Goal: Information Seeking & Learning: Understand process/instructions

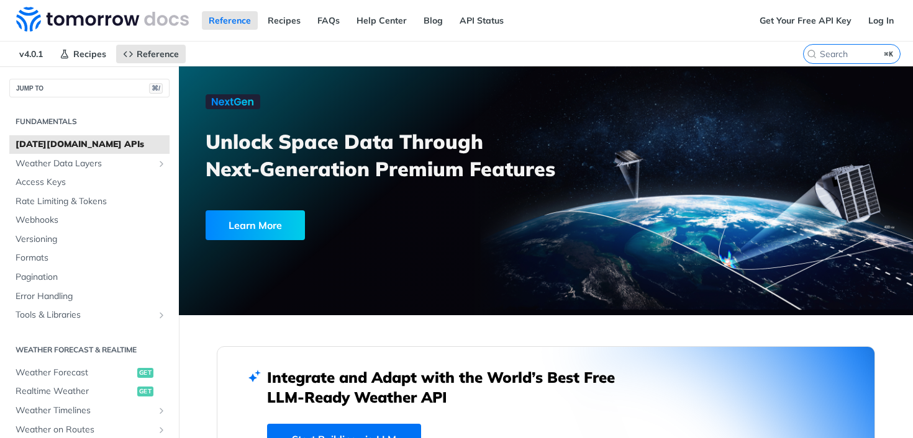
scroll to position [1717, 0]
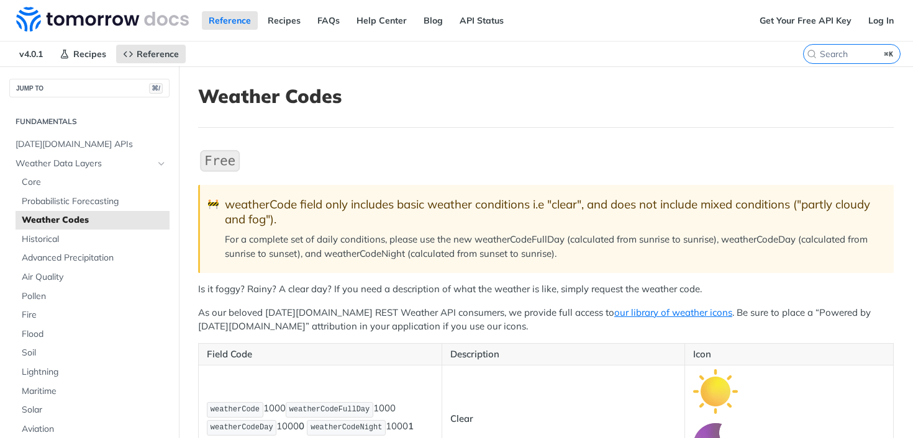
scroll to position [9018, 0]
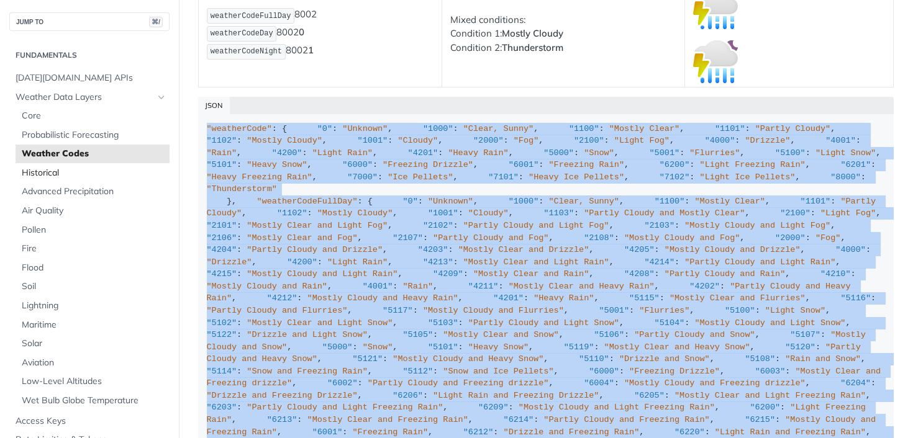
click at [99, 165] on link "Historical" at bounding box center [93, 173] width 154 height 19
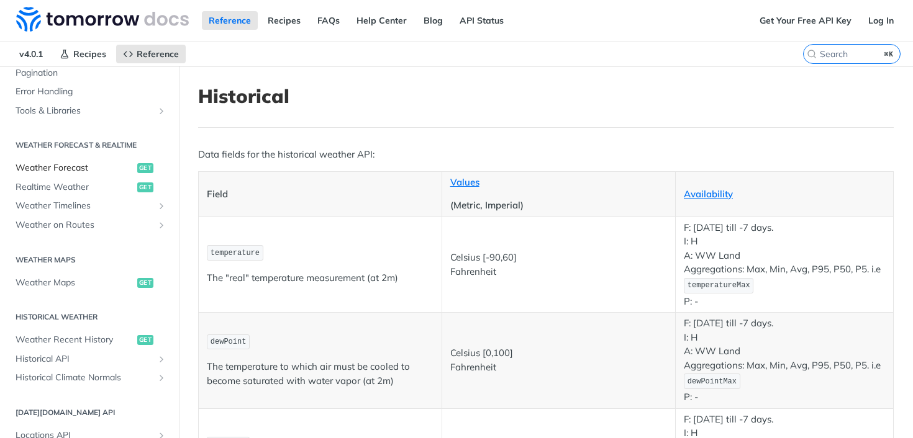
click at [65, 170] on span "Weather Forecast" at bounding box center [75, 168] width 119 height 12
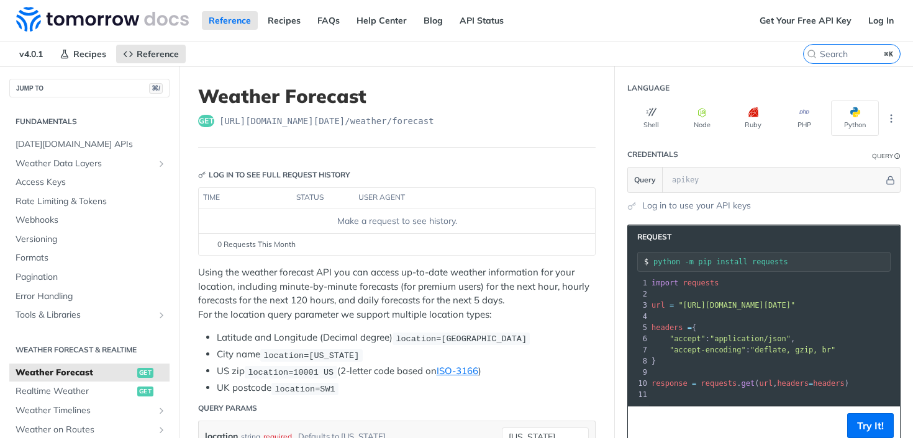
click at [76, 350] on h2 "Weather Forecast & realtime" at bounding box center [89, 350] width 160 height 11
click at [646, 109] on icon "button" at bounding box center [651, 112] width 10 height 10
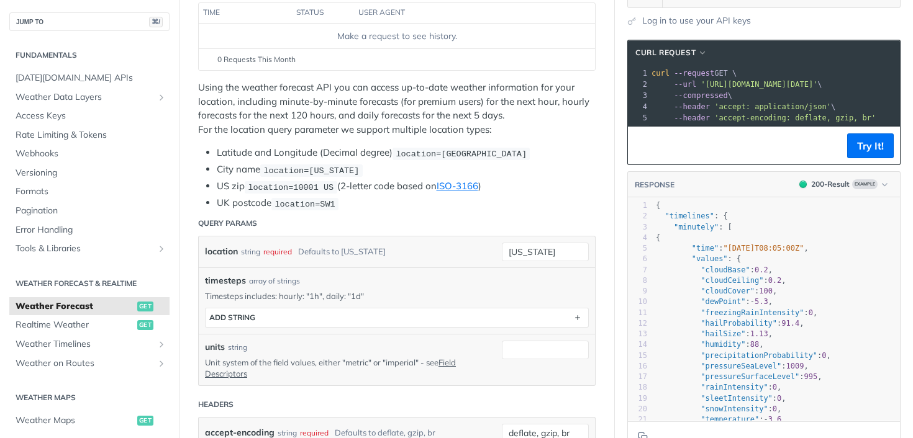
scroll to position [186, 0]
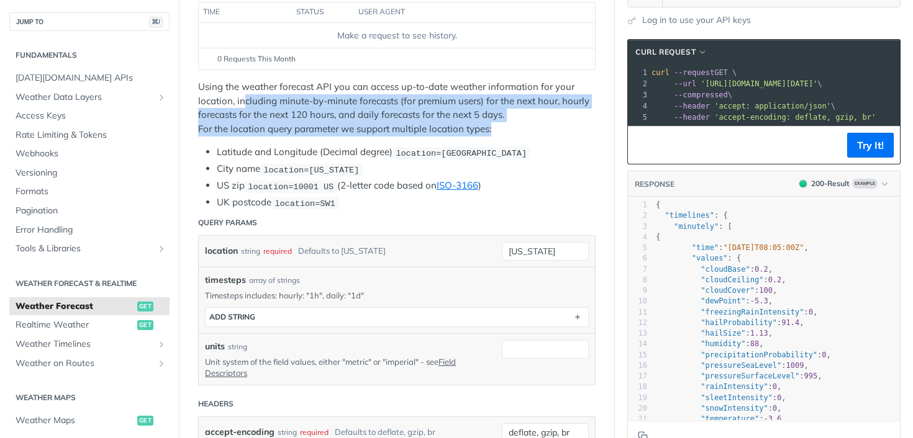
drag, startPoint x: 245, startPoint y: 96, endPoint x: 492, endPoint y: 124, distance: 248.7
click at [492, 124] on p "Using the weather forecast API you can access up-to-date weather information fo…" at bounding box center [396, 108] width 397 height 56
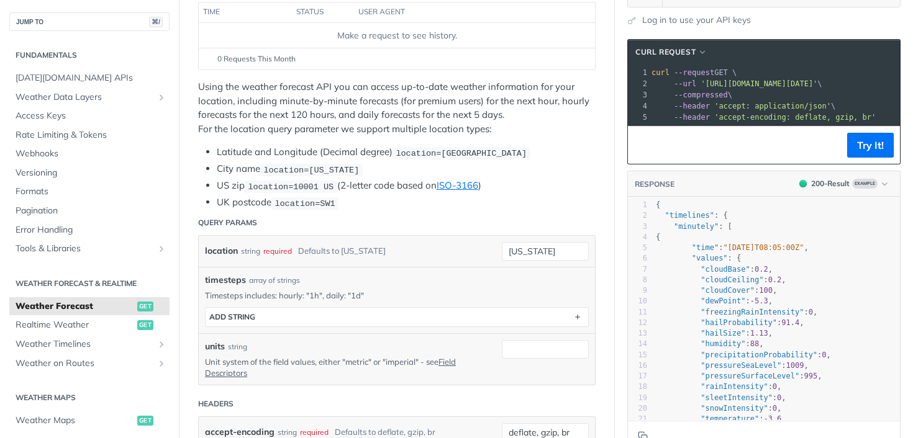
drag, startPoint x: 490, startPoint y: 122, endPoint x: 395, endPoint y: 88, distance: 100.8
click at [490, 121] on p "Using the weather forecast API you can access up-to-date weather information fo…" at bounding box center [396, 108] width 397 height 56
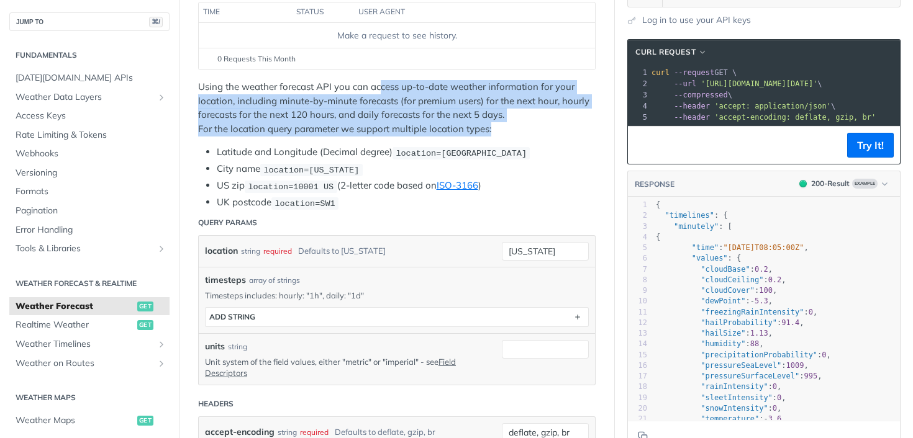
drag, startPoint x: 380, startPoint y: 83, endPoint x: 493, endPoint y: 130, distance: 122.5
click at [493, 130] on p "Using the weather forecast API you can access up-to-date weather information fo…" at bounding box center [396, 108] width 397 height 56
drag, startPoint x: 493, startPoint y: 130, endPoint x: 481, endPoint y: 132, distance: 11.9
click at [492, 130] on p "Using the weather forecast API you can access up-to-date weather information fo…" at bounding box center [396, 108] width 397 height 56
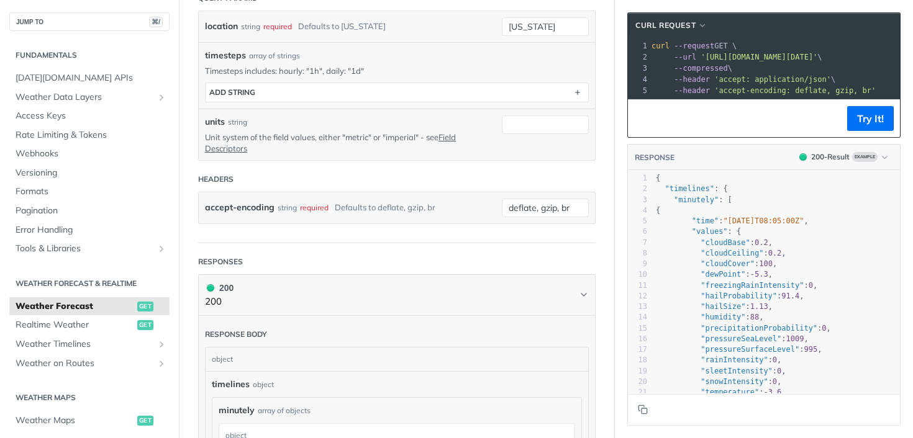
scroll to position [411, 0]
drag, startPoint x: 337, startPoint y: 32, endPoint x: 69, endPoint y: 47, distance: 268.7
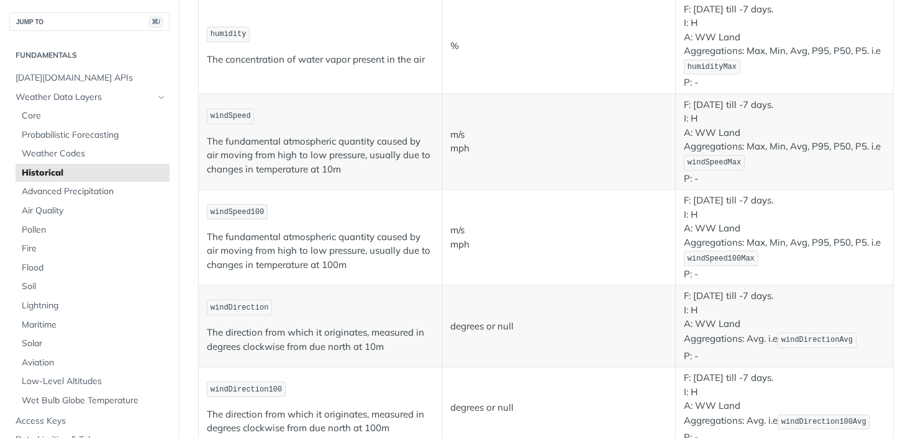
drag, startPoint x: 69, startPoint y: 47, endPoint x: 96, endPoint y: 90, distance: 51.3
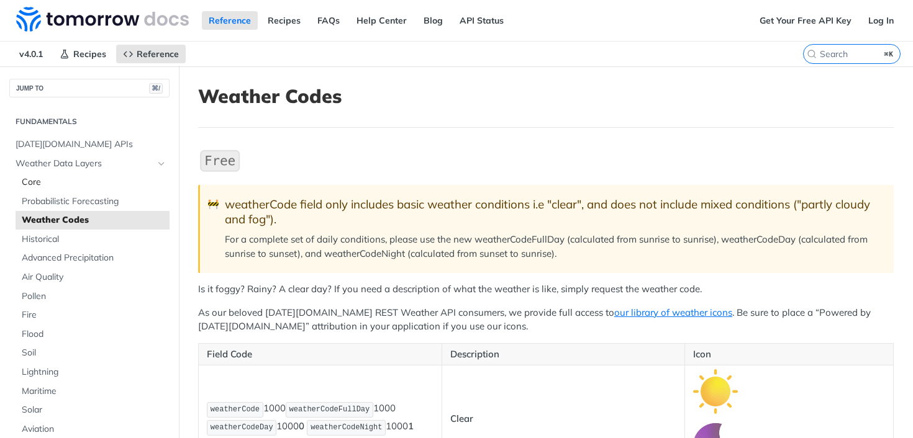
click at [27, 186] on span "Core" at bounding box center [94, 182] width 145 height 12
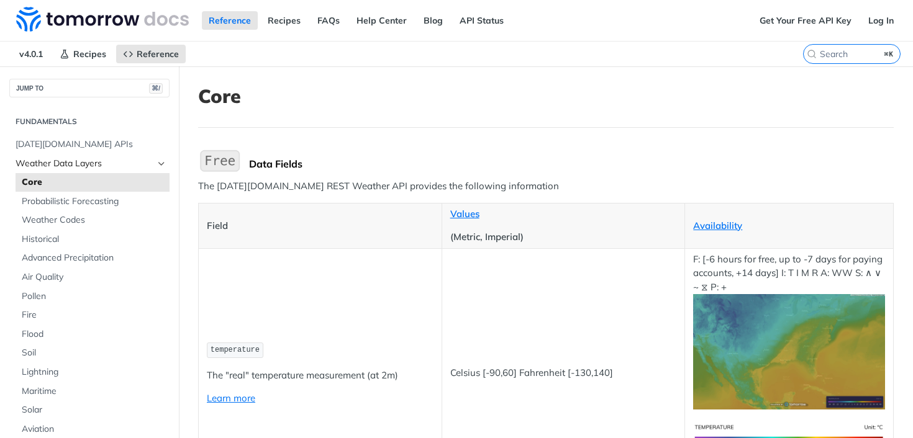
click at [55, 167] on span "Weather Data Layers" at bounding box center [85, 164] width 138 height 12
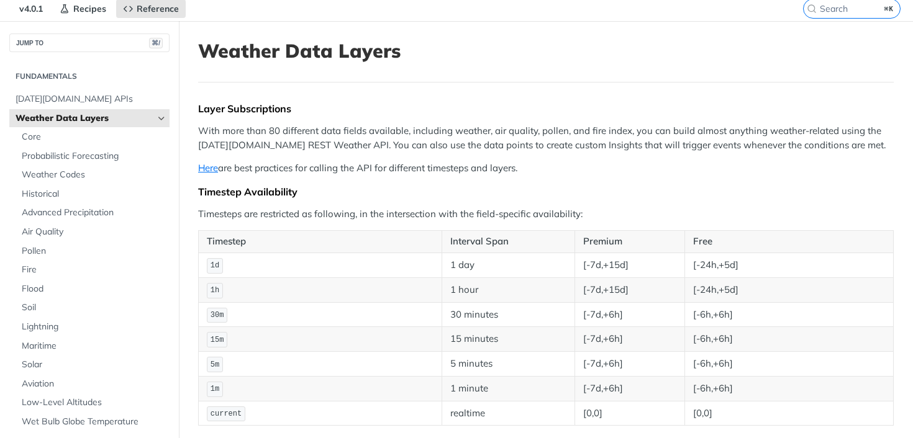
scroll to position [98, 0]
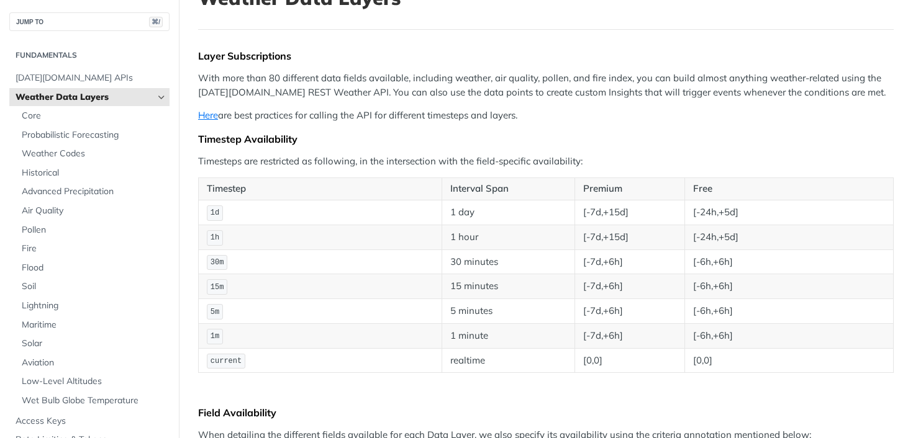
click at [247, 88] on p "With more than 80 different data fields available, including weather, air quali…" at bounding box center [546, 85] width 696 height 28
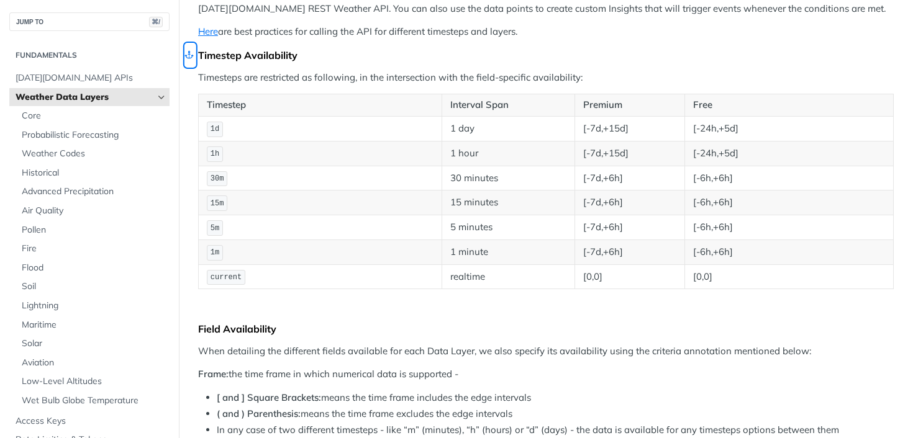
click at [193, 57] on link "Skip link to Timestep Availability" at bounding box center [189, 55] width 11 height 24
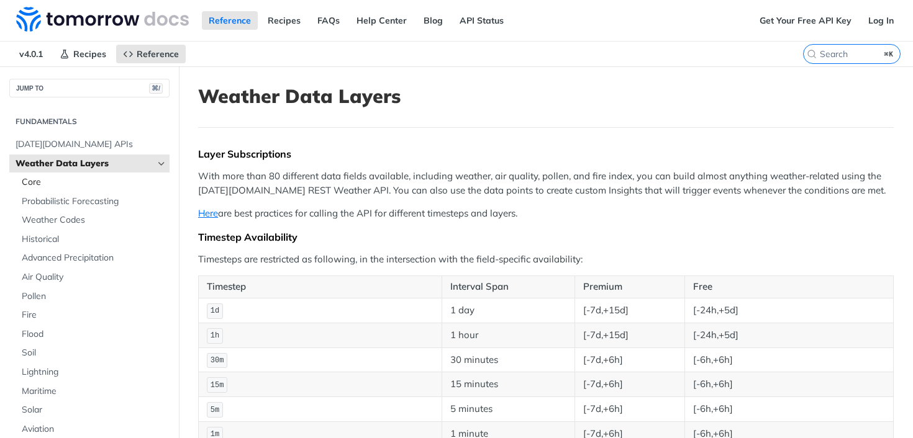
drag, startPoint x: 42, startPoint y: 181, endPoint x: 29, endPoint y: 184, distance: 13.4
click at [42, 181] on span "Core" at bounding box center [94, 182] width 145 height 12
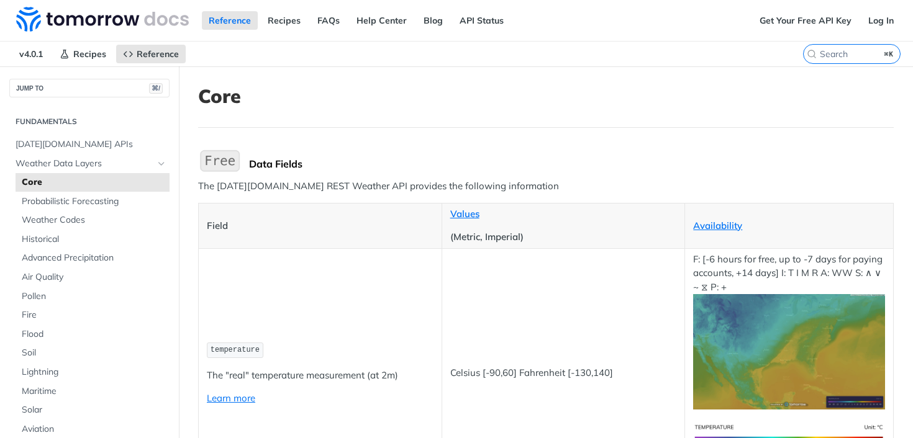
click at [29, 184] on span "Core" at bounding box center [94, 182] width 145 height 12
click at [47, 222] on span "Weather Codes" at bounding box center [94, 220] width 145 height 12
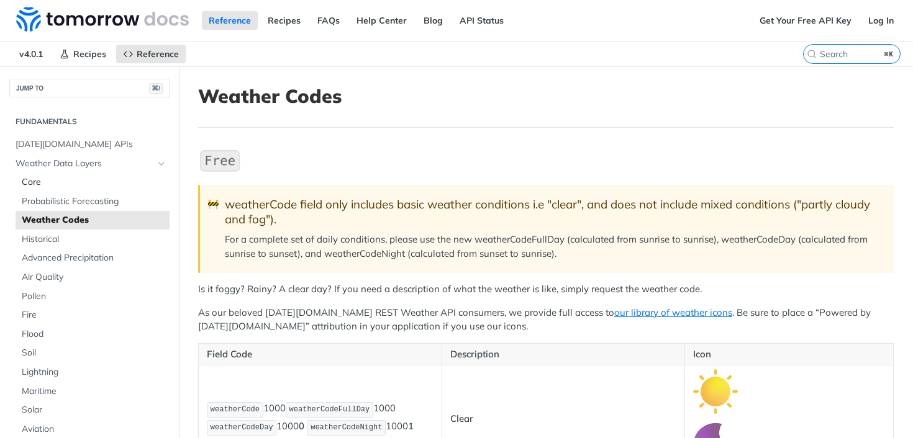
click at [30, 189] on link "Core" at bounding box center [93, 182] width 154 height 19
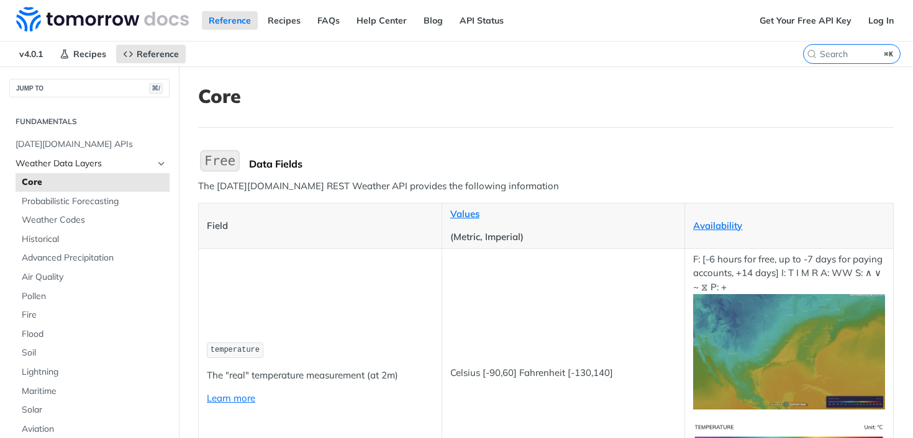
click at [37, 166] on span "Weather Data Layers" at bounding box center [85, 164] width 138 height 12
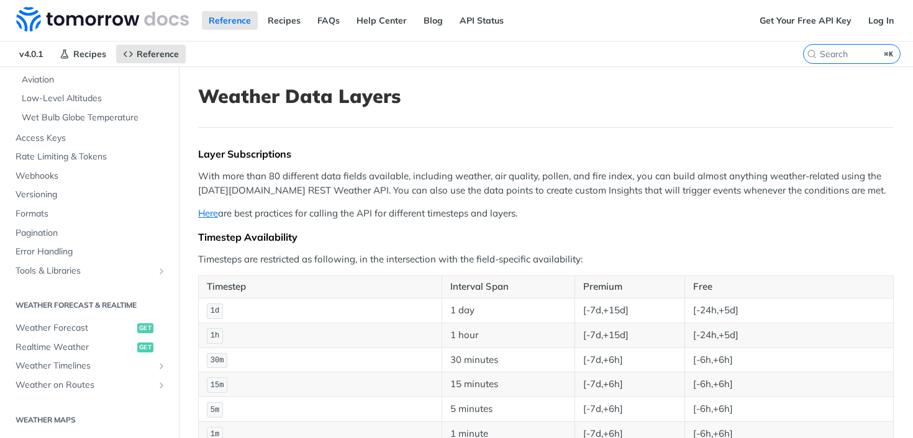
scroll to position [181, 0]
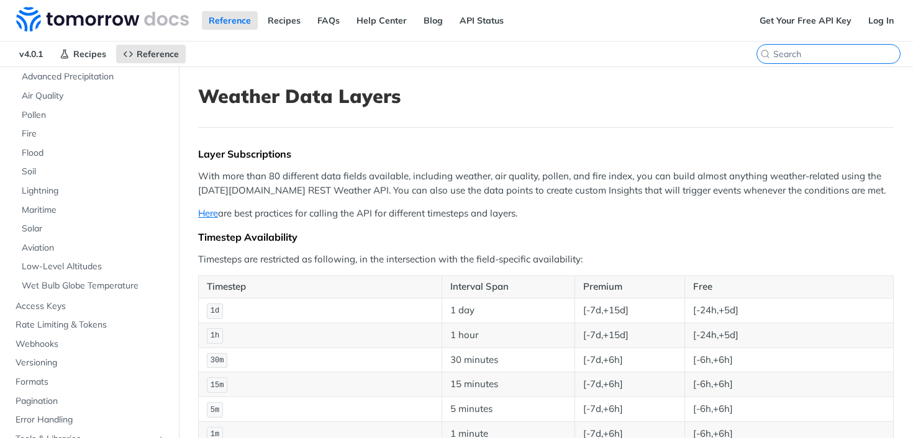
click at [826, 55] on input "⌘K" at bounding box center [836, 53] width 127 height 11
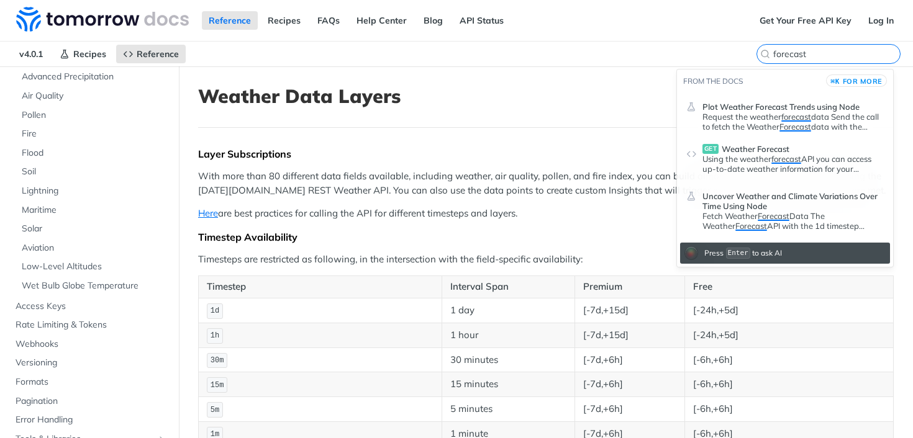
type input "forecast"
click at [755, 158] on p "Using the weather forecast API you can access up-to-date weather information fo…" at bounding box center [792, 164] width 181 height 20
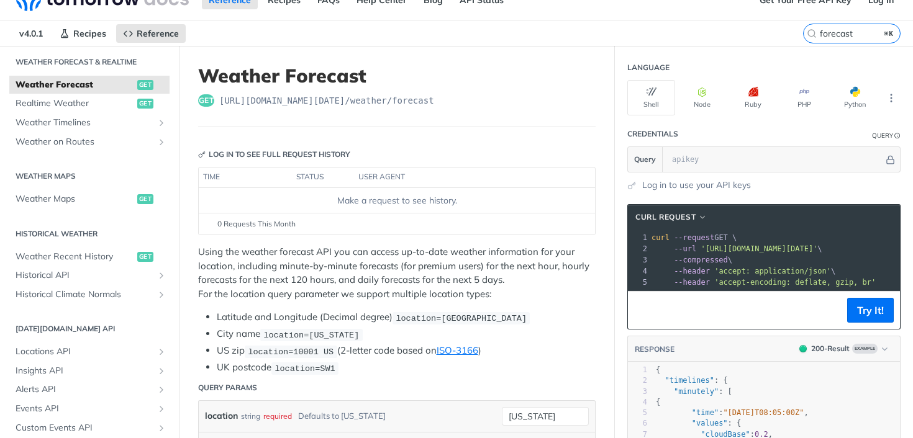
scroll to position [29, 0]
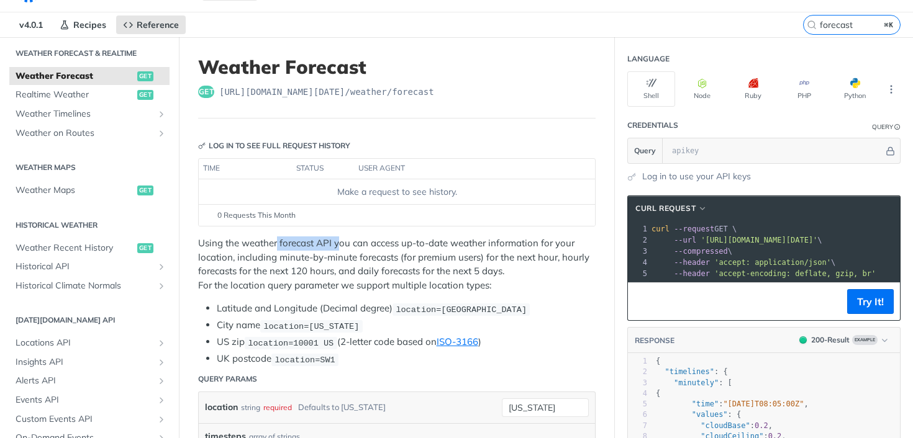
drag, startPoint x: 333, startPoint y: 239, endPoint x: 278, endPoint y: 241, distance: 55.9
click at [277, 241] on p "Using the weather forecast API you can access up-to-date weather information fo…" at bounding box center [396, 265] width 397 height 56
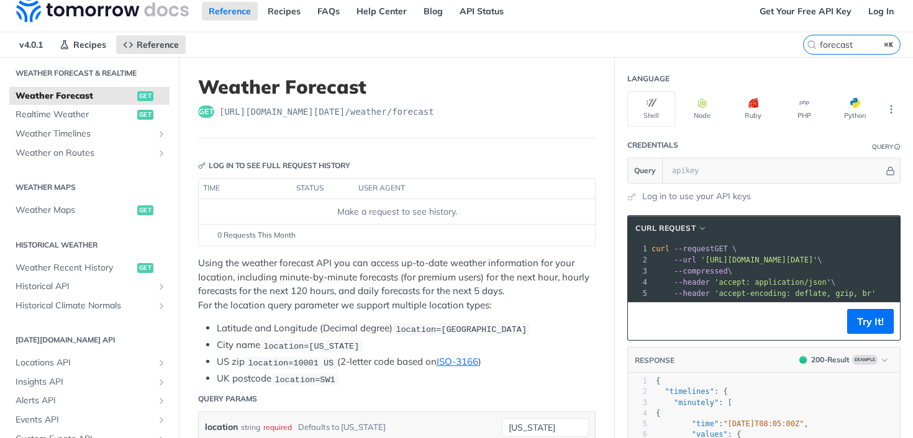
scroll to position [0, 0]
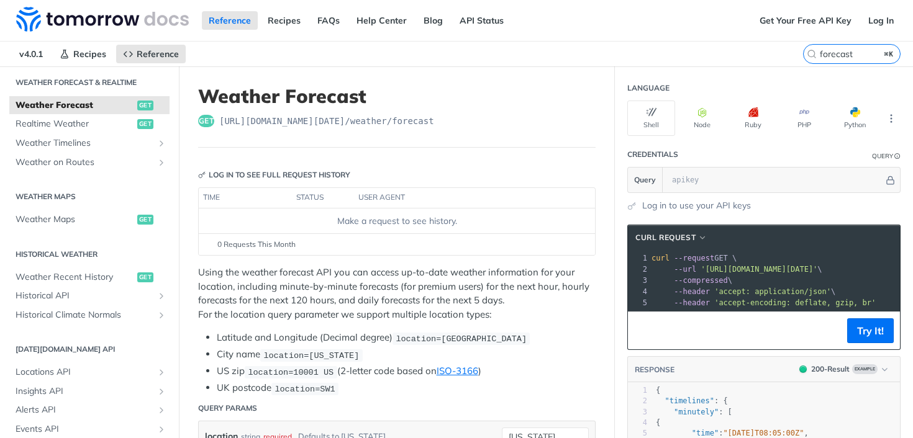
click at [677, 63] on nav "v4.0.1 Recipes Reference" at bounding box center [401, 54] width 803 height 25
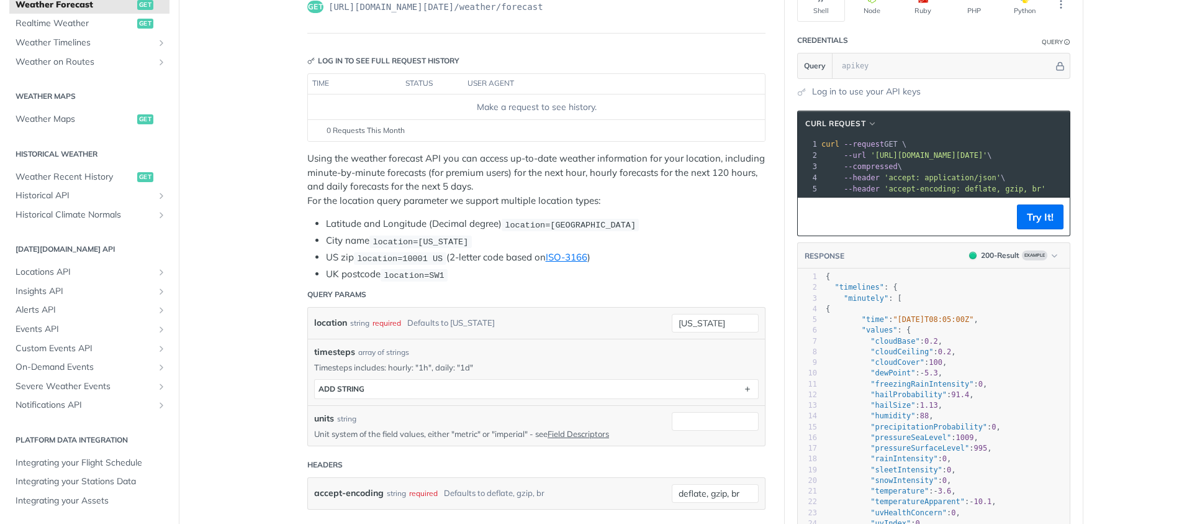
scroll to position [103, 0]
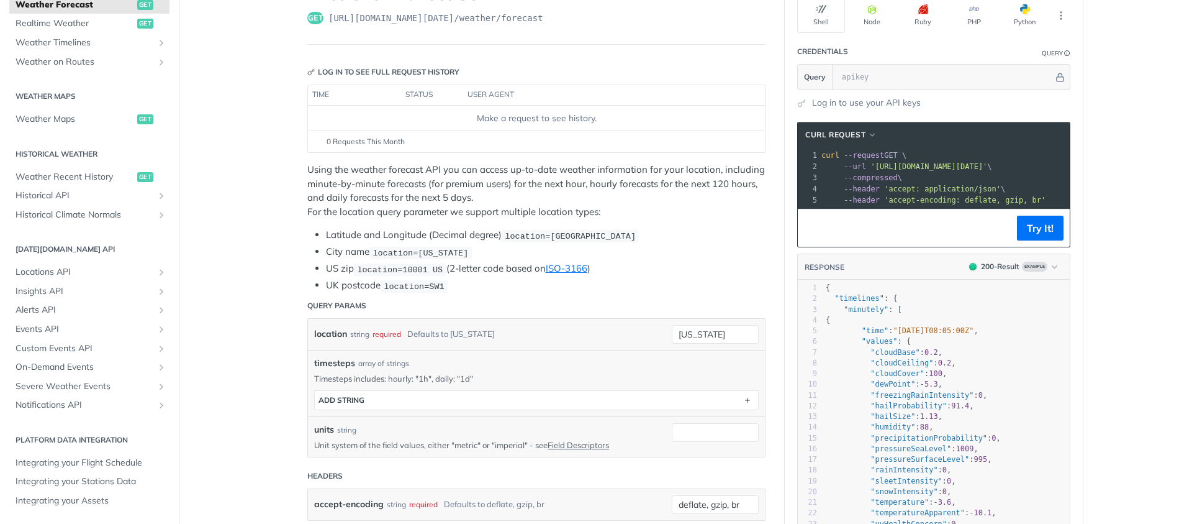
click at [350, 252] on li "City name location=new york" at bounding box center [546, 252] width 440 height 14
click at [397, 248] on span "location=new york" at bounding box center [421, 252] width 96 height 9
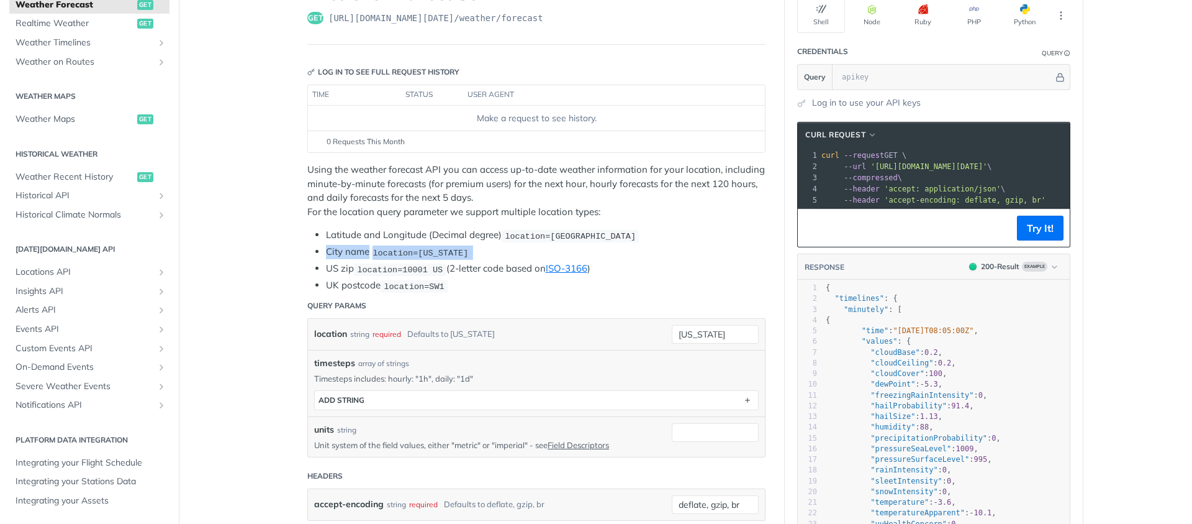
click at [397, 248] on span "location=new york" at bounding box center [421, 252] width 96 height 9
click at [447, 247] on code "location=new york" at bounding box center [421, 253] width 102 height 12
click at [371, 232] on li "Latitude and Longitude (Decimal degree) location=42.3478, -71.0466" at bounding box center [546, 235] width 440 height 14
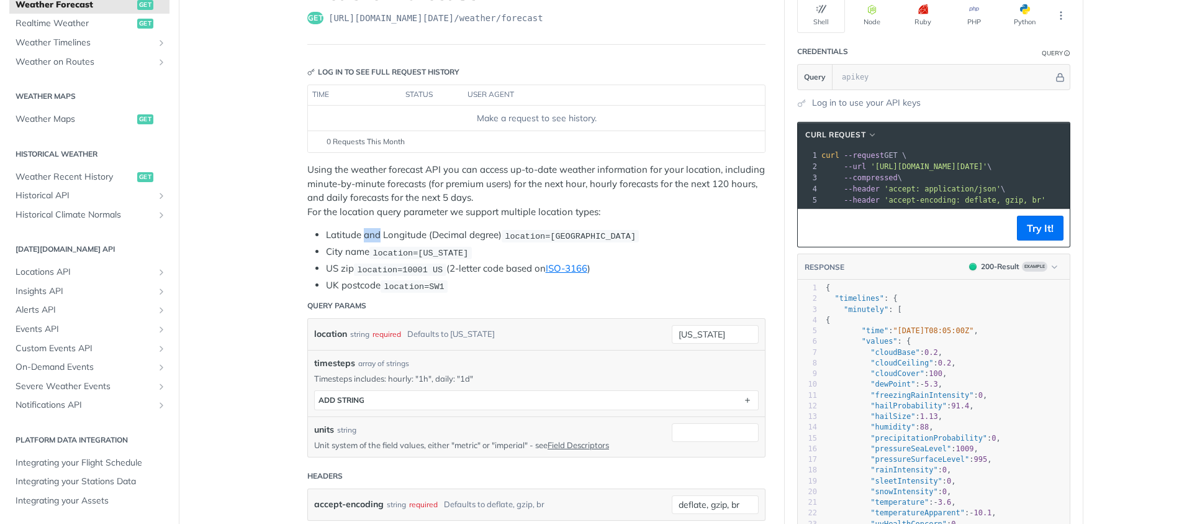
click at [371, 232] on li "Latitude and Longitude (Decimal degree) location=42.3478, -71.0466" at bounding box center [546, 235] width 440 height 14
drag, startPoint x: 371, startPoint y: 232, endPoint x: 400, endPoint y: 232, distance: 29.2
click at [385, 232] on li "Latitude and Longitude (Decimal degree) location=42.3478, -71.0466" at bounding box center [546, 235] width 440 height 14
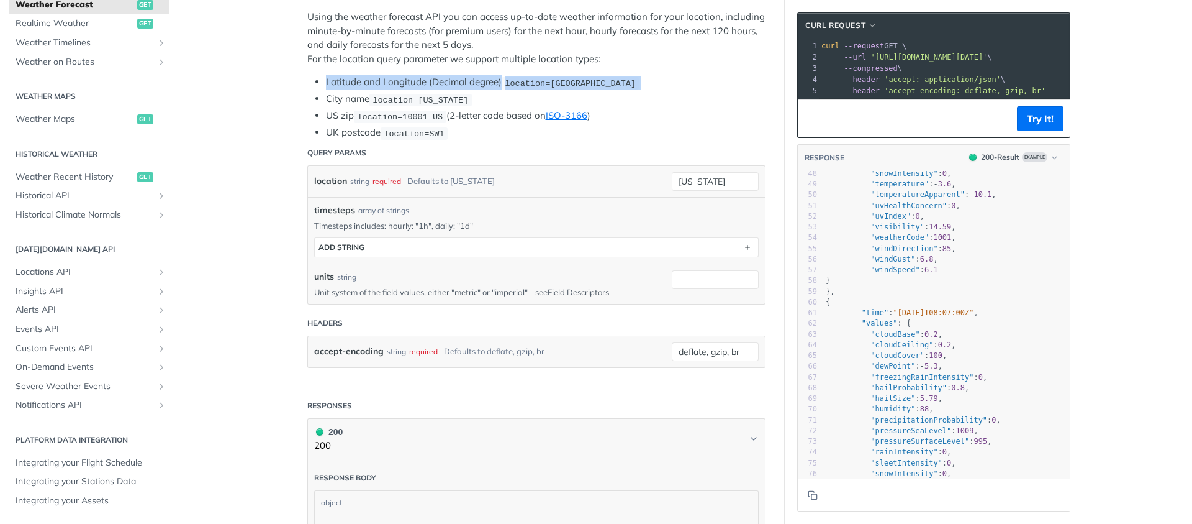
scroll to position [0, 0]
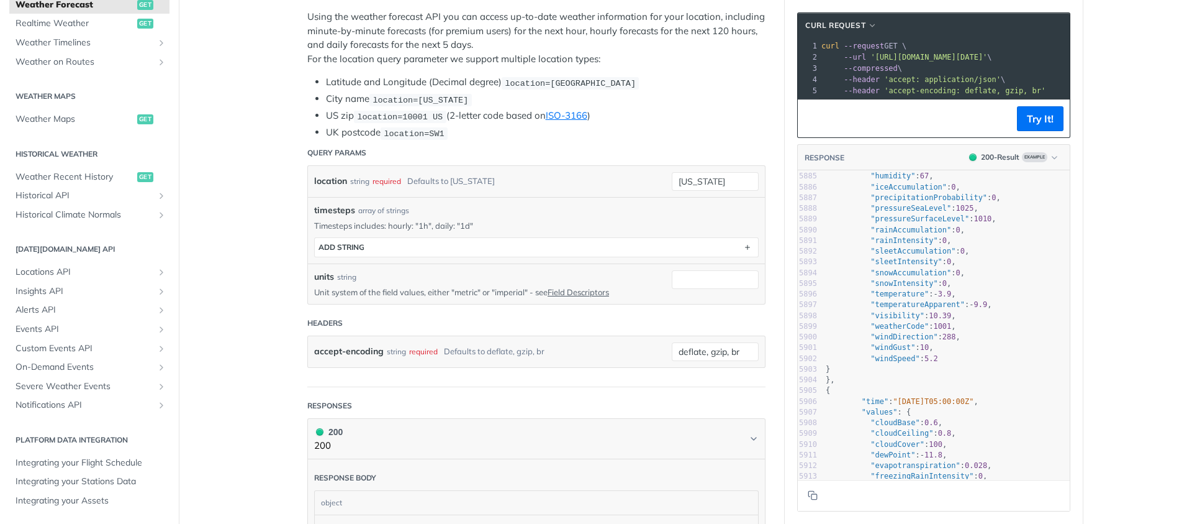
drag, startPoint x: 1065, startPoint y: 397, endPoint x: 1068, endPoint y: 447, distance: 49.8
click at [912, 438] on section "cURL Request xxxxxxxxxx 1 curl --request GET \ 2 --url 'https://api.tomorrow.io…" at bounding box center [934, 262] width 298 height 524
click at [912, 406] on span ""2025-02-14T05:00:00Z"" at bounding box center [933, 401] width 81 height 9
type textarea ""time": "2025-02-14T05:00:00Z","
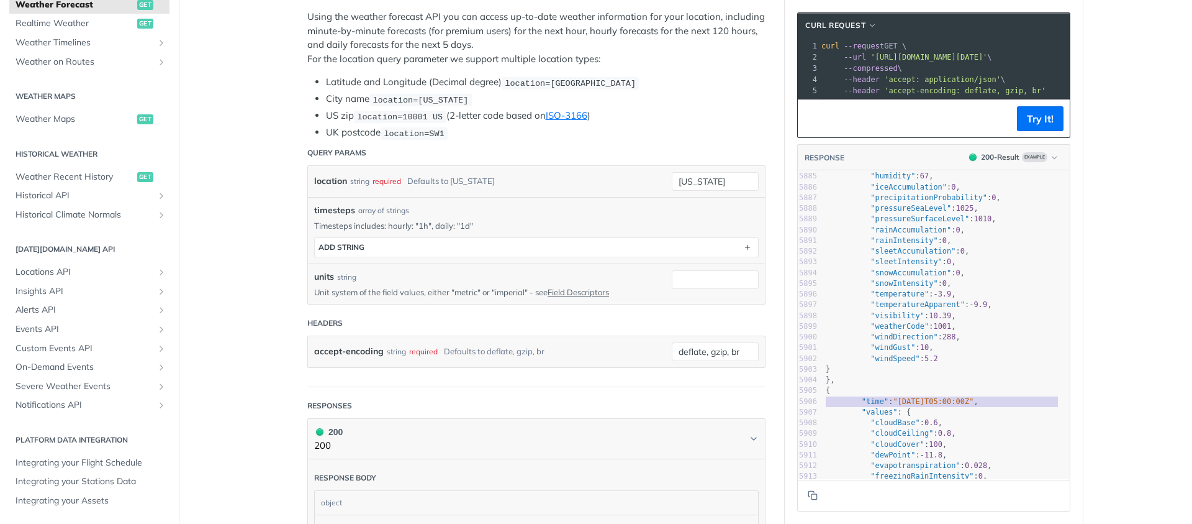
click at [912, 406] on span ""2025-02-14T05:00:00Z"" at bounding box center [933, 401] width 81 height 9
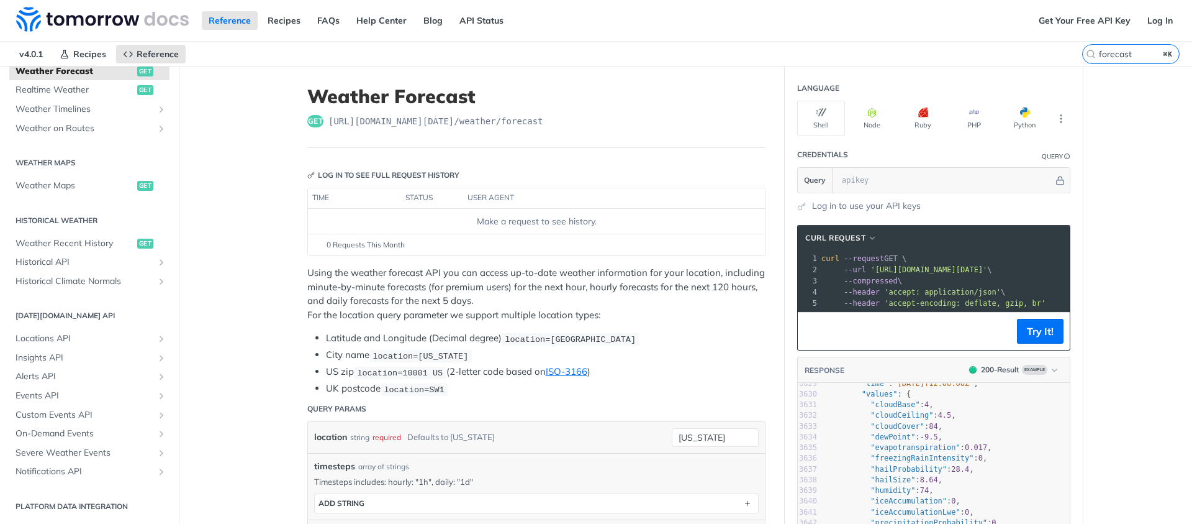
click at [912, 59] on nav "v4.0.1 Recipes Reference" at bounding box center [541, 54] width 1082 height 25
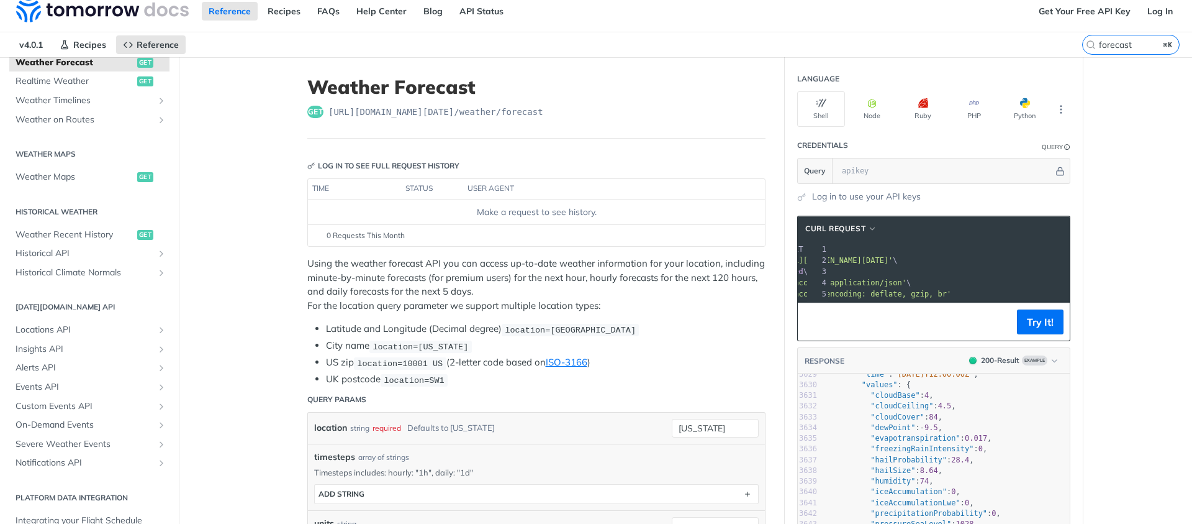
scroll to position [22, 0]
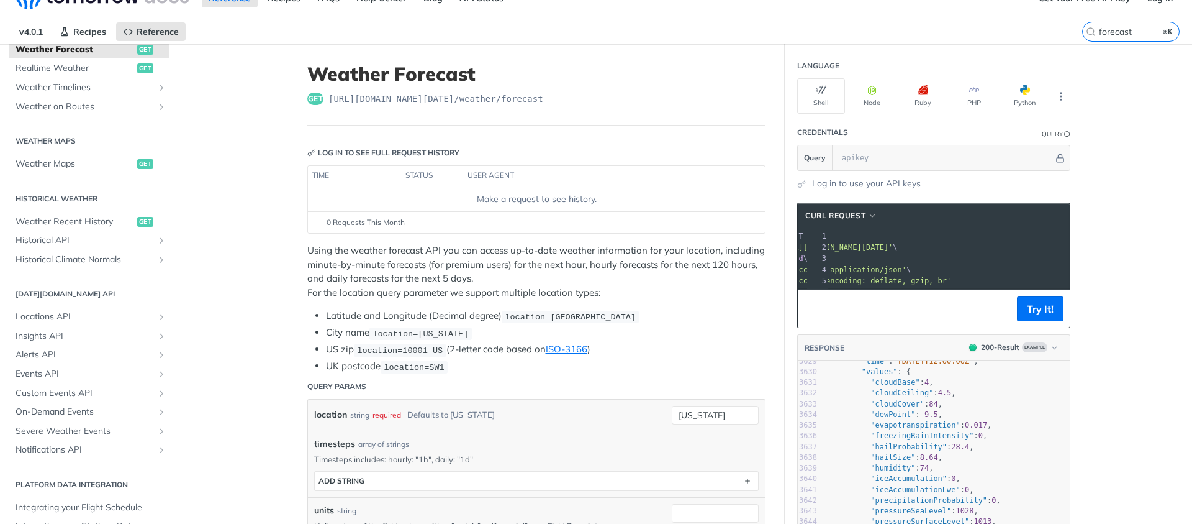
click at [395, 258] on p "Using the weather forecast API you can access up-to-date weather information fo…" at bounding box center [536, 271] width 458 height 56
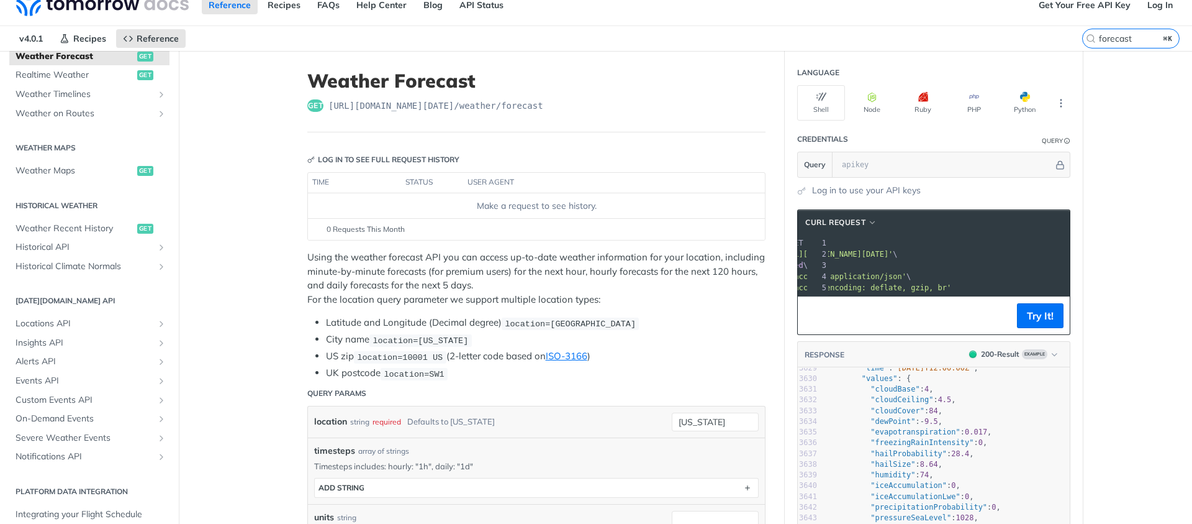
scroll to position [0, 0]
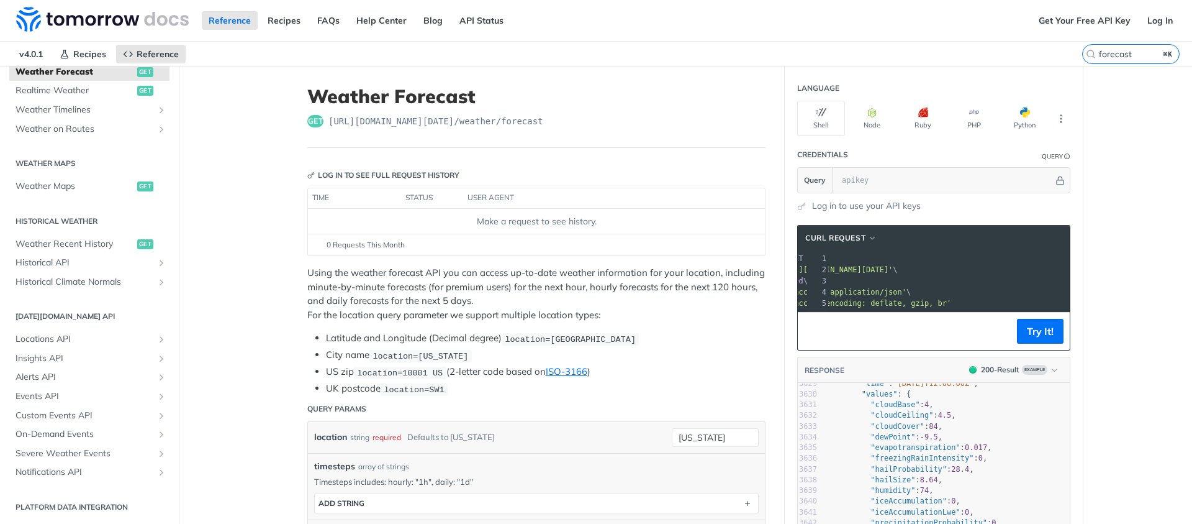
click at [356, 167] on header "Log in to see full request history" at bounding box center [536, 175] width 458 height 25
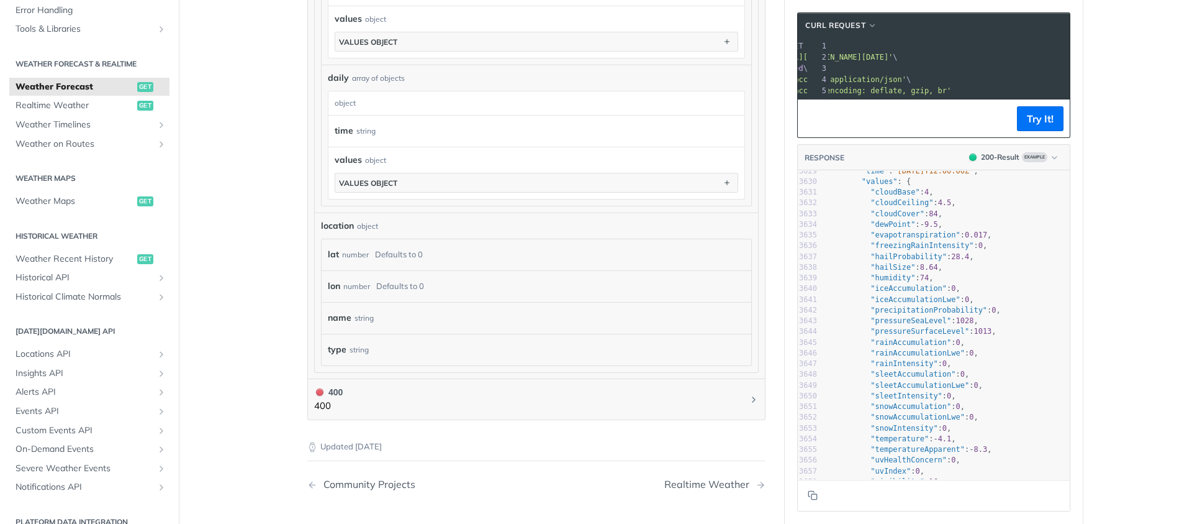
scroll to position [1023, 0]
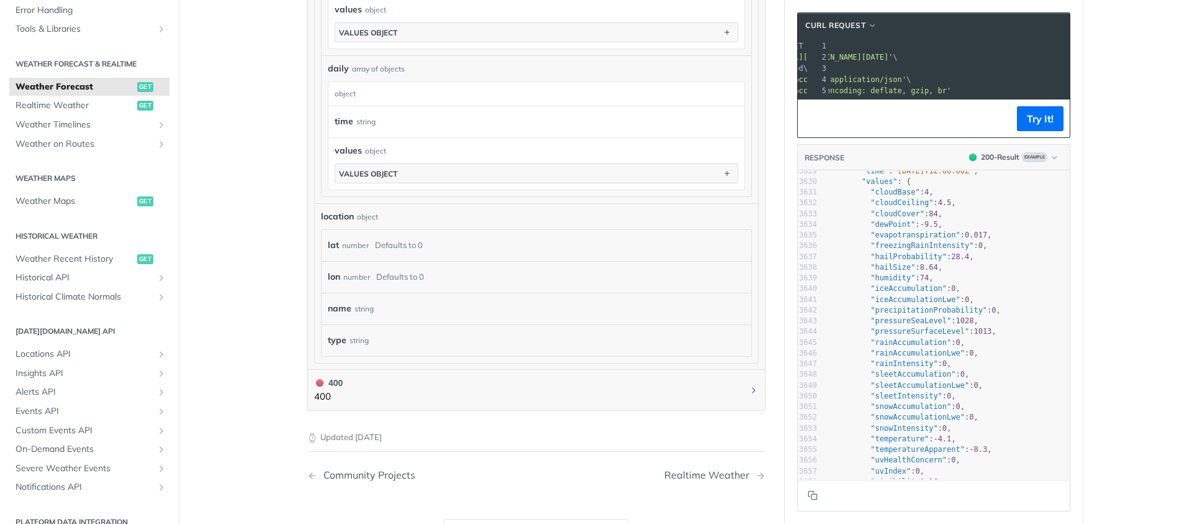
click at [912, 114] on footer "Try It!" at bounding box center [934, 118] width 272 height 38
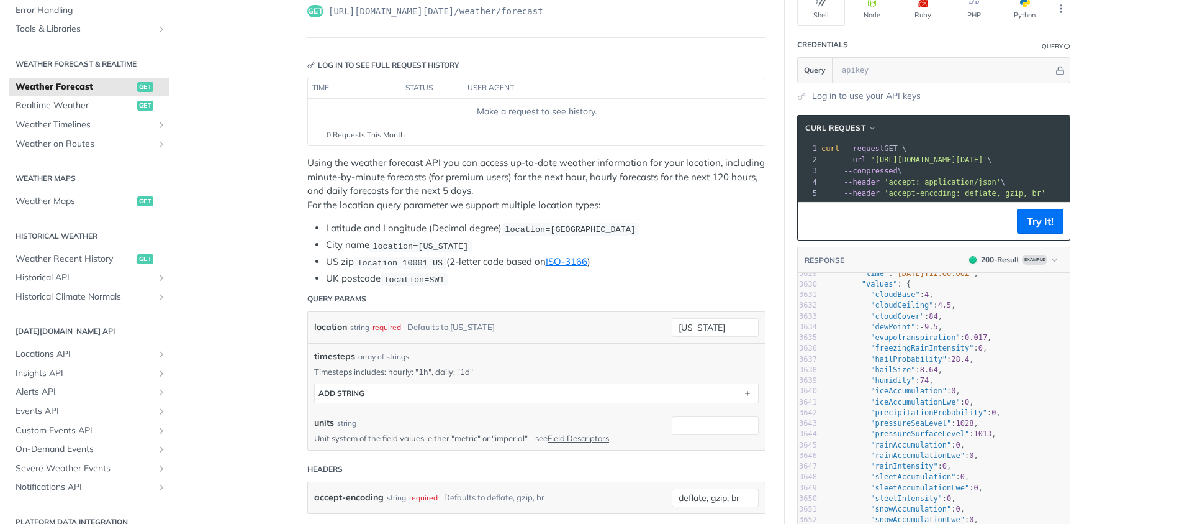
scroll to position [0, 0]
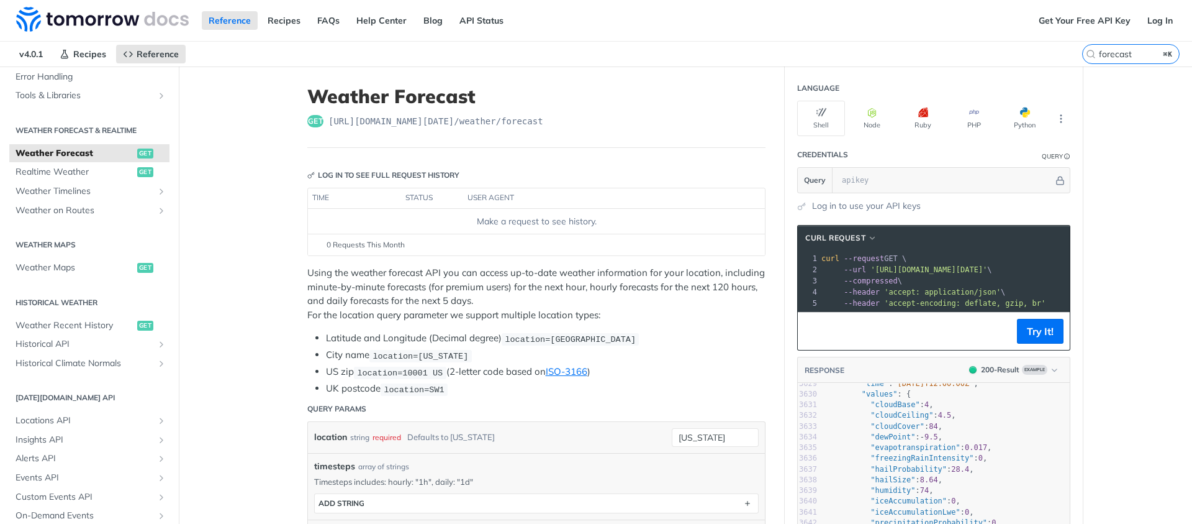
click at [440, 168] on header "Log in to see full request history" at bounding box center [536, 175] width 458 height 25
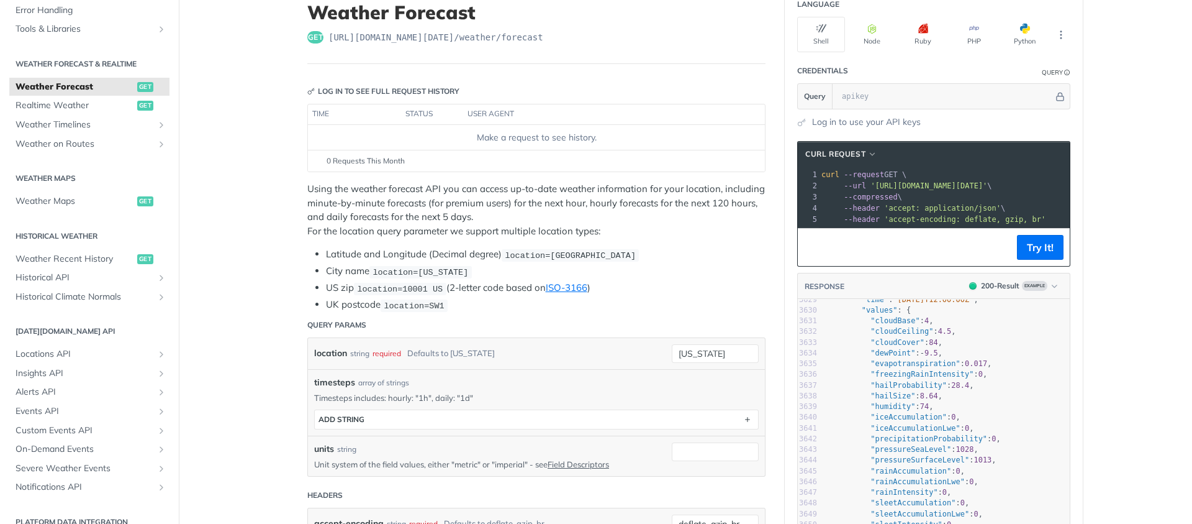
scroll to position [43, 0]
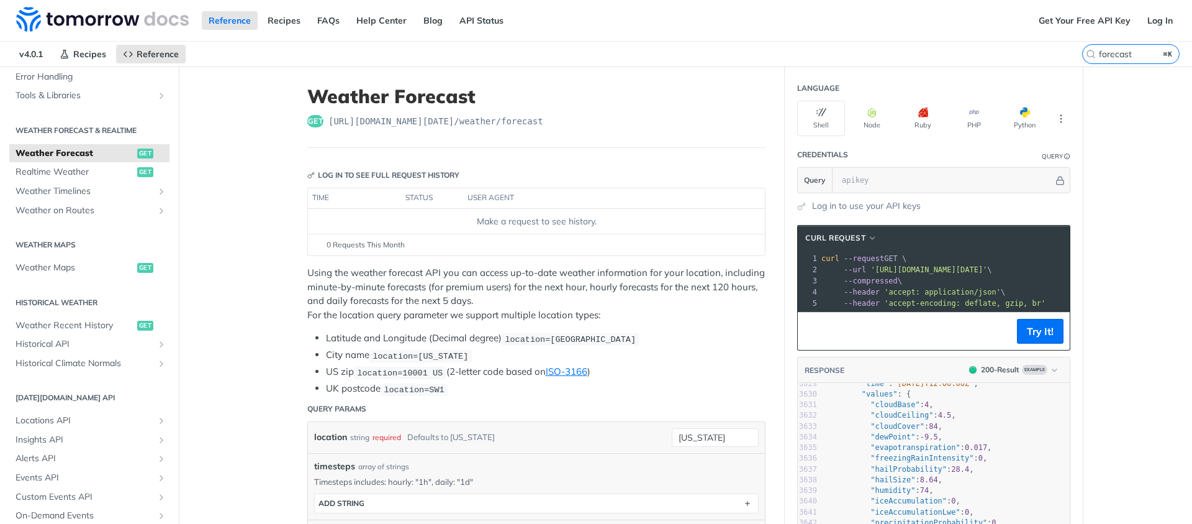
click at [583, 91] on h1 "Weather Forecast" at bounding box center [536, 96] width 458 height 22
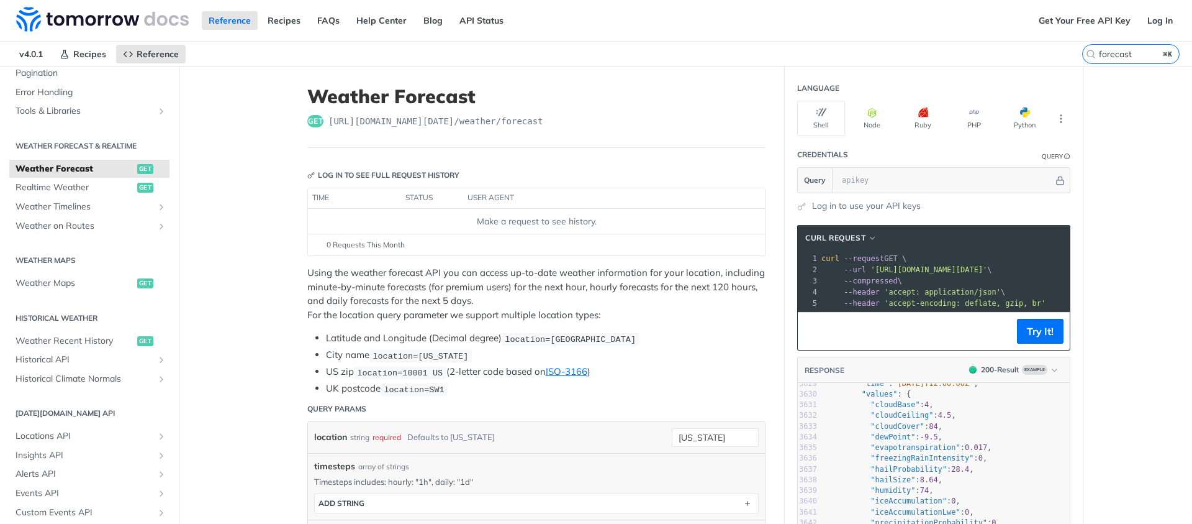
click at [309, 142] on header "Weather Forecast get https://api.tomorrow.io/v4 /weather/forecast" at bounding box center [536, 116] width 458 height 63
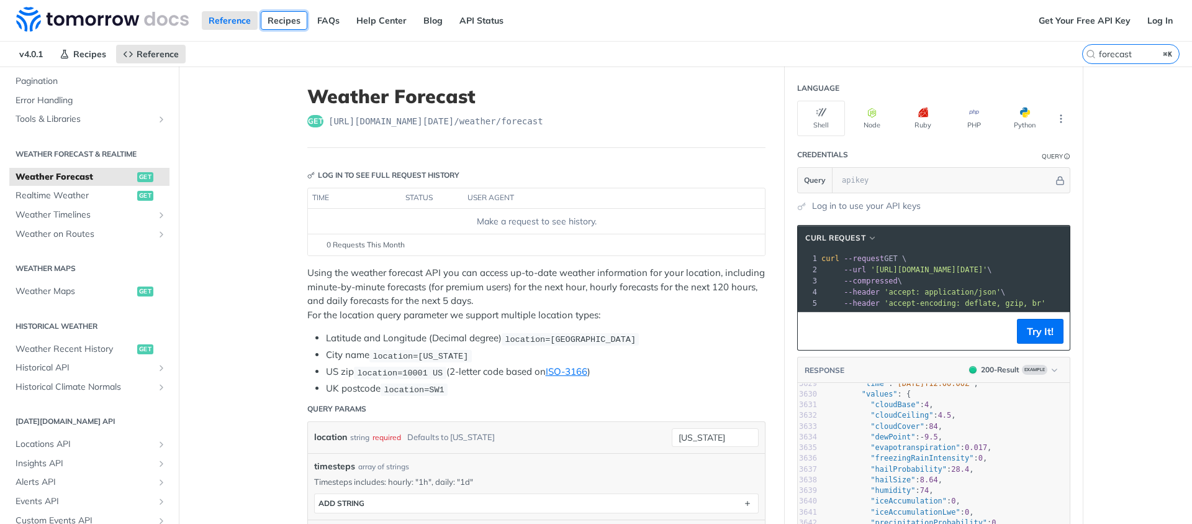
click at [284, 20] on link "Recipes" at bounding box center [284, 20] width 47 height 19
click at [234, 24] on link "Reference" at bounding box center [230, 20] width 56 height 19
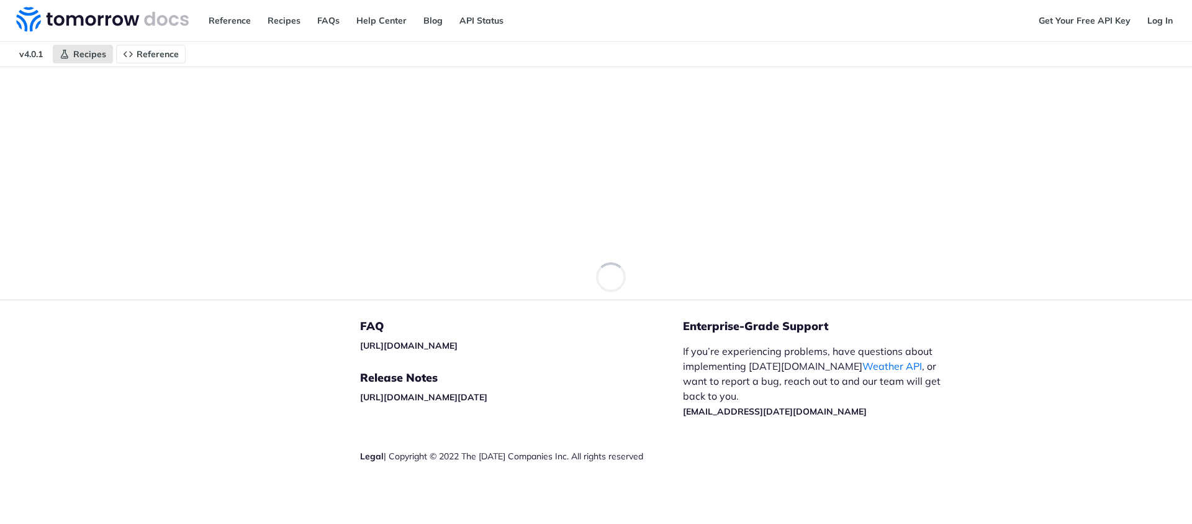
drag, startPoint x: 0, startPoint y: 0, endPoint x: 168, endPoint y: 52, distance: 176.0
click at [168, 52] on span "Reference" at bounding box center [158, 53] width 42 height 11
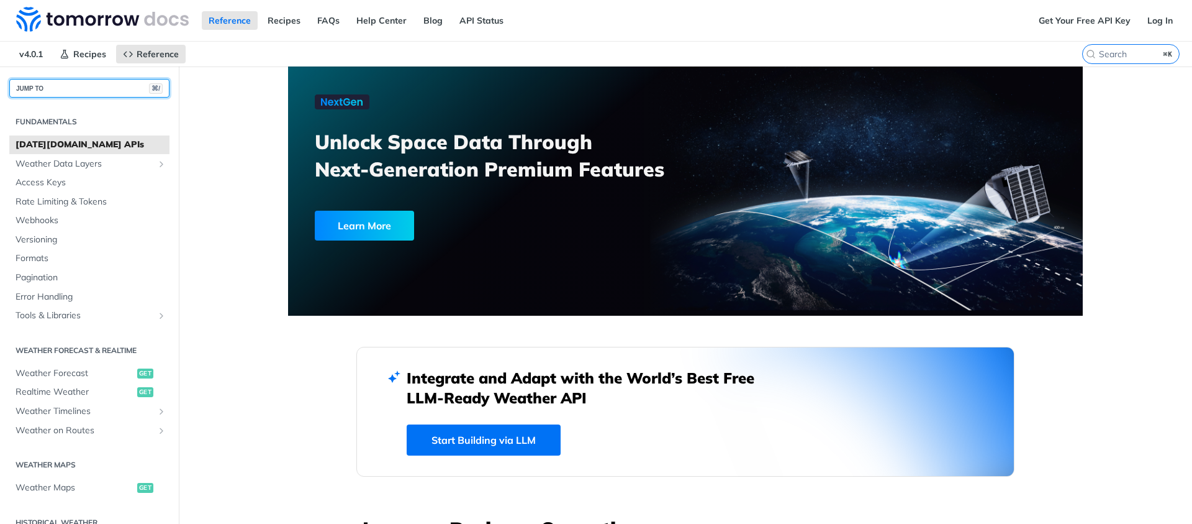
click at [55, 93] on button "JUMP TO ⌘/" at bounding box center [89, 88] width 160 height 19
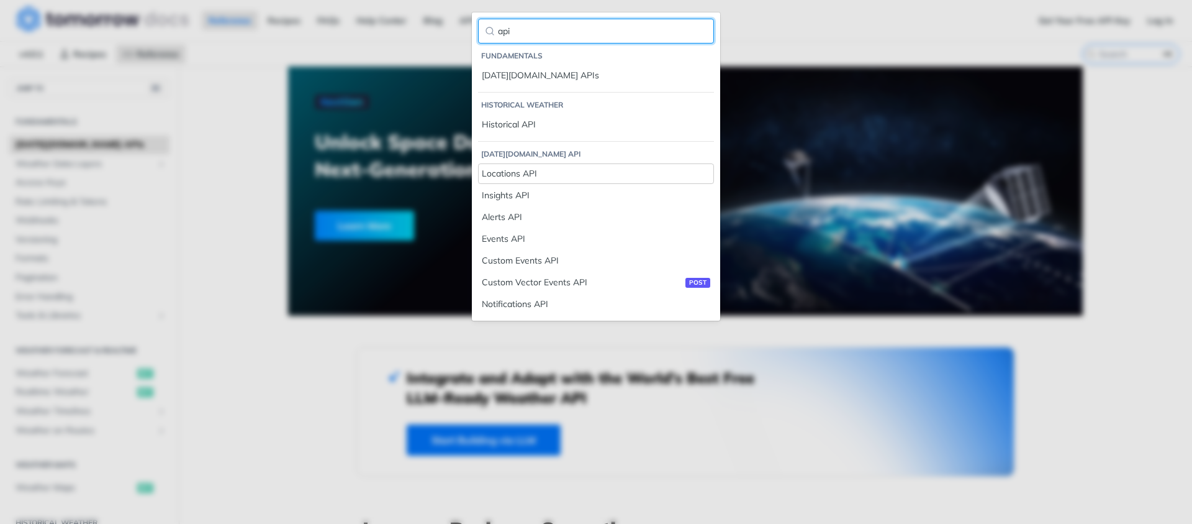
type input "api"
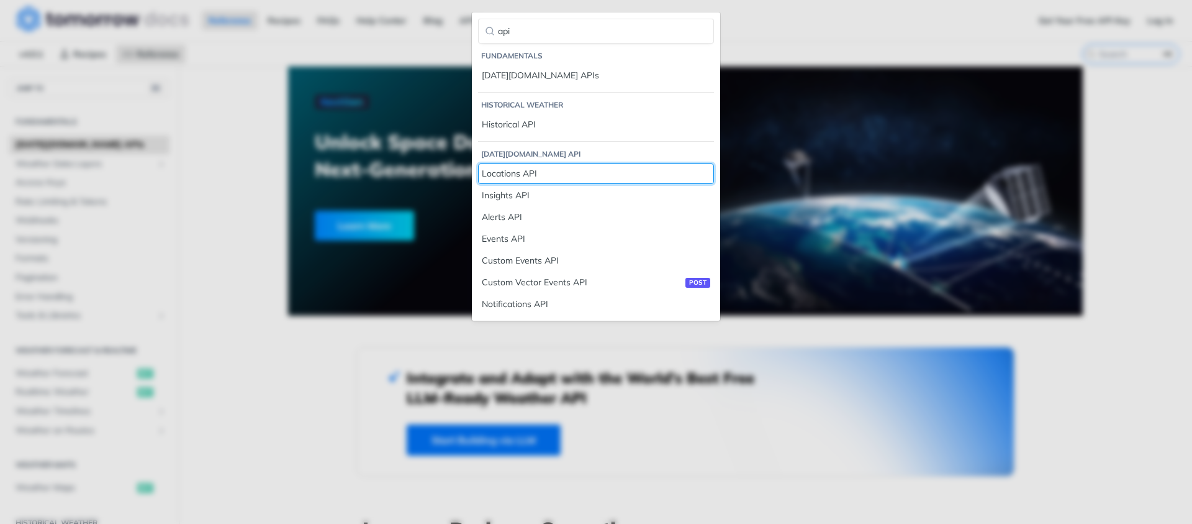
click at [542, 171] on div "Locations API" at bounding box center [596, 173] width 229 height 13
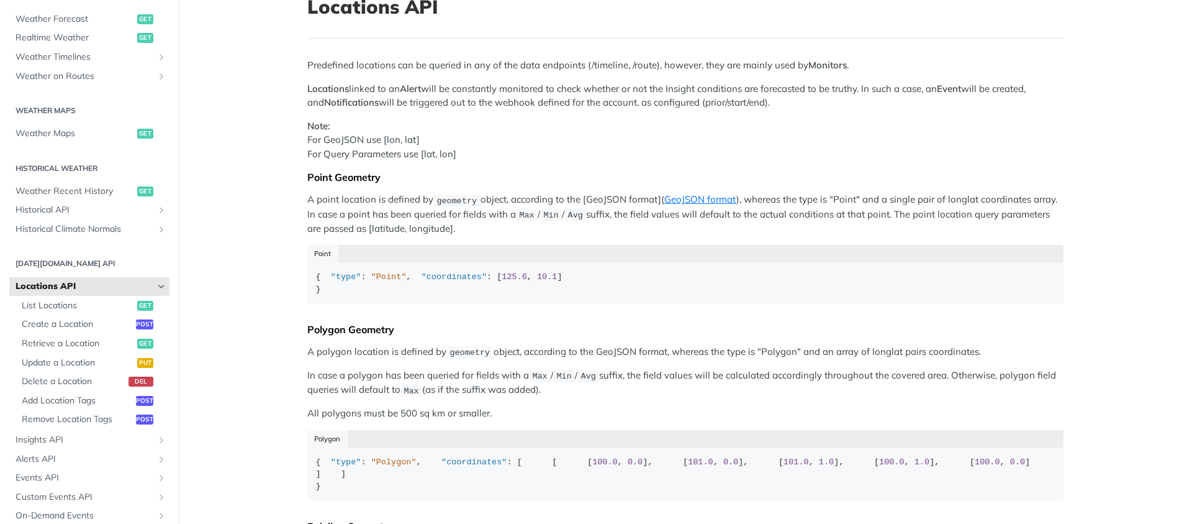
scroll to position [183, 0]
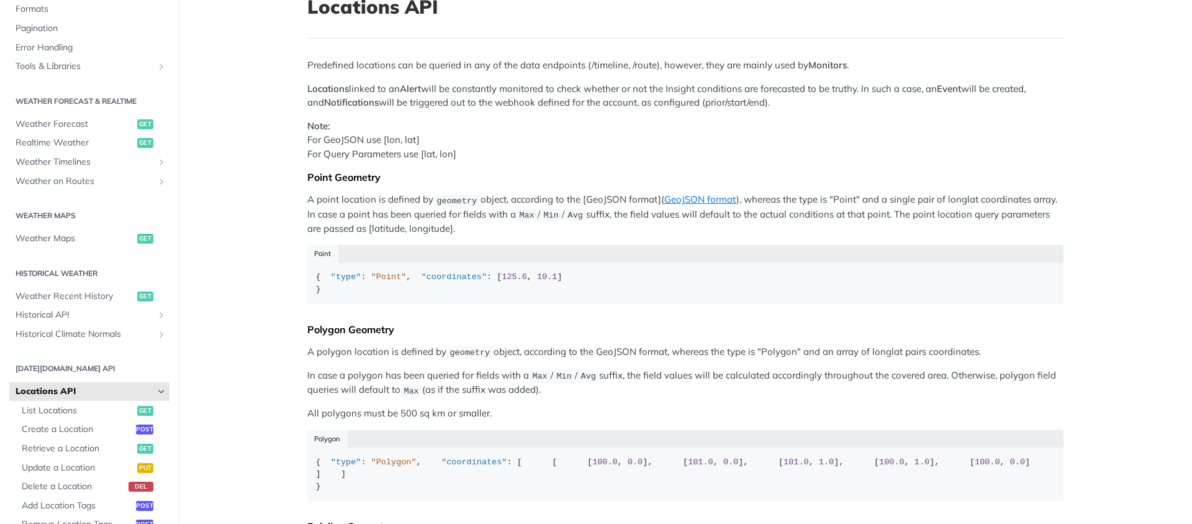
click at [65, 365] on h2 "Tomorrow.io API" at bounding box center [89, 368] width 160 height 11
click at [60, 270] on h2 "Historical Weather" at bounding box center [89, 273] width 160 height 11
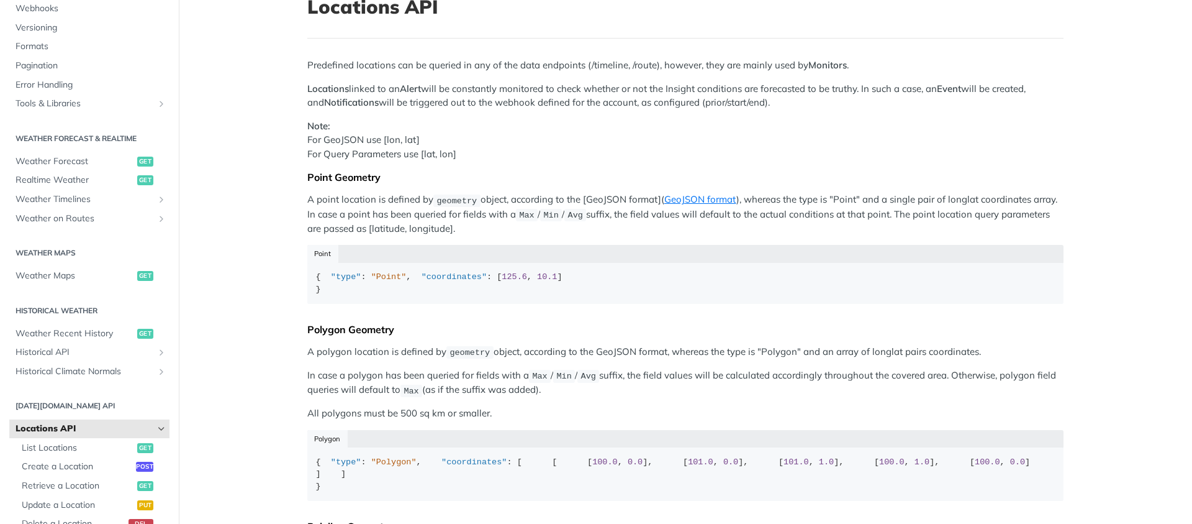
scroll to position [68, 0]
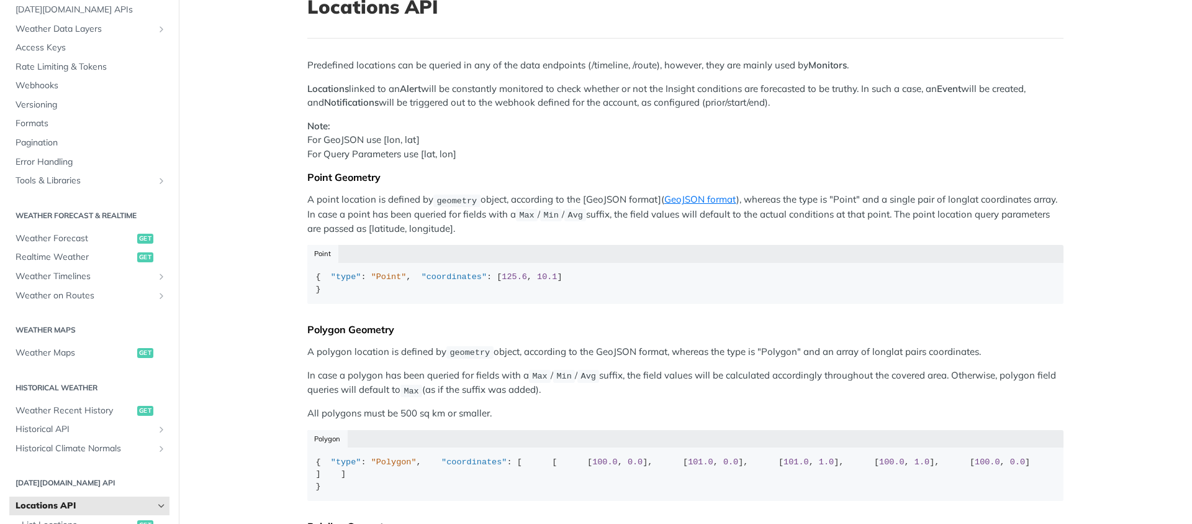
click at [75, 215] on h2 "Weather Forecast & realtime" at bounding box center [89, 215] width 160 height 11
click at [71, 239] on span "Weather Forecast" at bounding box center [75, 238] width 119 height 12
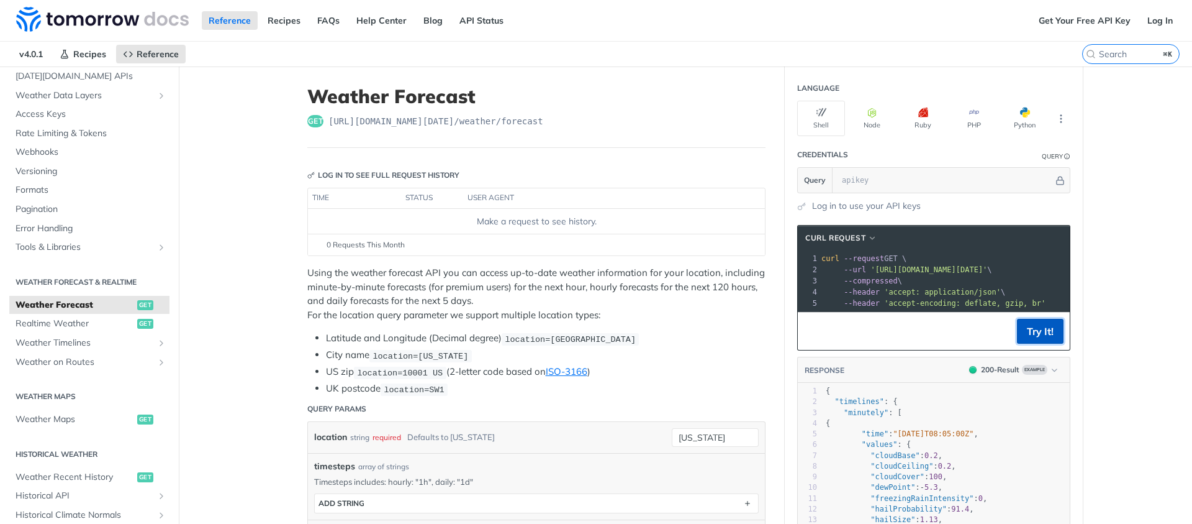
click at [1029, 339] on button "Try It!" at bounding box center [1040, 331] width 47 height 25
drag, startPoint x: 777, startPoint y: 227, endPoint x: 898, endPoint y: 153, distance: 141.5
click at [1061, 115] on icon "More ellipsis" at bounding box center [1061, 118] width 11 height 11
drag, startPoint x: 661, startPoint y: 202, endPoint x: 645, endPoint y: 207, distance: 16.3
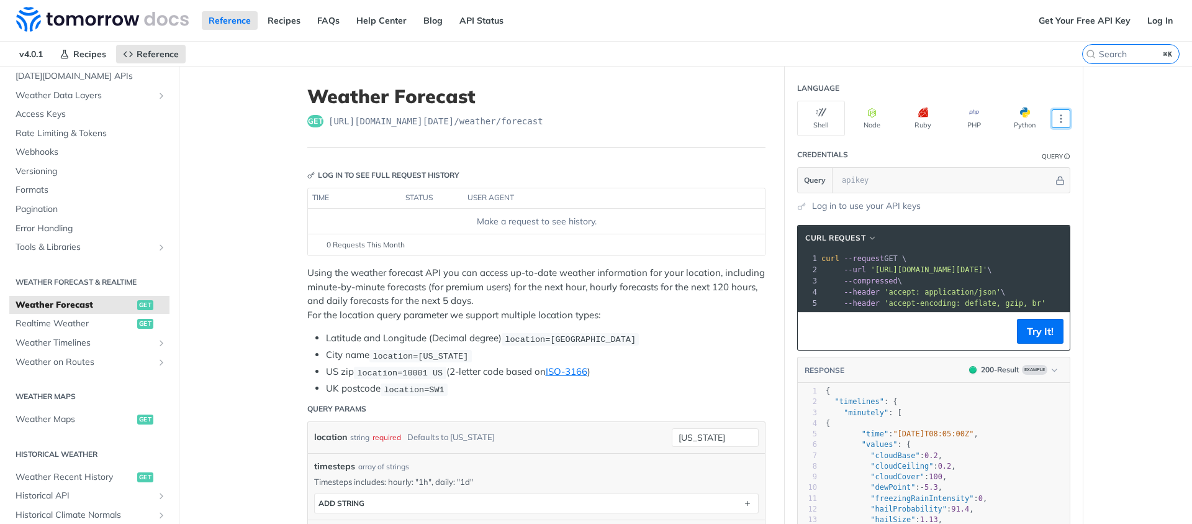
click at [660, 202] on th "user agent" at bounding box center [601, 198] width 277 height 20
click at [47, 56] on span "v4.0.1" at bounding box center [30, 54] width 37 height 19
click at [47, 71] on section "Fundamentals Tomorrow.io APIs Weather Data Layers Core Probabilistic Forecastin…" at bounding box center [89, 150] width 160 height 216
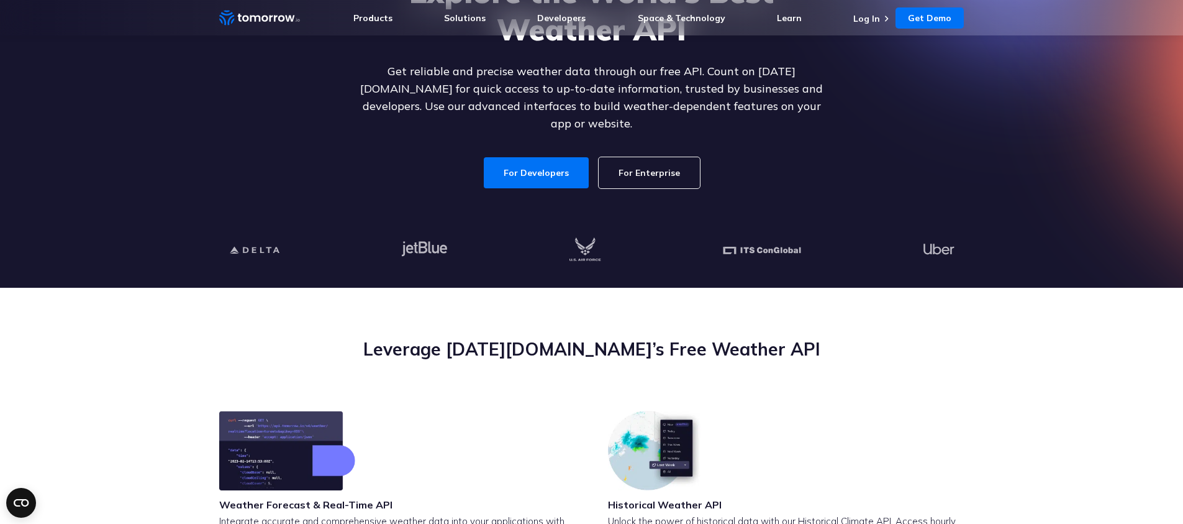
scroll to position [158, 0]
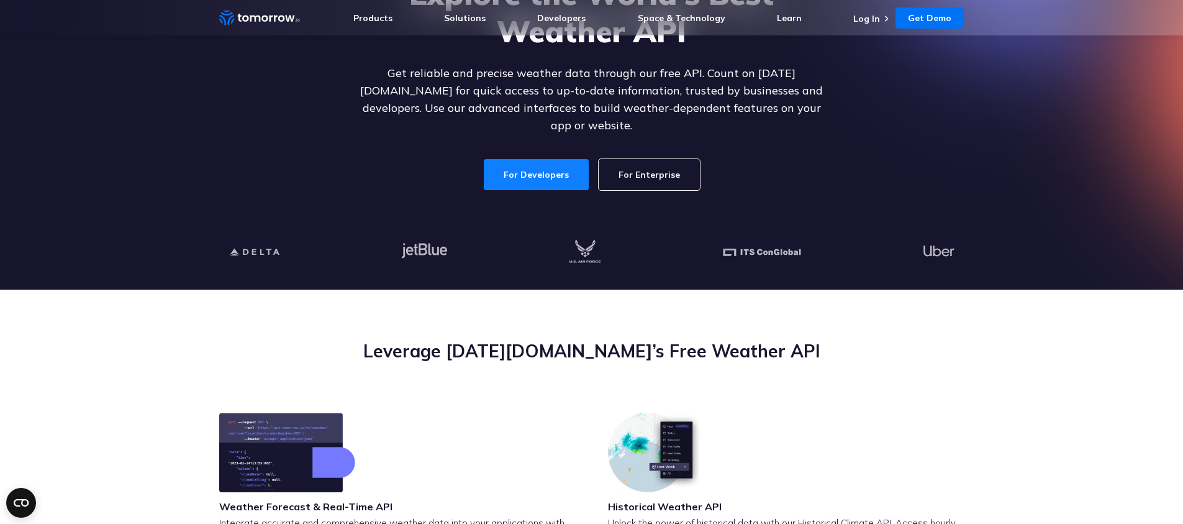
click at [560, 165] on link "For Developers" at bounding box center [536, 174] width 105 height 31
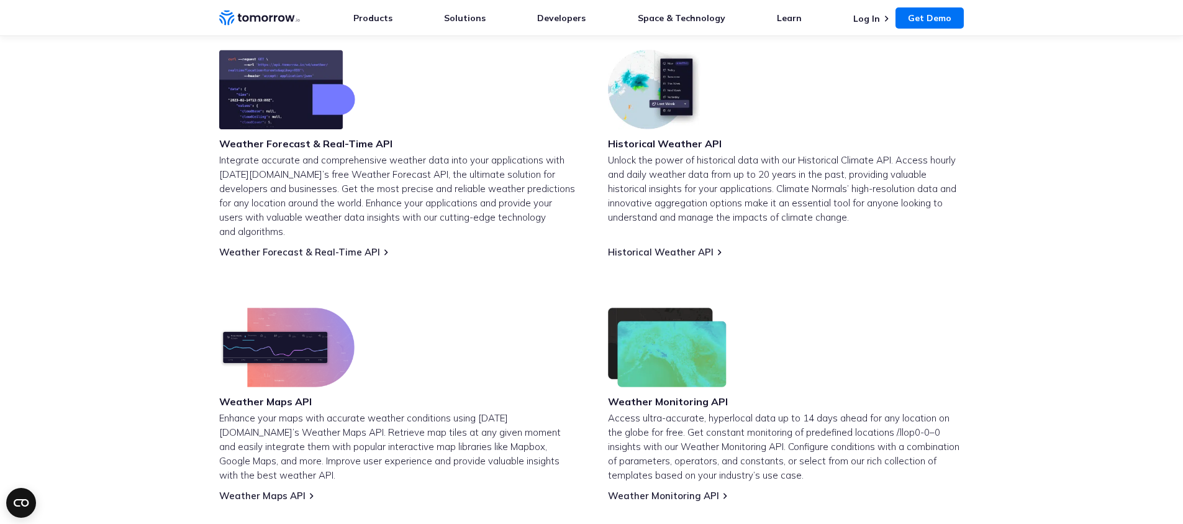
scroll to position [509, 0]
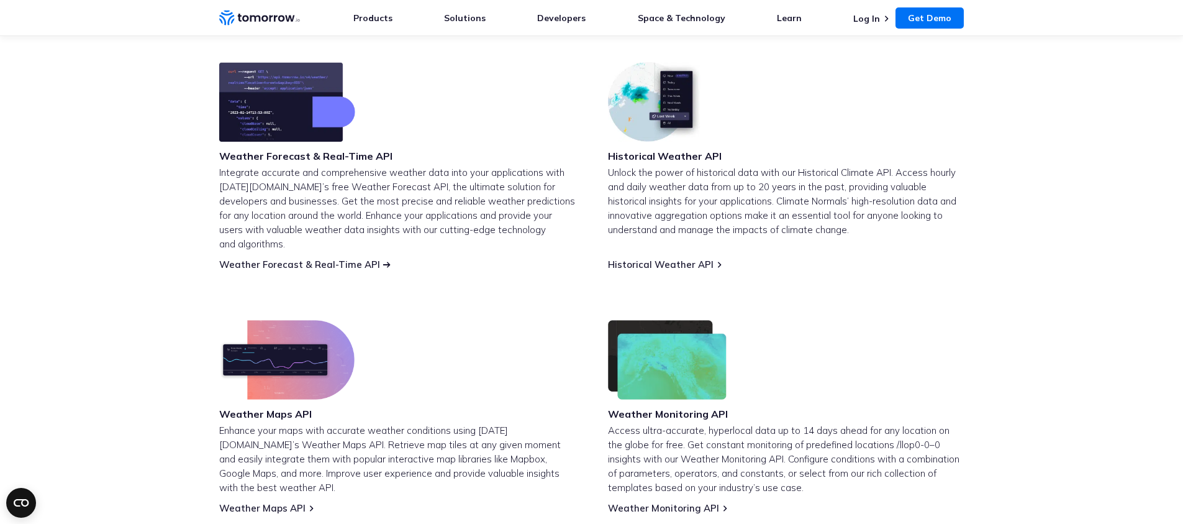
click at [306, 258] on link "Weather Forecast & Real-Time API" at bounding box center [299, 264] width 161 height 12
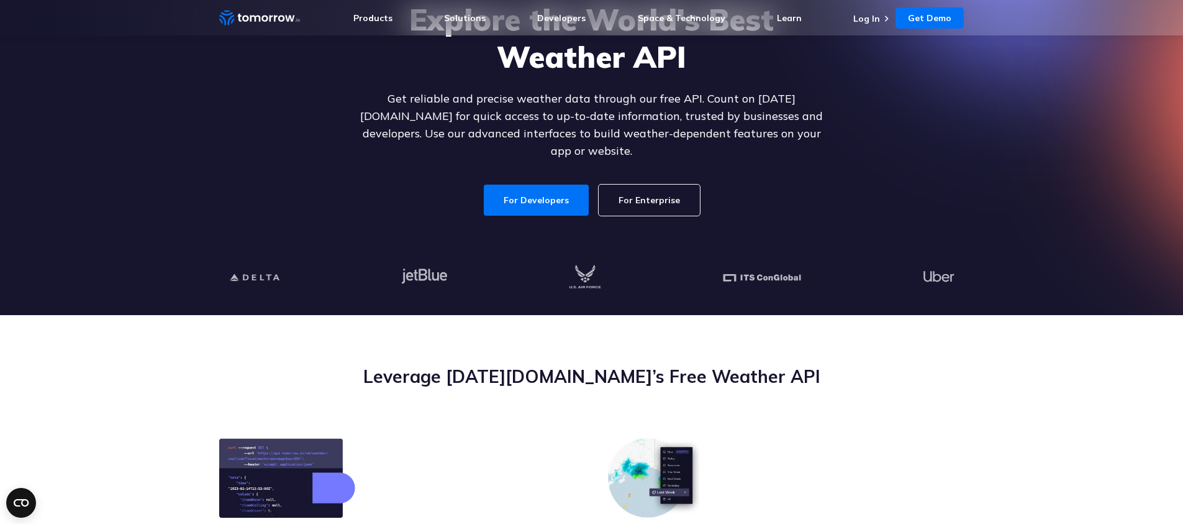
scroll to position [490, 0]
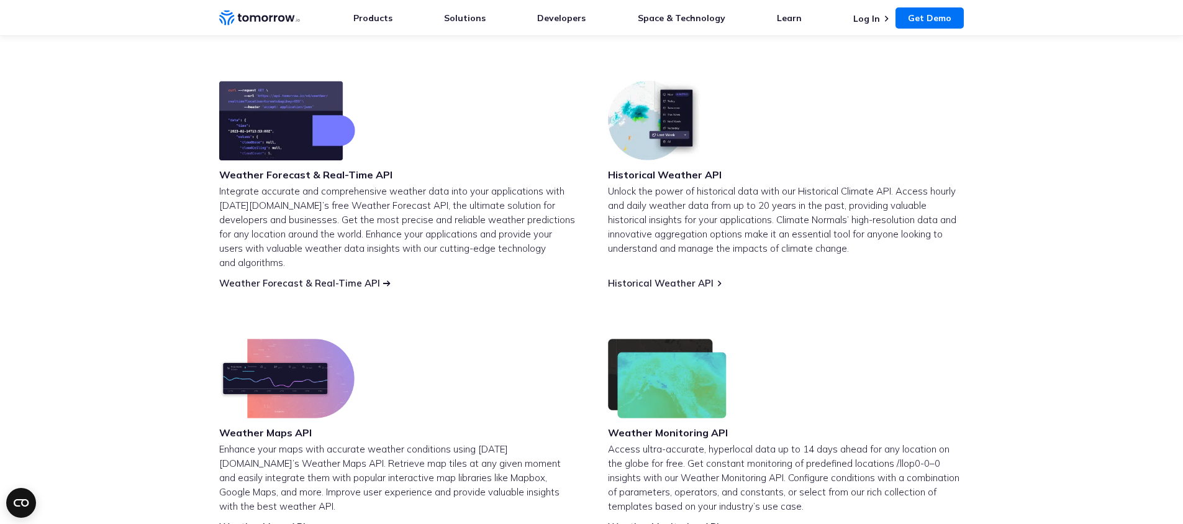
click at [342, 277] on link "Weather Forecast & Real-Time API" at bounding box center [299, 283] width 161 height 12
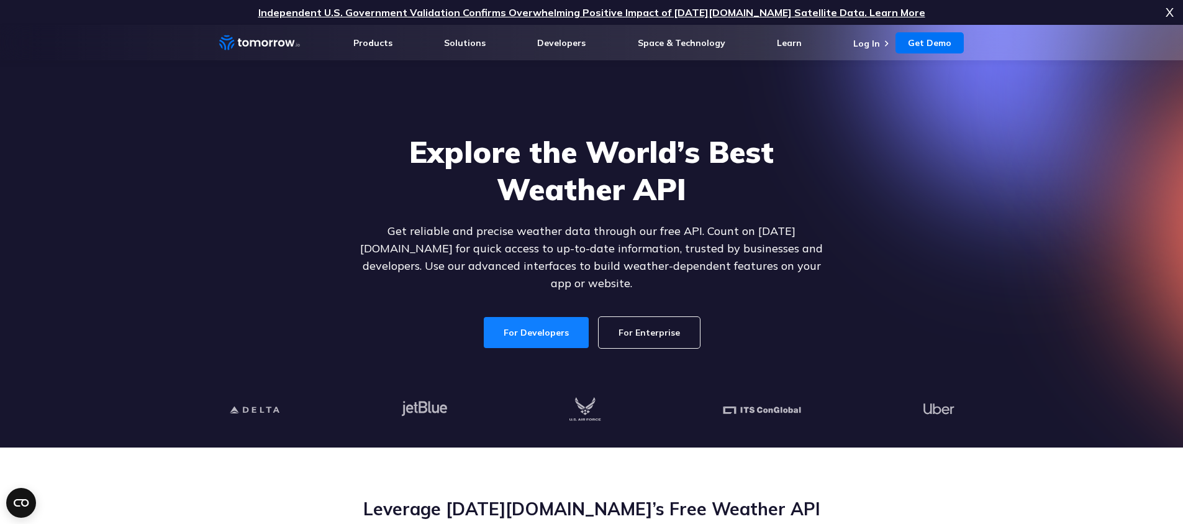
click at [545, 317] on link "For Developers" at bounding box center [536, 332] width 105 height 31
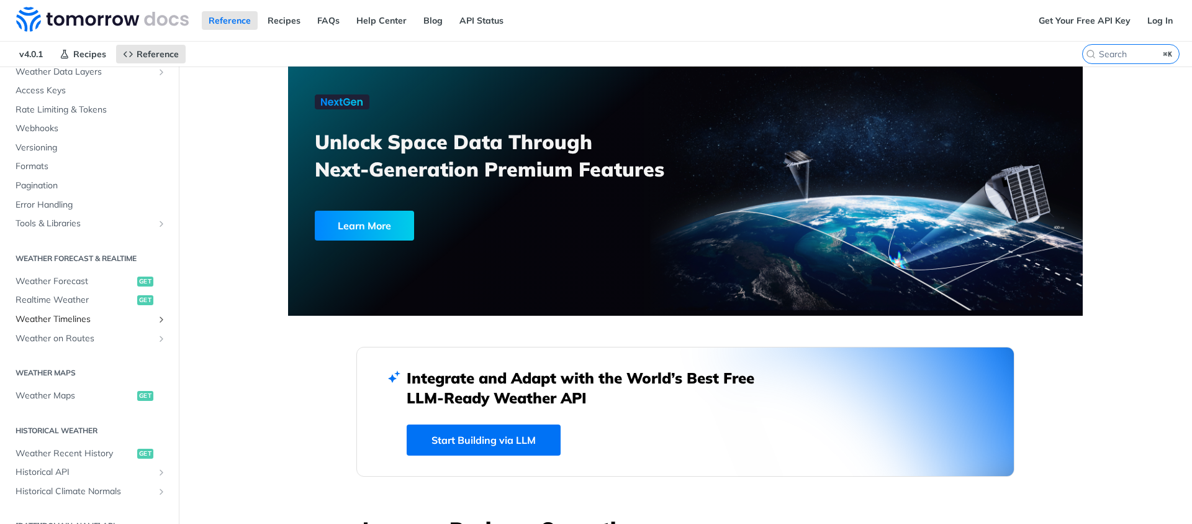
scroll to position [152, 0]
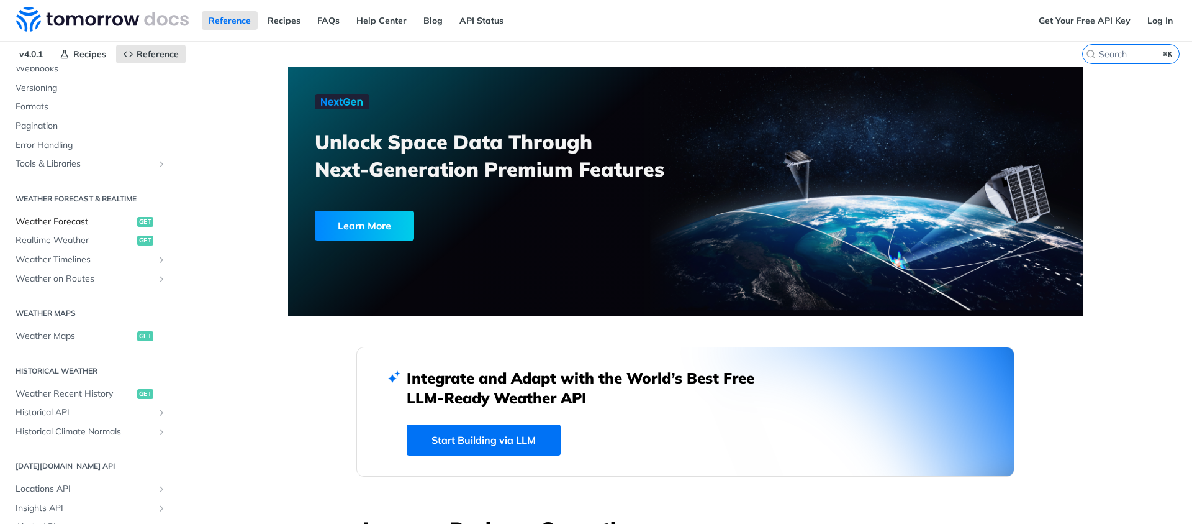
click at [83, 215] on span "Weather Forecast" at bounding box center [75, 221] width 119 height 12
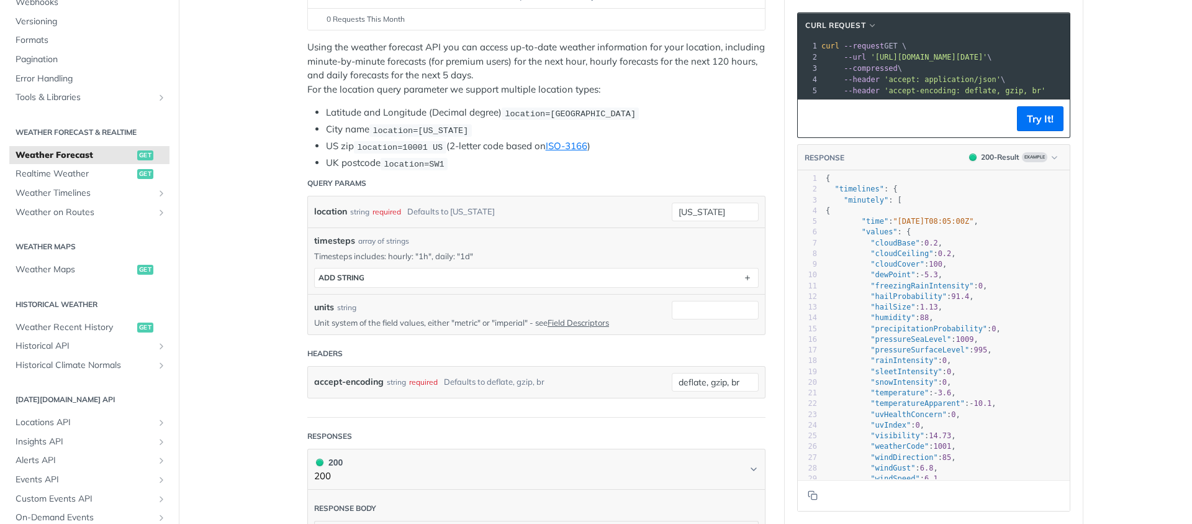
scroll to position [226, 0]
drag, startPoint x: 525, startPoint y: 61, endPoint x: 589, endPoint y: 62, distance: 64.0
click at [588, 62] on p "Using the weather forecast API you can access up-to-date weather information fo…" at bounding box center [536, 68] width 458 height 56
click at [589, 62] on p "Using the weather forecast API you can access up-to-date weather information fo…" at bounding box center [536, 68] width 458 height 56
drag, startPoint x: 589, startPoint y: 61, endPoint x: 623, endPoint y: 68, distance: 34.2
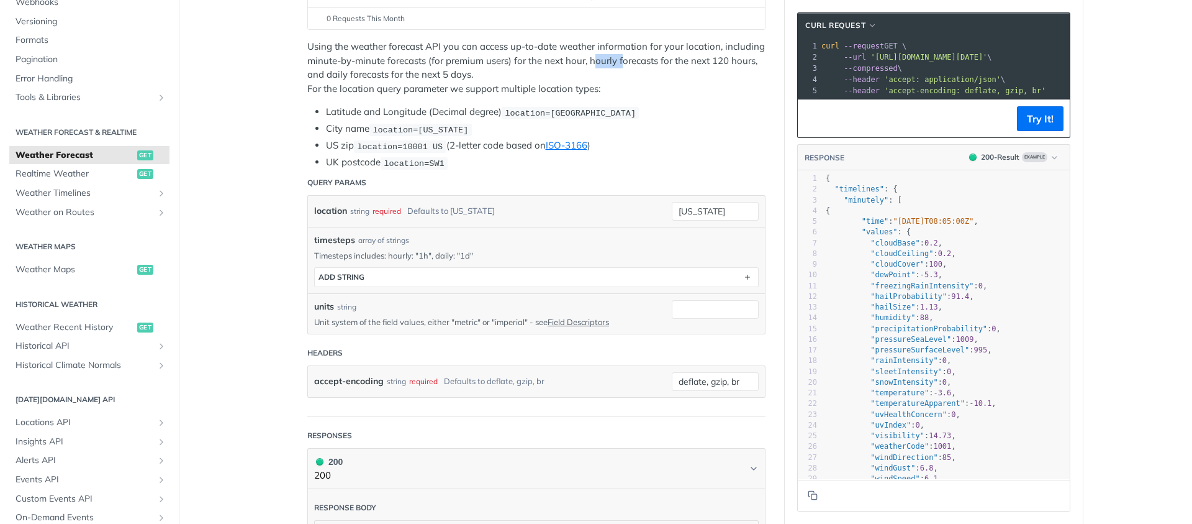
click at [623, 68] on p "Using the weather forecast API you can access up-to-date weather information fo…" at bounding box center [536, 68] width 458 height 56
click at [458, 86] on p "Using the weather forecast API you can access up-to-date weather information fo…" at bounding box center [536, 68] width 458 height 56
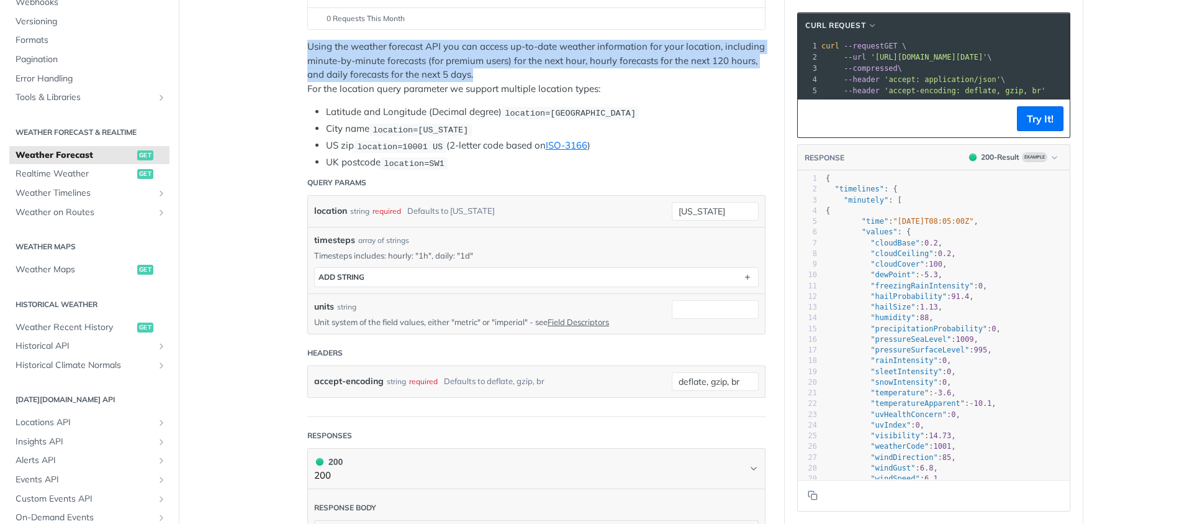
drag, startPoint x: 477, startPoint y: 81, endPoint x: 305, endPoint y: 37, distance: 177.6
click at [307, 44] on p "Using the weather forecast API you can access up-to-date weather information fo…" at bounding box center [536, 68] width 458 height 56
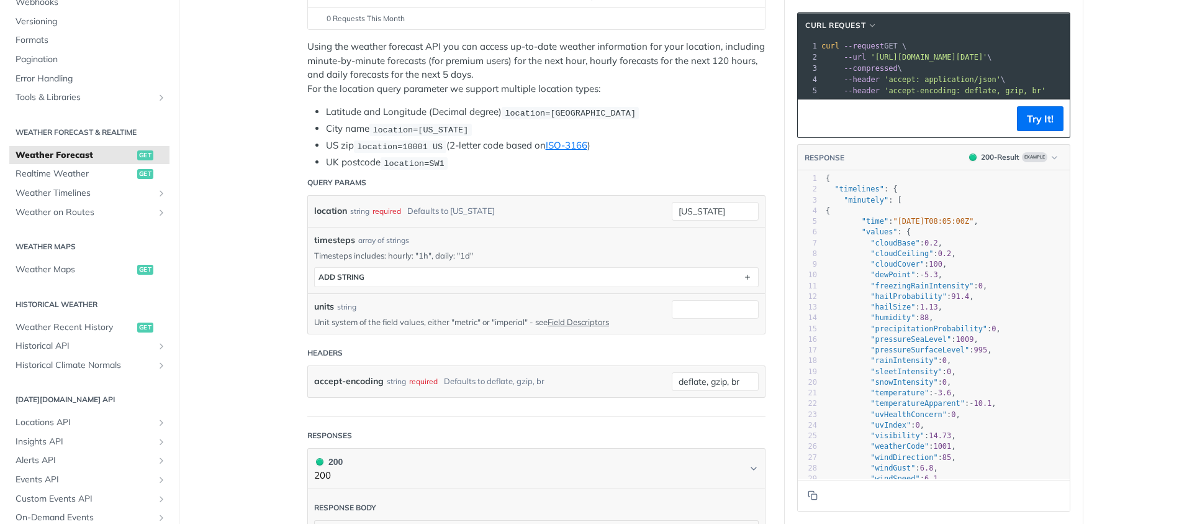
click at [324, 83] on p "Using the weather forecast API you can access up-to-date weather information fo…" at bounding box center [536, 68] width 458 height 56
drag, startPoint x: 468, startPoint y: 89, endPoint x: 568, endPoint y: 85, distance: 100.1
click at [542, 86] on p "Using the weather forecast API you can access up-to-date weather information fo…" at bounding box center [536, 68] width 458 height 56
click at [568, 85] on p "Using the weather forecast API you can access up-to-date weather information fo…" at bounding box center [536, 68] width 458 height 56
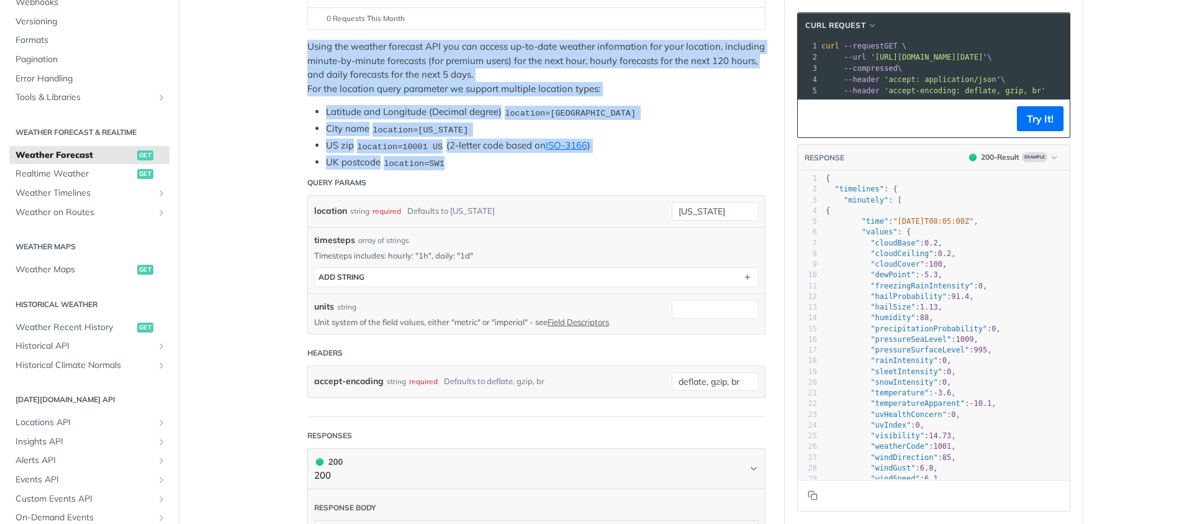
drag, startPoint x: 332, startPoint y: 61, endPoint x: 447, endPoint y: 162, distance: 152.7
click at [447, 162] on li "UK postcode location=SW1" at bounding box center [546, 162] width 440 height 14
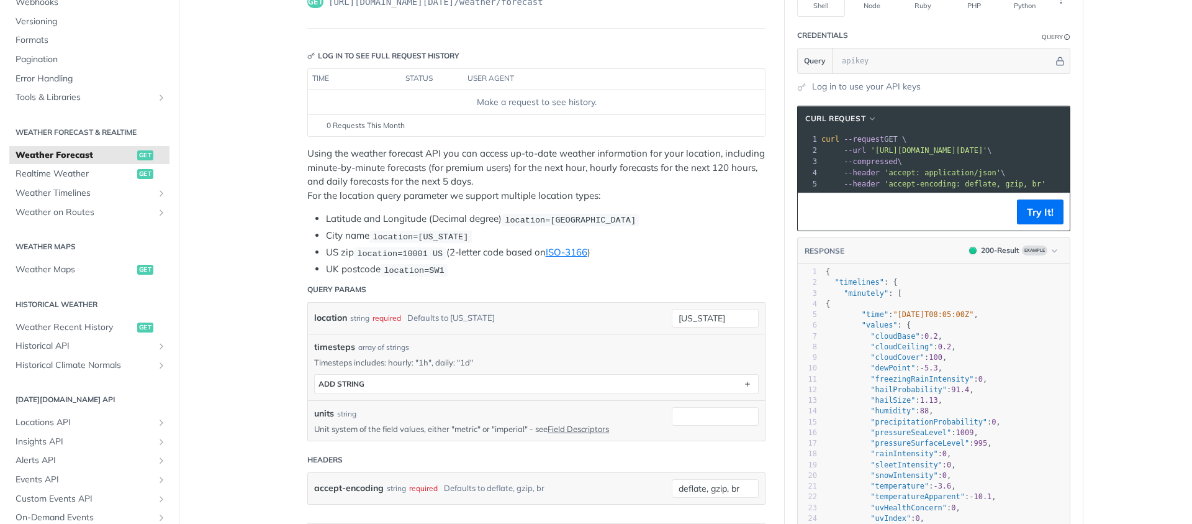
scroll to position [128, 0]
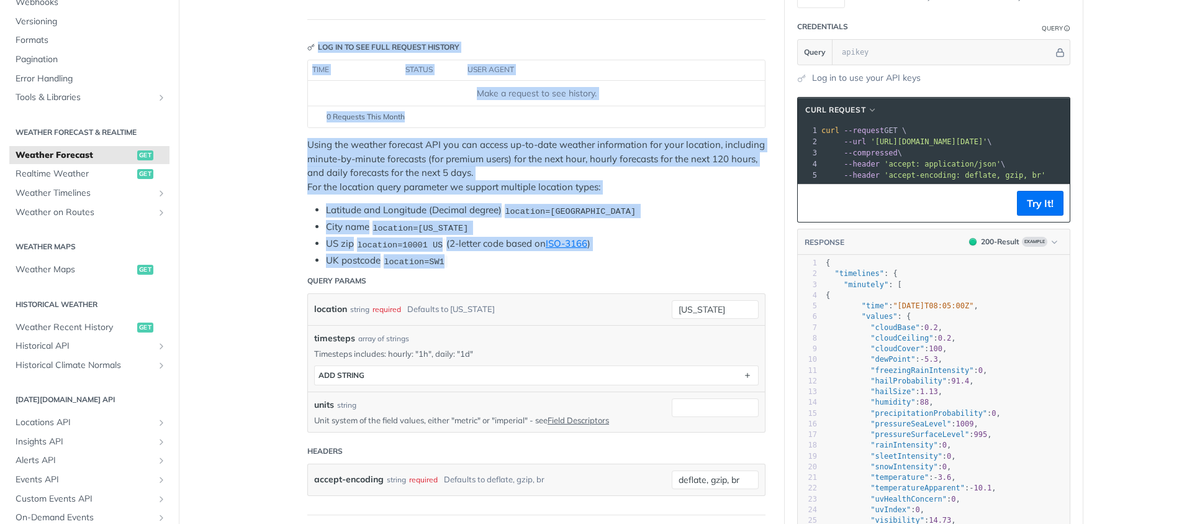
copy article "Weather Forecast get [URL][DOMAIN_NAME][DATE] /weather/forecast Log in to see f…"
drag, startPoint x: 299, startPoint y: 93, endPoint x: 596, endPoint y: 262, distance: 341.3
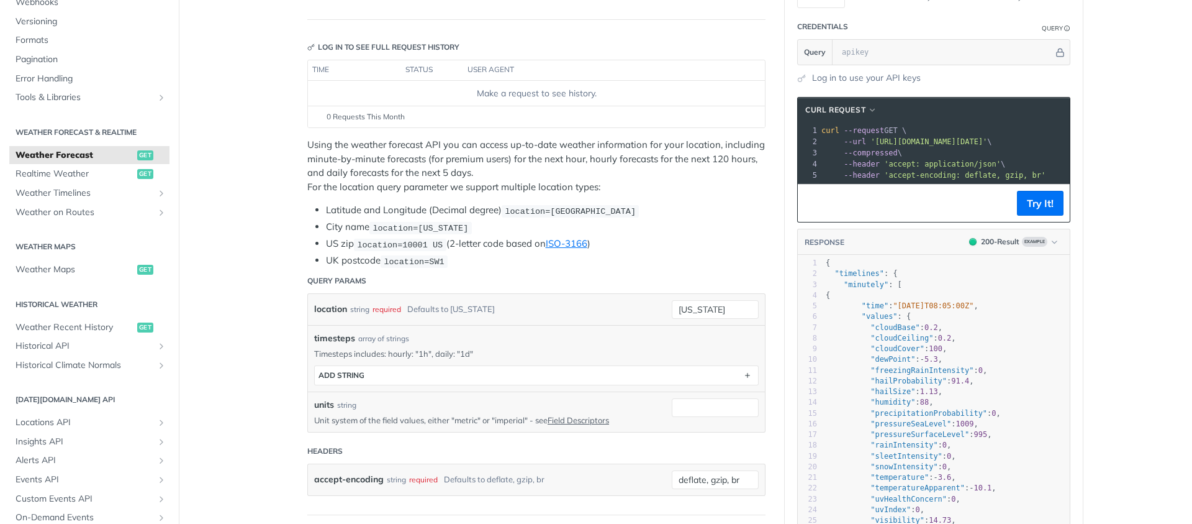
type textarea "​"
type textarea ""timelines": { "minutely": [ { "time": "[DATE]T08:05:00Z", "values": {"
drag, startPoint x: 827, startPoint y: 273, endPoint x: 921, endPoint y: 329, distance: 109.2
click at [921, 329] on div "1 { 2 "timelines" : { 3 "minutely" : [ 4 { 5 "time" : "[DATE]T08:05:00Z" , 6 "v…" at bounding box center [946, 456] width 247 height 396
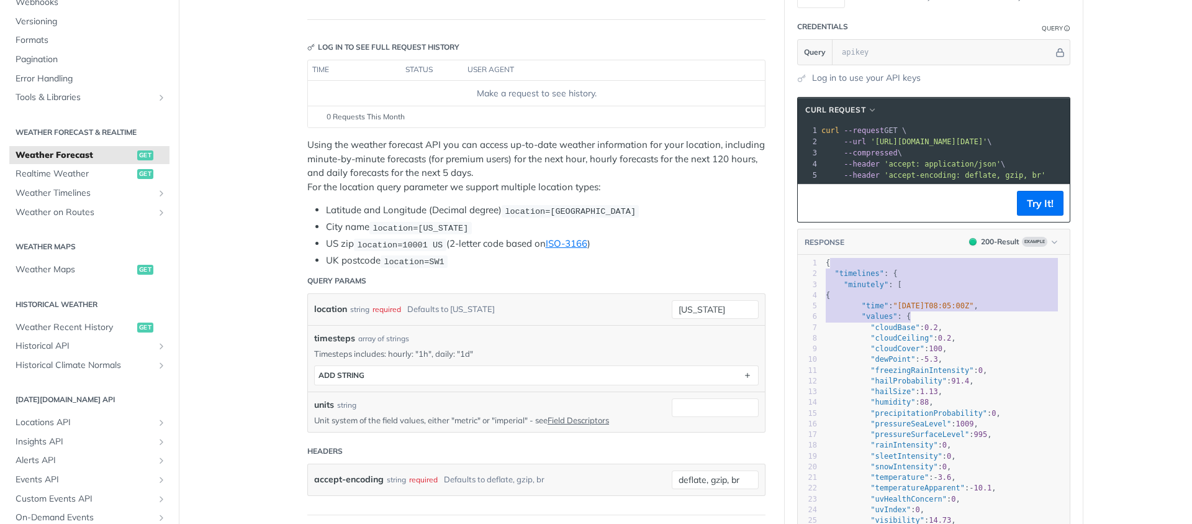
click at [921, 322] on pre ""values" : {" at bounding box center [946, 316] width 247 height 11
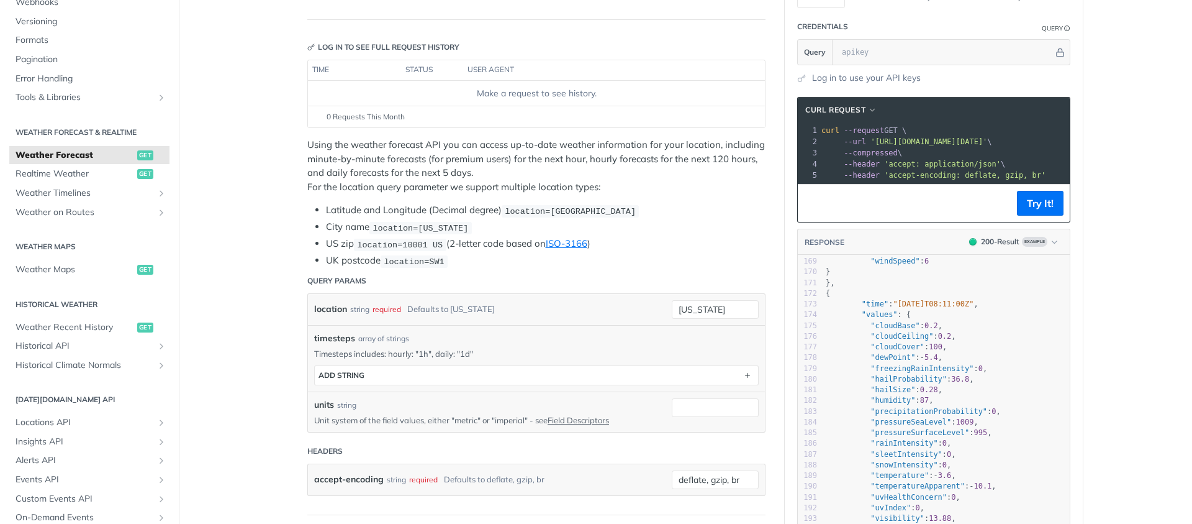
scroll to position [2075, 0]
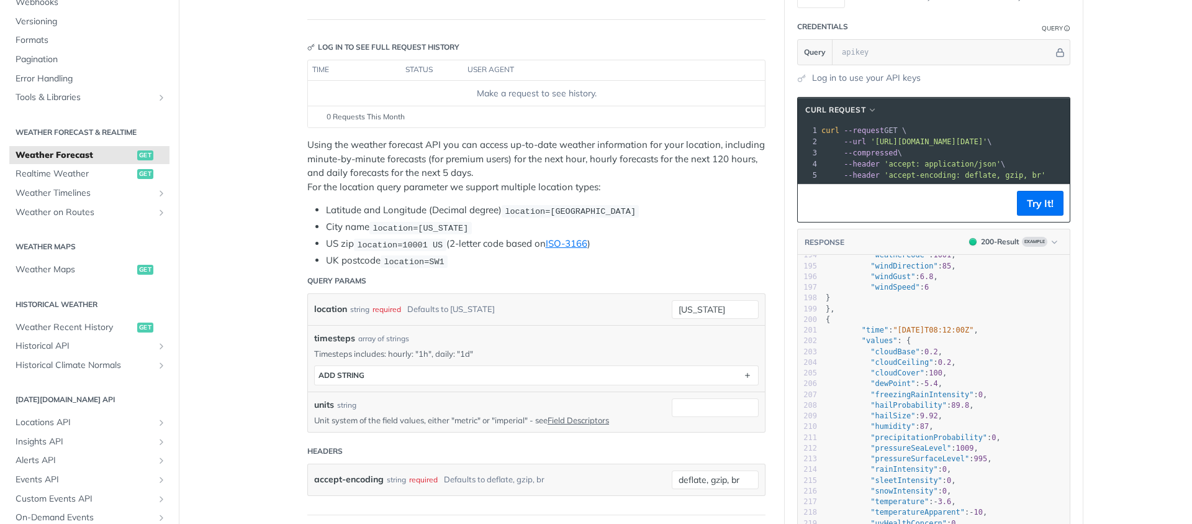
drag, startPoint x: 394, startPoint y: 323, endPoint x: 403, endPoint y: 343, distance: 22.5
click at [394, 325] on div "timesteps array of strings Timesteps includes: hourly: "1h", daily: "1d" timest…" at bounding box center [536, 358] width 457 height 66
click at [415, 359] on div "timesteps ADD string" at bounding box center [536, 372] width 445 height 26
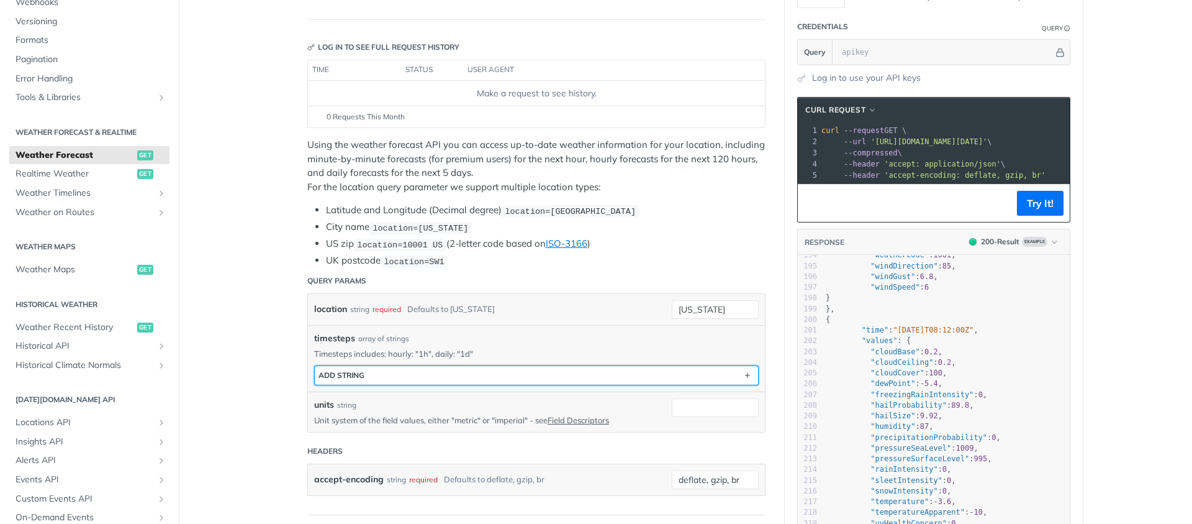
click at [422, 368] on button "ADD string" at bounding box center [536, 375] width 443 height 19
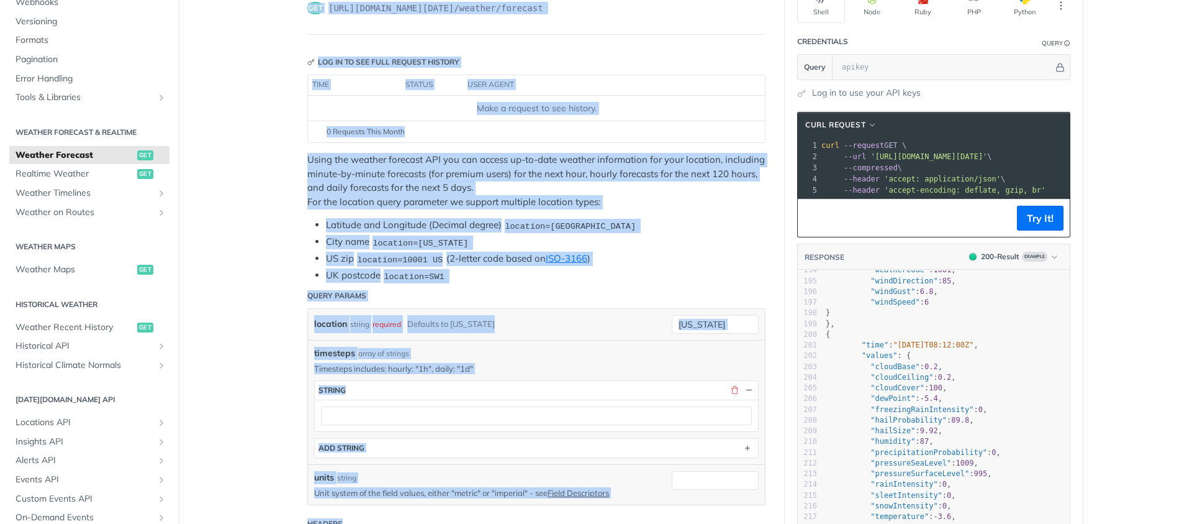
scroll to position [256, 0]
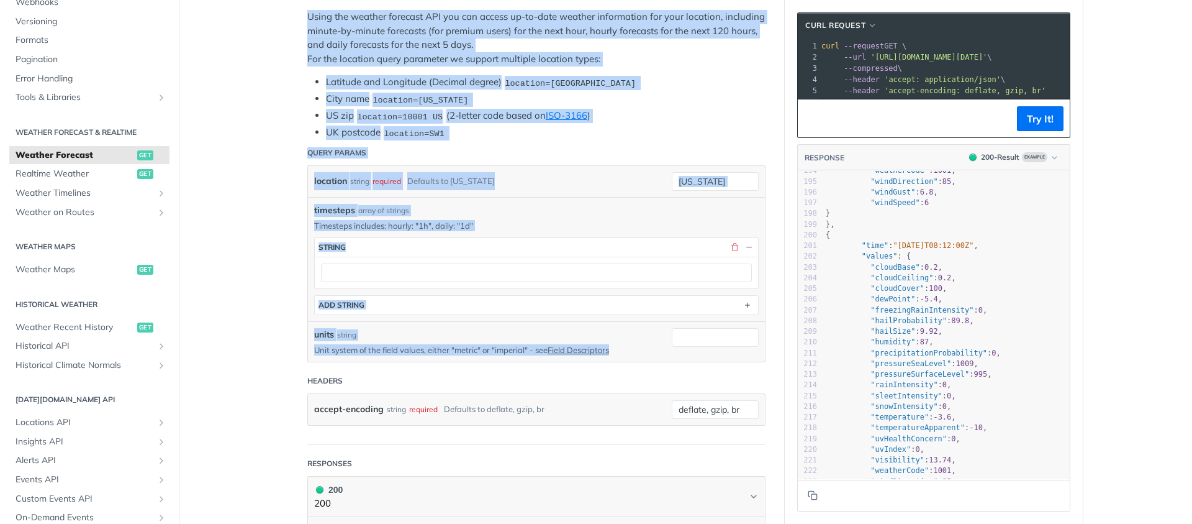
drag, startPoint x: 302, startPoint y: 97, endPoint x: 656, endPoint y: 357, distance: 439.8
copy article "Weather Forecast get https://api.tomorrow.io/v4 /weather/forecast Log in to see…"
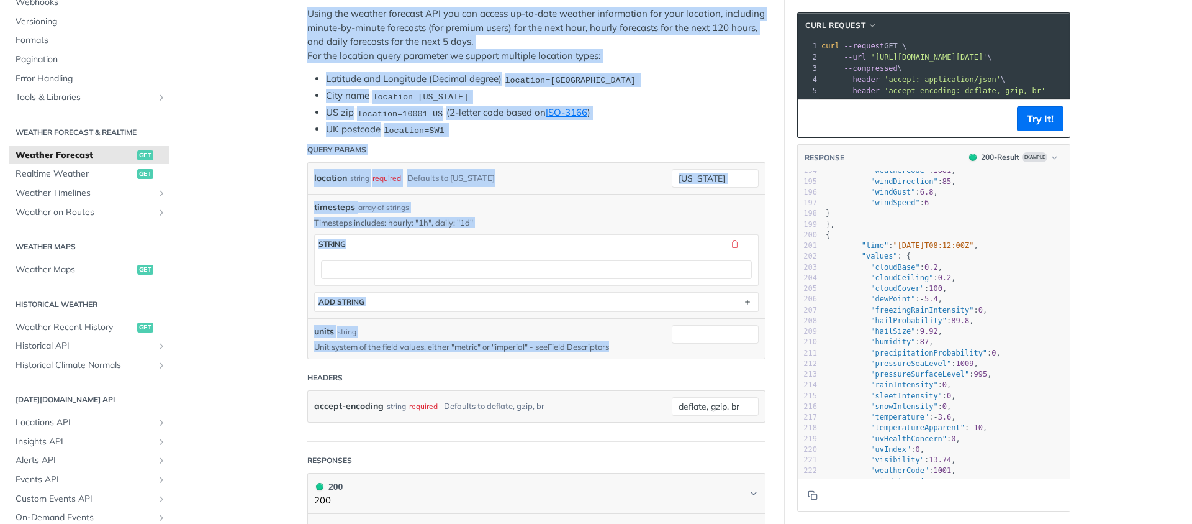
scroll to position [268, 0]
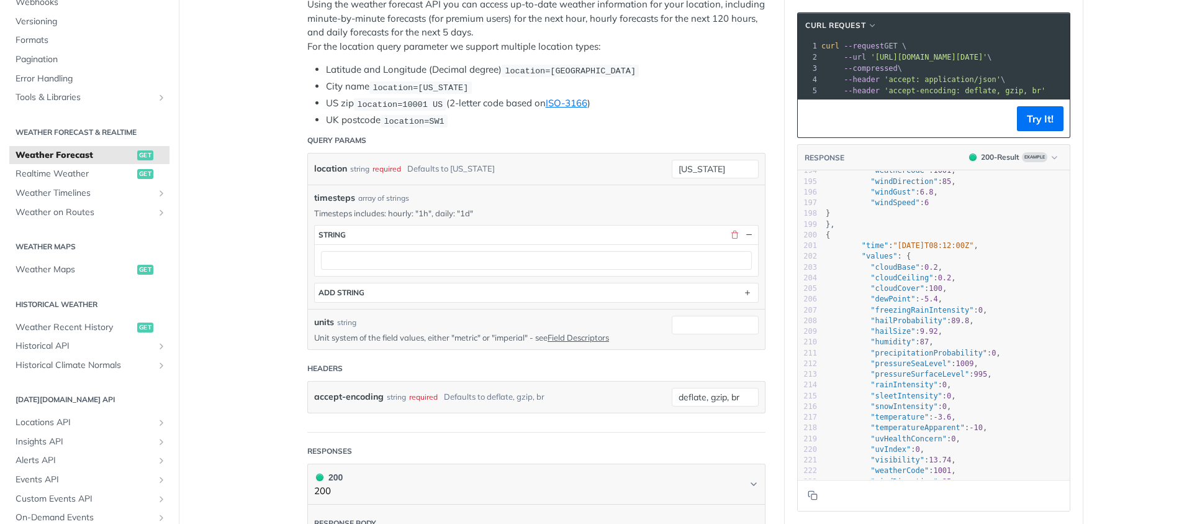
drag, startPoint x: 459, startPoint y: 356, endPoint x: 465, endPoint y: 355, distance: 6.3
click at [460, 356] on header "Headers" at bounding box center [536, 368] width 458 height 25
click at [435, 337] on p "Unit system of the field values, either "metric" or "imperial" - see Field Desc…" at bounding box center [483, 337] width 339 height 11
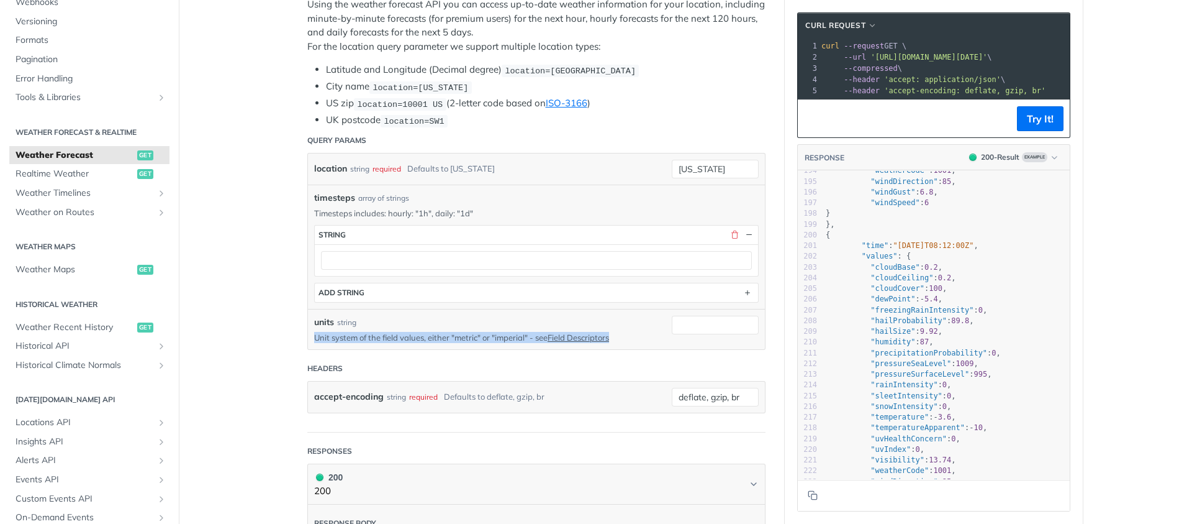
drag, startPoint x: 496, startPoint y: 337, endPoint x: 621, endPoint y: 328, distance: 125.8
click at [496, 337] on p "Unit system of the field values, either "metric" or "imperial" - see Field Desc…" at bounding box center [483, 337] width 339 height 11
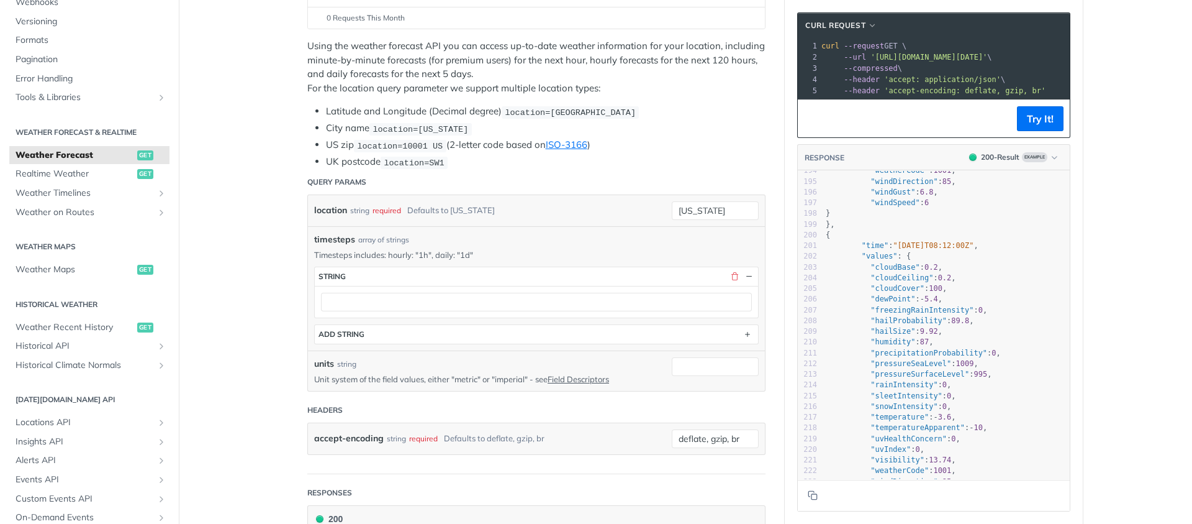
scroll to position [222, 0]
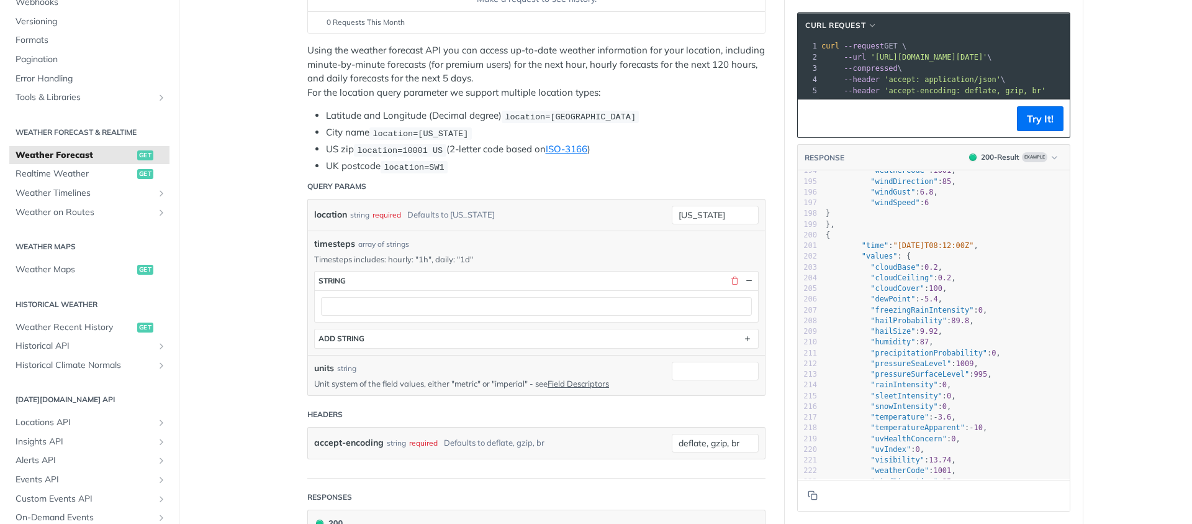
click at [554, 206] on div "location string required Defaults to new york" at bounding box center [483, 215] width 339 height 19
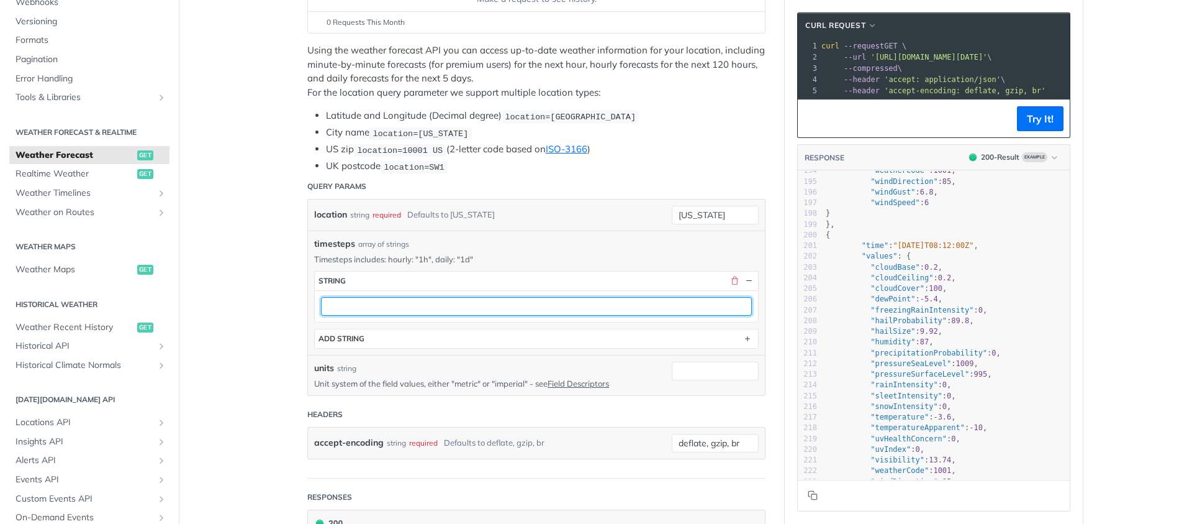
click at [414, 306] on input "text" at bounding box center [536, 306] width 431 height 19
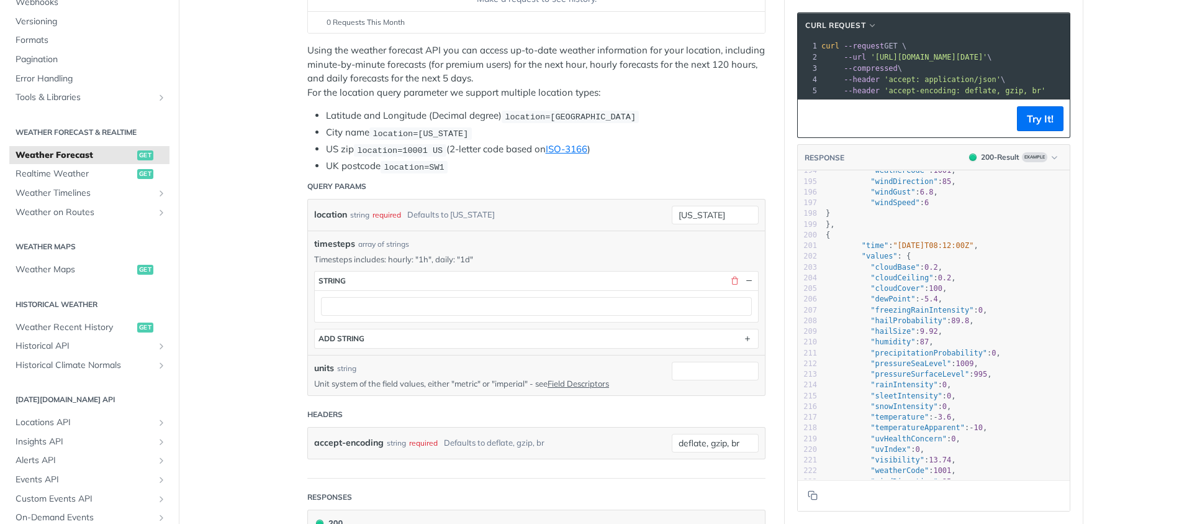
click at [440, 253] on p "Timesteps includes: hourly: "1h", daily: "1d"" at bounding box center [536, 258] width 445 height 11
click at [354, 207] on div "string" at bounding box center [359, 215] width 19 height 18
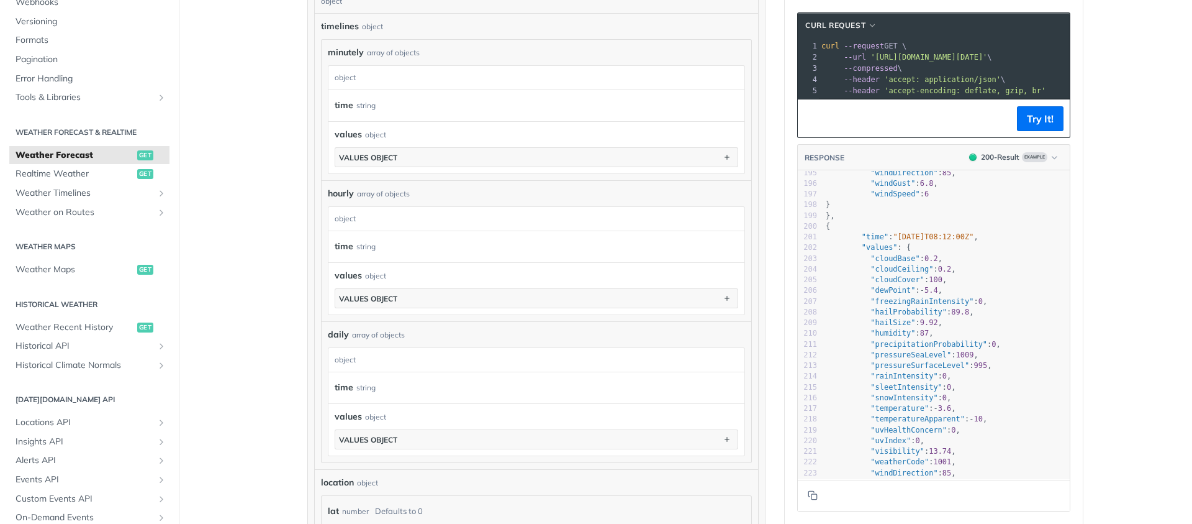
scroll to position [2101, 0]
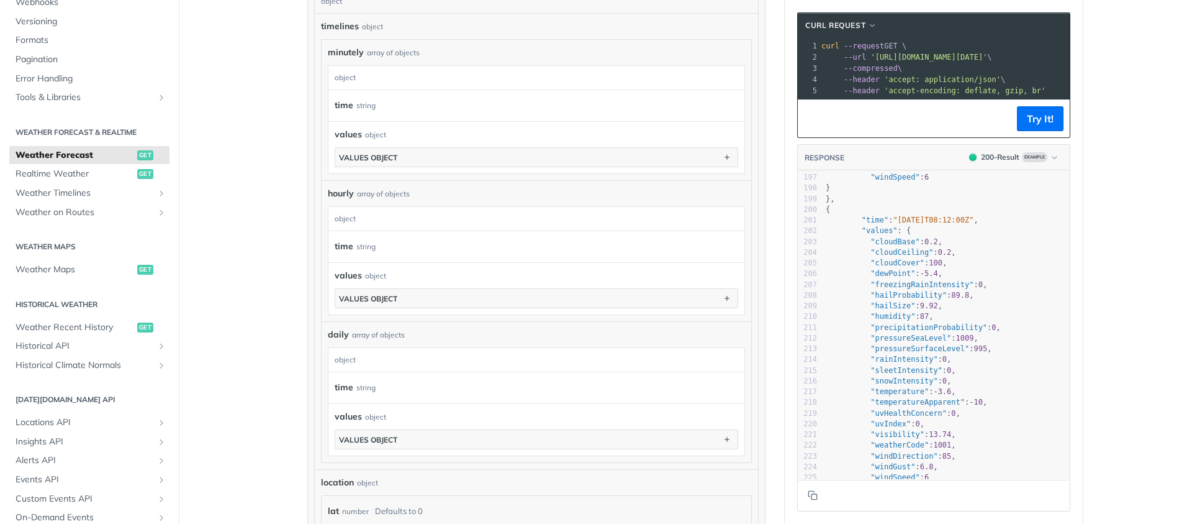
click at [949, 268] on pre ""cloudCover" : 100 ," at bounding box center [946, 263] width 247 height 11
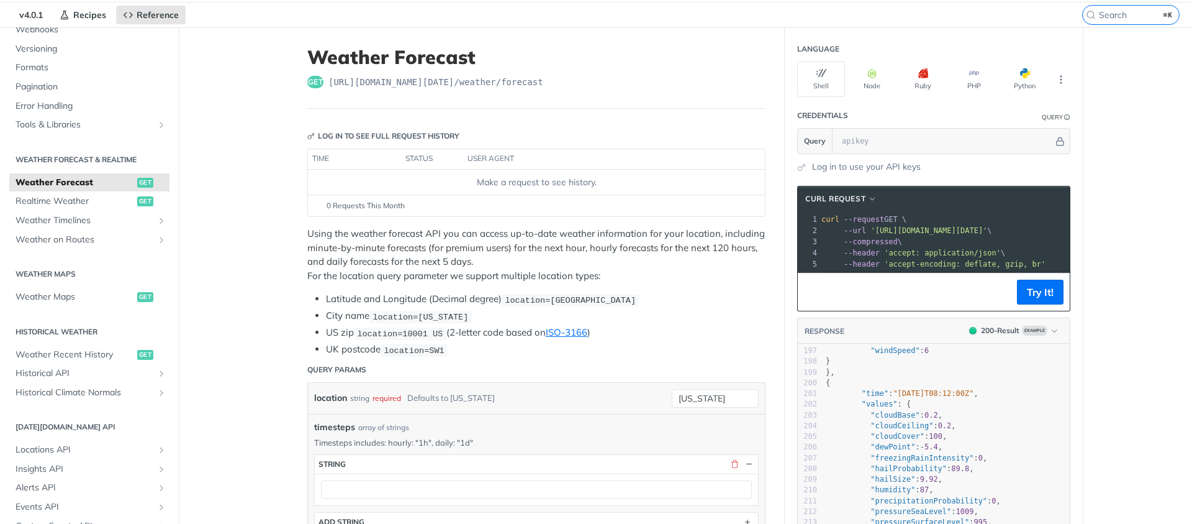
scroll to position [886, 0]
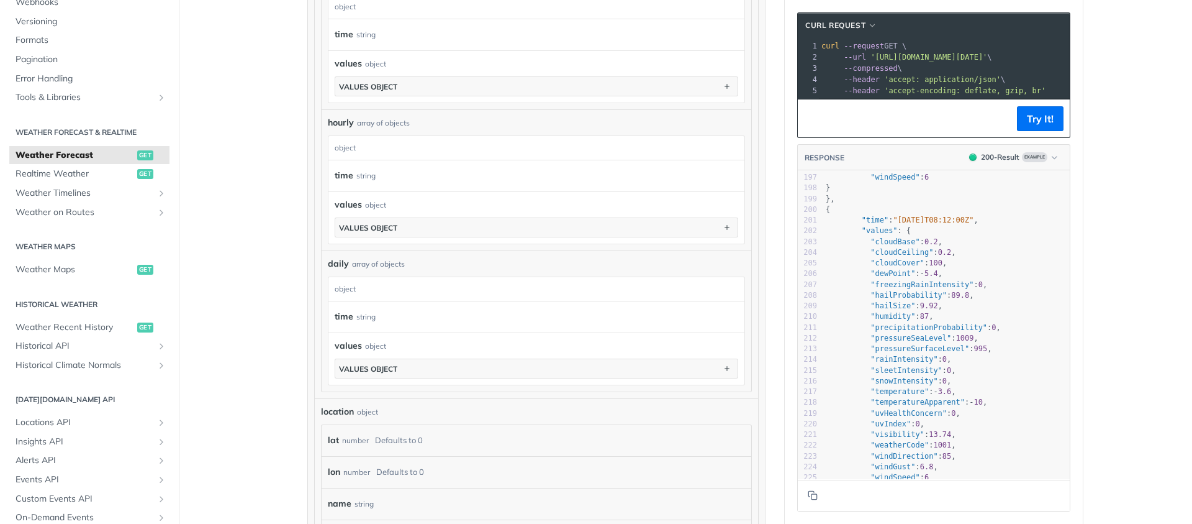
click at [340, 264] on span "daily" at bounding box center [338, 263] width 21 height 13
click at [340, 263] on span "daily" at bounding box center [338, 263] width 21 height 13
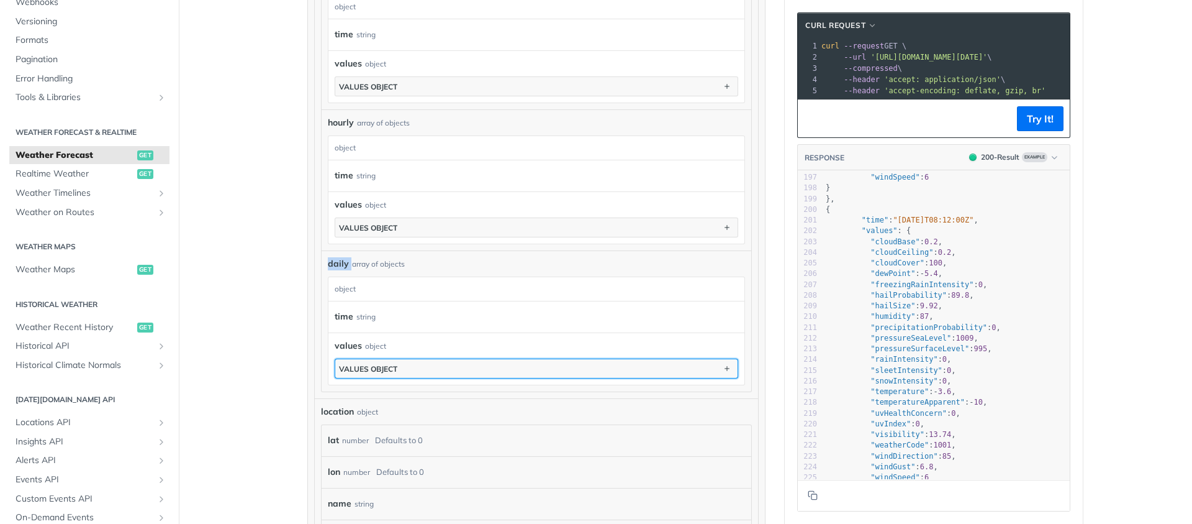
click at [503, 361] on button "values object" at bounding box center [536, 368] width 402 height 19
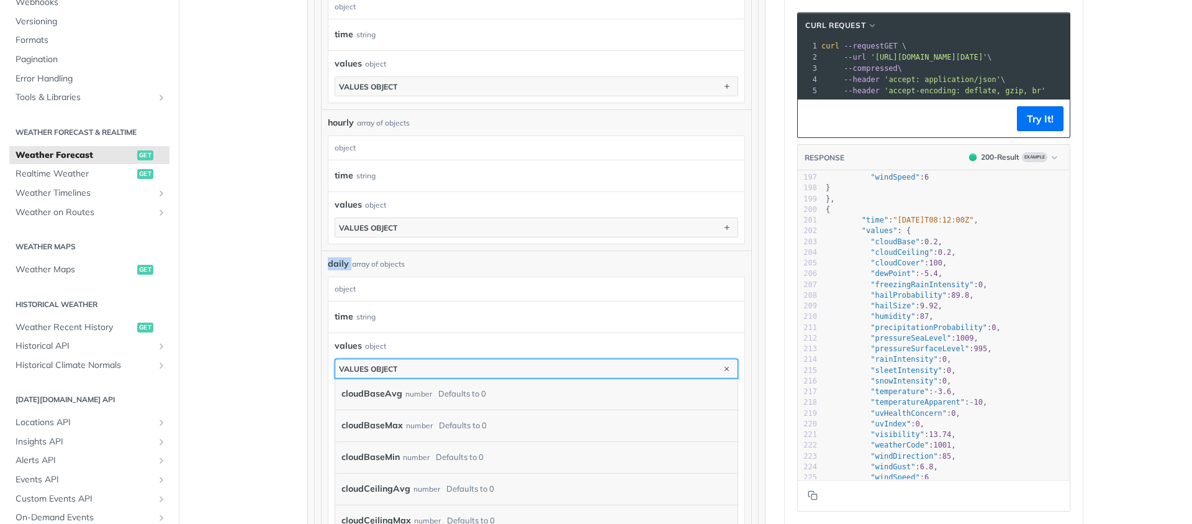
click at [509, 364] on button "values object" at bounding box center [536, 368] width 402 height 19
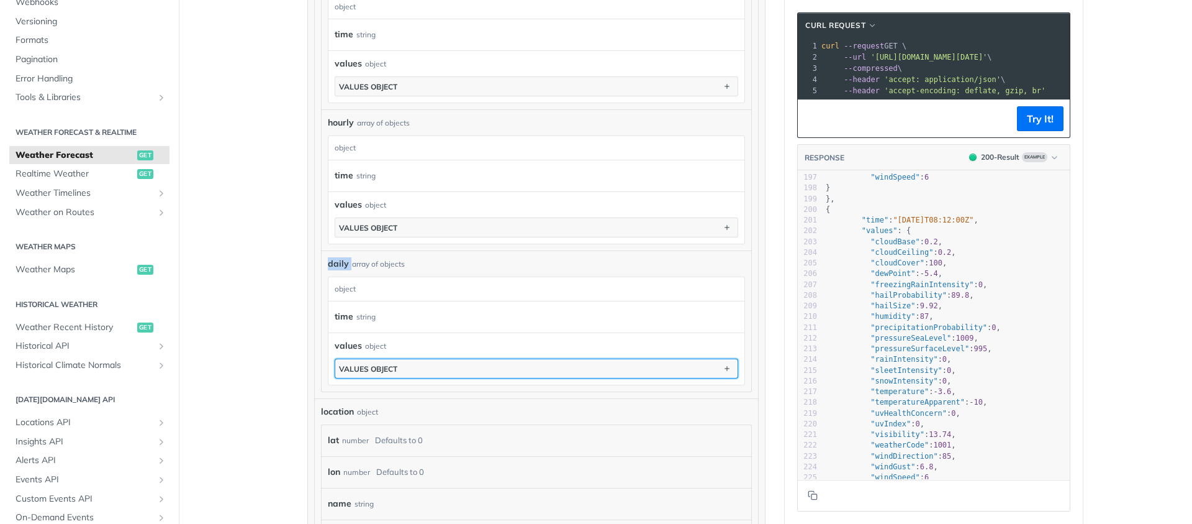
click at [509, 364] on button "values object" at bounding box center [536, 368] width 402 height 19
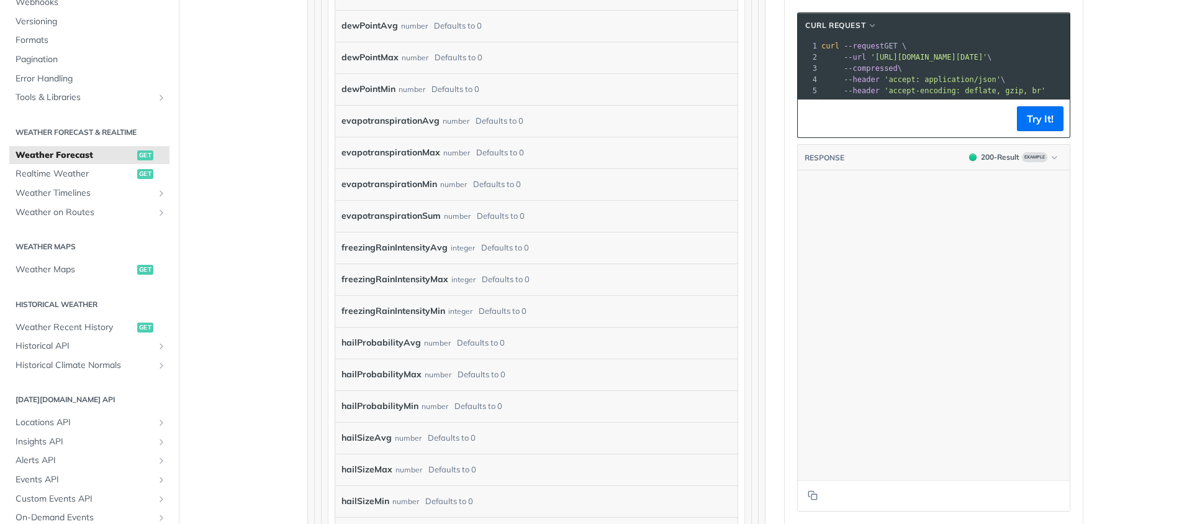
scroll to position [2690, 0]
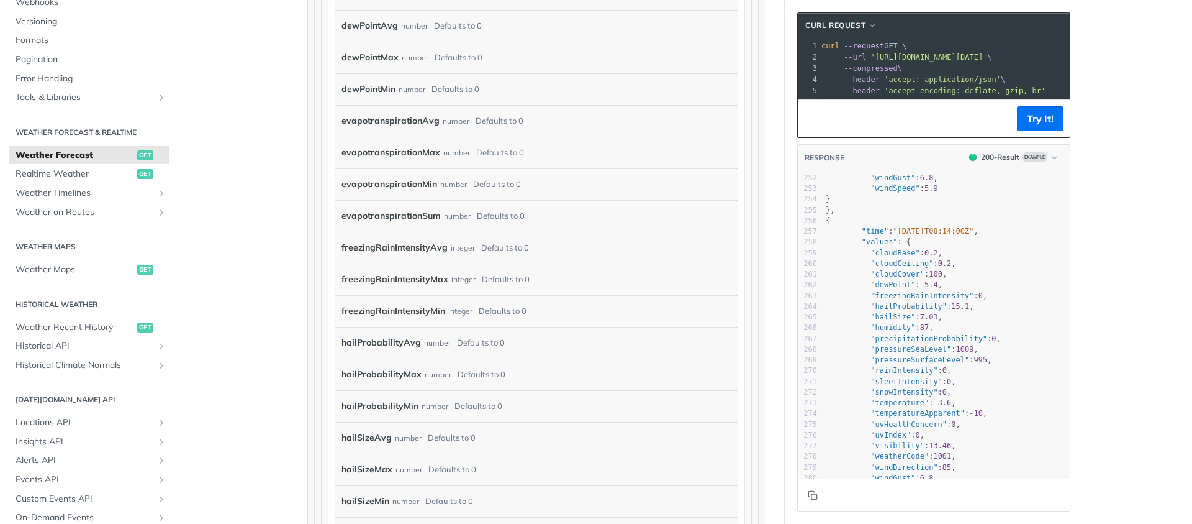
click at [939, 257] on span ""cloudBase" : 0.2 ," at bounding box center [884, 252] width 117 height 9
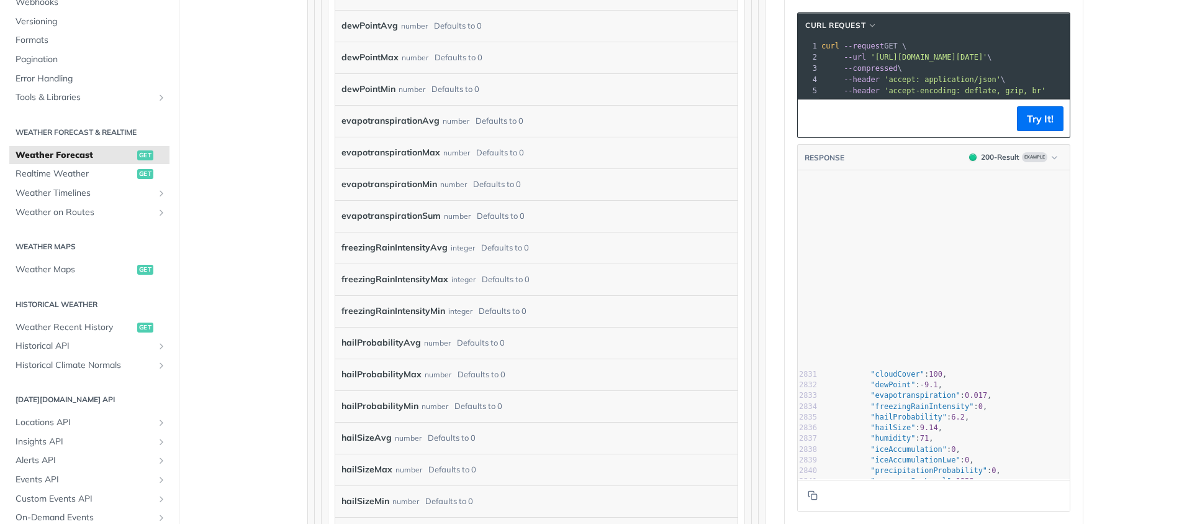
scroll to position [0, 0]
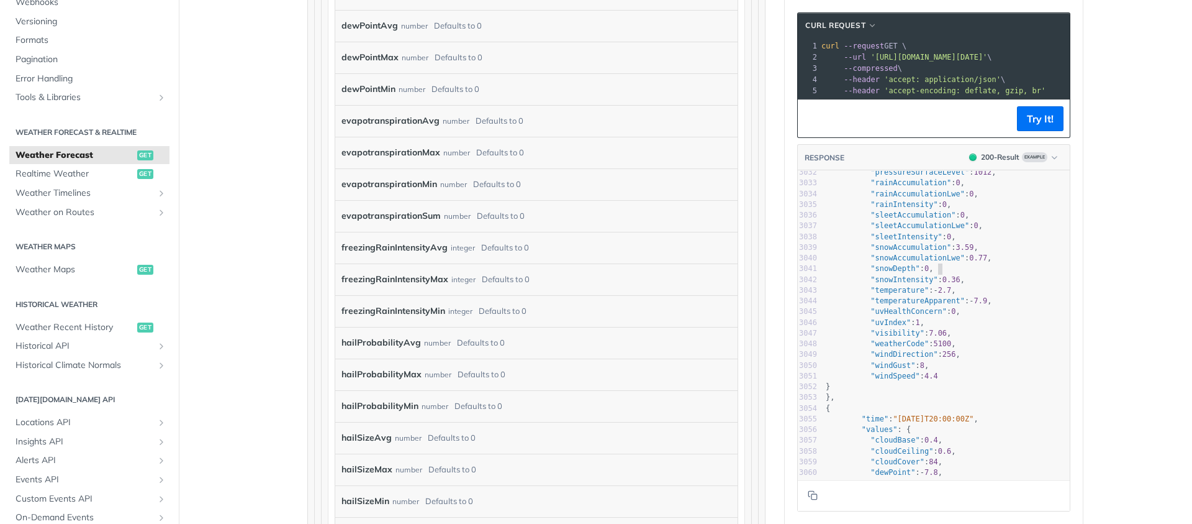
click at [961, 274] on pre ""snowDepth" : 0 ," at bounding box center [946, 268] width 247 height 11
drag, startPoint x: 954, startPoint y: 278, endPoint x: 903, endPoint y: 301, distance: 55.9
click at [905, 310] on div "3007 "uvHealthConcern" : 0 , 3008 "uvIndex" : 2 , 3009 "visibility" : 7.13 , 30…" at bounding box center [946, 236] width 247 height 675
click at [923, 321] on div "3007 "uvHealthConcern" : 0 , 3008 "uvIndex" : 2 , 3009 "visibility" : 7.13 , 30…" at bounding box center [946, 236] width 247 height 675
type textarea "eApparent": -7.9, "uvHealthConc"
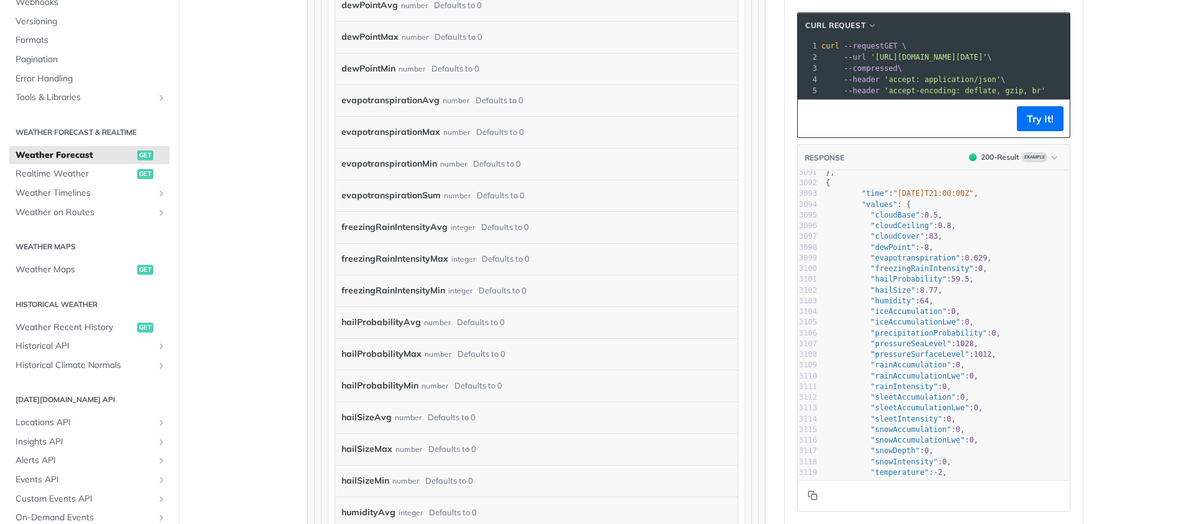
click at [815, 491] on button "Copy to clipboard" at bounding box center [812, 495] width 17 height 19
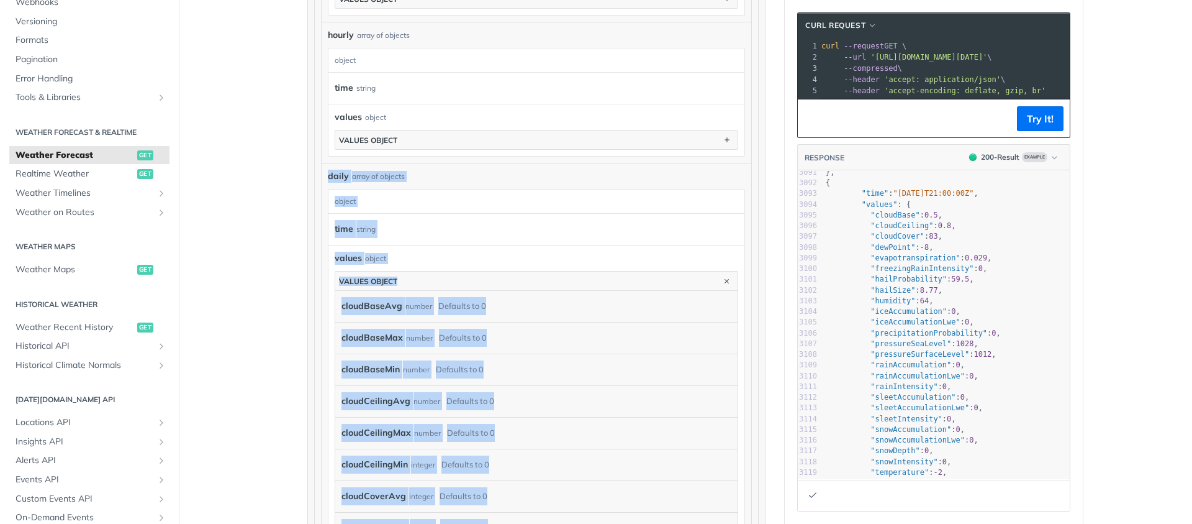
scroll to position [972, 0]
drag, startPoint x: 497, startPoint y: 250, endPoint x: 336, endPoint y: 299, distance: 168.8
copy div "cloudBaseAvg number Defaults to 0 cloudBaseMax number Defaults to 0 cloudBaseMi…"
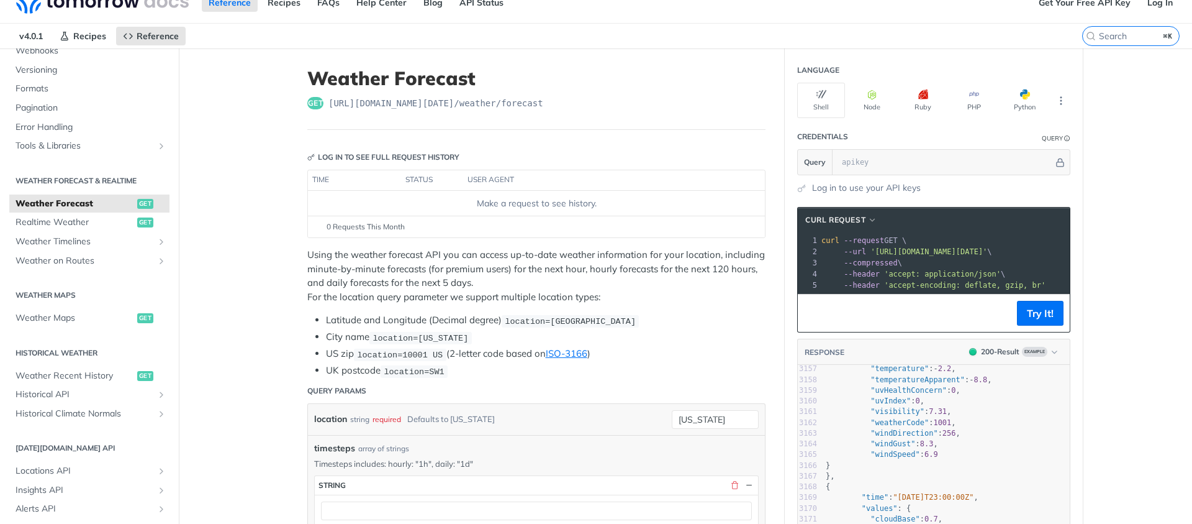
scroll to position [326, 0]
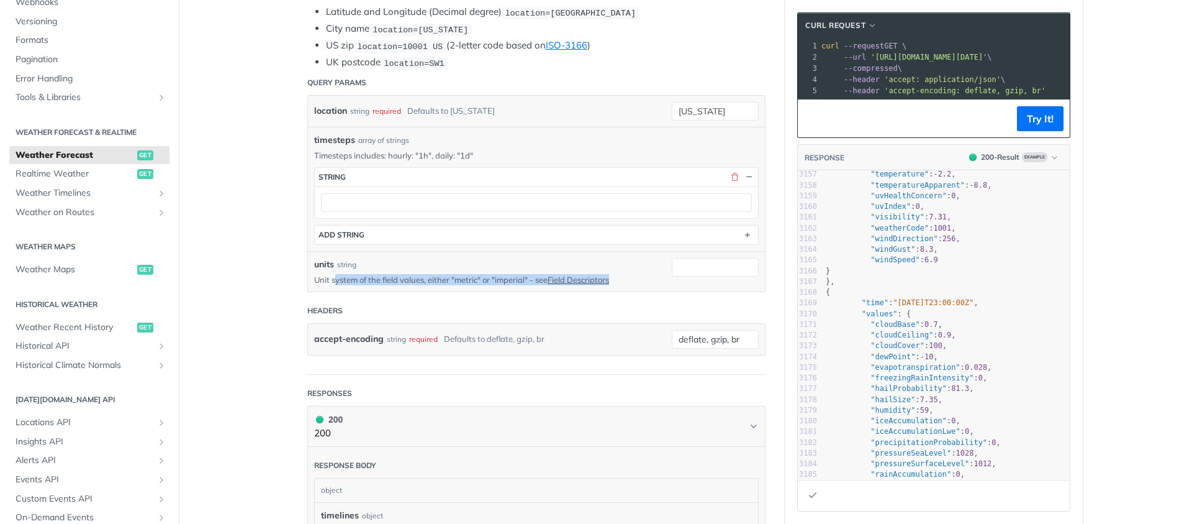
drag, startPoint x: 331, startPoint y: 274, endPoint x: 468, endPoint y: 283, distance: 136.9
click at [449, 284] on div "units string Unit system of the field values, either "metric" or "imperial" - s…" at bounding box center [536, 271] width 457 height 40
click at [468, 283] on div "units string Unit system of the field values, either "metric" or "imperial" - s…" at bounding box center [536, 271] width 457 height 40
click at [584, 277] on link "Field Descriptors" at bounding box center [578, 279] width 61 height 10
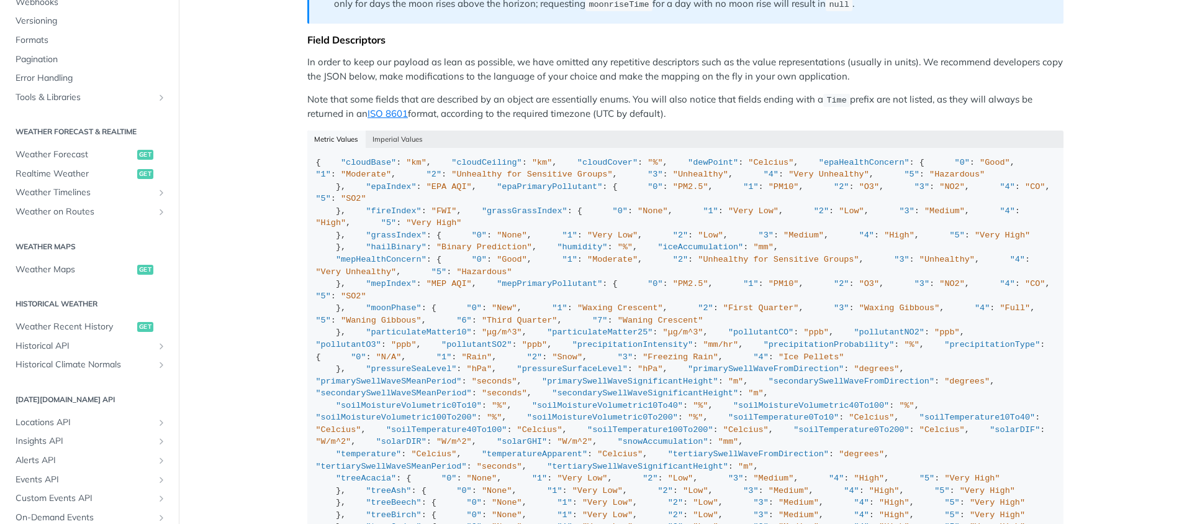
scroll to position [1097, 0]
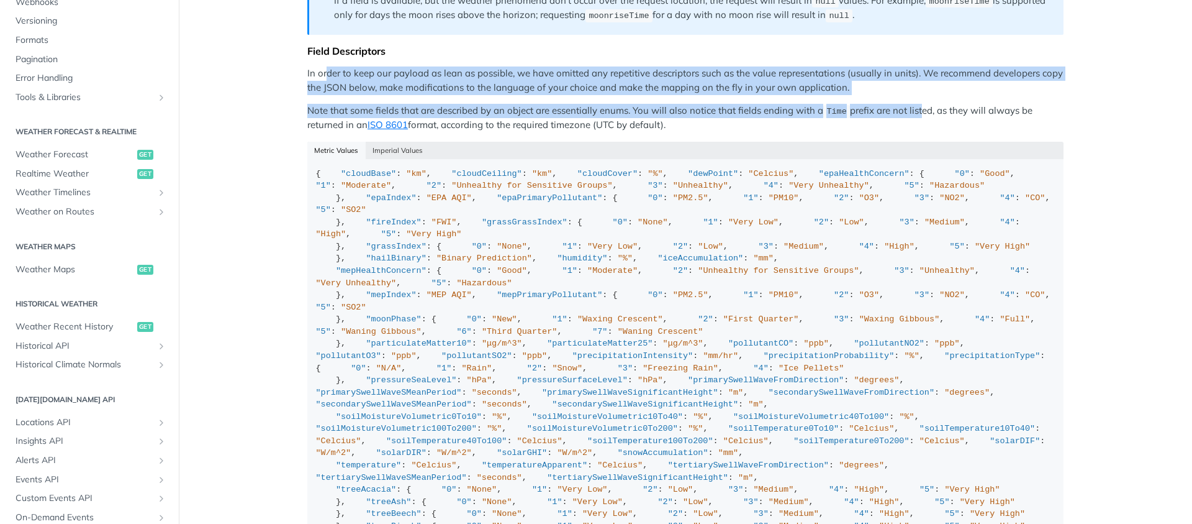
drag, startPoint x: 320, startPoint y: 69, endPoint x: 919, endPoint y: 99, distance: 598.8
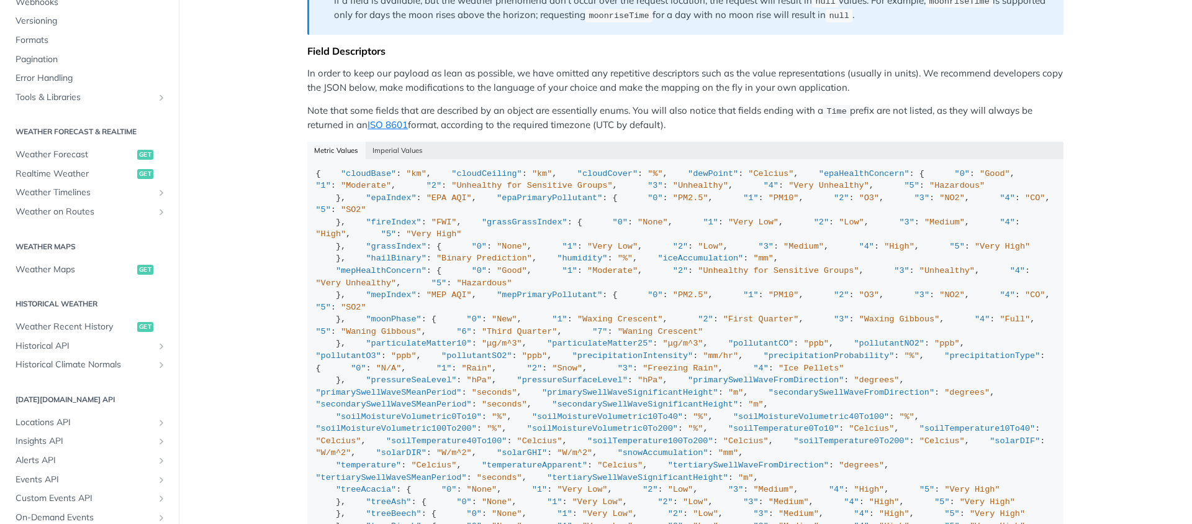
drag, startPoint x: 917, startPoint y: 99, endPoint x: 893, endPoint y: 100, distance: 23.6
click at [916, 104] on p "Note that some fields that are described by an object are essentially enums. Yo…" at bounding box center [685, 118] width 756 height 29
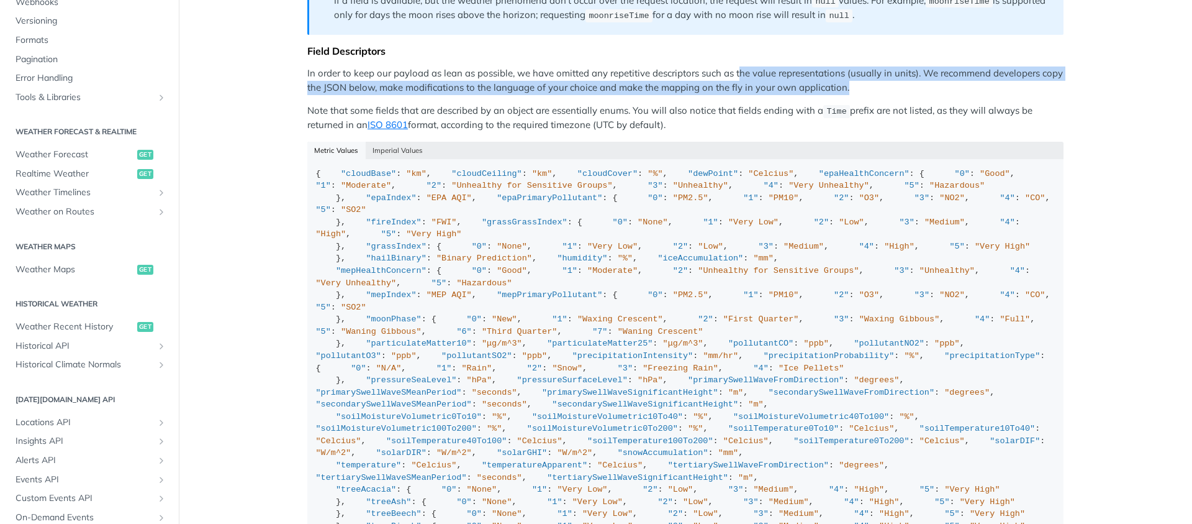
drag, startPoint x: 741, startPoint y: 67, endPoint x: 977, endPoint y: 88, distance: 236.9
click at [968, 87] on p "In order to keep our payload as lean as possible, we have omitted any repetitiv…" at bounding box center [685, 80] width 756 height 28
click at [978, 88] on p "In order to keep our payload as lean as possible, we have omitted any repetitiv…" at bounding box center [685, 80] width 756 height 28
drag, startPoint x: 882, startPoint y: 81, endPoint x: 406, endPoint y: 65, distance: 476.6
click at [406, 66] on p "In order to keep our payload as lean as possible, we have omitted any repetitiv…" at bounding box center [685, 80] width 756 height 28
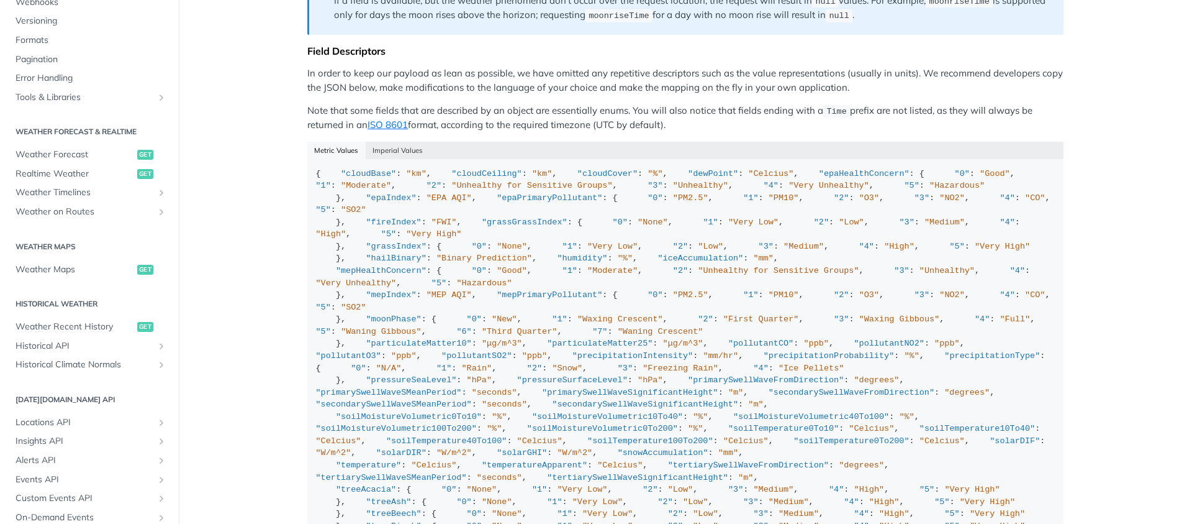
click at [406, 66] on p "In order to keep our payload as lean as possible, we have omitted any repetitiv…" at bounding box center [685, 80] width 756 height 28
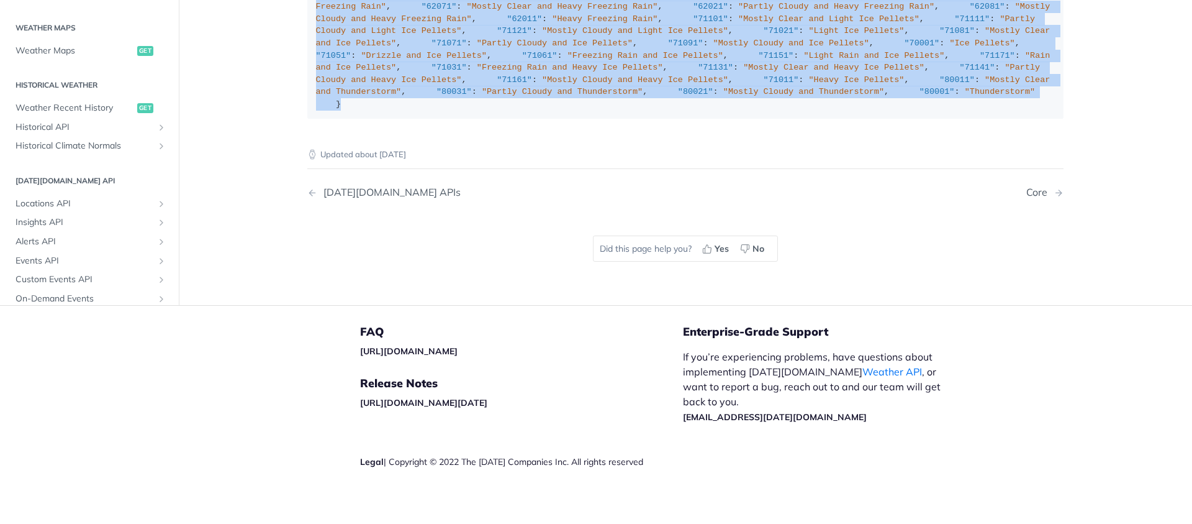
scroll to position [7224, 0]
drag, startPoint x: 310, startPoint y: 252, endPoint x: 448, endPoint y: 129, distance: 185.2
copy div "{ "cloudBase" : "km" , "cloudCeiling" : "km" , "cloudCover" : "%" , "dewPoint" …"
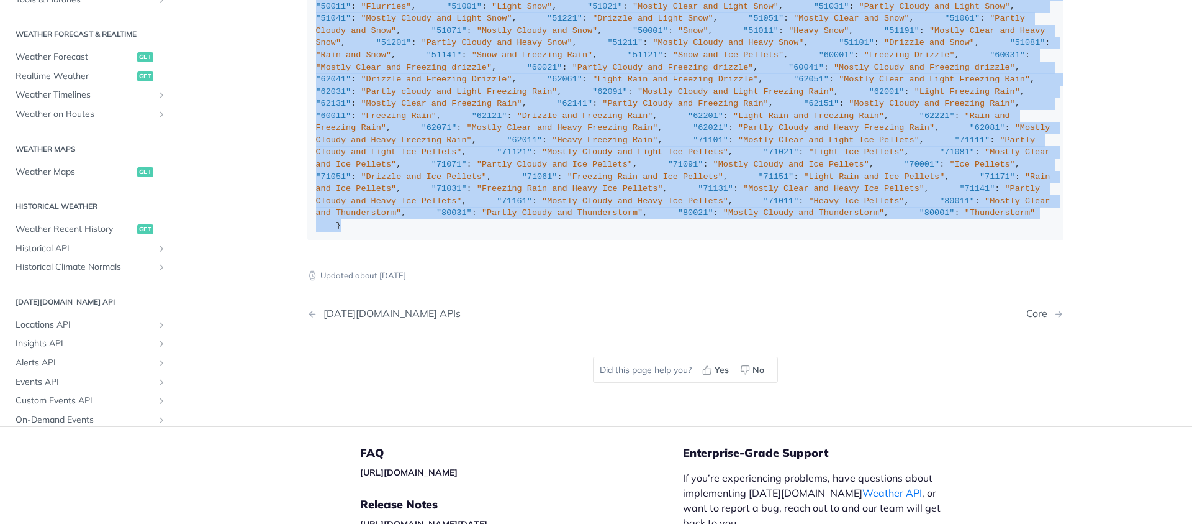
scroll to position [1252, 0]
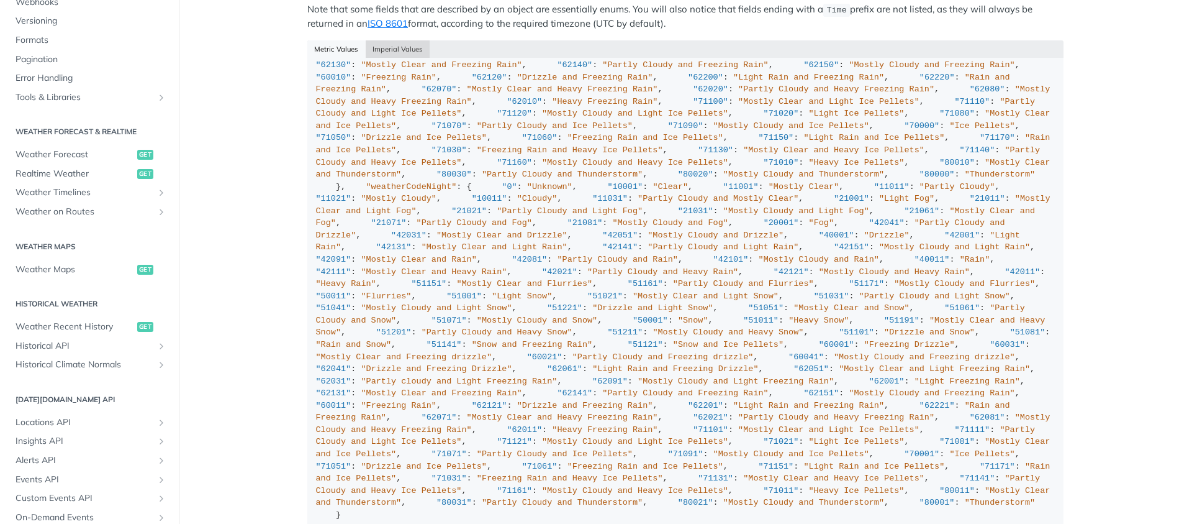
scroll to position [7221, 0]
click at [375, 40] on button "Imperial Values" at bounding box center [398, 48] width 65 height 17
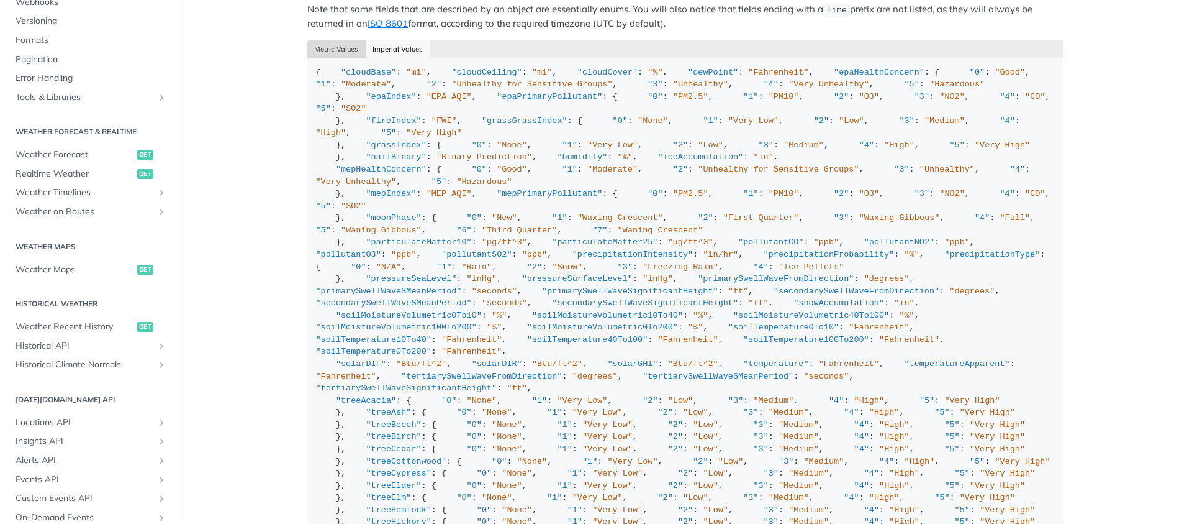
drag, startPoint x: 337, startPoint y: 44, endPoint x: 345, endPoint y: 50, distance: 9.8
click at [337, 44] on button "Metric Values" at bounding box center [336, 48] width 58 height 17
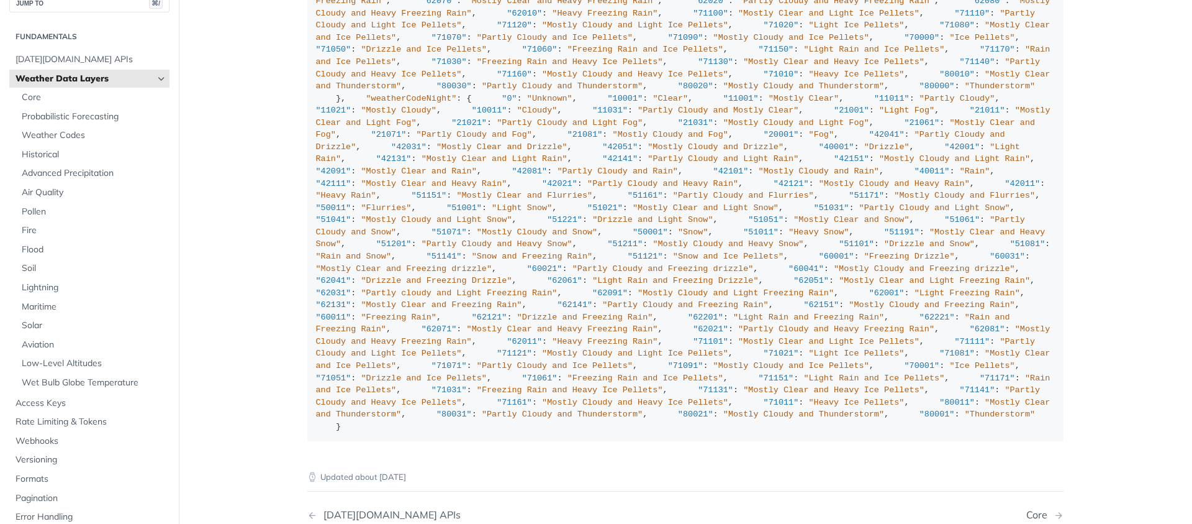
scroll to position [0, 0]
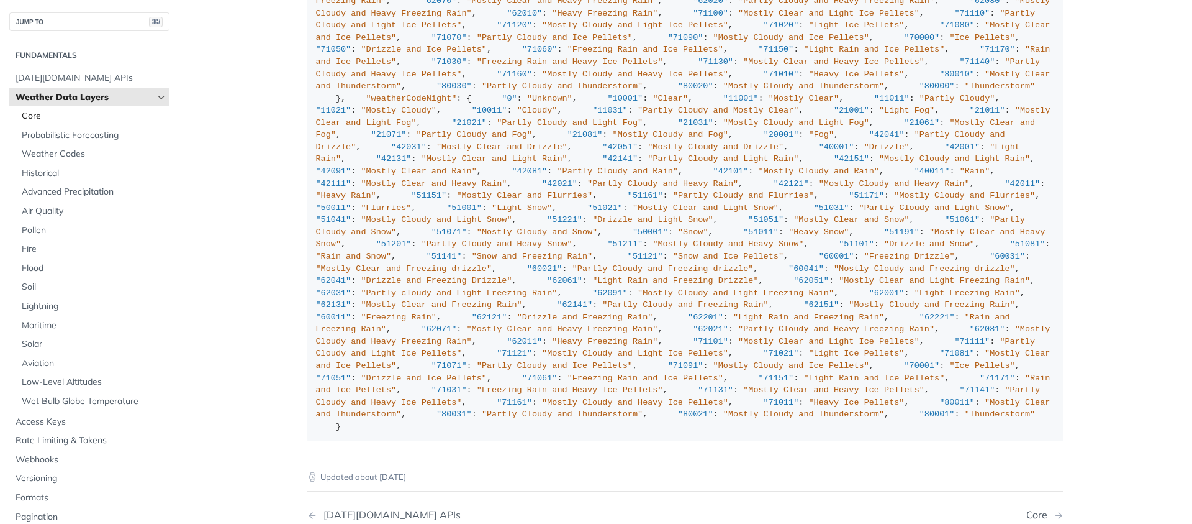
click at [33, 111] on span "Core" at bounding box center [94, 116] width 145 height 12
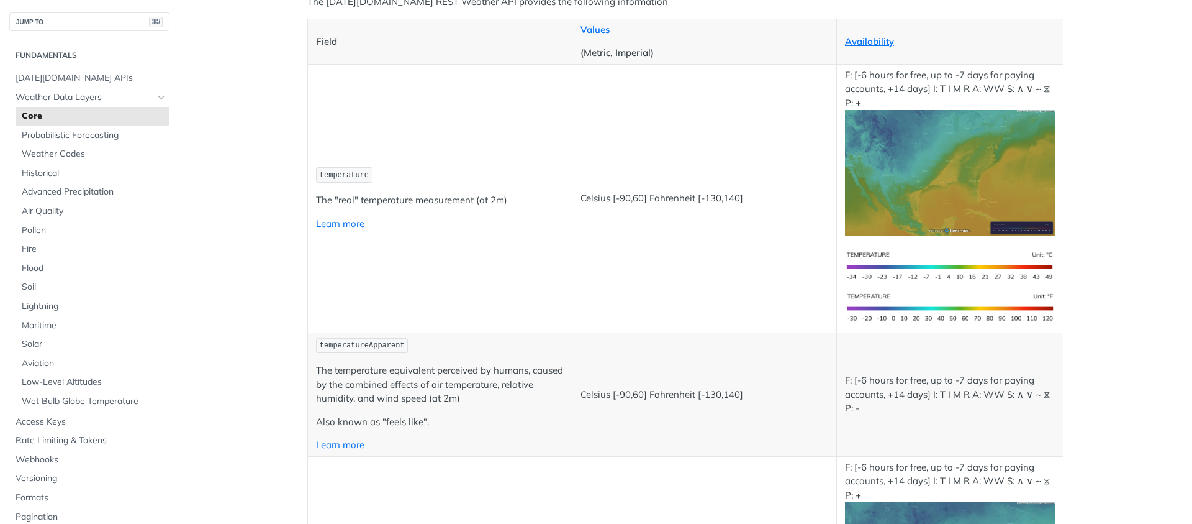
scroll to position [265, 0]
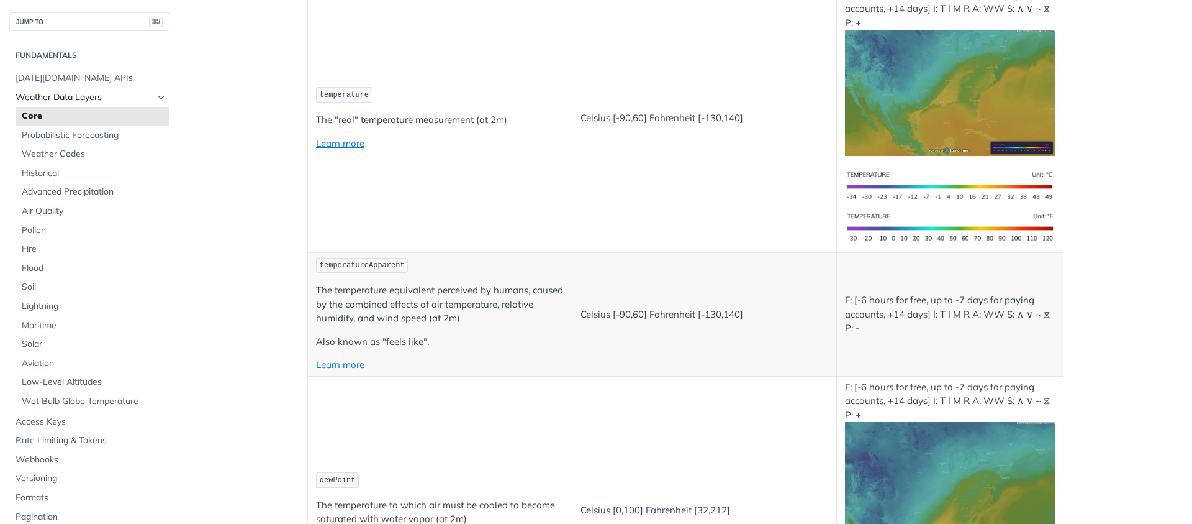
click at [68, 91] on span "Weather Data Layers" at bounding box center [85, 97] width 138 height 12
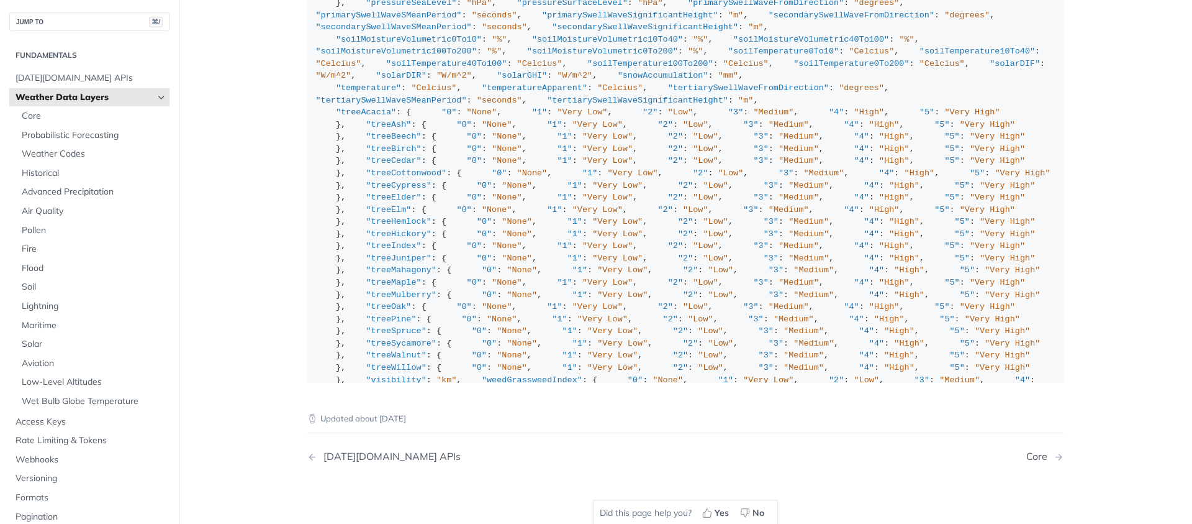
scroll to position [230, 0]
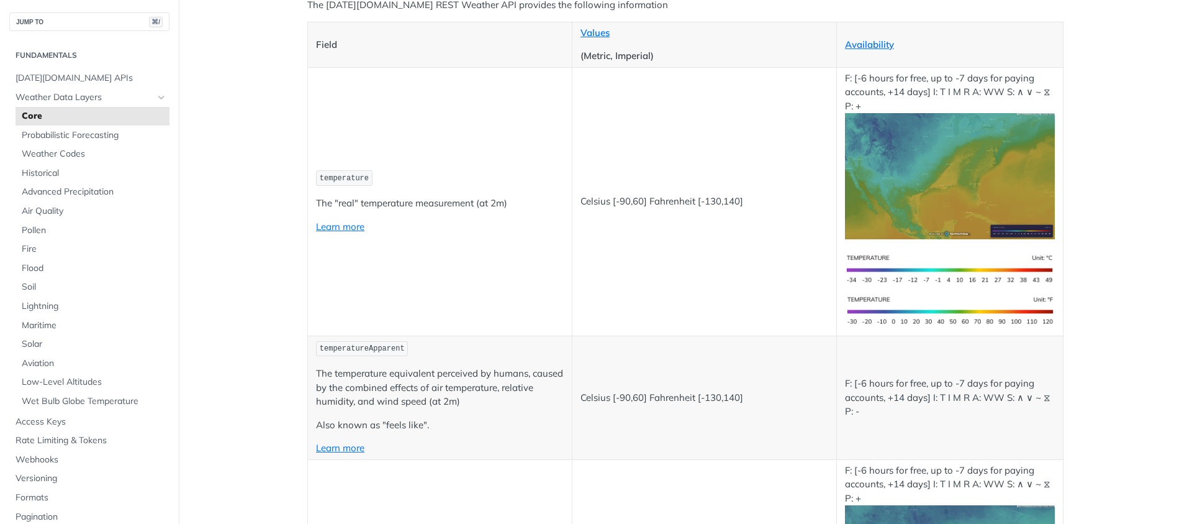
scroll to position [109, 0]
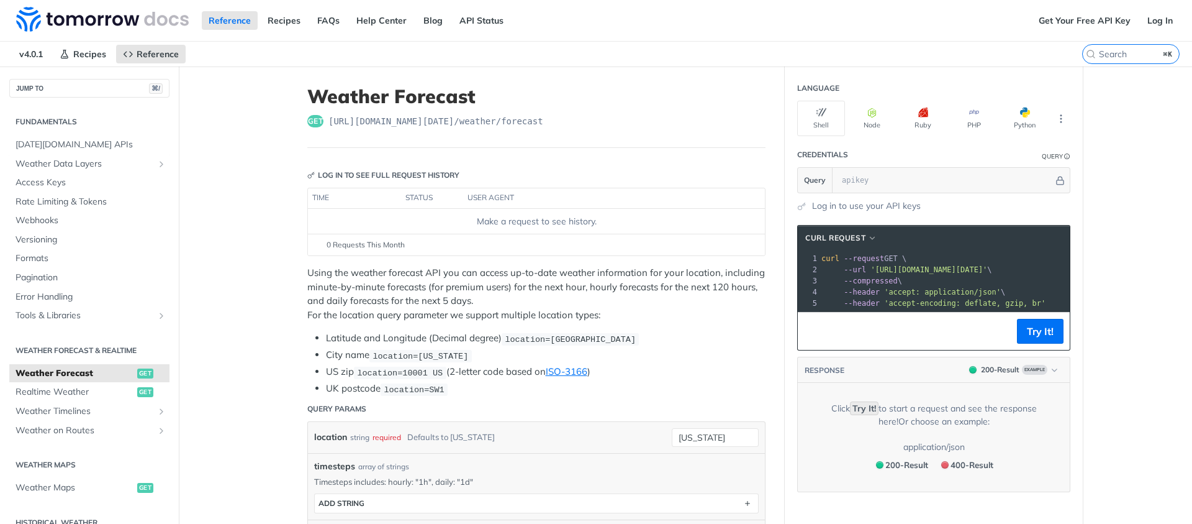
scroll to position [302, 0]
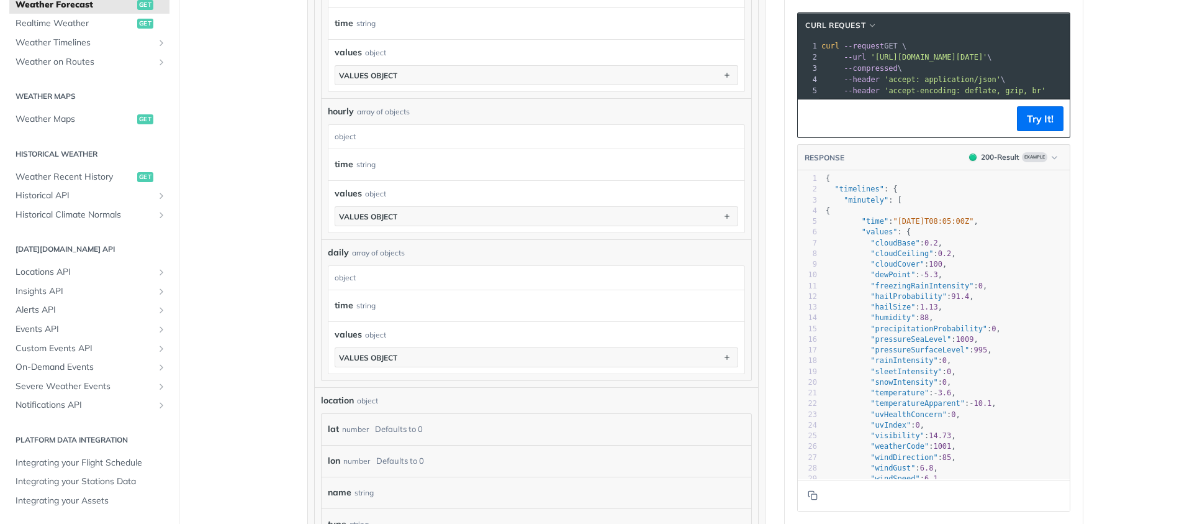
scroll to position [978, 0]
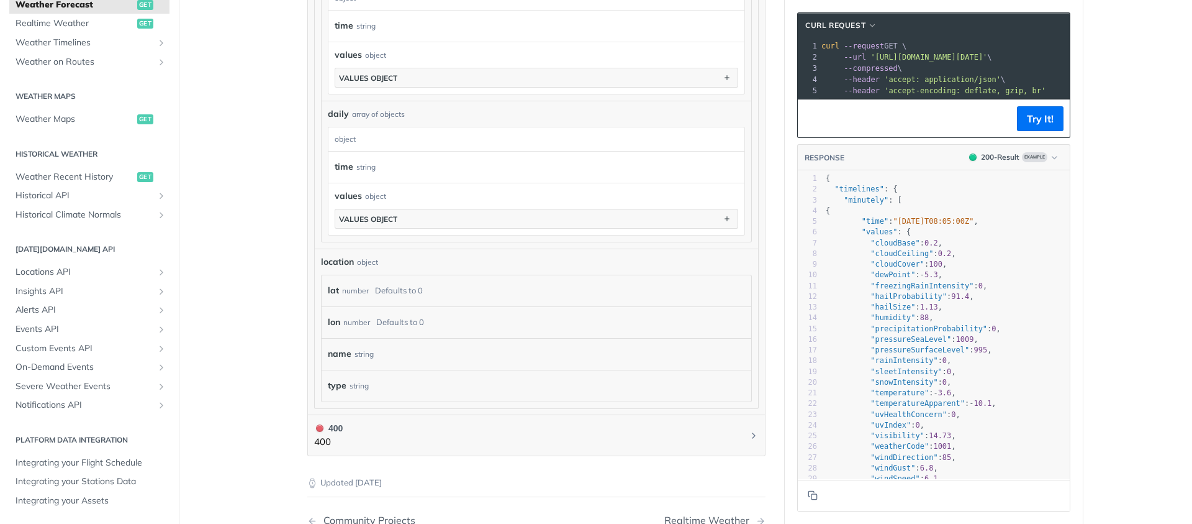
click at [387, 143] on div "object" at bounding box center [535, 139] width 413 height 24
click at [354, 141] on div "object" at bounding box center [535, 139] width 413 height 24
click at [339, 140] on div "object" at bounding box center [535, 139] width 413 height 24
click at [348, 165] on div "time string" at bounding box center [527, 167] width 385 height 19
click at [389, 202] on div "values object values object" at bounding box center [537, 208] width 404 height 39
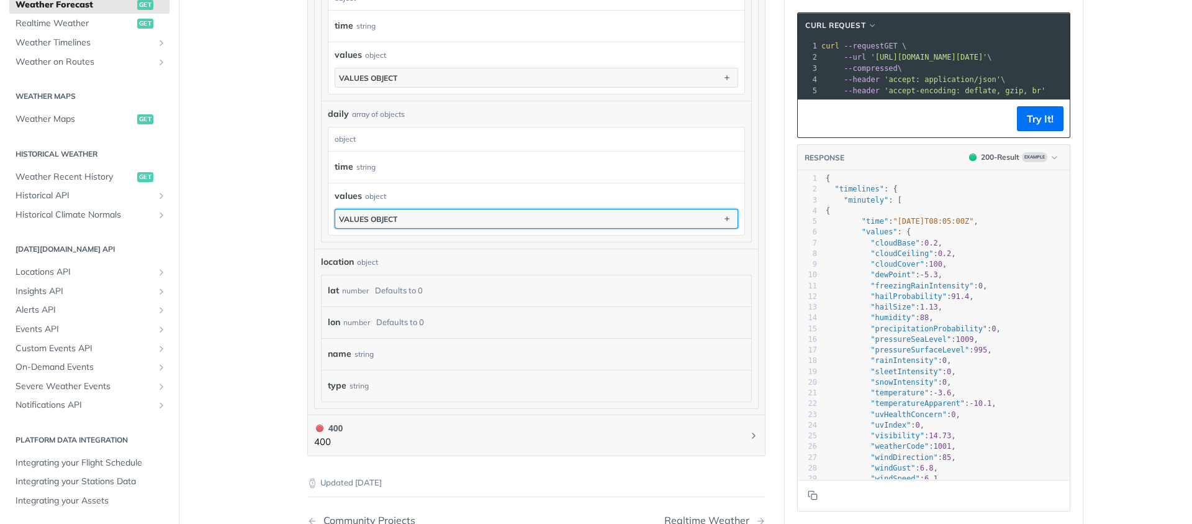
click at [390, 224] on button "values object" at bounding box center [536, 218] width 402 height 19
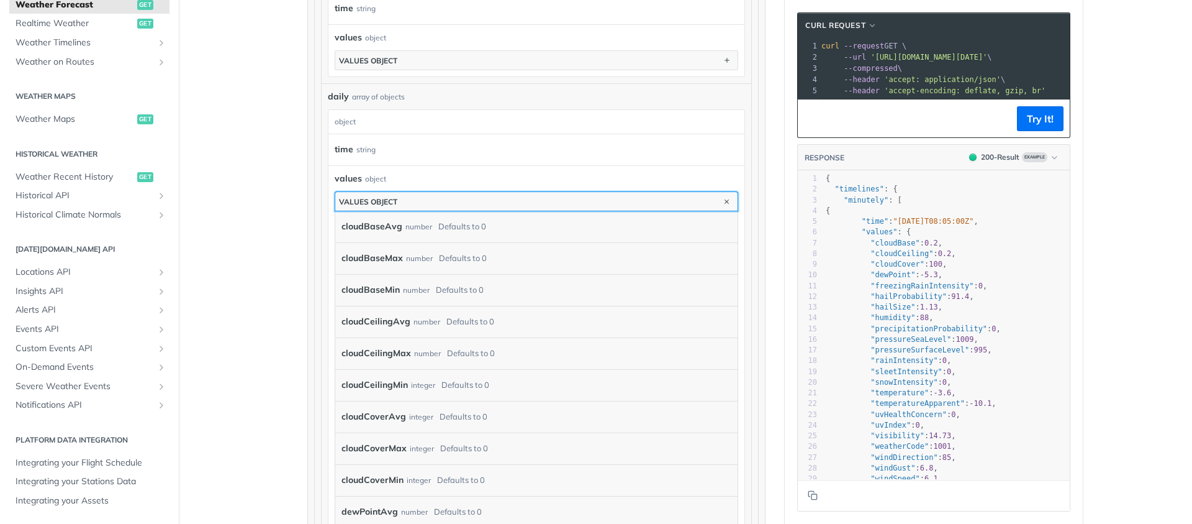
scroll to position [1003, 0]
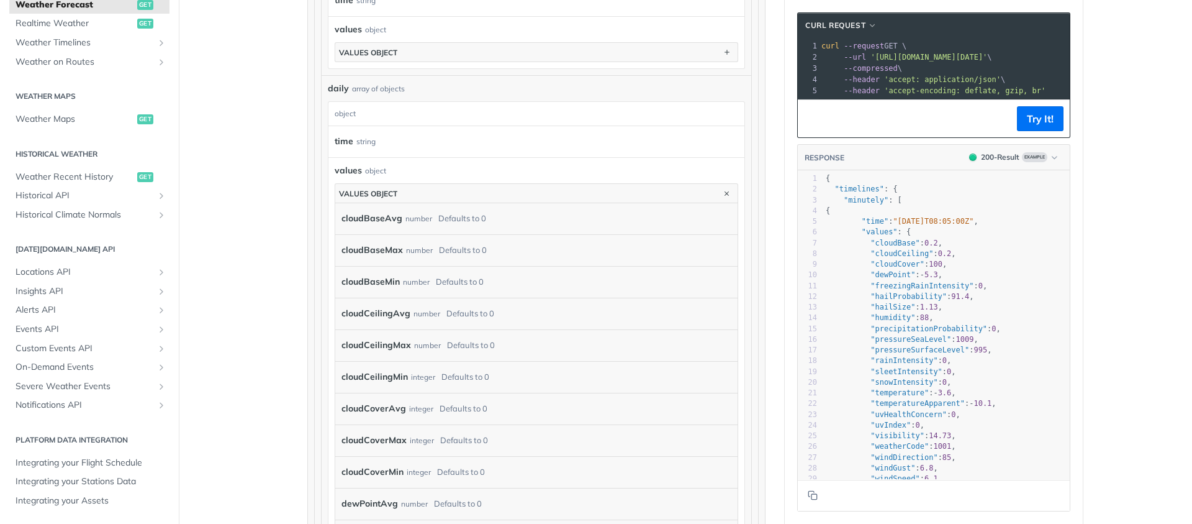
click at [342, 215] on label "cloudBaseAvg" at bounding box center [372, 218] width 61 height 18
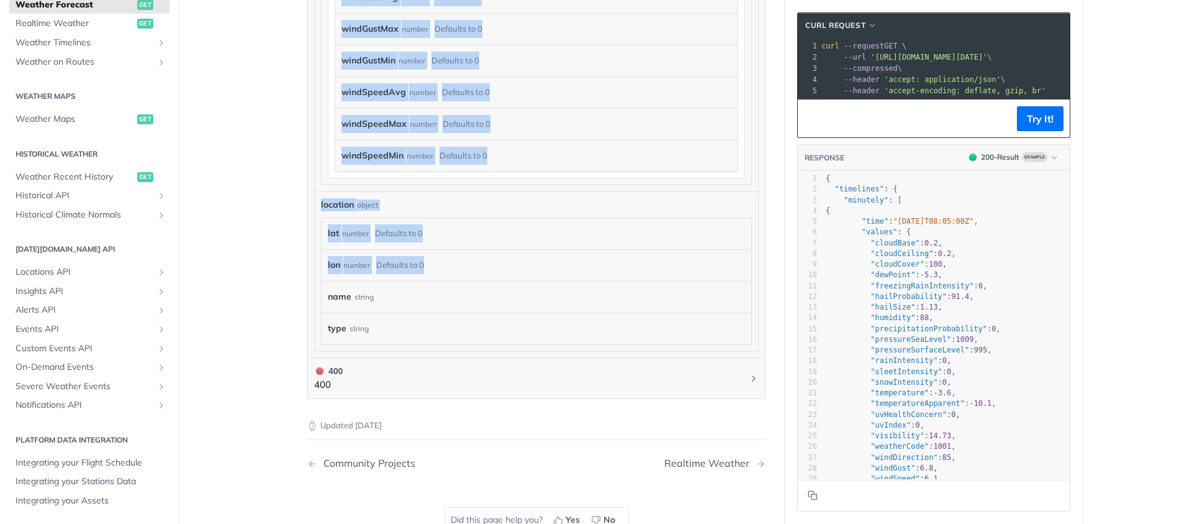
scroll to position [4452, 0]
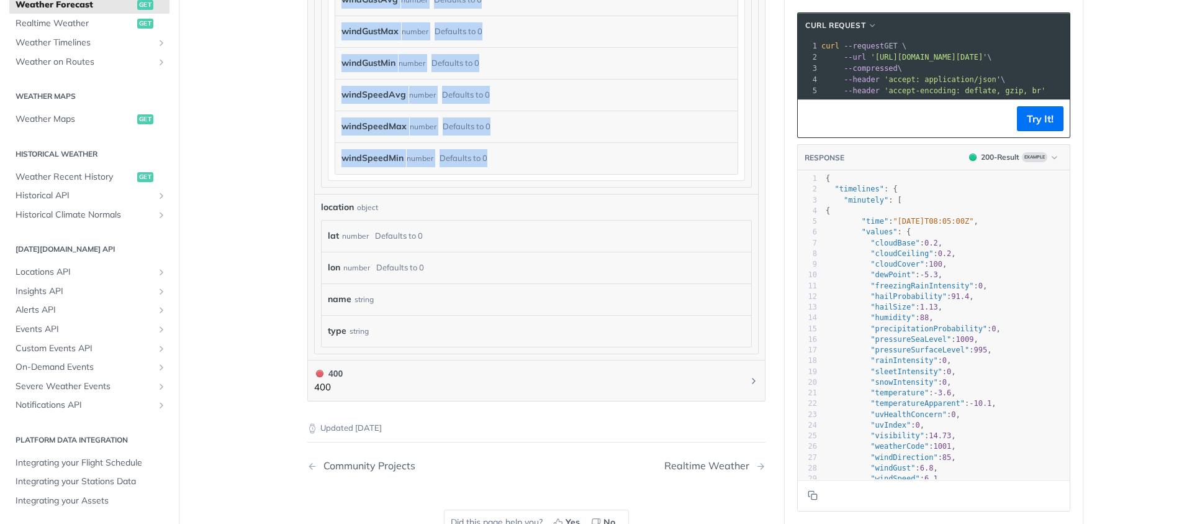
drag, startPoint x: 337, startPoint y: 215, endPoint x: 519, endPoint y: 155, distance: 191.1
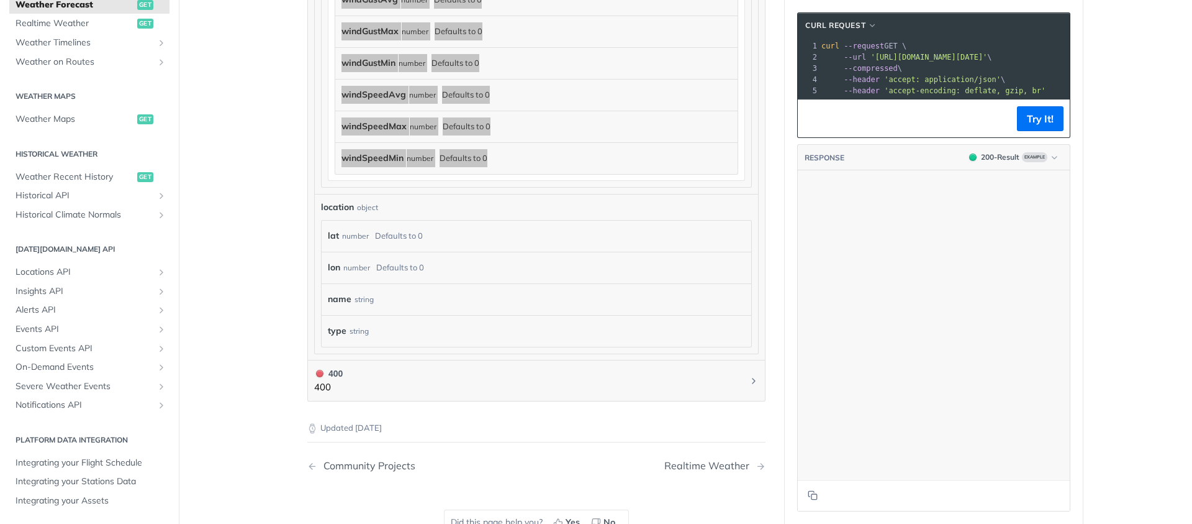
scroll to position [4026, 0]
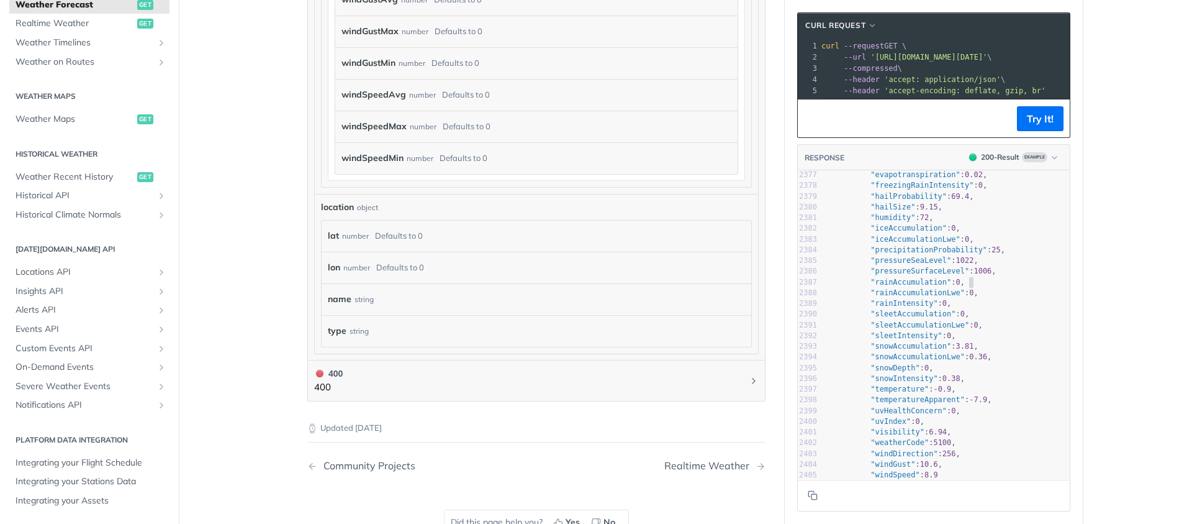
click at [986, 288] on pre ""rainAccumulation" : 0 ," at bounding box center [946, 282] width 247 height 11
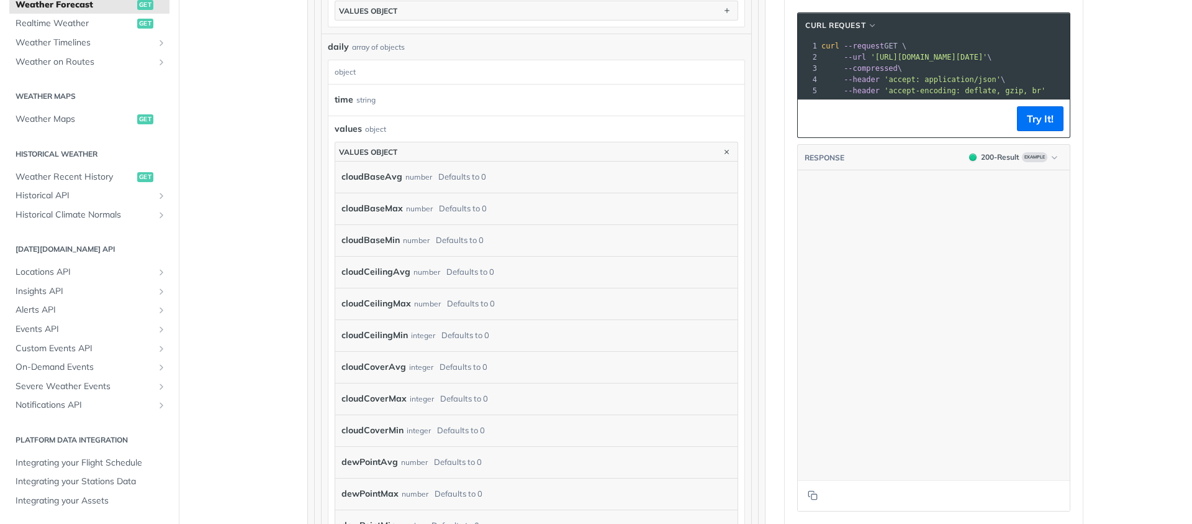
scroll to position [6692, 0]
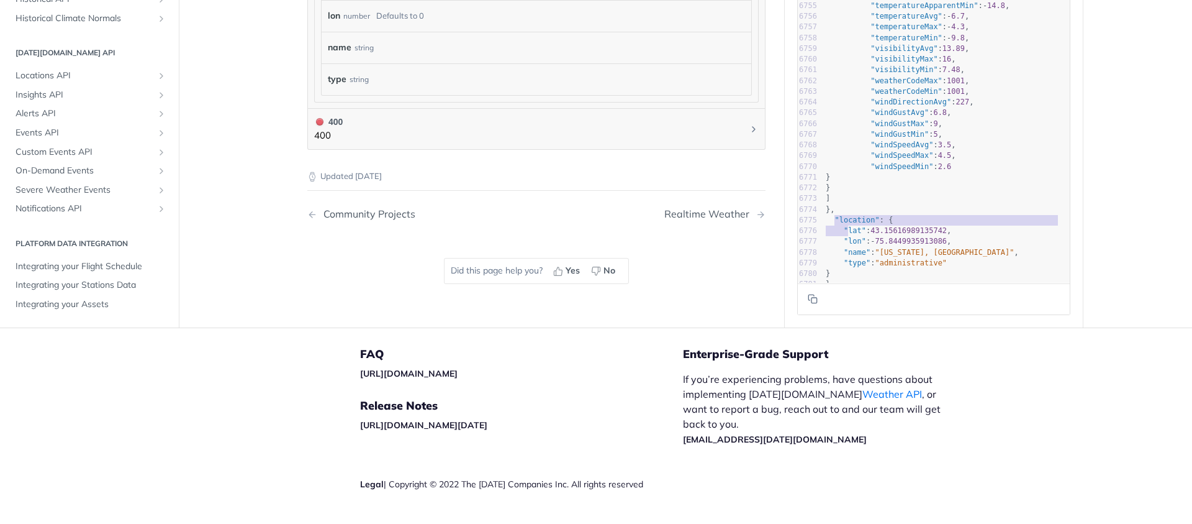
type textarea ""location": { "lat": 43.15616989135742, "lon": -75.8449935913086, "name": "New …"
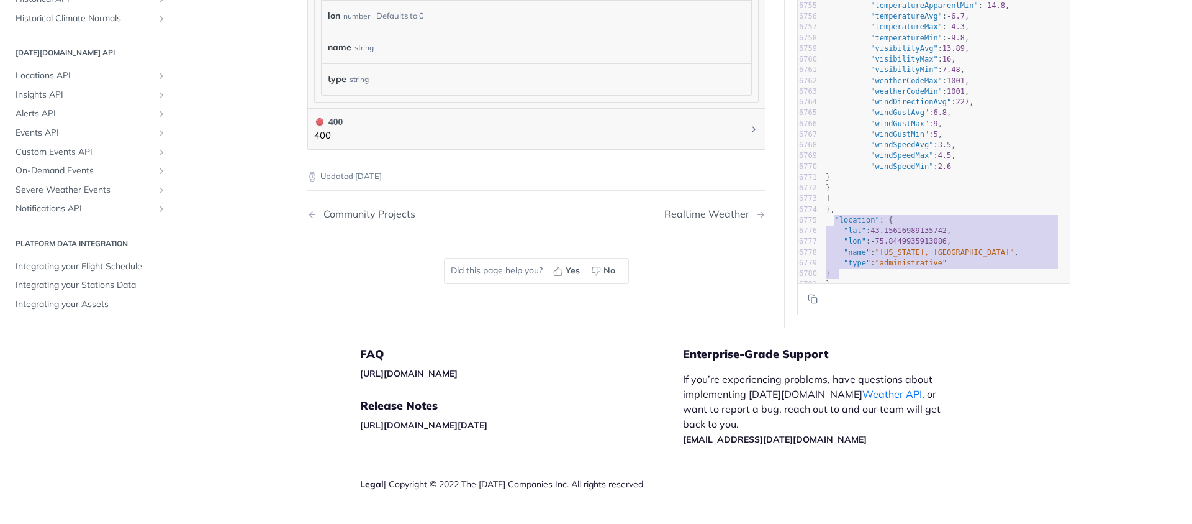
drag, startPoint x: 832, startPoint y: 209, endPoint x: 999, endPoint y: 266, distance: 176.2
click at [999, 266] on div "6744 "snowAccumulationLweSum" : 0 , 6745 "snowAccumulationMax" : 0 , 6746 "snow…" at bounding box center [946, 86] width 247 height 407
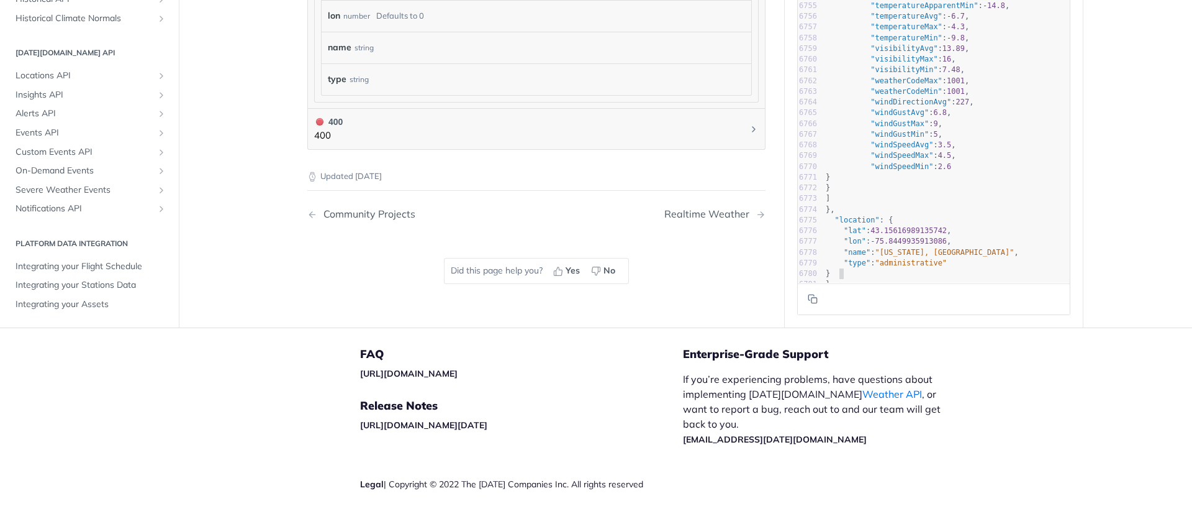
click at [996, 268] on pre "}" at bounding box center [946, 273] width 247 height 11
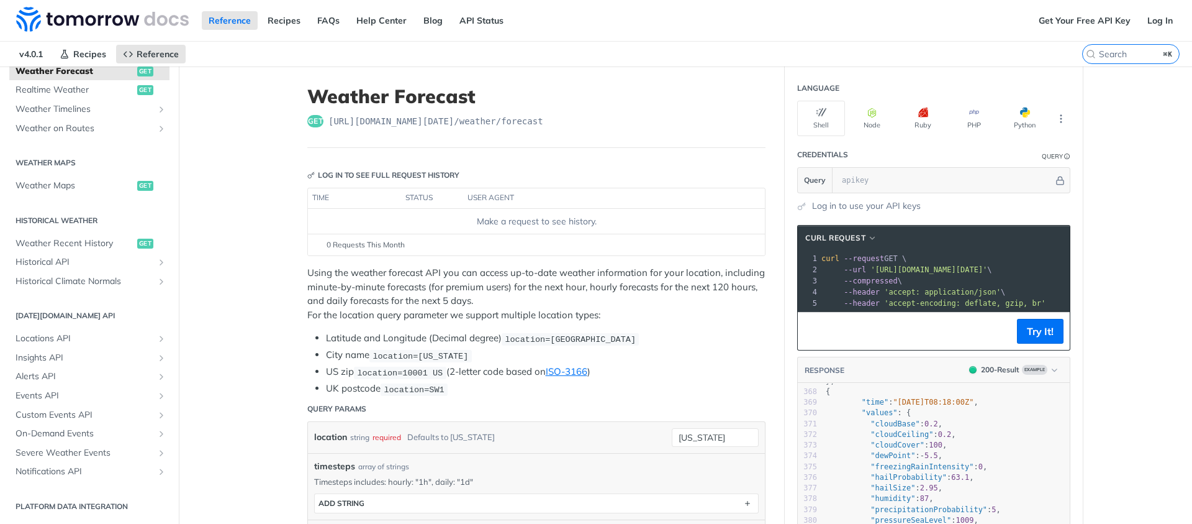
drag, startPoint x: 954, startPoint y: 309, endPoint x: 1005, endPoint y: 313, distance: 51.7
click at [1020, 311] on div "xxxxxxxxxx 1 curl --request GET \ 2 --url 'https://api.tomorrow.io/v4/weather/f…" at bounding box center [934, 280] width 272 height 61
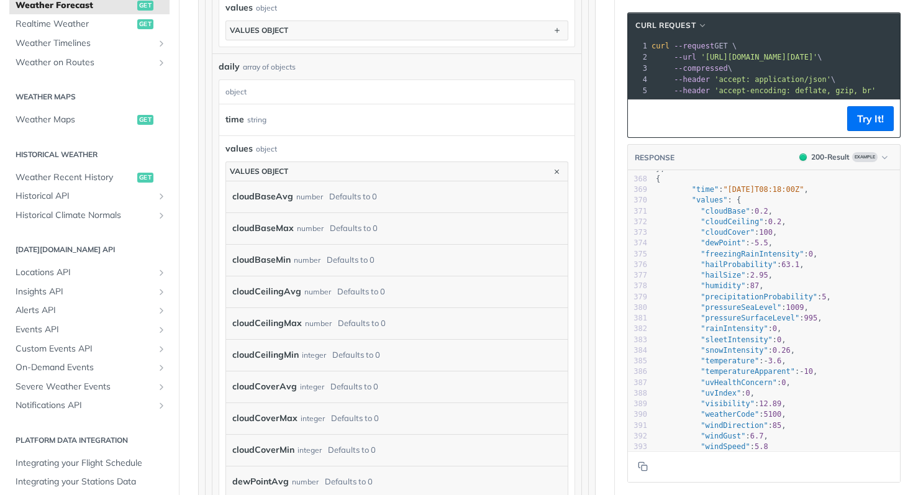
scroll to position [953, 0]
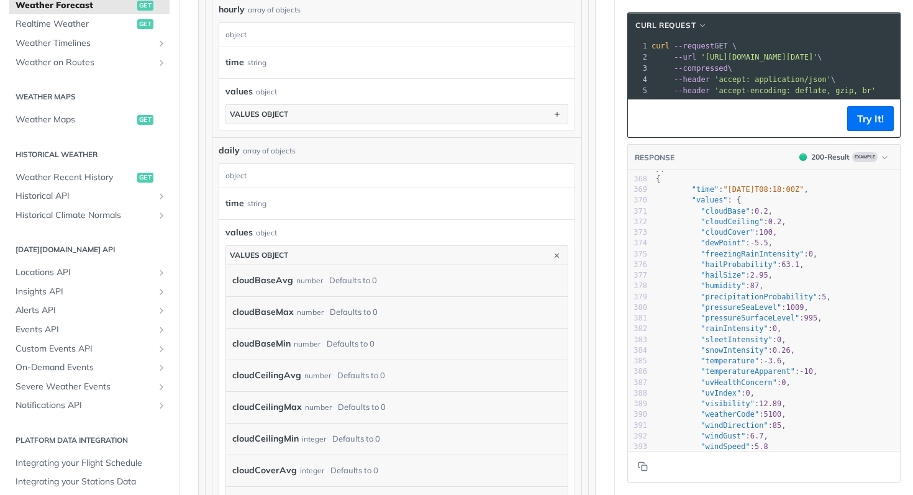
drag, startPoint x: 607, startPoint y: 98, endPoint x: 598, endPoint y: 104, distance: 11.1
click at [615, 98] on section "cURL Request xxxxxxxxxx 1 curl --request GET \ 2 --url 'https://api.tomorrow.io…" at bounding box center [764, 247] width 298 height 495
click at [357, 230] on div "values object" at bounding box center [396, 232] width 343 height 13
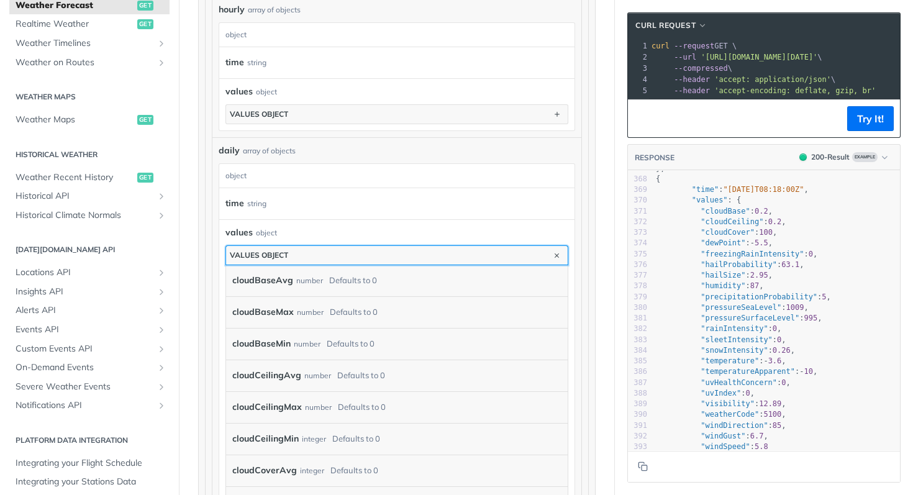
click at [377, 250] on button "values object" at bounding box center [397, 255] width 342 height 19
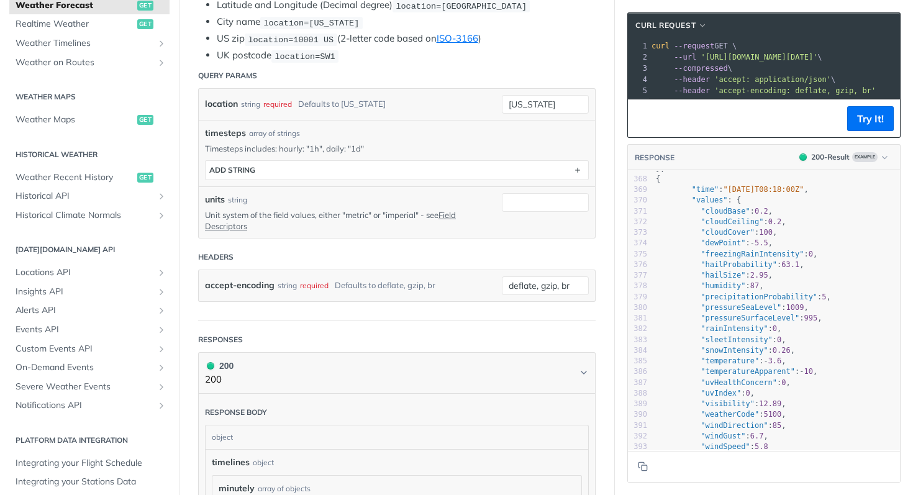
scroll to position [293, 0]
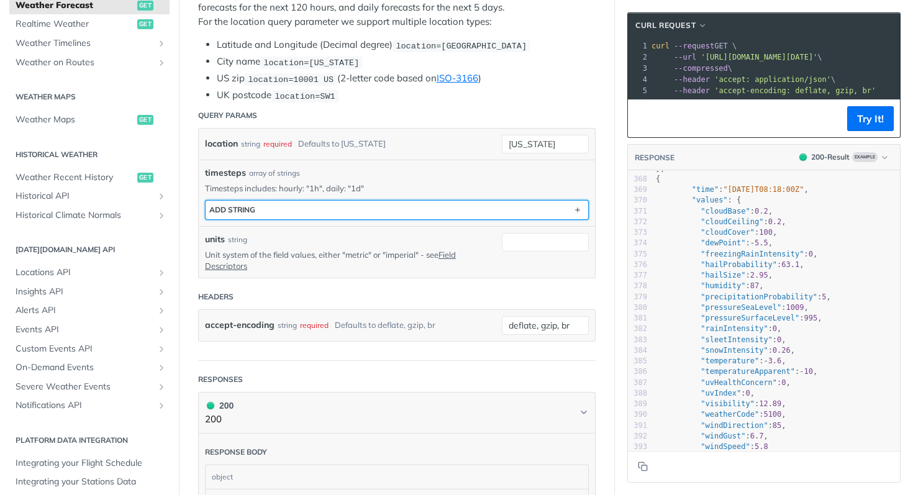
click at [408, 212] on button "ADD string" at bounding box center [397, 210] width 383 height 19
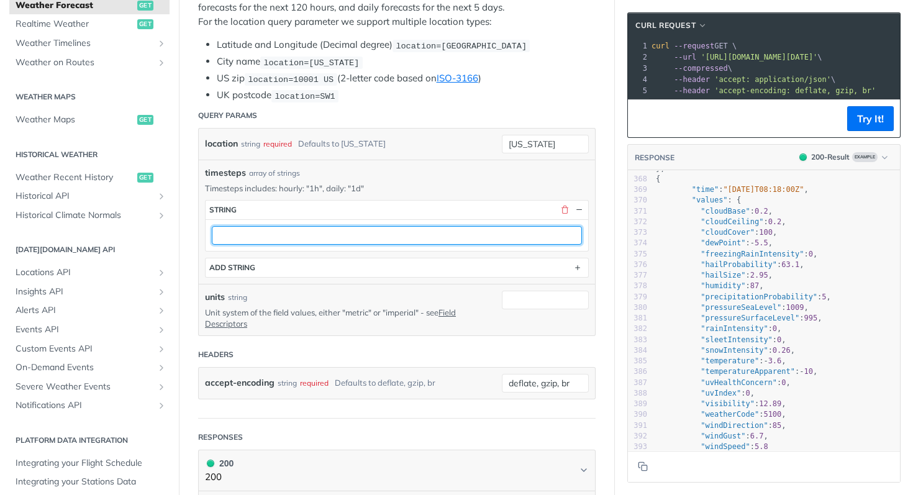
click at [273, 230] on input "text" at bounding box center [397, 235] width 370 height 19
type input "daily"
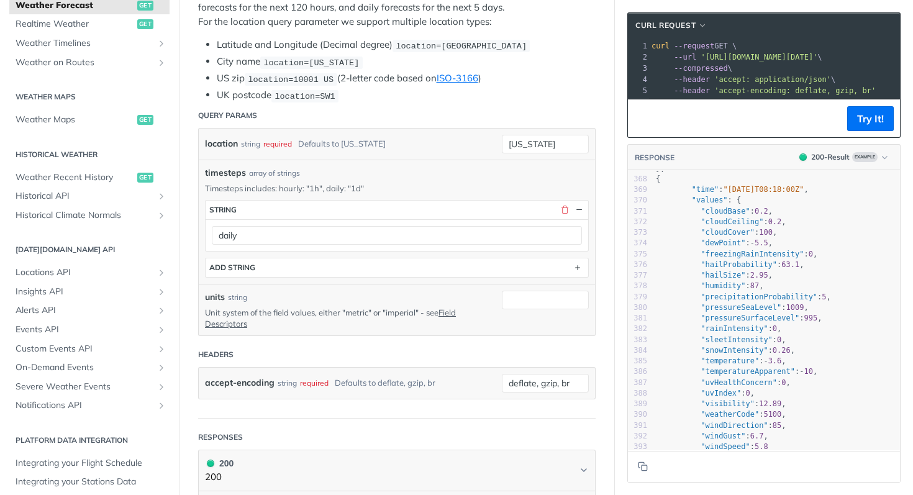
click at [320, 274] on section "ADD string" at bounding box center [397, 268] width 384 height 20
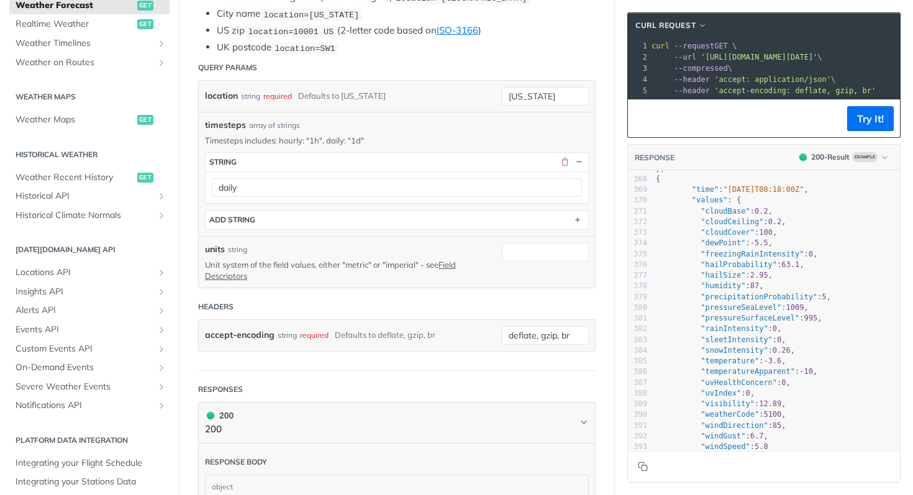
scroll to position [365, 0]
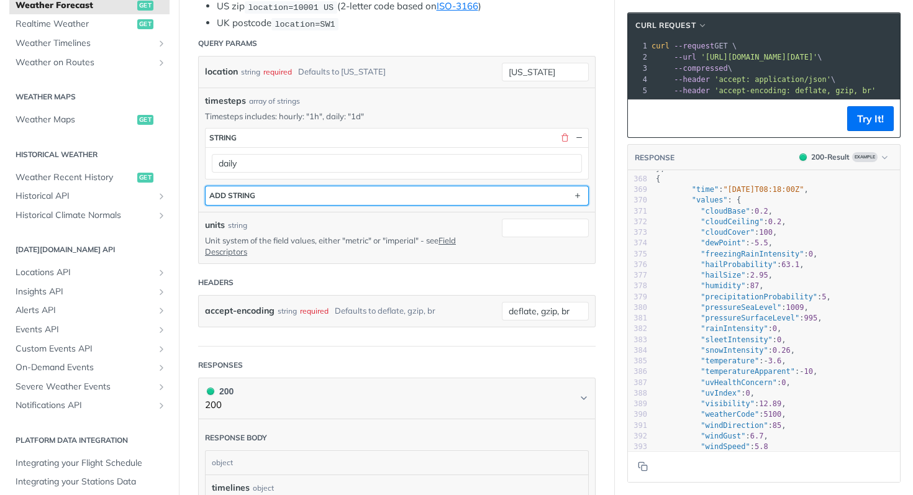
click at [402, 186] on button "ADD string" at bounding box center [397, 195] width 383 height 19
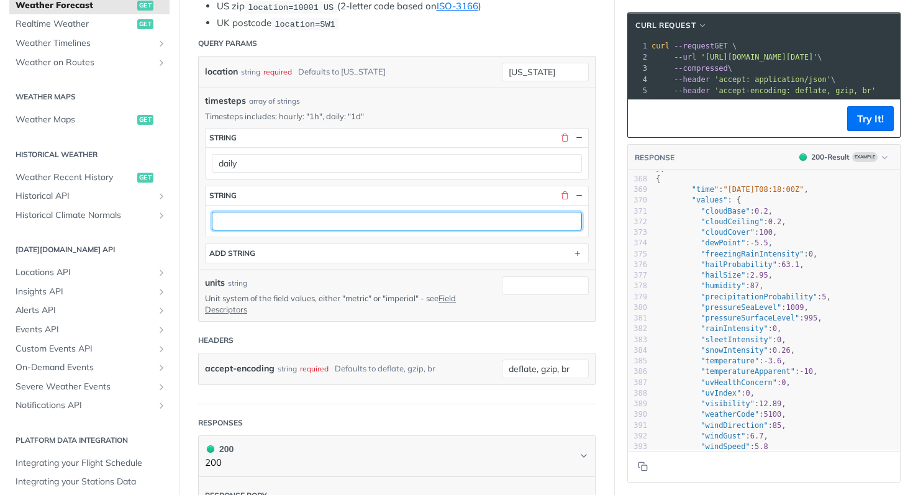
click at [308, 224] on input "text" at bounding box center [397, 221] width 370 height 19
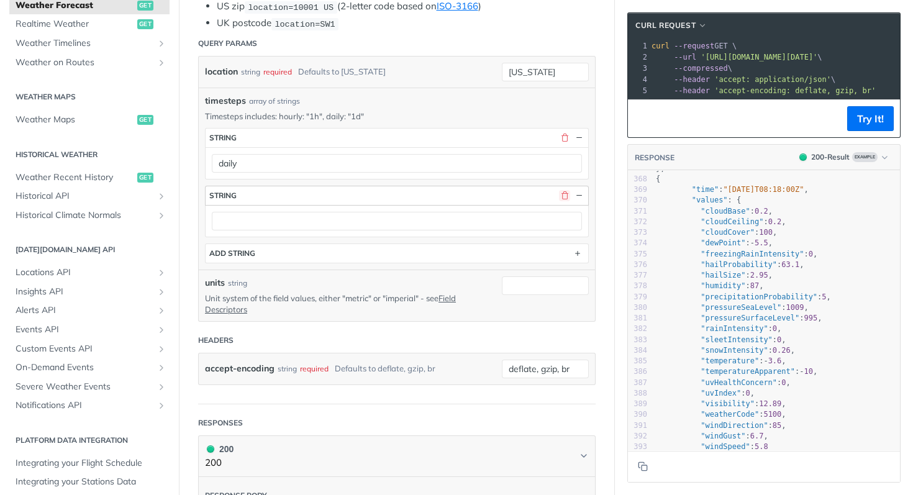
click at [559, 192] on button "button" at bounding box center [564, 195] width 11 height 11
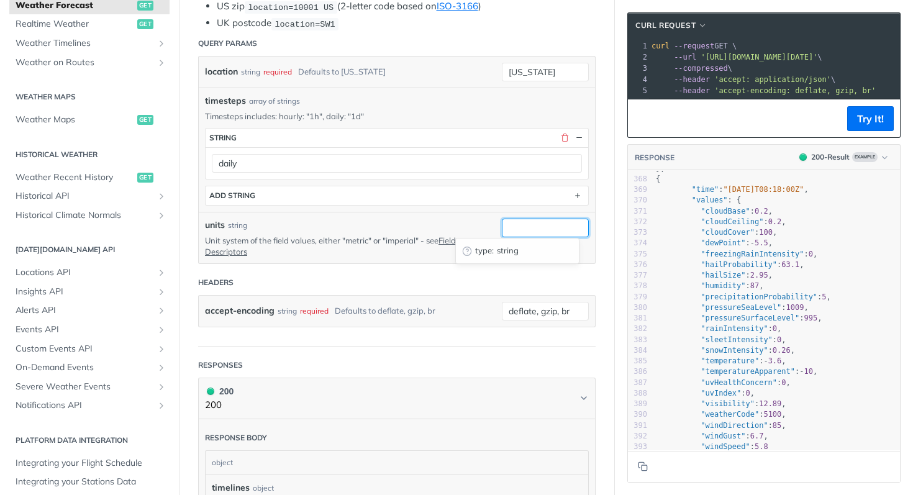
click at [502, 226] on input "units" at bounding box center [545, 228] width 87 height 19
type input "auto"
click at [524, 283] on header "Headers" at bounding box center [396, 282] width 397 height 25
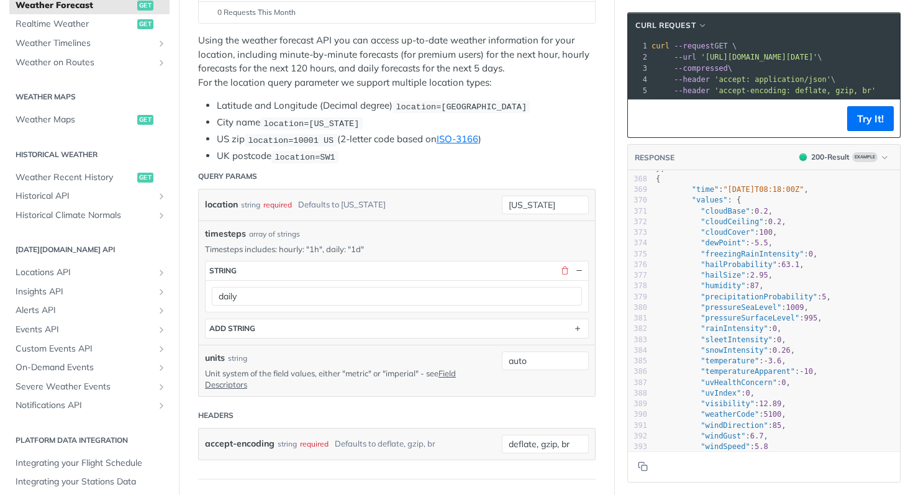
scroll to position [233, 0]
click at [378, 104] on li "Latitude and Longitude (Decimal degree) location=42.3478, -71.0466" at bounding box center [406, 105] width 379 height 14
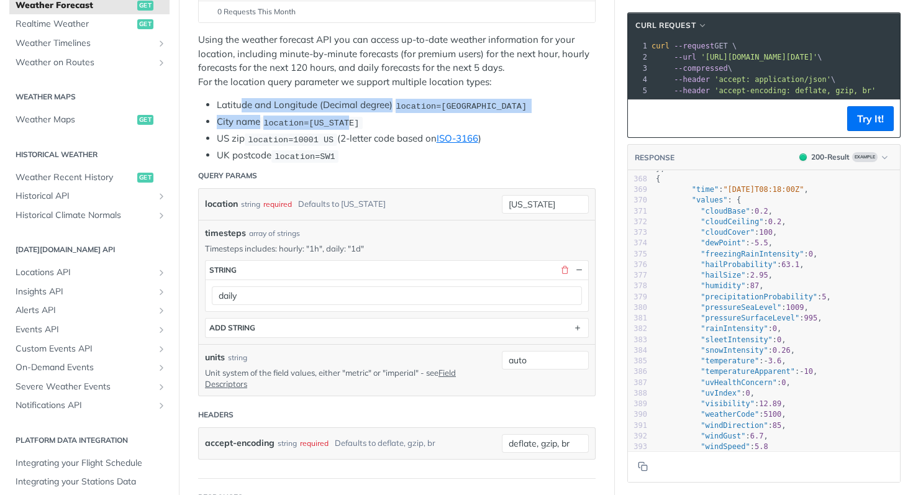
drag, startPoint x: 240, startPoint y: 111, endPoint x: 397, endPoint y: 128, distance: 157.5
click at [397, 129] on ul "Latitude and Longitude (Decimal degree) location=42.3478, -71.0466 City name lo…" at bounding box center [396, 130] width 397 height 65
click at [397, 128] on li "City name location=new york" at bounding box center [406, 122] width 379 height 14
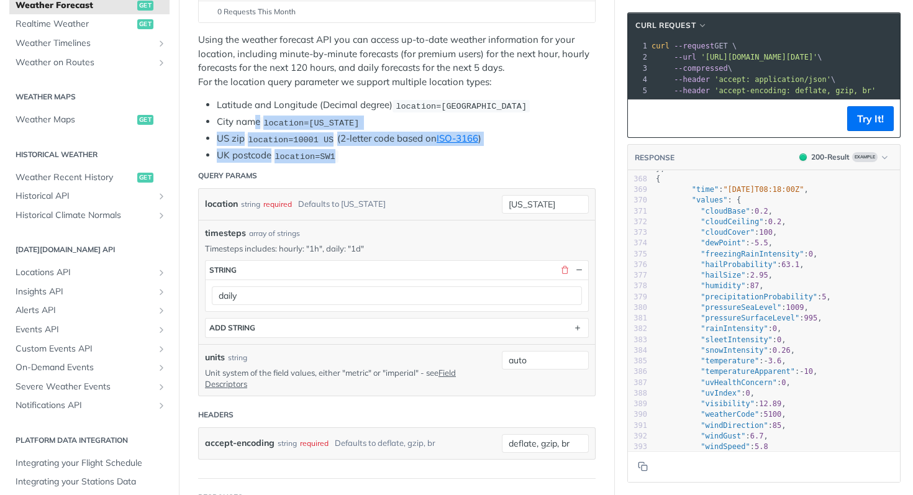
drag, startPoint x: 335, startPoint y: 150, endPoint x: 249, endPoint y: 113, distance: 93.8
click at [252, 114] on ul "Latitude and Longitude (Decimal degree) location=42.3478, -71.0466 City name lo…" at bounding box center [396, 130] width 397 height 65
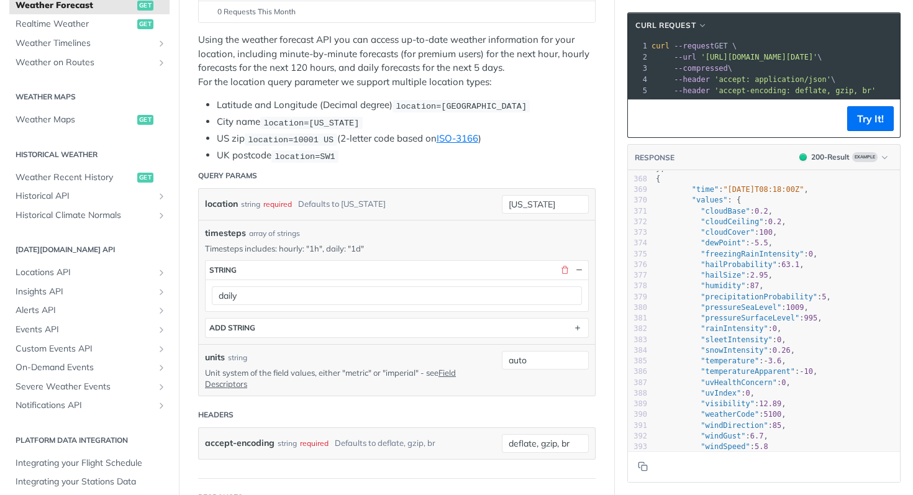
drag, startPoint x: 249, startPoint y: 113, endPoint x: 230, endPoint y: 111, distance: 18.8
click at [248, 113] on ul "Latitude and Longitude (Decimal degree) location=42.3478, -71.0466 City name lo…" at bounding box center [396, 130] width 397 height 65
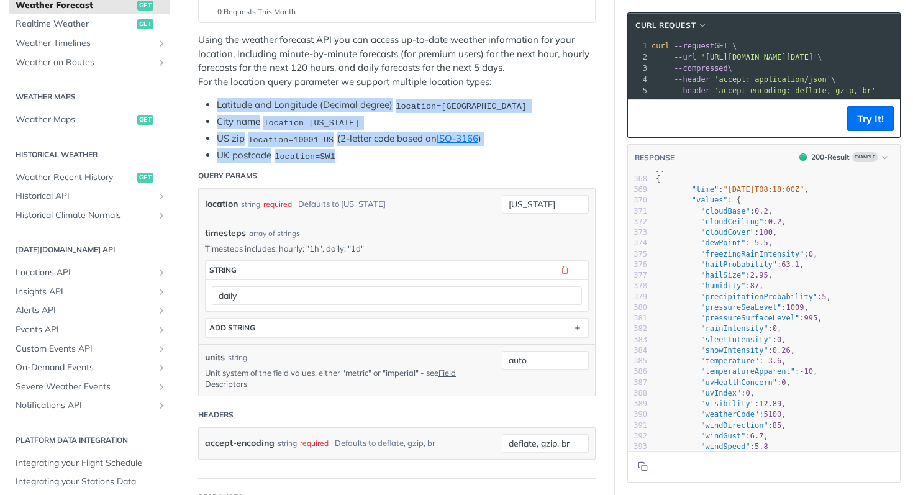
drag, startPoint x: 215, startPoint y: 107, endPoint x: 355, endPoint y: 158, distance: 148.4
click at [355, 159] on ul "Latitude and Longitude (Decimal degree) location=42.3478, -71.0466 City name lo…" at bounding box center [396, 130] width 397 height 65
click at [355, 158] on li "UK postcode location=SW1" at bounding box center [406, 155] width 379 height 14
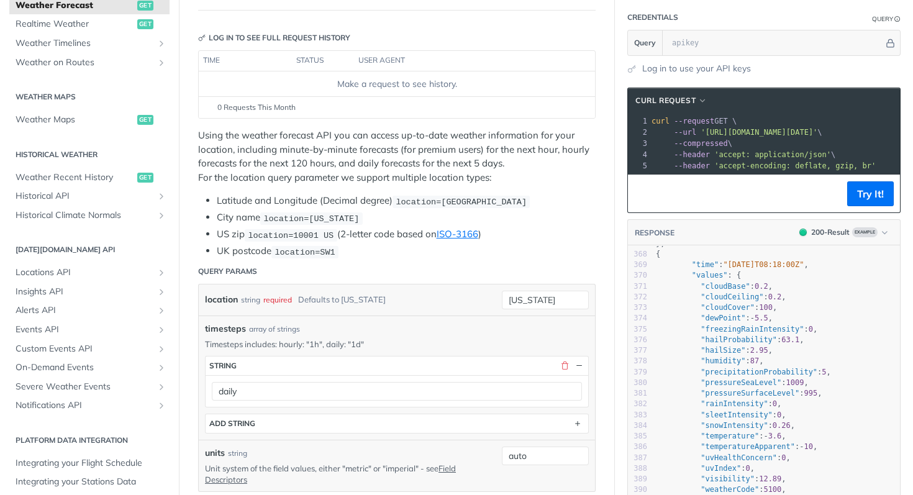
scroll to position [137, 0]
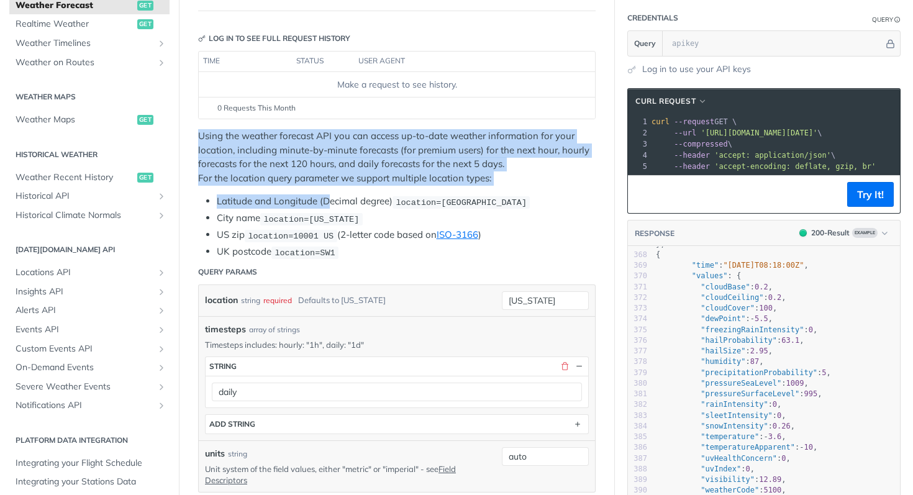
drag, startPoint x: 199, startPoint y: 137, endPoint x: 330, endPoint y: 206, distance: 147.8
click at [330, 206] on div "Using the weather forecast API you can access up-to-date weather information fo…" at bounding box center [396, 194] width 397 height 130
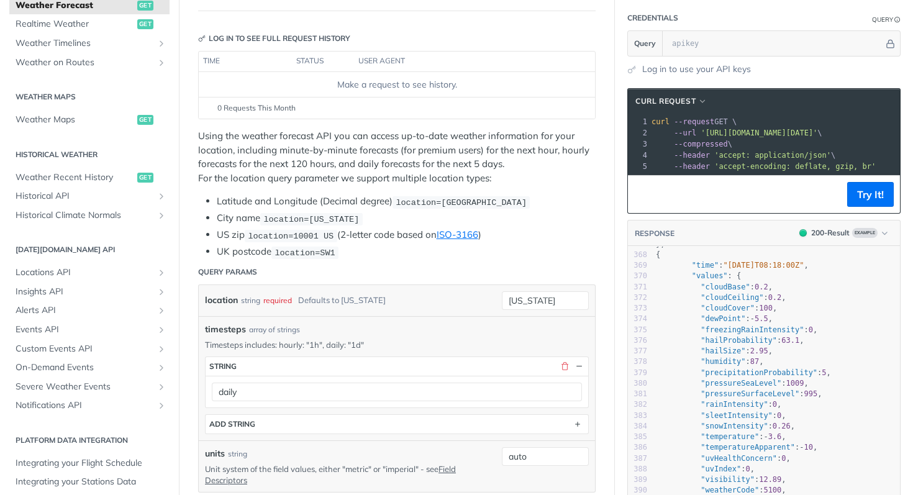
drag, startPoint x: 330, startPoint y: 206, endPoint x: 354, endPoint y: 229, distance: 33.0
click at [331, 209] on ul "Latitude and Longitude (Decimal degree) location=42.3478, -71.0466 City name lo…" at bounding box center [396, 226] width 397 height 65
click at [365, 255] on li "UK postcode location=SW1" at bounding box center [406, 252] width 379 height 14
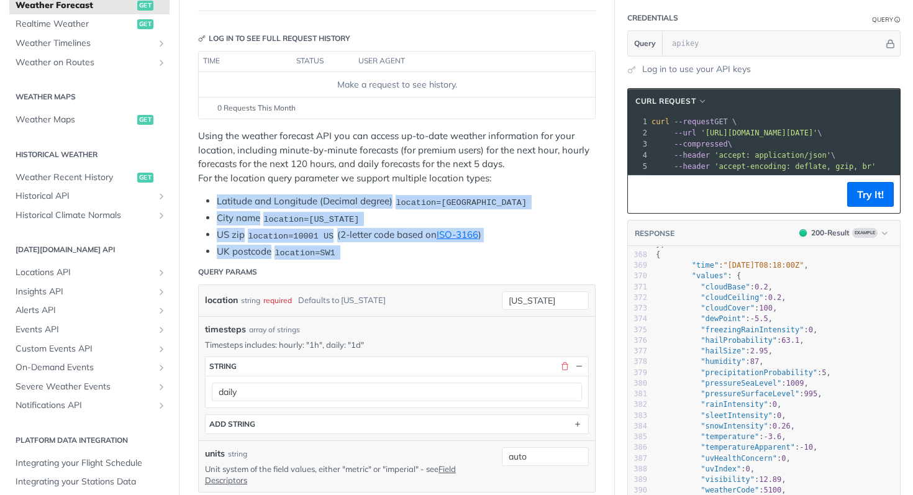
drag, startPoint x: 342, startPoint y: 250, endPoint x: 221, endPoint y: 198, distance: 131.6
click at [221, 198] on ul "Latitude and Longitude (Decimal degree) location=42.3478, -71.0466 City name lo…" at bounding box center [396, 226] width 397 height 65
click at [222, 197] on li "Latitude and Longitude (Decimal degree) location=42.3478, -71.0466" at bounding box center [406, 201] width 379 height 14
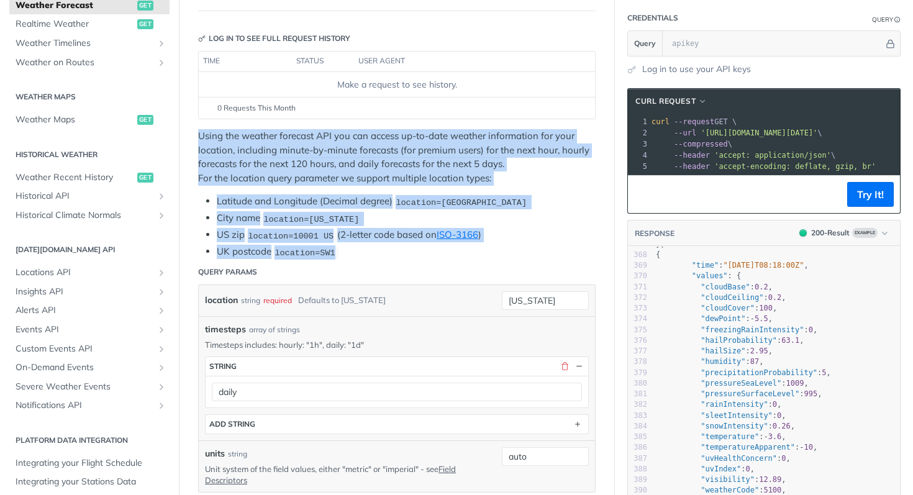
drag, startPoint x: 355, startPoint y: 249, endPoint x: 189, endPoint y: 134, distance: 201.7
click at [206, 131] on p "Using the weather forecast API you can access up-to-date weather information fo…" at bounding box center [396, 157] width 397 height 56
drag, startPoint x: 195, startPoint y: 134, endPoint x: 376, endPoint y: 246, distance: 213.0
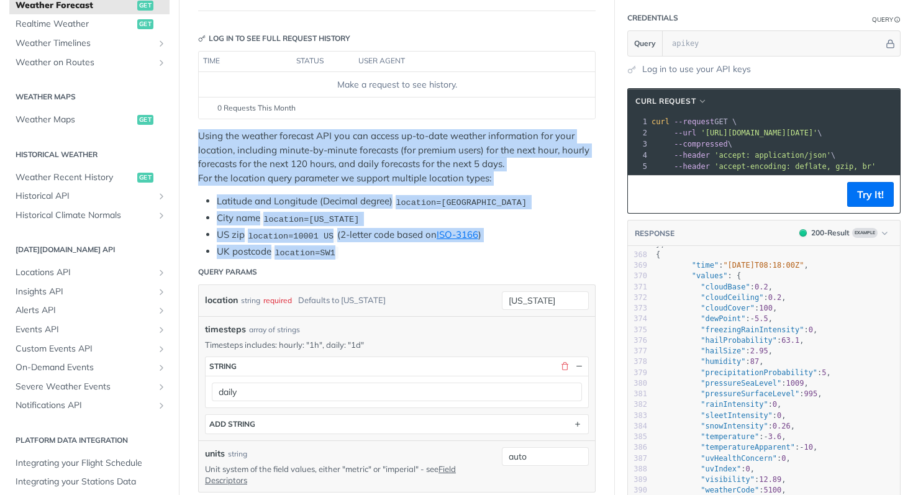
copy div "Using the weather forecast API you can access up-to-date weather information fo…"
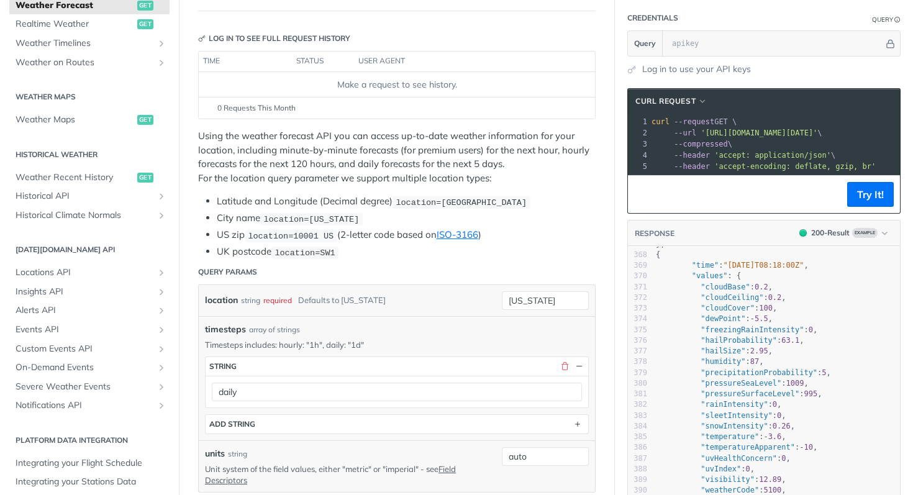
click at [692, 280] on span ""values"" at bounding box center [710, 275] width 36 height 9
type textarea ""time": "2025-02-09T08:18:00Z", "values": { "cloudBase": 0.2,"
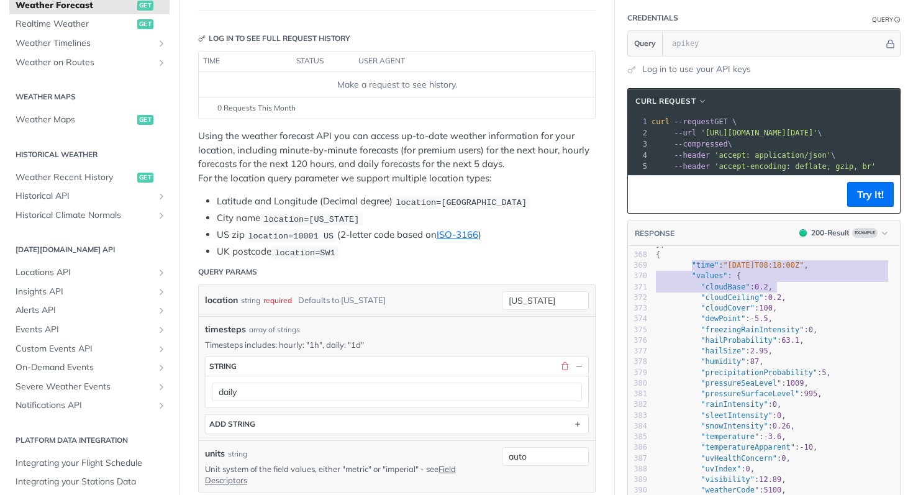
drag, startPoint x: 683, startPoint y: 271, endPoint x: 834, endPoint y: 299, distance: 153.5
click at [820, 299] on div "357 "temperature" : - 3.6 , 358 "temperatureApparent" : - 10 , 359 "uvHealthCon…" at bounding box center [776, 389] width 247 height 514
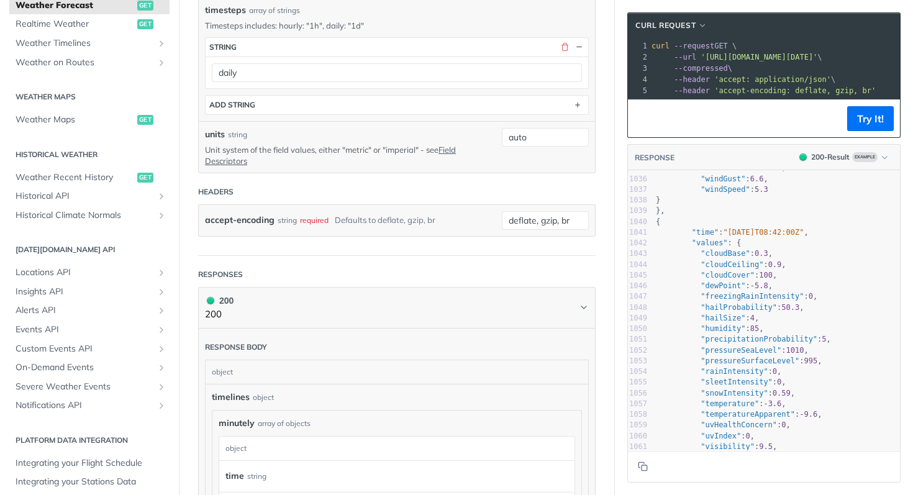
scroll to position [0, 0]
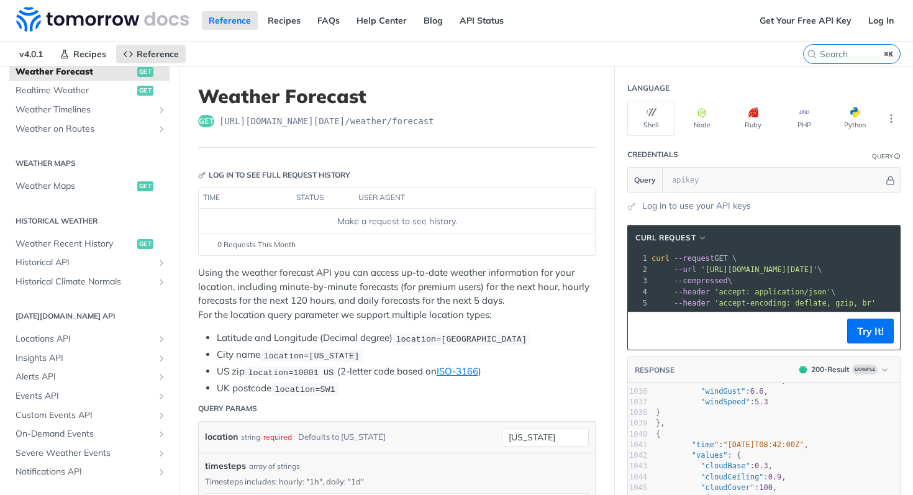
drag, startPoint x: 448, startPoint y: 320, endPoint x: 442, endPoint y: 341, distance: 21.4
click at [448, 320] on p "Using the weather forecast API you can access up-to-date weather information fo…" at bounding box center [396, 294] width 397 height 56
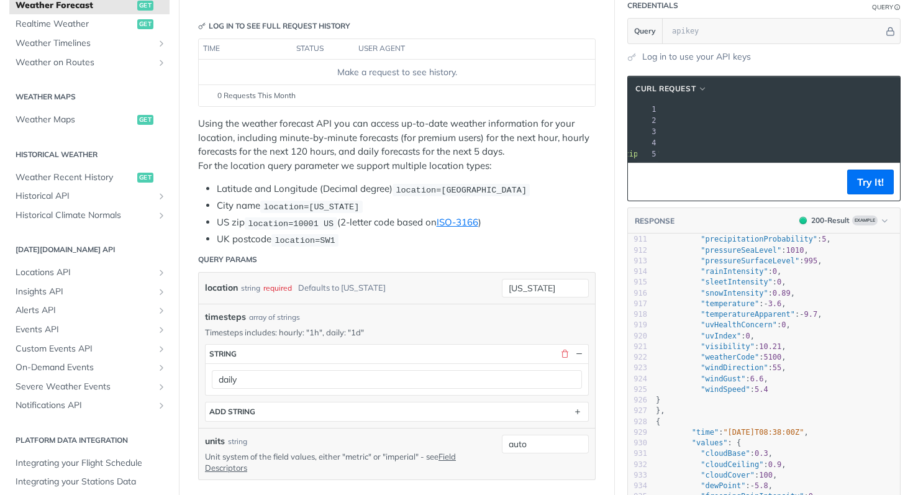
scroll to position [33, 0]
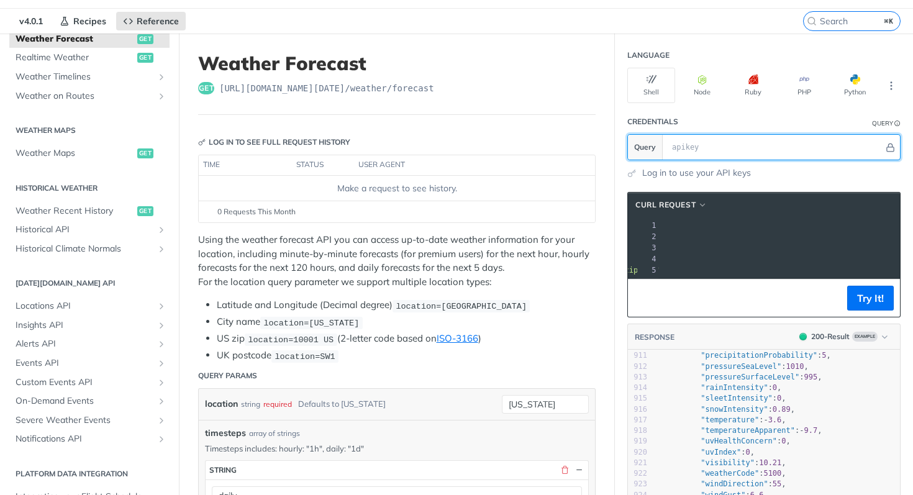
click at [682, 151] on input "text" at bounding box center [775, 147] width 218 height 25
type input "asdsadasdsadas"
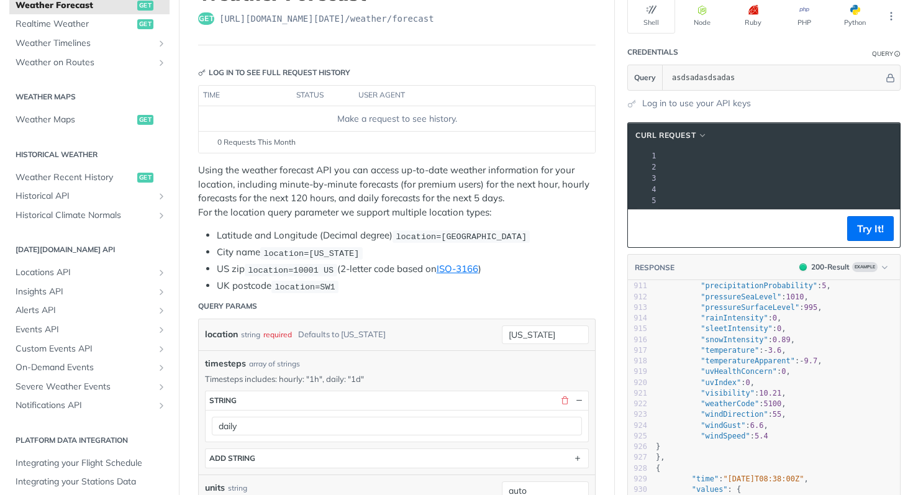
scroll to position [87, 0]
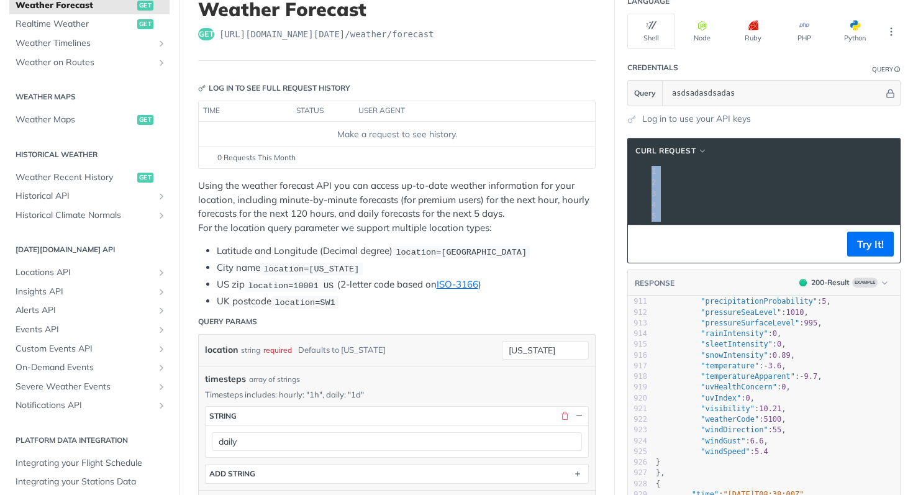
click at [819, 233] on div "cURL Request xxxxxxxxxx 1 curl --request GET \ 2 --url 'https://api.tomorrow.io…" at bounding box center [763, 200] width 273 height 125
click at [583, 184] on span "'https://api.tomorrow.io/v4/weather/forecast?location=new%20york&timesteps=dail…" at bounding box center [524, 182] width 117 height 9
copy span "daily"
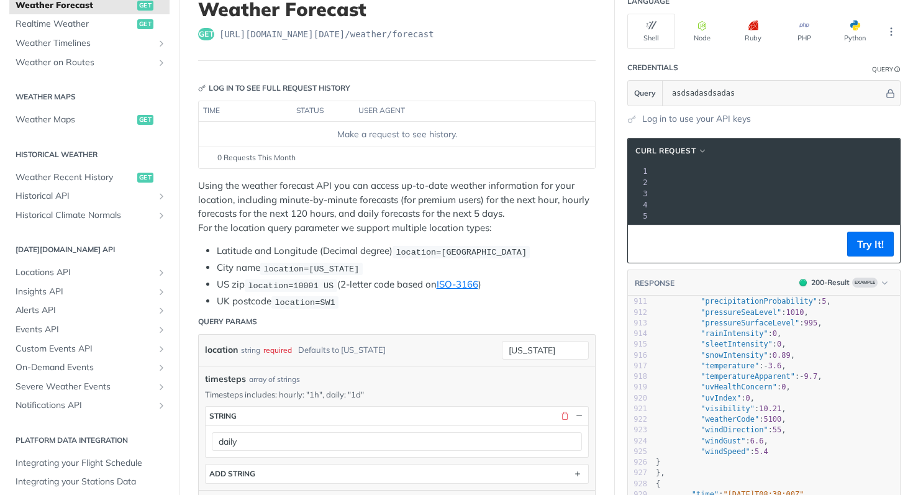
click at [583, 184] on span "'https://api.tomorrow.io/v4/weather/forecast?location=new%20york&timesteps=dail…" at bounding box center [524, 182] width 117 height 9
copy span "timesteps"
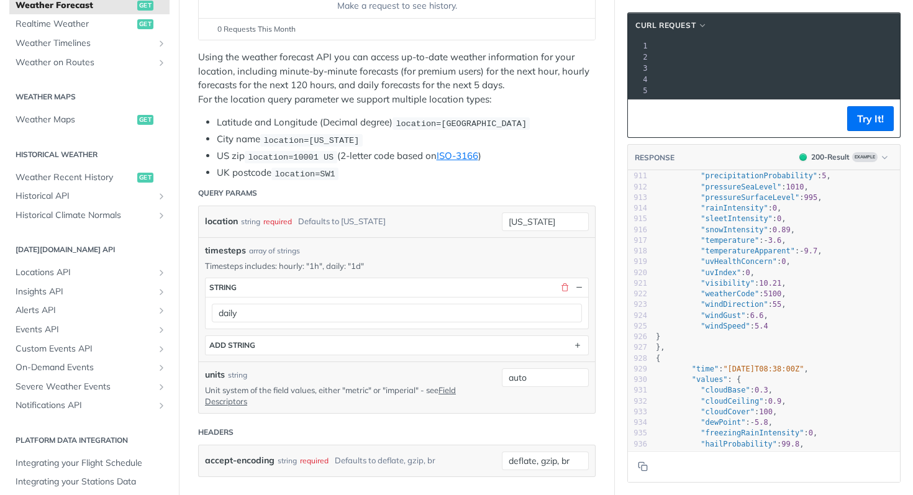
scroll to position [215, 0]
click at [583, 59] on span "'https://api.tomorrow.io/v4/weather/forecast?location=new%20york&timesteps=dail…" at bounding box center [524, 57] width 117 height 9
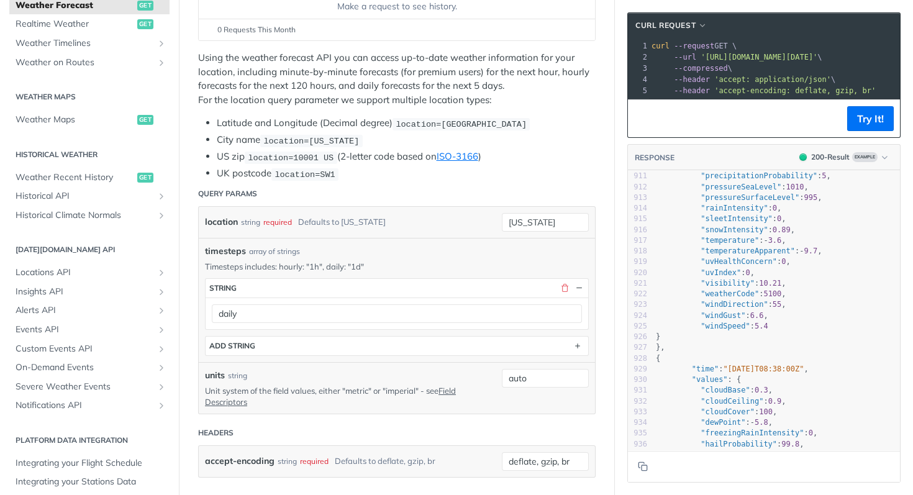
click at [703, 71] on span "--compressed" at bounding box center [701, 68] width 54 height 9
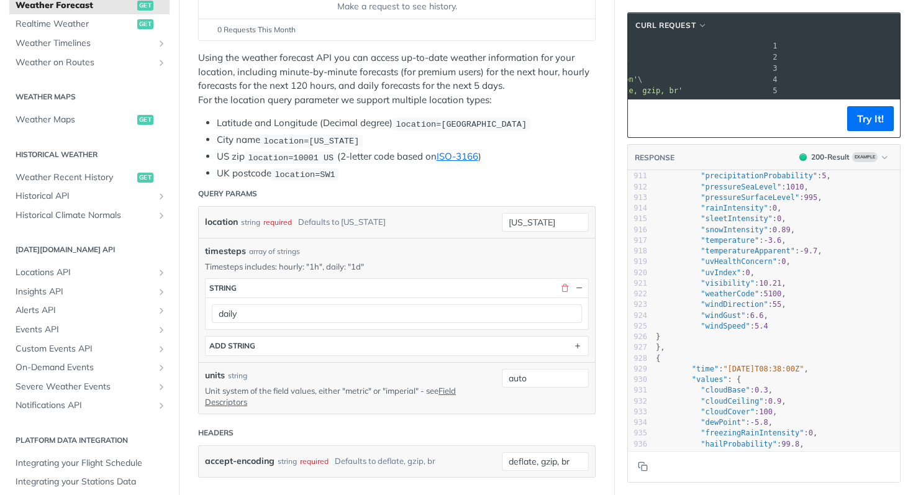
scroll to position [0, 323]
drag, startPoint x: 706, startPoint y: 58, endPoint x: 925, endPoint y: 53, distance: 219.3
click at [913, 53] on html "Jump to Content Reference Recipes FAQs Help Center Blog API Status Recipes Refe…" at bounding box center [456, 247] width 913 height 495
click at [874, 131] on button "Try It!" at bounding box center [870, 118] width 47 height 25
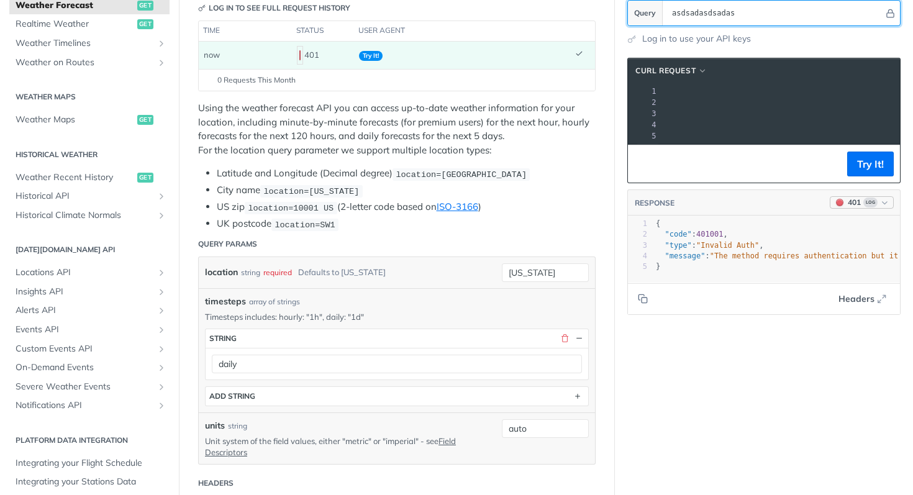
scroll to position [0, 0]
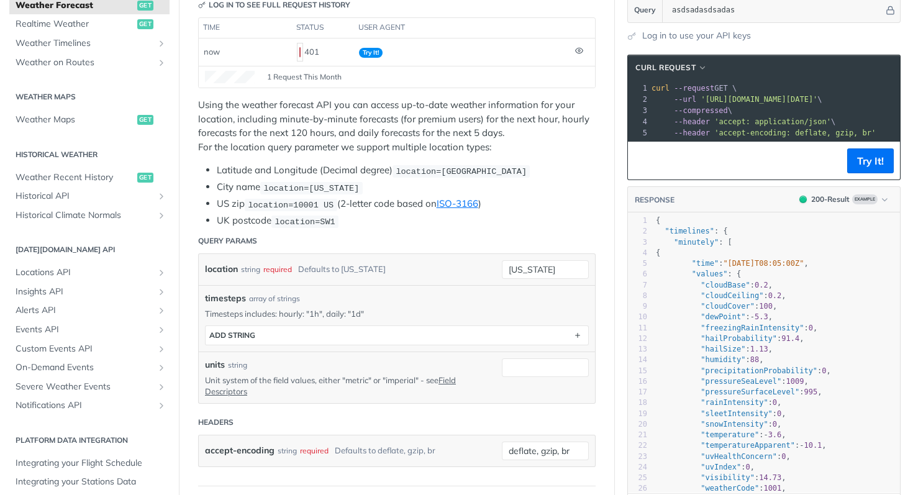
scroll to position [180, 0]
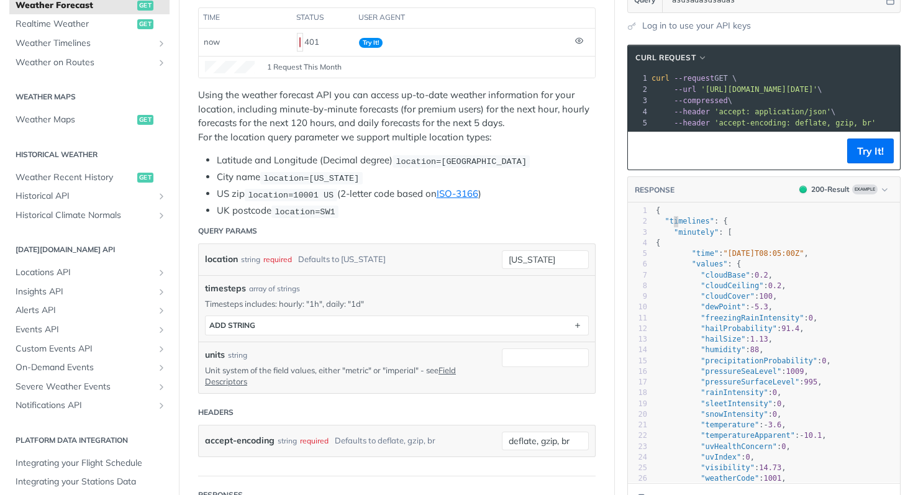
type textarea "imelines": {"
drag, startPoint x: 663, startPoint y: 232, endPoint x: 719, endPoint y: 230, distance: 55.9
click at [719, 227] on pre ""timelines" : {" at bounding box center [776, 221] width 247 height 11
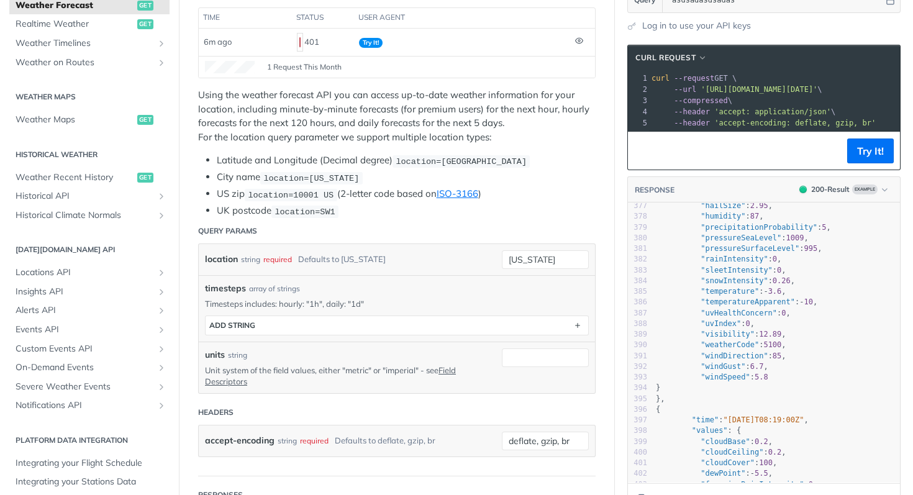
scroll to position [3947, 0]
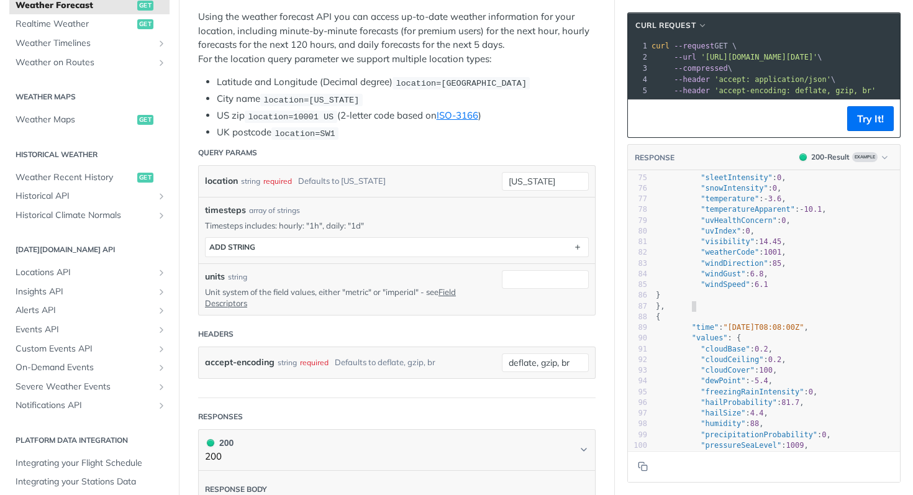
click at [764, 312] on pre "}," at bounding box center [776, 306] width 247 height 11
click at [732, 268] on span ""windDirection"" at bounding box center [734, 263] width 67 height 9
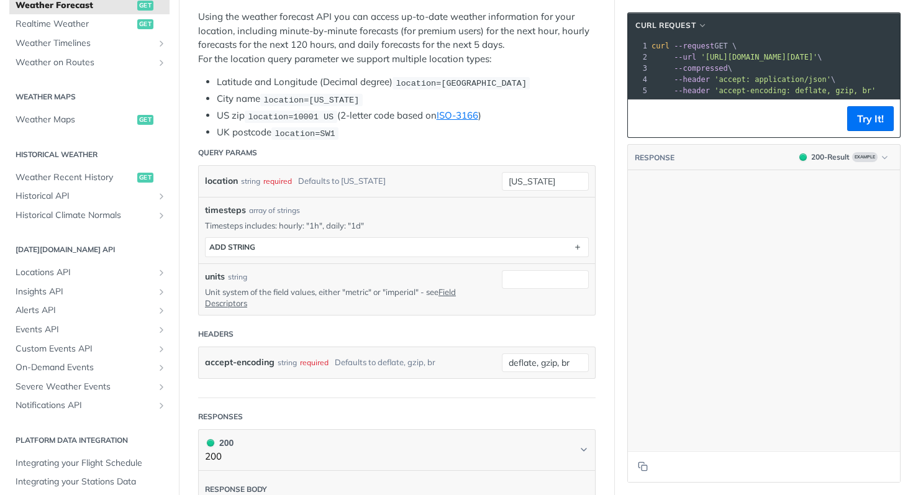
scroll to position [30942, 0]
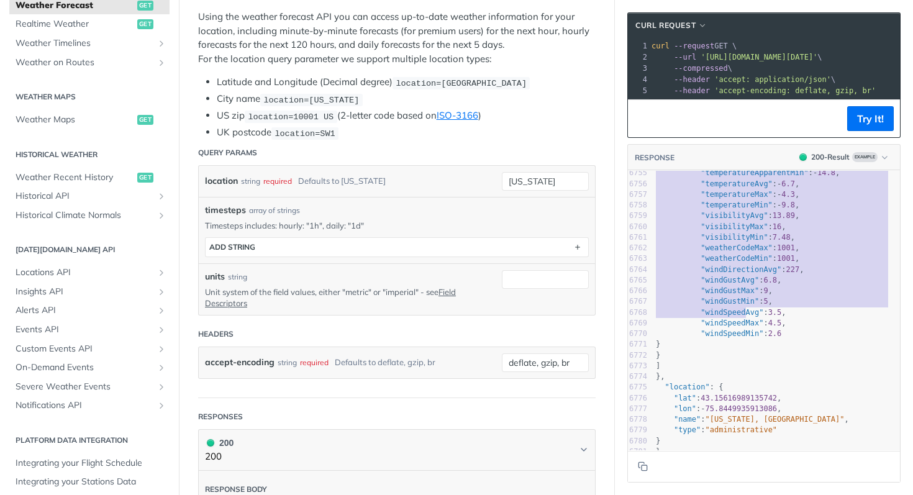
drag, startPoint x: 652, startPoint y: 195, endPoint x: 737, endPoint y: 375, distance: 199.2
type textarea ""timelines": { "minutely": [ { "time": "2025-02-09T08:05:00Z", "values": { "clo…"
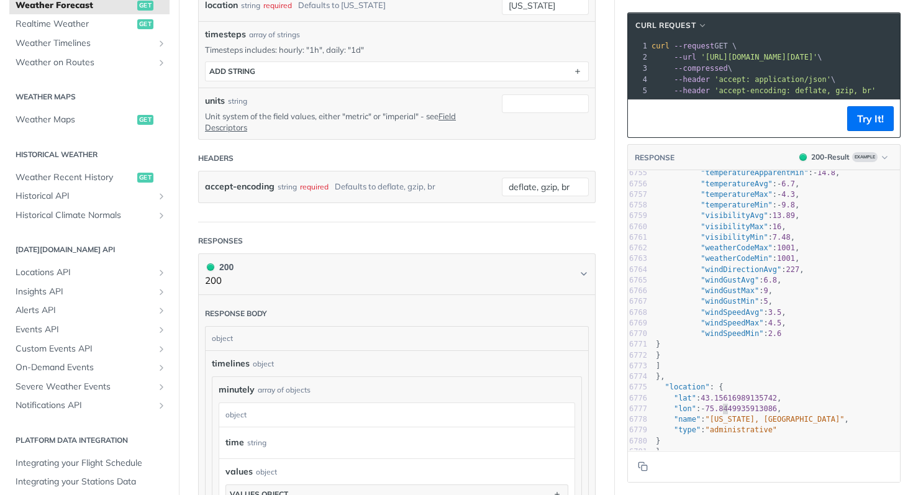
drag, startPoint x: 712, startPoint y: 404, endPoint x: 682, endPoint y: 423, distance: 36.0
click at [712, 404] on pre ""lon" : - 75.8449935913086 ," at bounding box center [776, 409] width 247 height 11
click at [663, 384] on span "}," at bounding box center [660, 380] width 9 height 9
type textarea "},"
click at [663, 384] on span "}," at bounding box center [660, 380] width 9 height 9
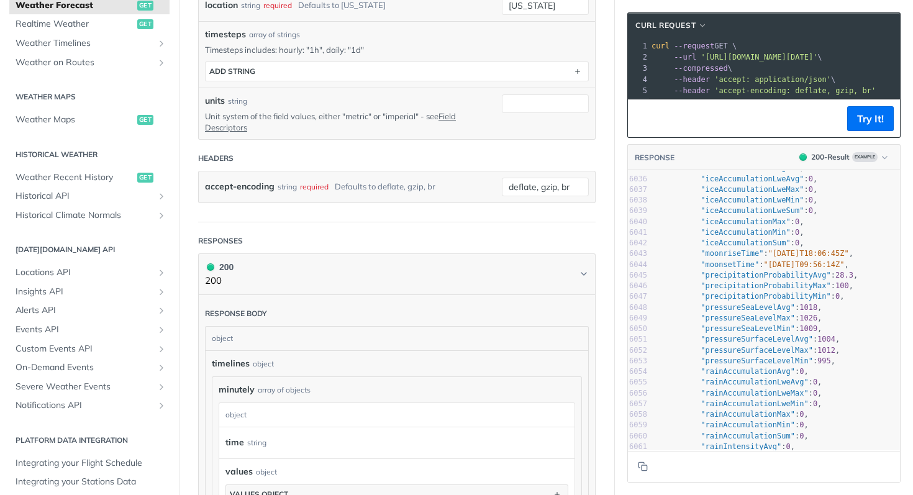
scroll to position [64656, 0]
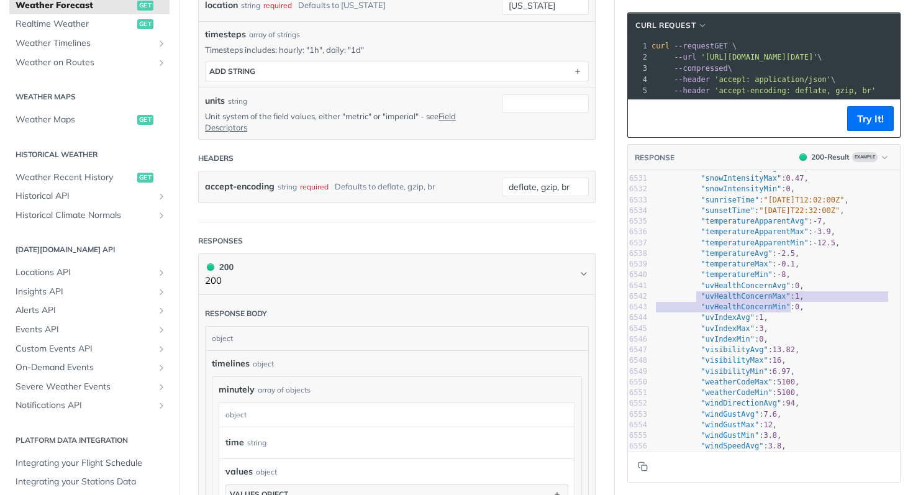
type textarea ""uvHealthConcernMax": 1, "uvHealthConcernMin": 0,"
drag, startPoint x: 709, startPoint y: 308, endPoint x: 811, endPoint y: 317, distance: 102.9
click at [811, 318] on div "6519 "sleetIntensityAvg" : 0 , 6520 "sleetIntensityMax" : 0 , 6521 "sleetIntens…" at bounding box center [776, 366] width 247 height 643
click at [811, 312] on pre ""uvHealthConcernMin" : 0 ," at bounding box center [776, 307] width 247 height 11
click at [742, 301] on span ""uvHealthConcernMax"" at bounding box center [746, 296] width 90 height 9
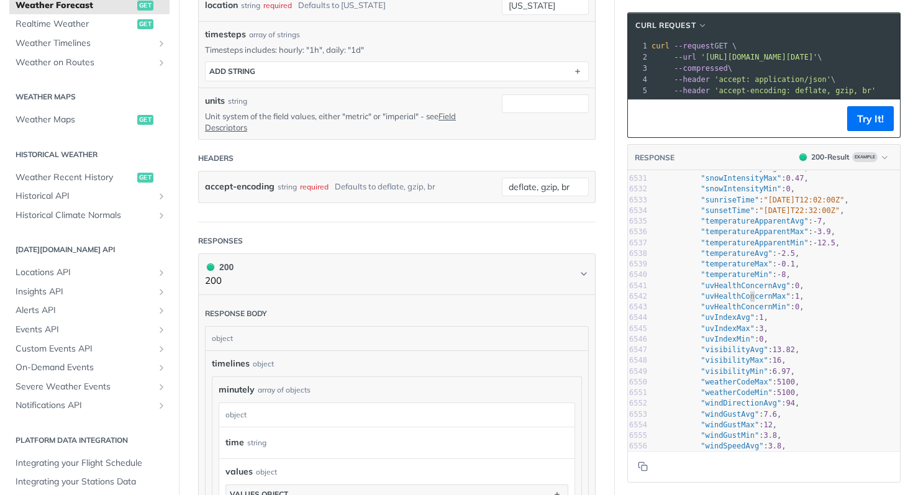
type textarea "uvHealthConcernMax"
click at [742, 301] on span ""uvHealthConcernMax"" at bounding box center [746, 296] width 90 height 9
click at [726, 258] on span ""temperatureAvg"" at bounding box center [737, 253] width 72 height 9
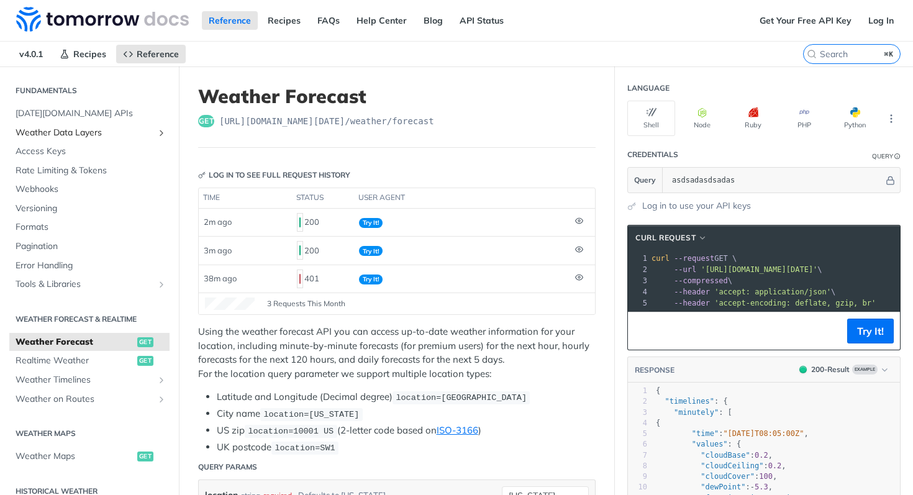
scroll to position [0, 0]
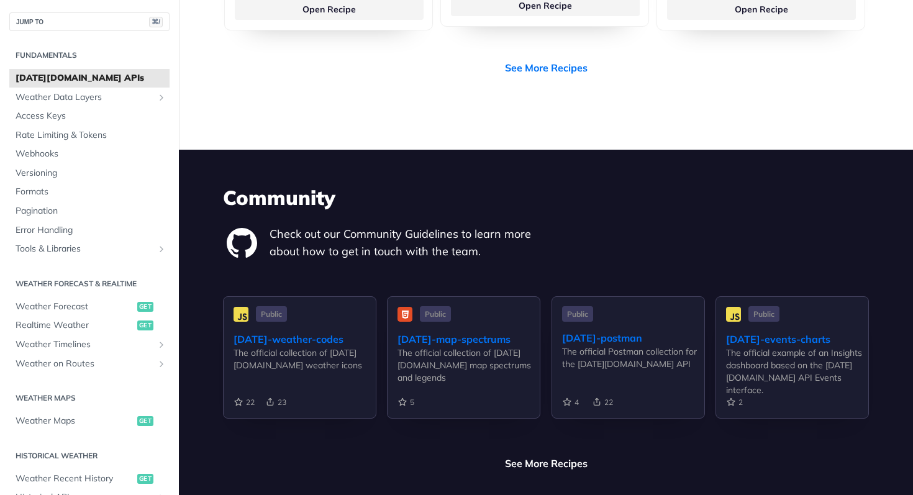
scroll to position [2769, 0]
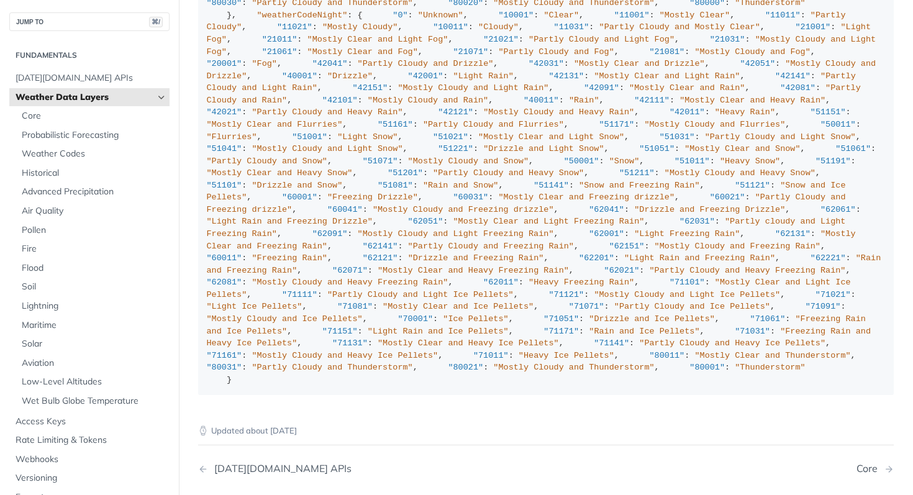
scroll to position [5108, 0]
drag, startPoint x: 242, startPoint y: 199, endPoint x: 407, endPoint y: 195, distance: 164.6
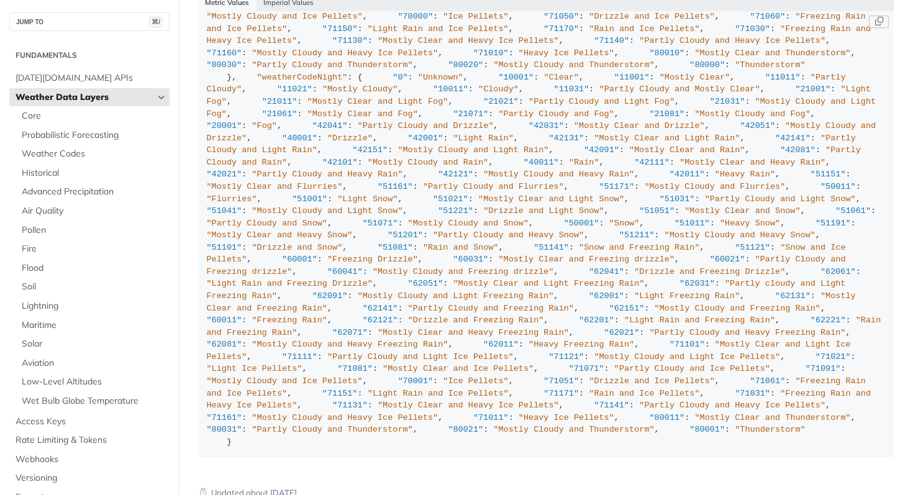
scroll to position [1358, 0]
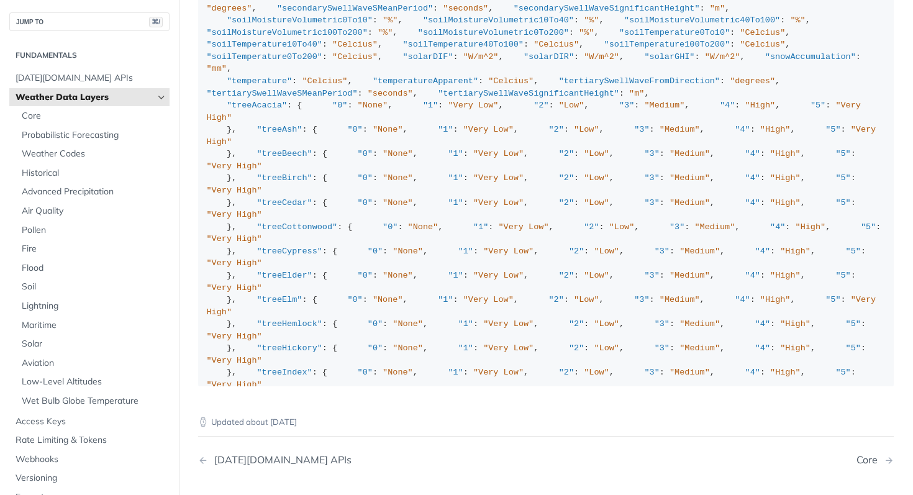
scroll to position [0, 0]
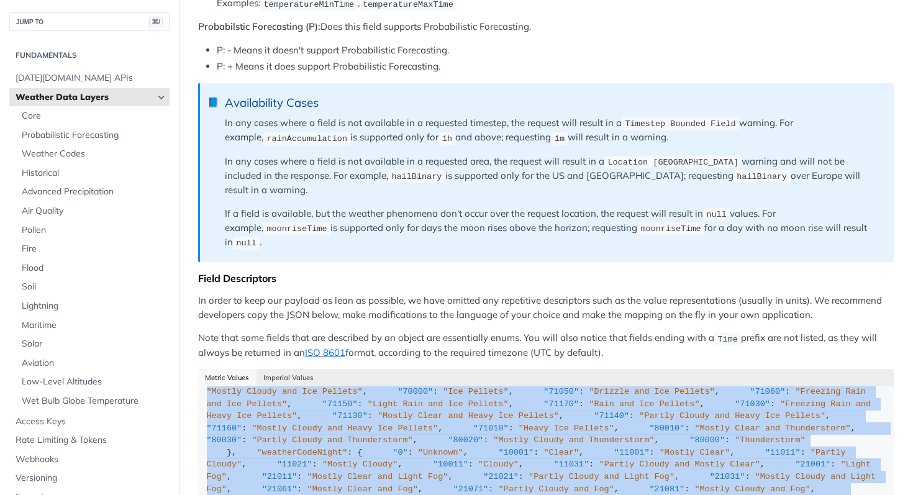
scroll to position [7252, 0]
drag, startPoint x: 198, startPoint y: 377, endPoint x: 412, endPoint y: 415, distance: 217.6
click at [405, 417] on article "Weather Data Layers Layer Subscriptions With more than 80 different data fields…" at bounding box center [546, 87] width 734 height 1864
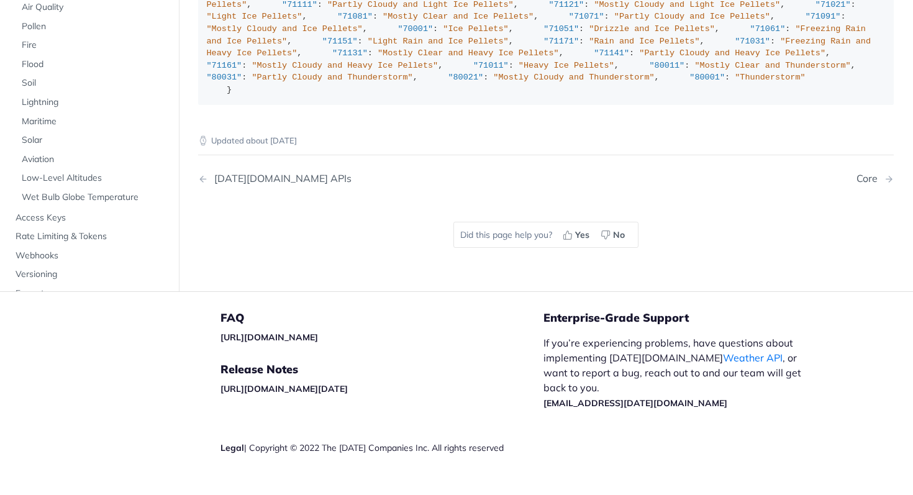
click at [702, 354] on p "If you’re experiencing problems, have questions about implementing Tomorrow.io …" at bounding box center [678, 372] width 271 height 75
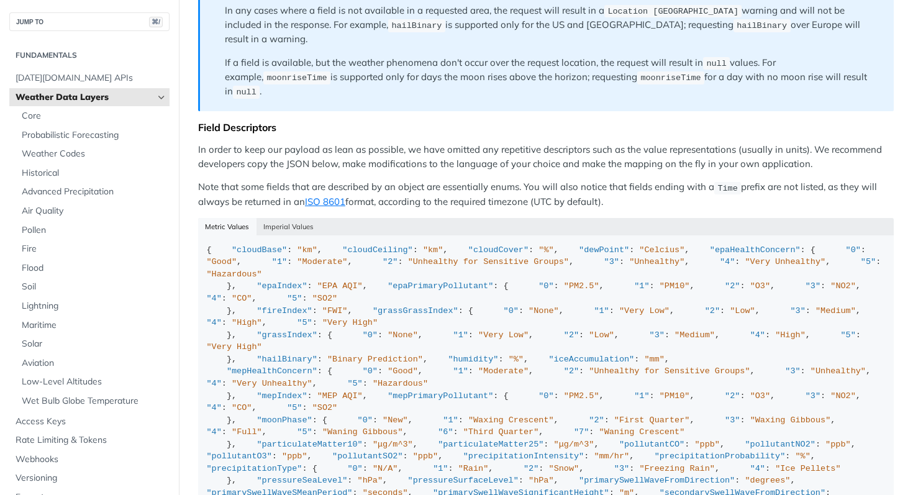
scroll to position [1010, 0]
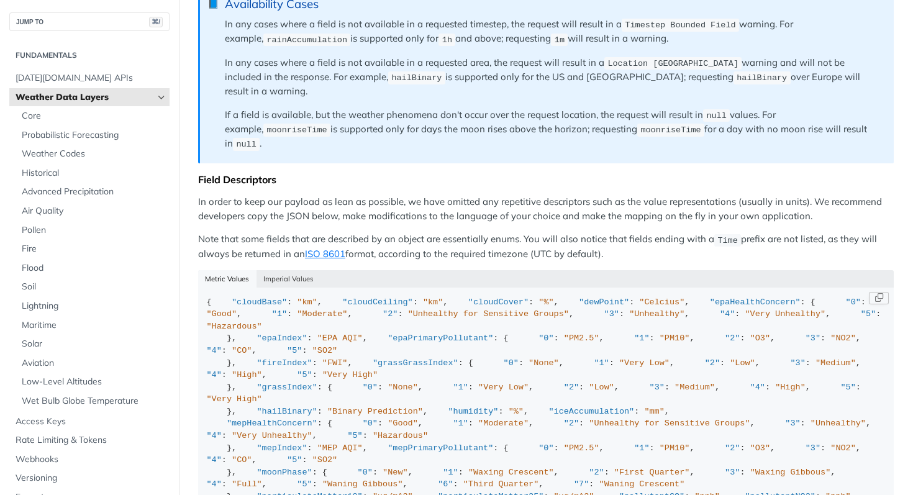
click at [869, 292] on button "Copy Code" at bounding box center [879, 298] width 20 height 12
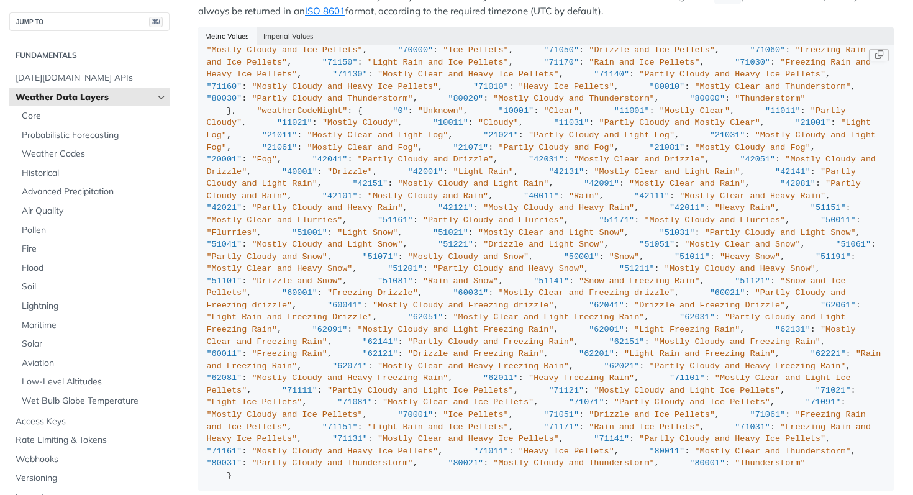
scroll to position [3622, 0]
drag, startPoint x: 356, startPoint y: 256, endPoint x: 320, endPoint y: 242, distance: 39.1
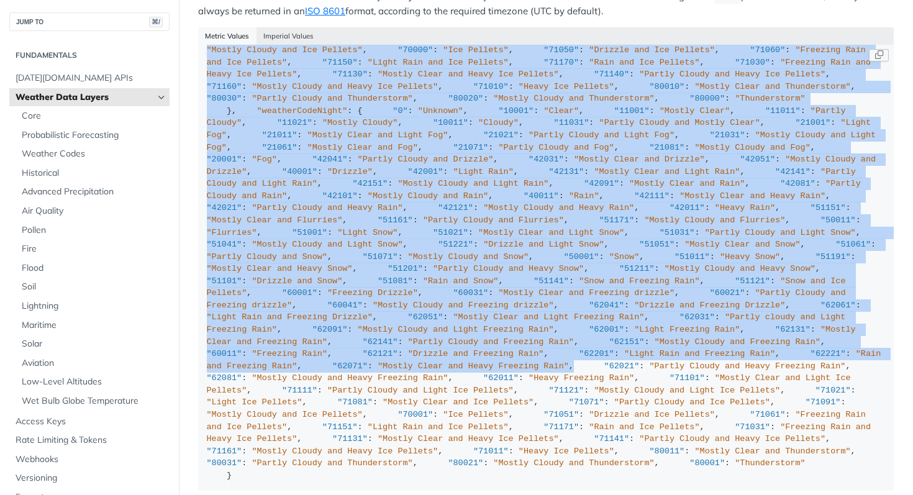
scroll to position [7252, 0]
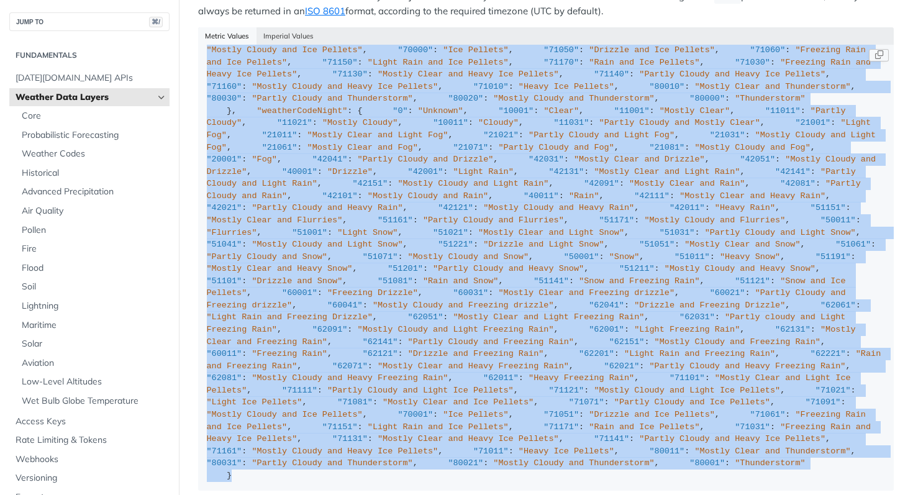
drag, startPoint x: 283, startPoint y: 243, endPoint x: 502, endPoint y: 465, distance: 311.4
click at [502, 465] on code "{ "cloudBase" : "km" , "cloudCeiling" : "km" , "cloudCover" : "%" , "dewPoint" …" at bounding box center [546, 267] width 696 height 445
copy div ""weatherCode" : { "0" : "Unknown" , "1000" : "Clear, Sunny" , "1100" : "Mostly …"
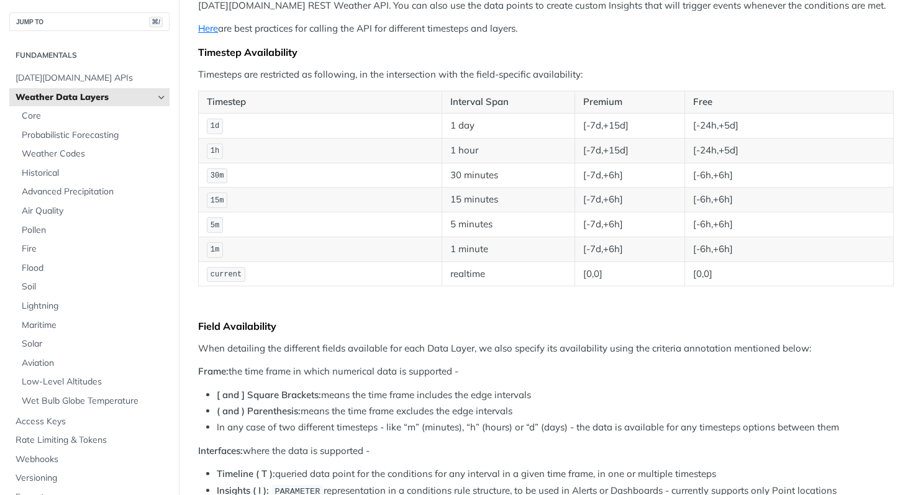
scroll to position [184, 0]
click at [473, 126] on td "1 day" at bounding box center [508, 126] width 133 height 25
click at [473, 127] on td "1 day" at bounding box center [508, 126] width 133 height 25
click at [471, 157] on td "1 hour" at bounding box center [508, 151] width 133 height 25
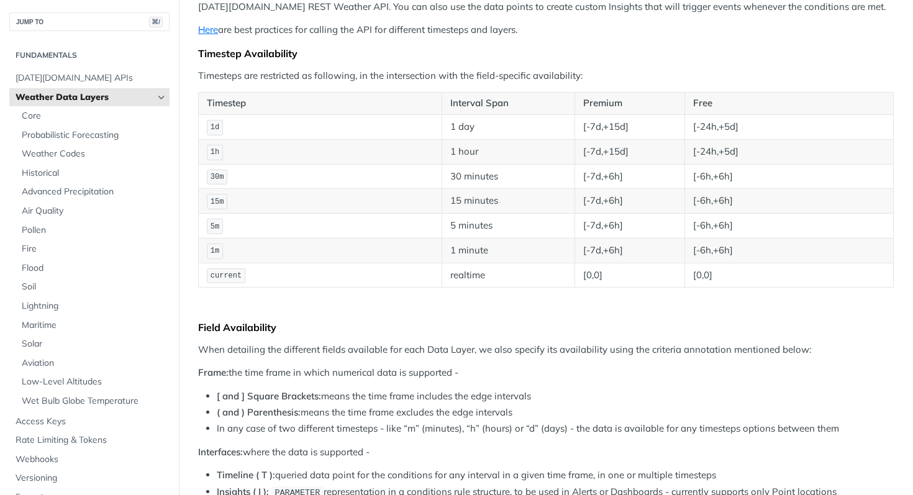
click at [225, 170] on code "30m" at bounding box center [217, 178] width 20 height 16
click at [225, 124] on td "1d" at bounding box center [320, 126] width 243 height 25
click at [731, 125] on td "[-24h,+5d]" at bounding box center [789, 126] width 209 height 25
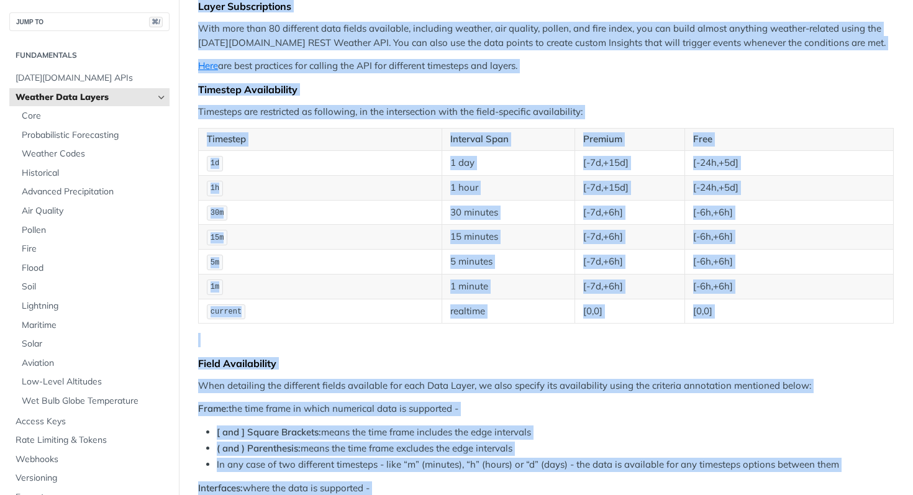
scroll to position [0, 0]
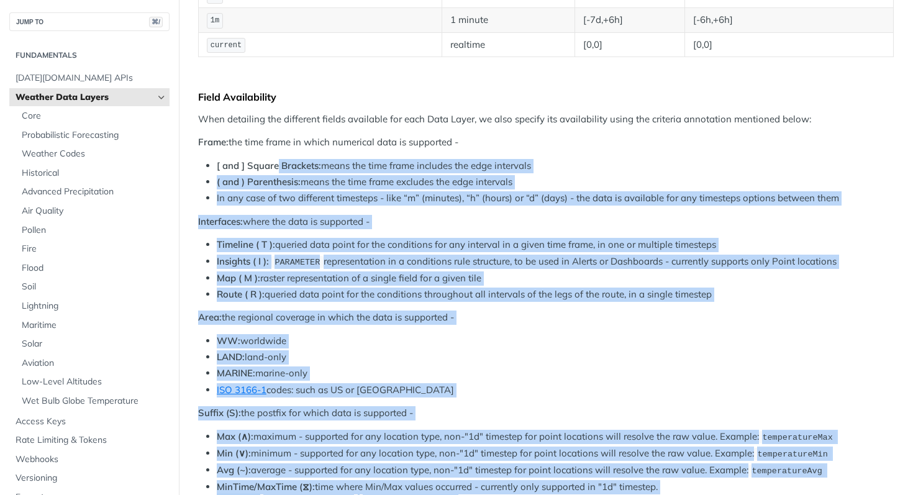
drag, startPoint x: 243, startPoint y: 62, endPoint x: 276, endPoint y: 171, distance: 113.6
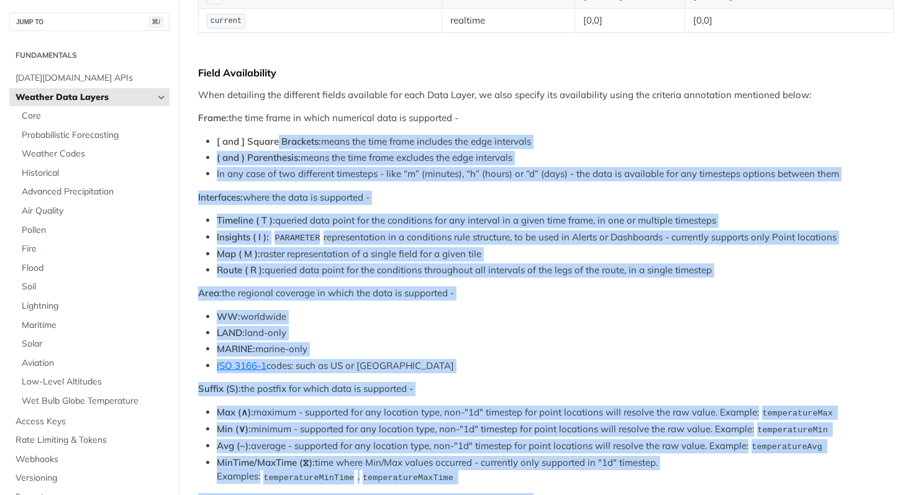
click at [389, 214] on li "Timeline ( T ): queried data point for the conditions for any interval in a giv…" at bounding box center [555, 221] width 677 height 14
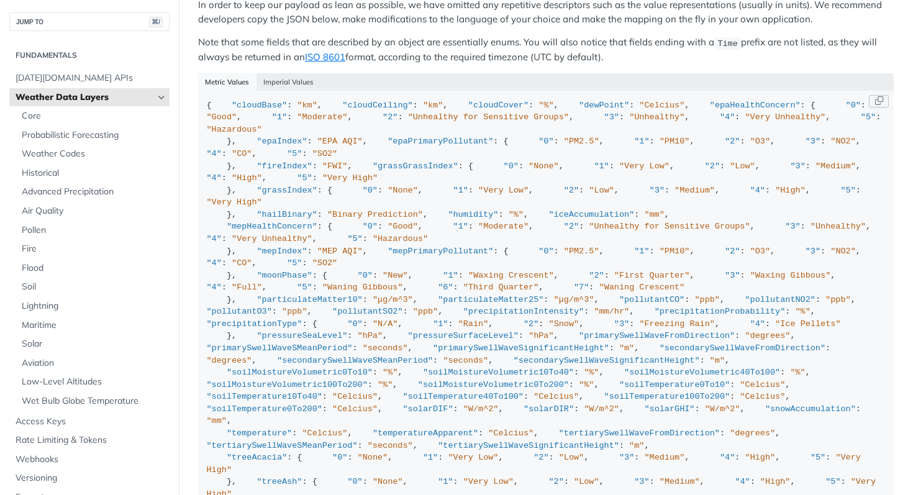
scroll to position [1195, 0]
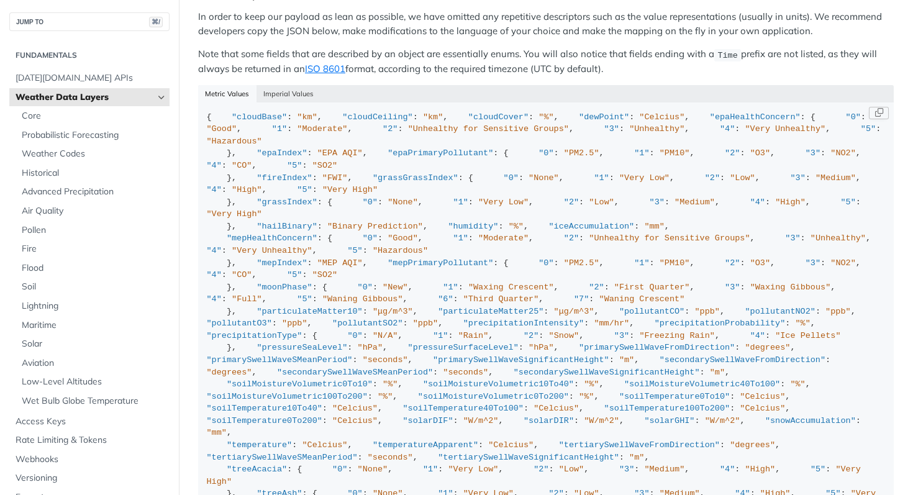
click at [869, 107] on button "Copy Code" at bounding box center [879, 113] width 20 height 12
drag, startPoint x: 507, startPoint y: 91, endPoint x: 532, endPoint y: 91, distance: 24.2
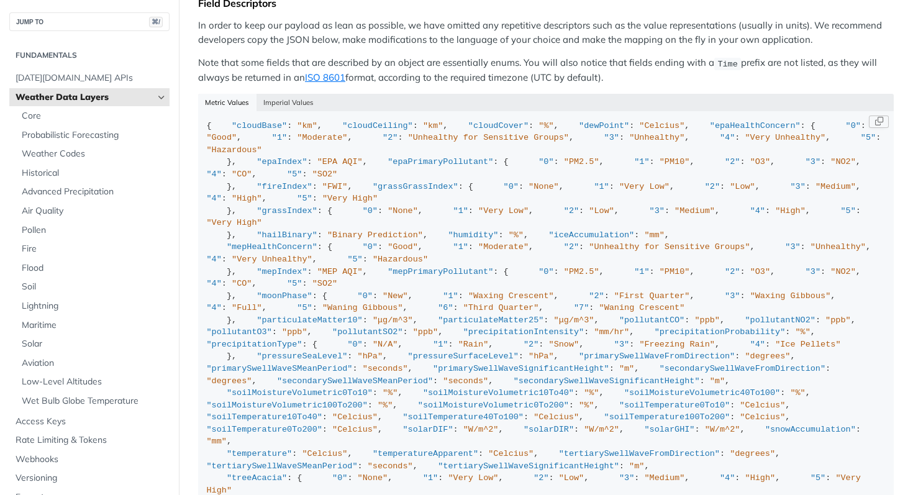
scroll to position [1174, 0]
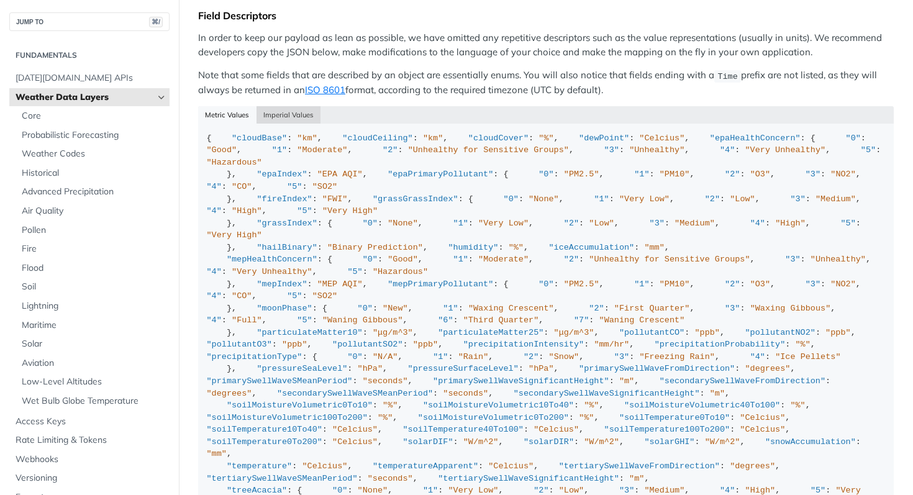
click at [280, 106] on button "Imperial Values" at bounding box center [288, 114] width 65 height 17
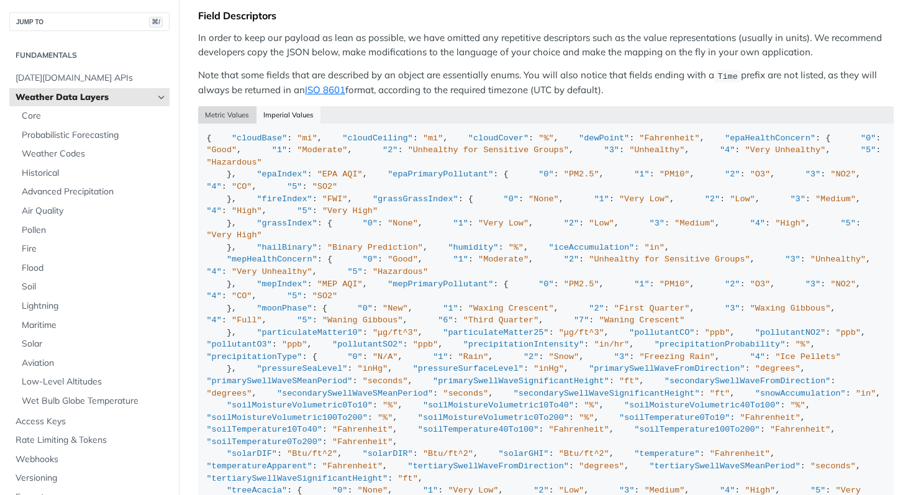
click at [207, 106] on button "Metric Values" at bounding box center [227, 114] width 58 height 17
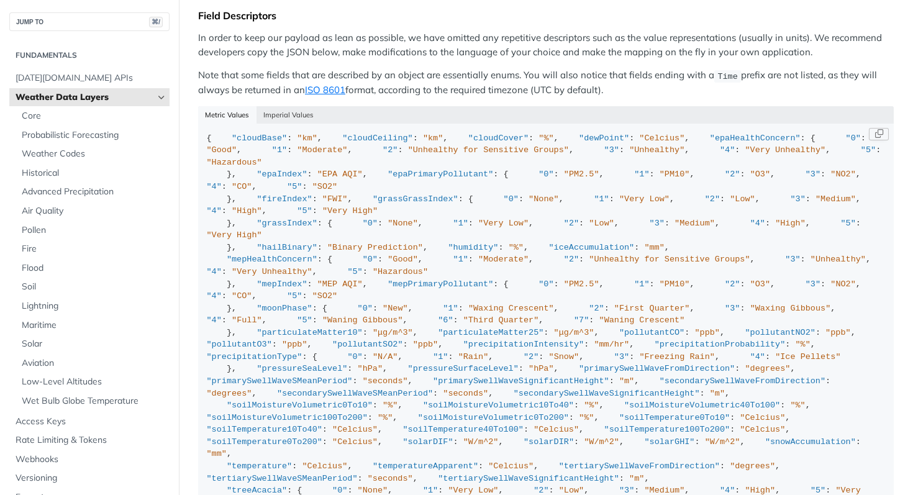
type button "json"
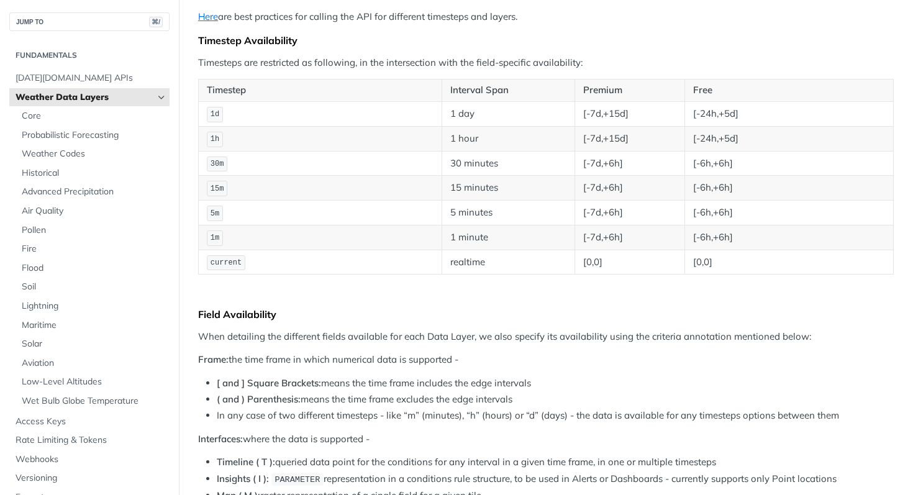
scroll to position [191, 0]
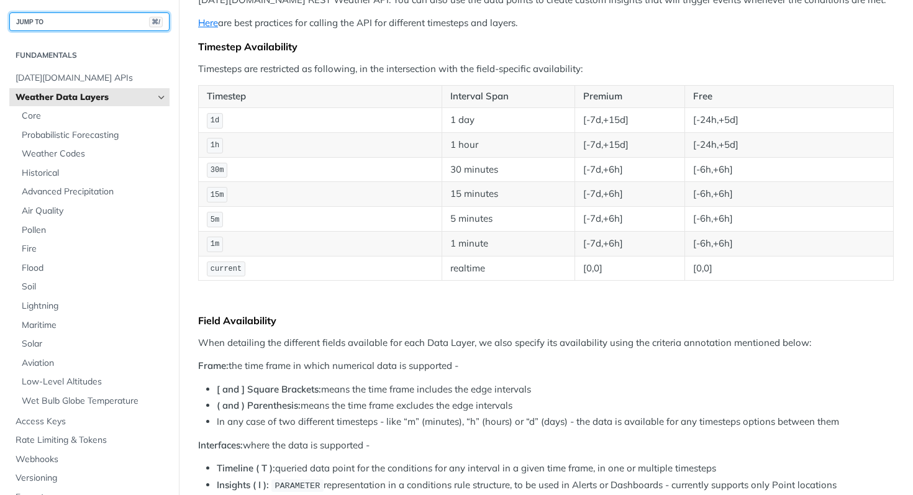
click at [81, 20] on button "JUMP TO ⌘/" at bounding box center [89, 21] width 160 height 19
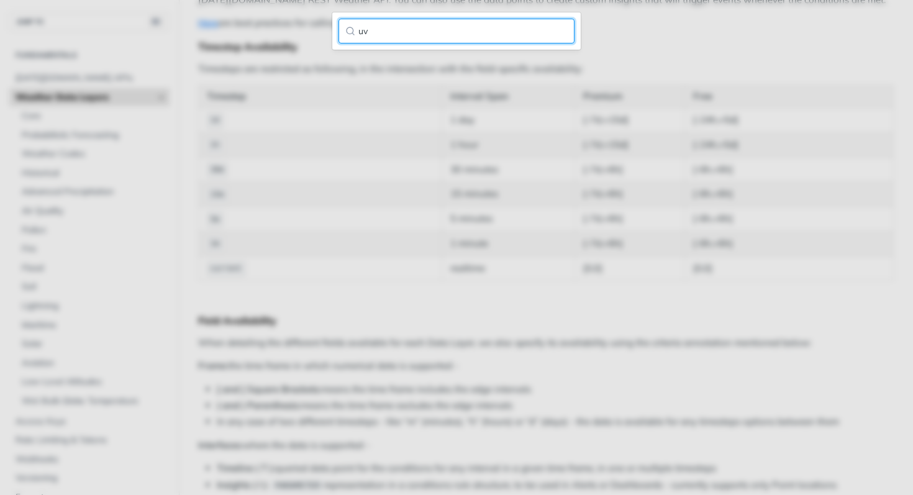
type input "uv h"
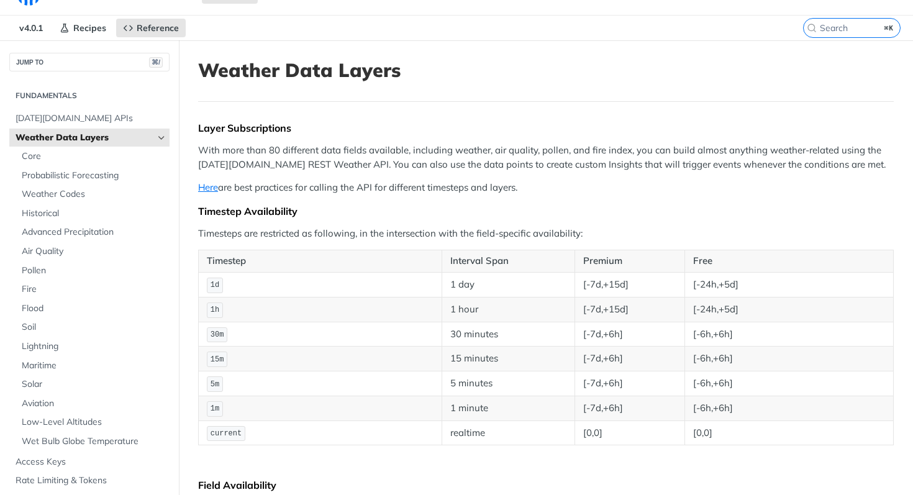
scroll to position [0, 0]
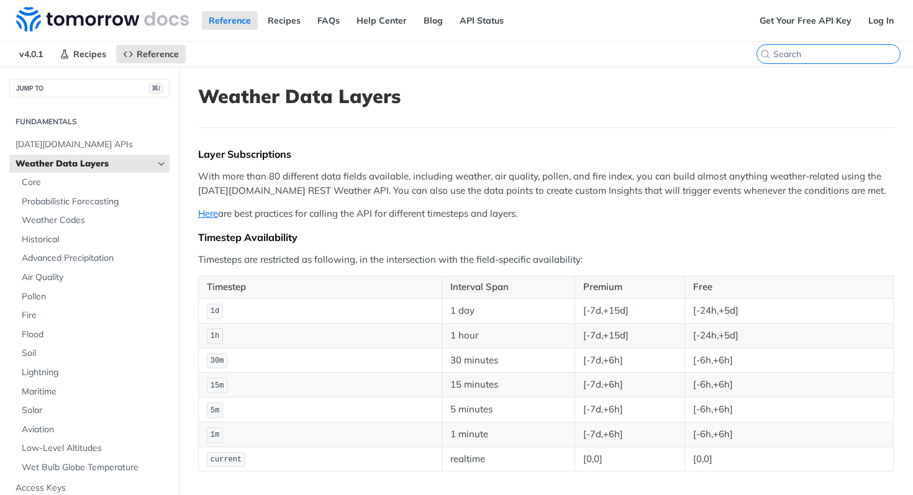
click at [832, 49] on input "⌘K" at bounding box center [836, 53] width 127 height 11
click at [68, 81] on div "JUMP TO ⌘/" at bounding box center [89, 81] width 179 height 31
click at [70, 83] on button "JUMP TO ⌘/" at bounding box center [89, 88] width 160 height 19
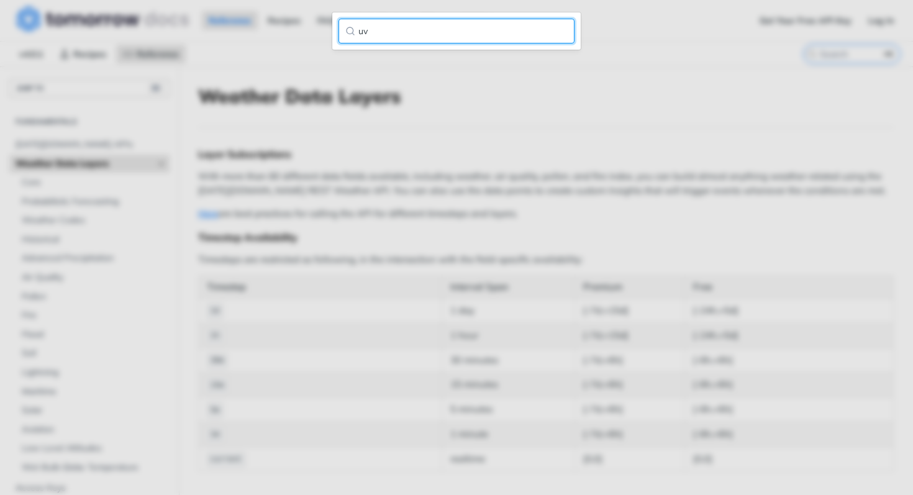
type input "u"
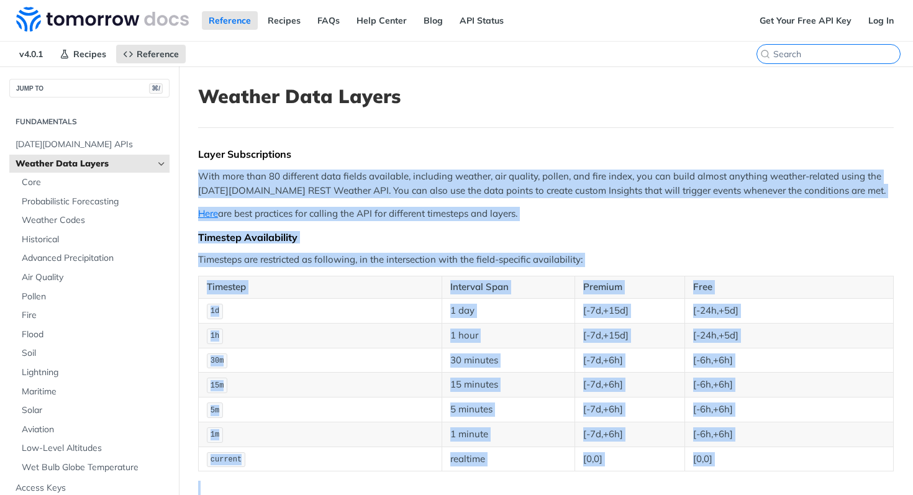
click at [861, 55] on input "⌘K" at bounding box center [836, 53] width 127 height 11
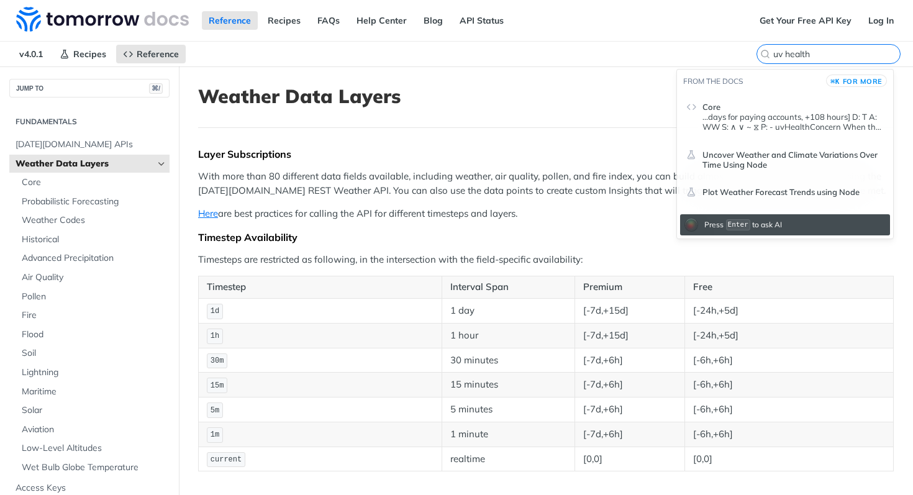
type input "uv health"
click at [761, 133] on link "Core ...days for paying accounts, +108 hours] D: T A: WW S: ∧ ∨ ~ ⧖ P: - uvHeal…" at bounding box center [785, 114] width 210 height 47
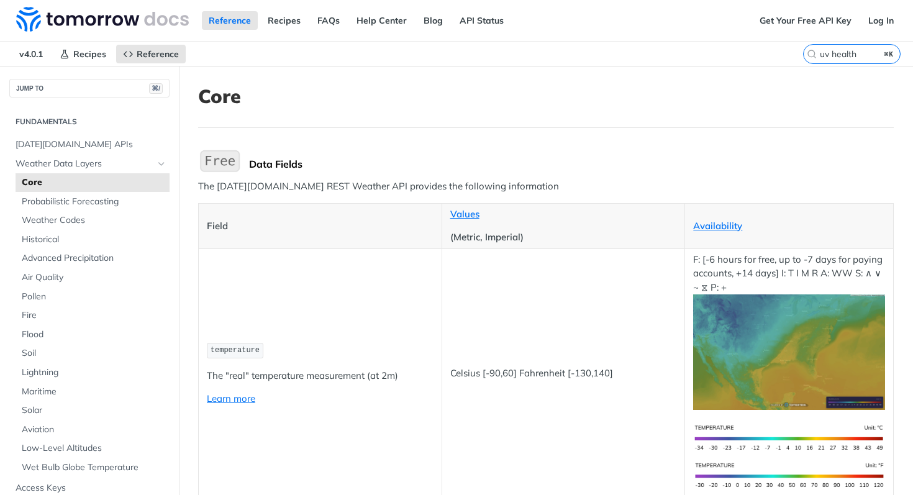
scroll to position [5278, 0]
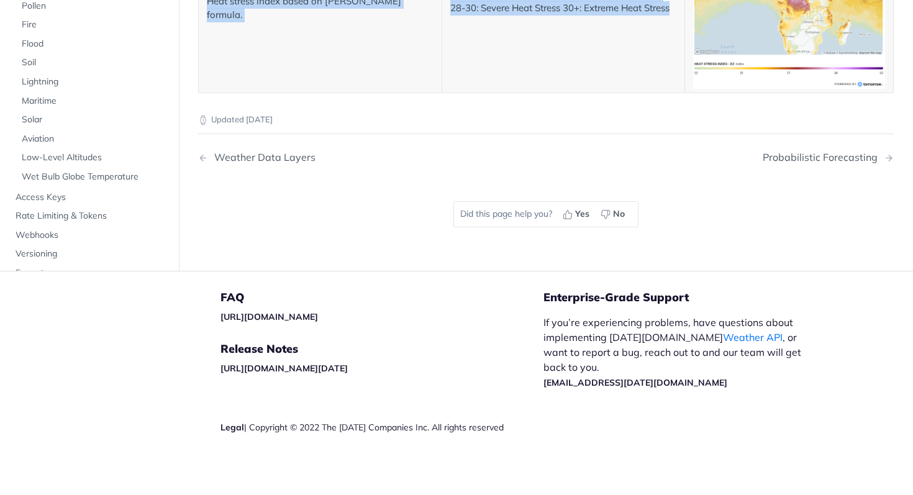
scroll to position [4640, 0]
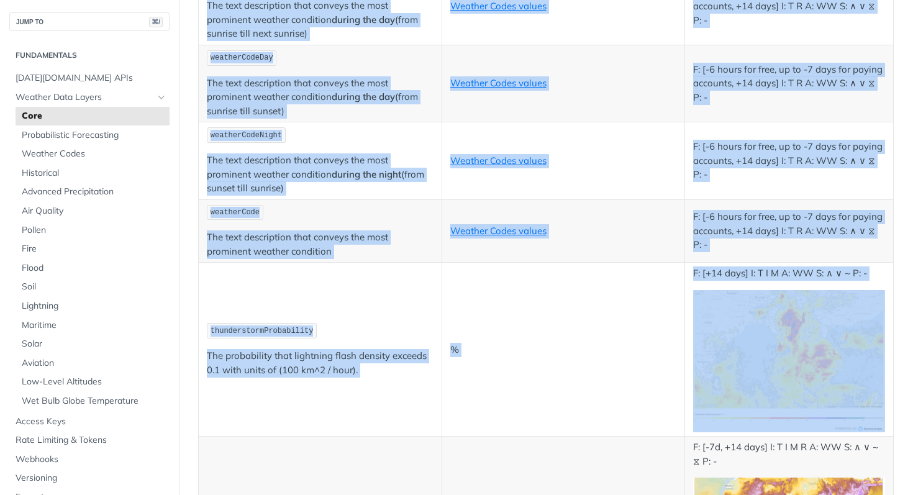
drag, startPoint x: 596, startPoint y: 324, endPoint x: 255, endPoint y: 160, distance: 378.1
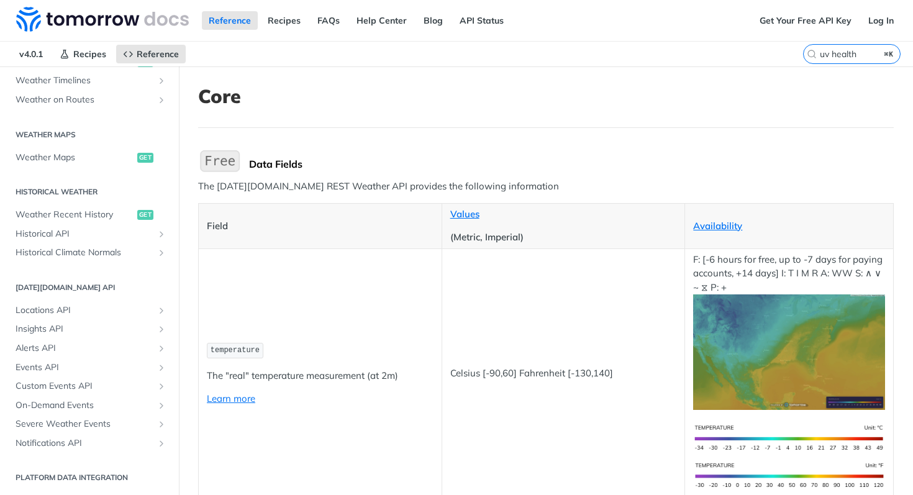
scroll to position [403, 0]
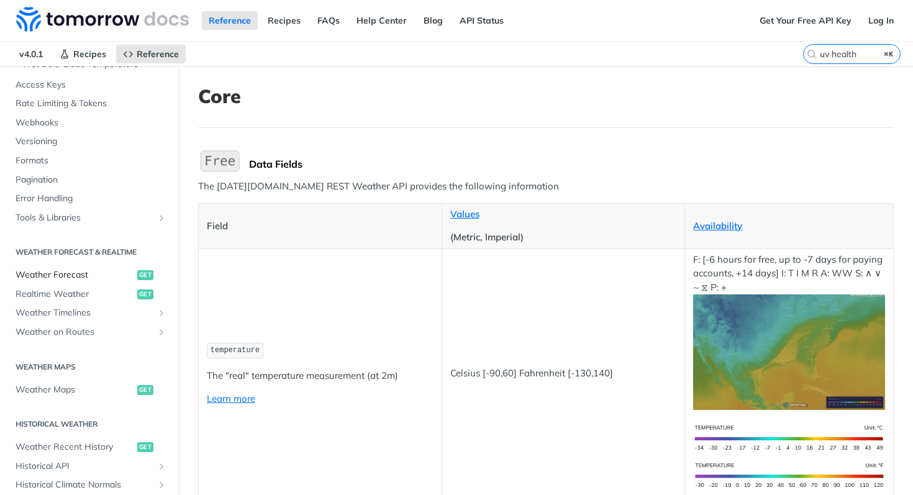
click at [98, 270] on span "Weather Forecast" at bounding box center [75, 275] width 119 height 12
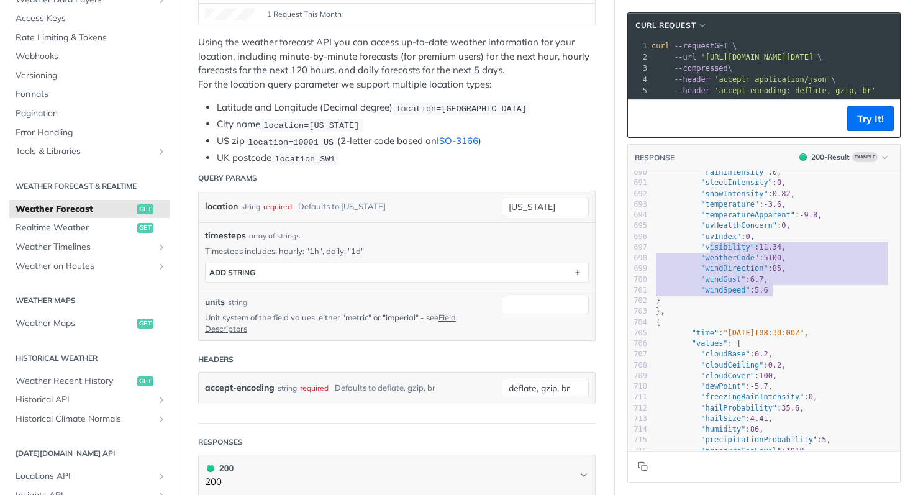
type textarea "visibility": 11.34, "weatherCode": 5100, "windDirection": 85, "windGust": 6.7, …"
drag, startPoint x: 778, startPoint y: 302, endPoint x: 697, endPoint y: 258, distance: 91.4
click at [697, 258] on div "680 "cloudCeiling" : 0.2 , 681 "cloudCover" : 100 , 682 "dewPoint" : - 5.7 , 68…" at bounding box center [776, 301] width 247 height 482
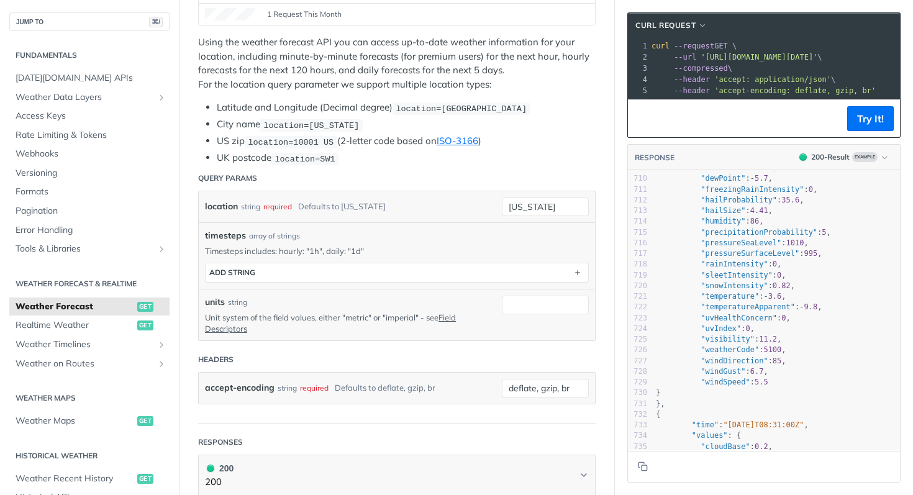
scroll to position [523, 0]
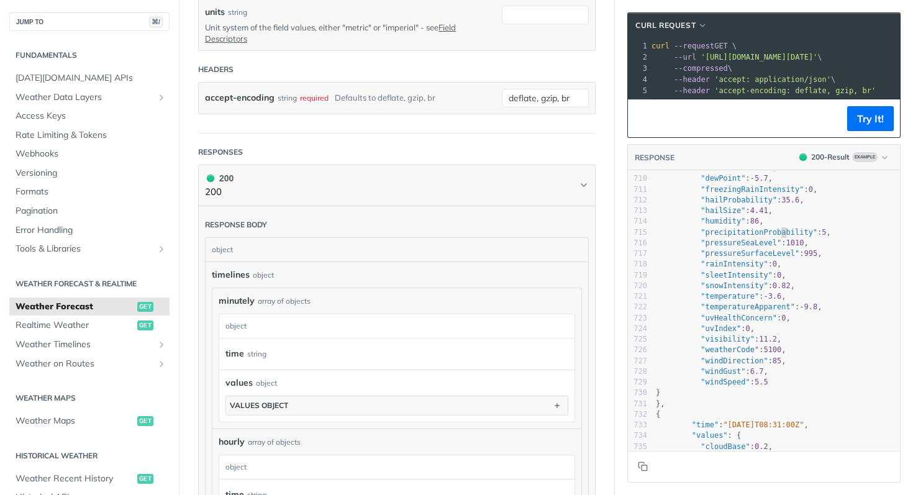
click at [771, 237] on span ""precipitationProbability"" at bounding box center [759, 232] width 117 height 9
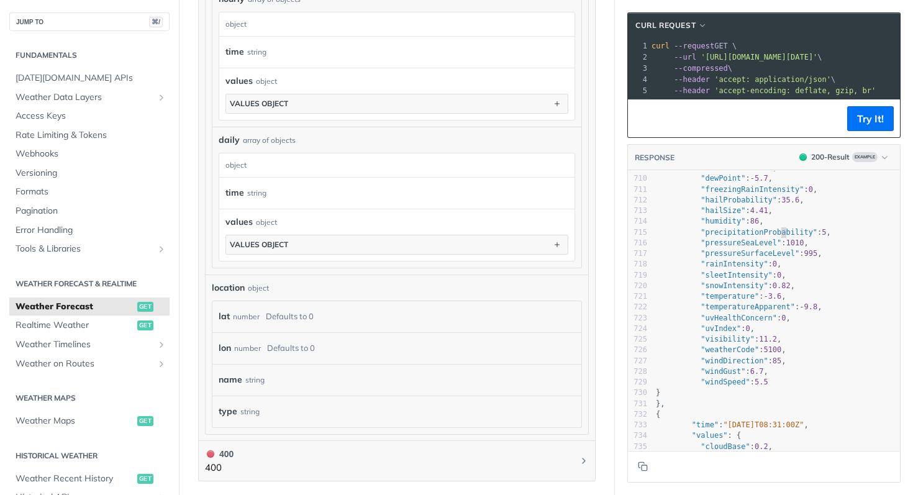
scroll to position [966, 0]
click at [325, 253] on div "values object values object" at bounding box center [396, 234] width 355 height 52
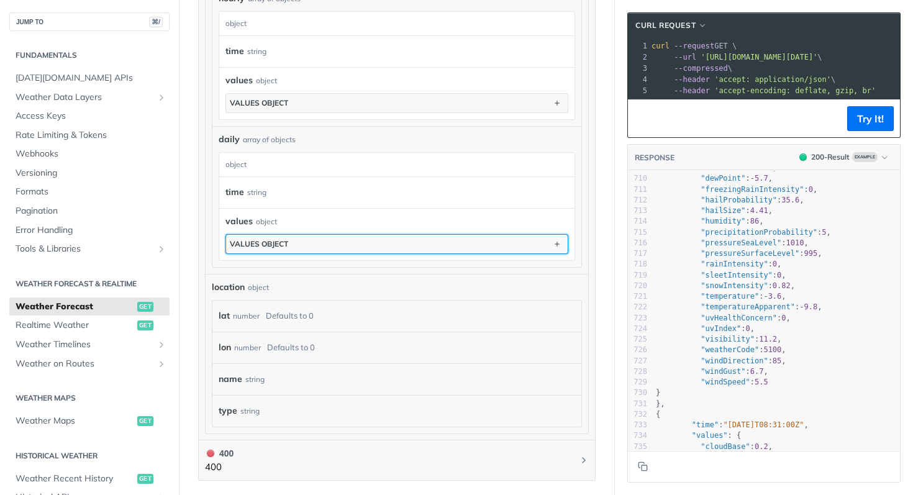
click at [330, 243] on button "values object" at bounding box center [397, 244] width 342 height 19
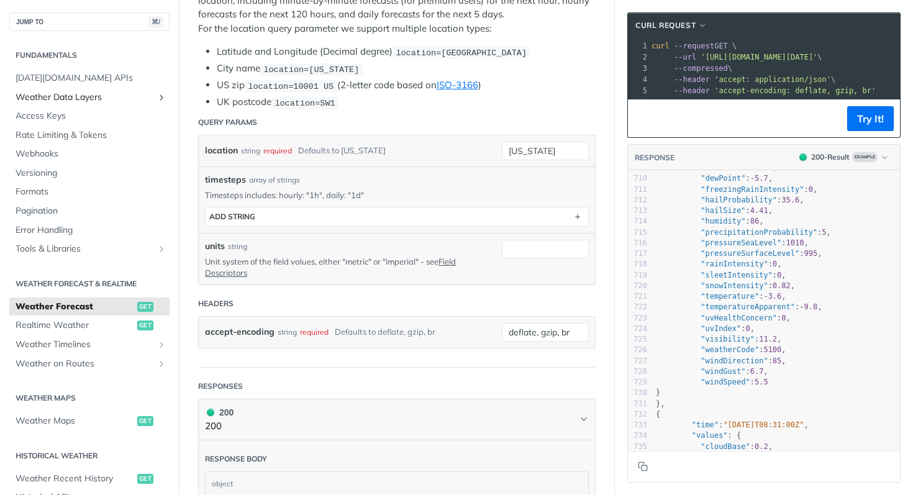
scroll to position [0, 0]
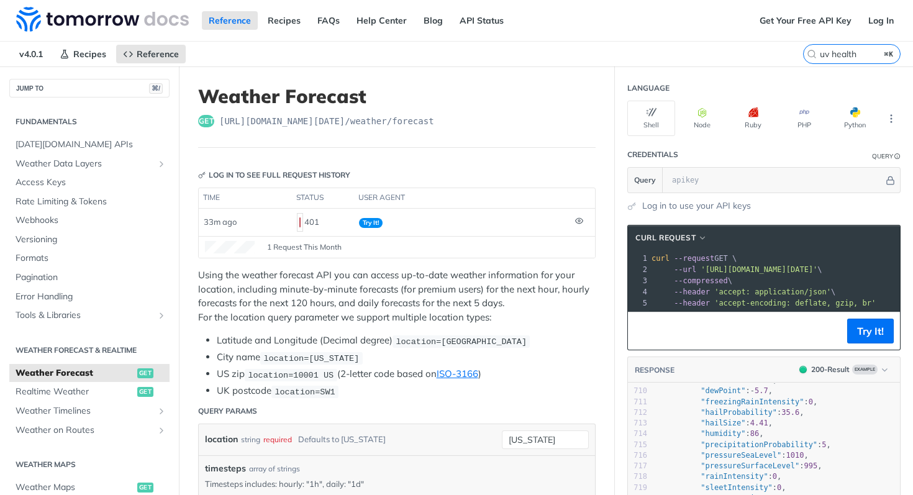
click at [586, 126] on div "get https://api.tomorrow.io/v4 /weather/forecast" at bounding box center [396, 121] width 397 height 12
click at [715, 36] on div "Reference Recipes FAQs Help Center Blog API Status" at bounding box center [376, 20] width 753 height 41
click at [848, 53] on input "uv health" at bounding box center [836, 53] width 127 height 11
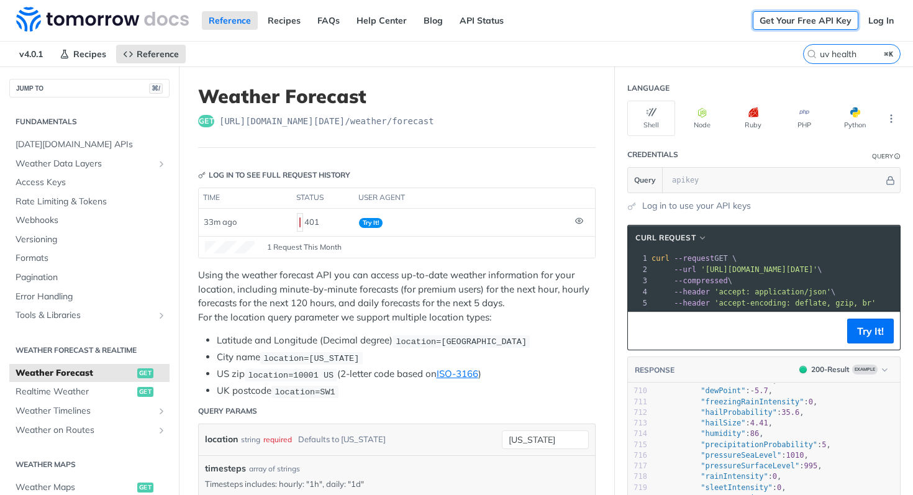
click at [805, 19] on link "Get Your Free API Key" at bounding box center [806, 20] width 106 height 19
click at [680, 79] on header "Language" at bounding box center [763, 88] width 273 height 25
click at [838, 61] on label "uv health ⌘K" at bounding box center [852, 54] width 98 height 20
click at [838, 60] on input "uv health" at bounding box center [836, 53] width 127 height 11
click at [835, 55] on input "uv health" at bounding box center [836, 53] width 127 height 11
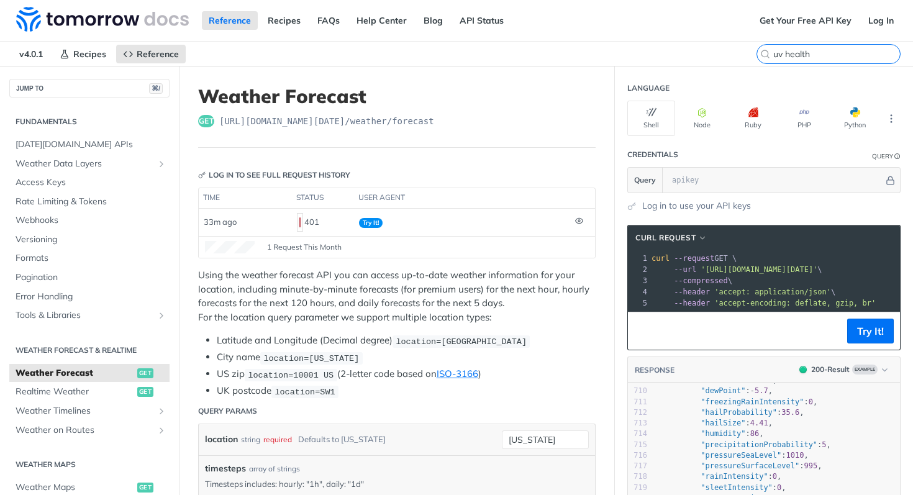
click at [835, 55] on input "uv health" at bounding box center [836, 53] width 127 height 11
type input "u"
click at [556, 172] on header "Log in to see full request history" at bounding box center [396, 175] width 397 height 25
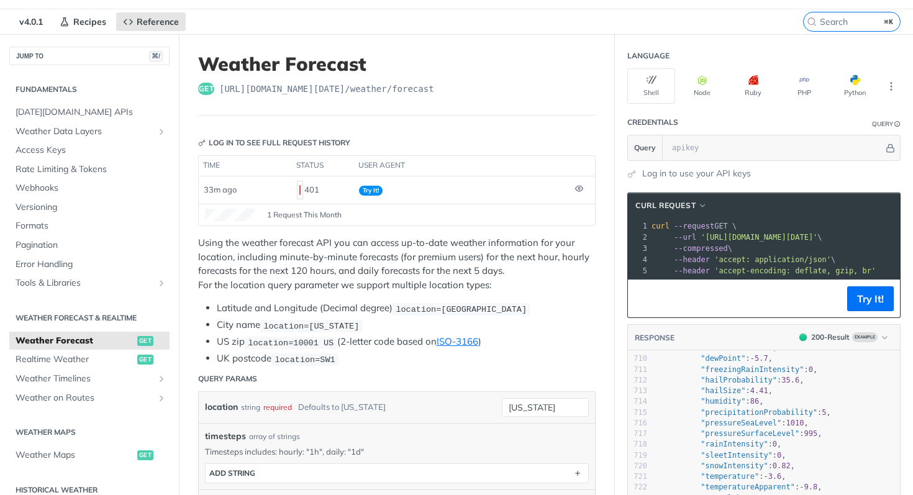
scroll to position [33, 0]
click at [853, 297] on button "Try It!" at bounding box center [870, 298] width 47 height 25
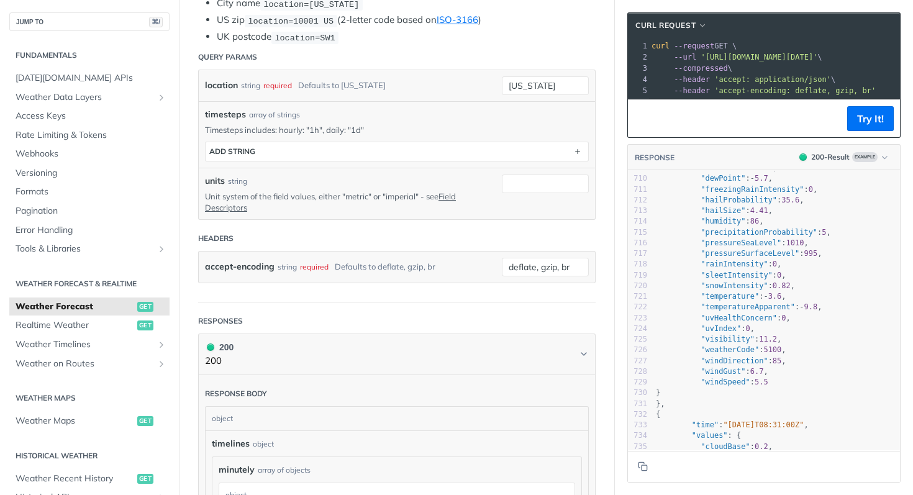
scroll to position [366, 0]
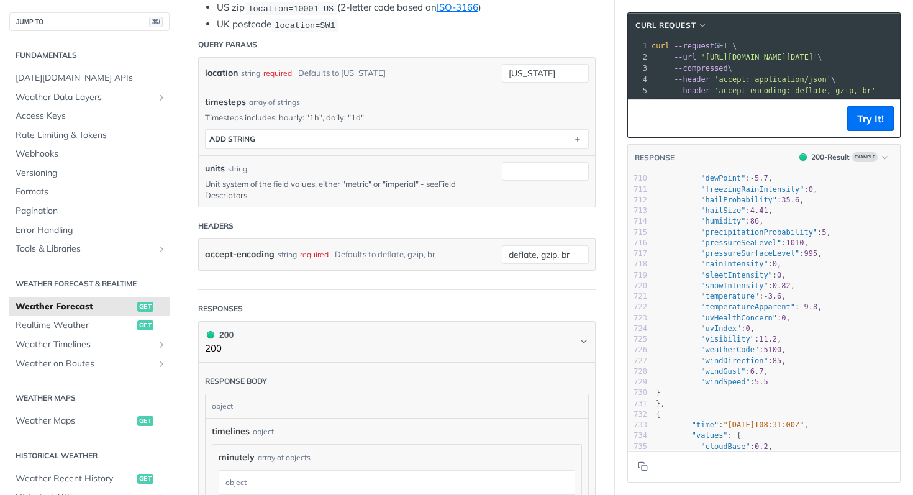
click at [720, 95] on pre "--header 'accept-encoding: deflate, gzip, br'" at bounding box center [826, 90] width 355 height 11
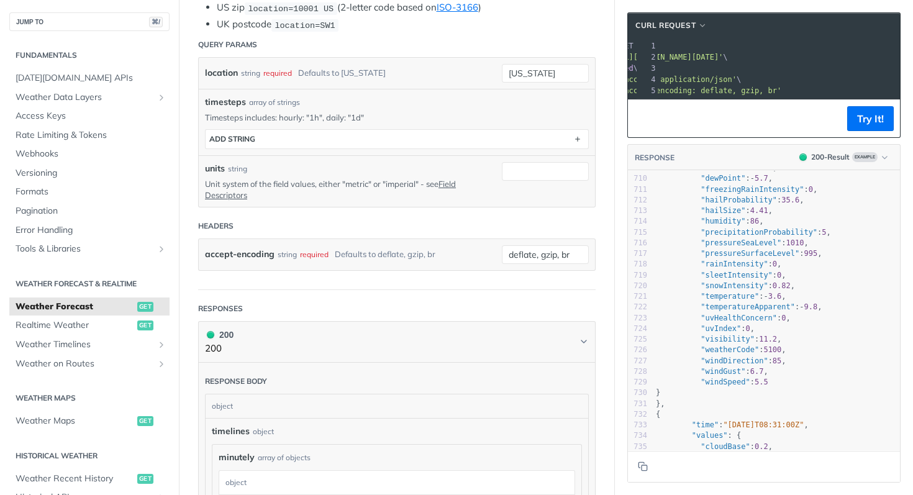
scroll to position [0, 81]
drag, startPoint x: 807, startPoint y: 50, endPoint x: 867, endPoint y: 58, distance: 60.9
click at [910, 54] on div "Jump to Content Reference Recipes FAQs Help Center Blog API Status Recipes Refe…" at bounding box center [456, 247] width 913 height 495
drag, startPoint x: 755, startPoint y: 52, endPoint x: 899, endPoint y: 58, distance: 144.8
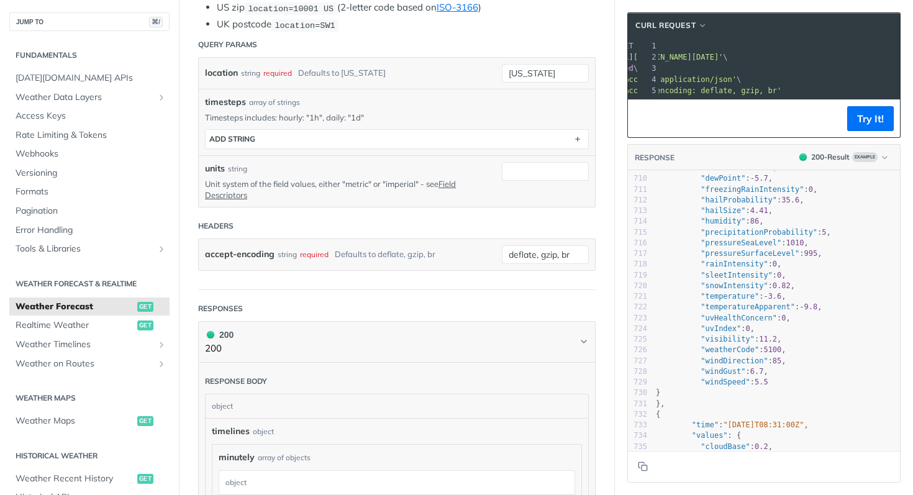
click at [899, 58] on section "cURL Request xxxxxxxxxx 1 curl --request GET \ 2 --url 'https://api.tomorrow.io…" at bounding box center [764, 247] width 298 height 495
click at [723, 57] on span "'https://api.tomorrow.io/v4/weather/forecast?location=new%20york'" at bounding box center [664, 57] width 117 height 9
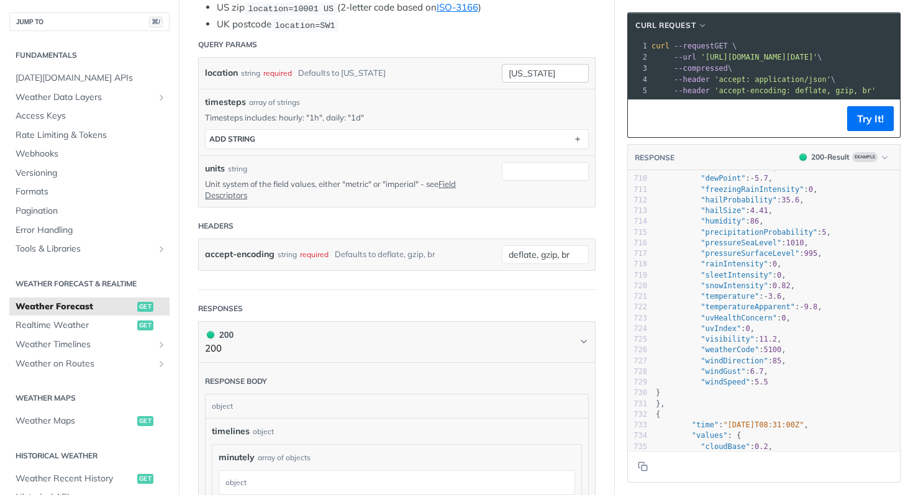
drag, startPoint x: 870, startPoint y: 55, endPoint x: 576, endPoint y: 62, distance: 293.8
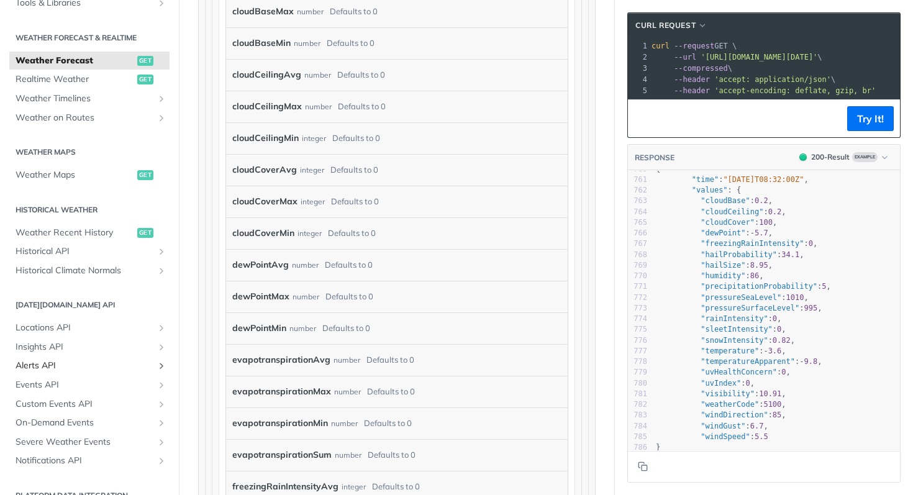
scroll to position [329, 0]
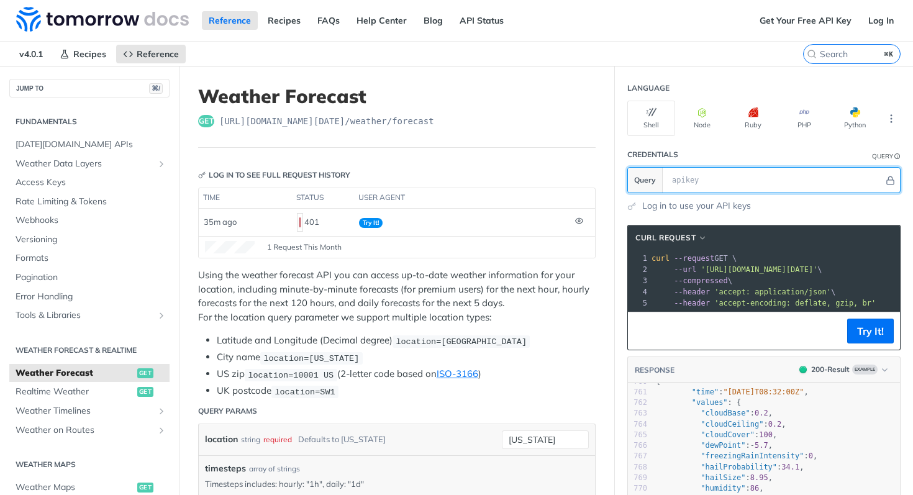
click at [720, 176] on input "text" at bounding box center [775, 180] width 218 height 25
paste input "0Ek3nPMnfezFvw4T071xQW5wKUofZr7f"
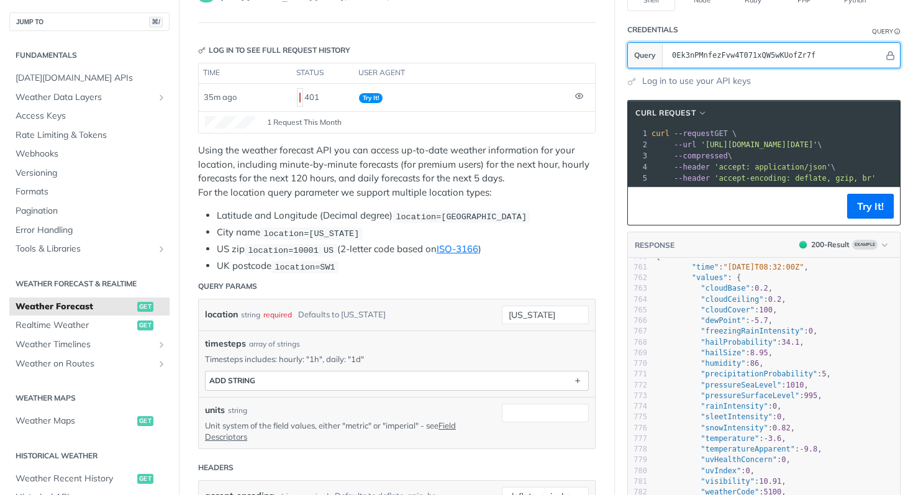
scroll to position [129, 0]
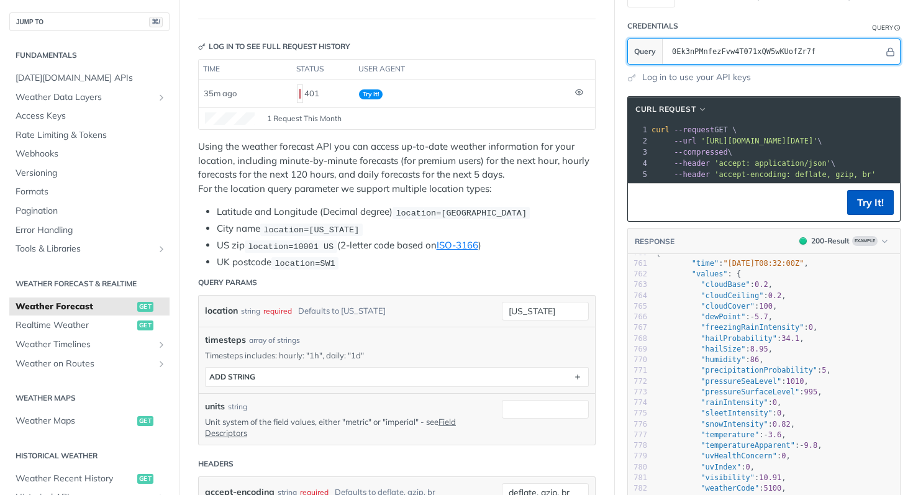
type input "0Ek3nPMnfezFvw4T071xQW5wKUofZr7f"
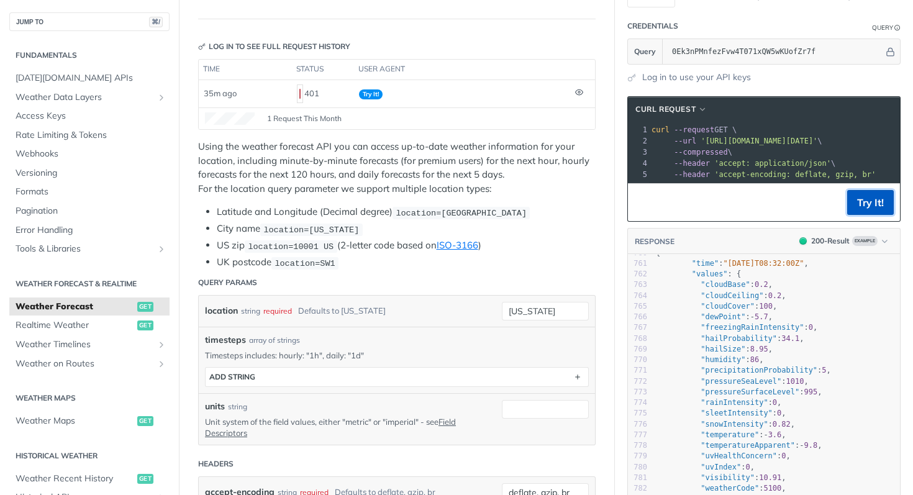
click at [868, 199] on button "Try It!" at bounding box center [870, 202] width 47 height 25
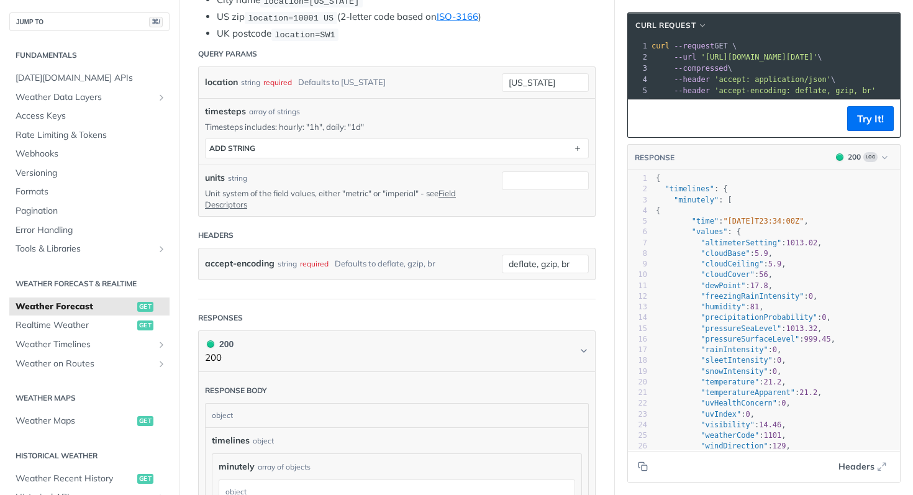
scroll to position [250, 0]
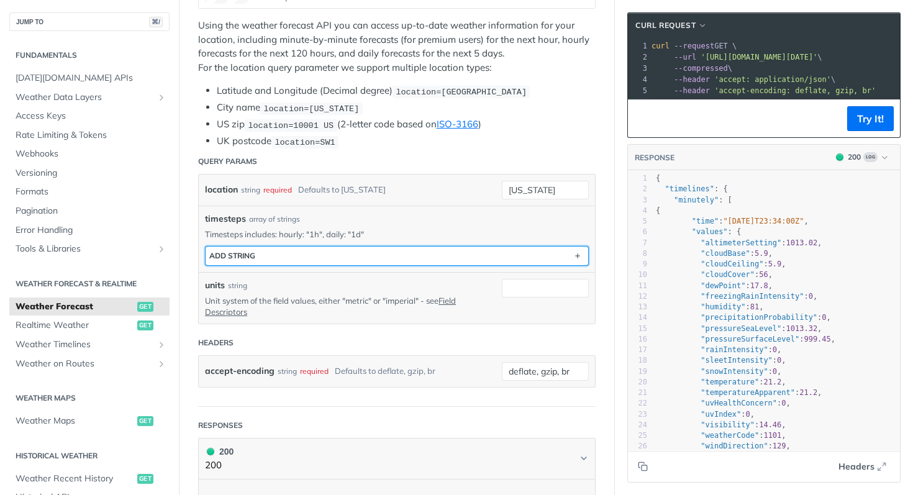
click at [314, 255] on button "ADD string" at bounding box center [397, 256] width 383 height 19
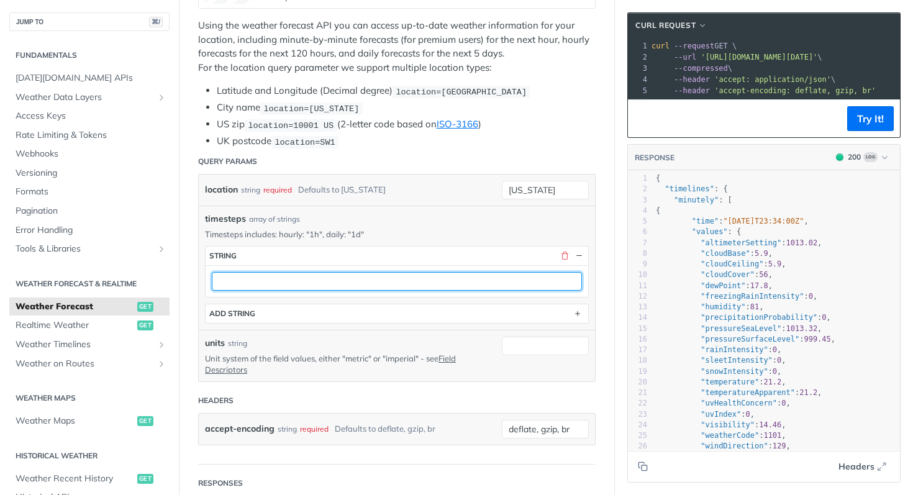
click at [302, 278] on input "text" at bounding box center [397, 281] width 370 height 19
type input "1d"
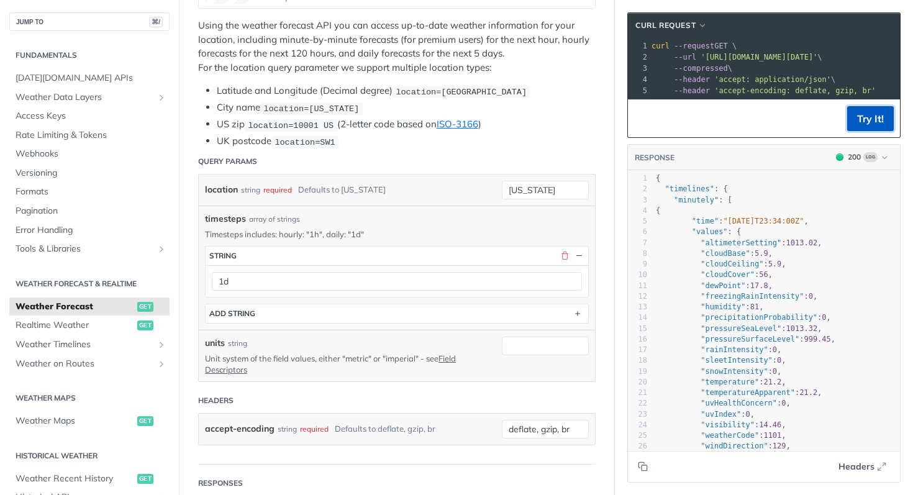
click at [864, 125] on button "Try It!" at bounding box center [870, 118] width 47 height 25
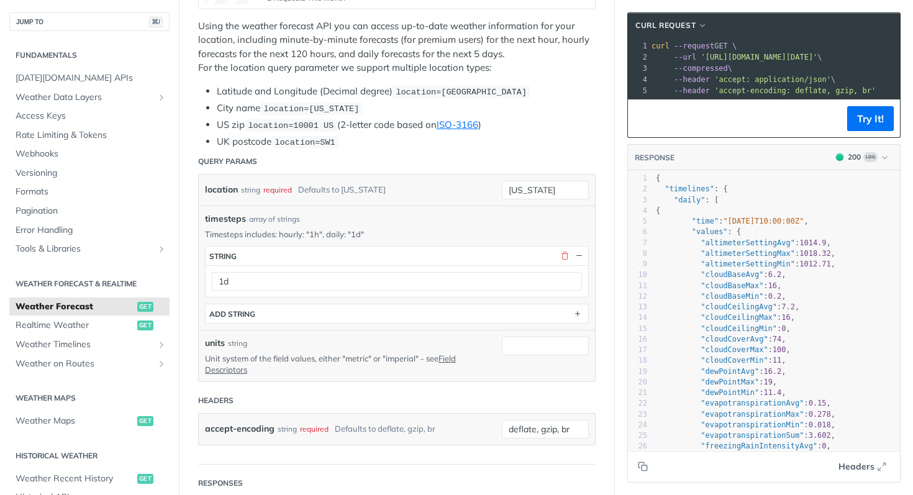
scroll to position [420, 0]
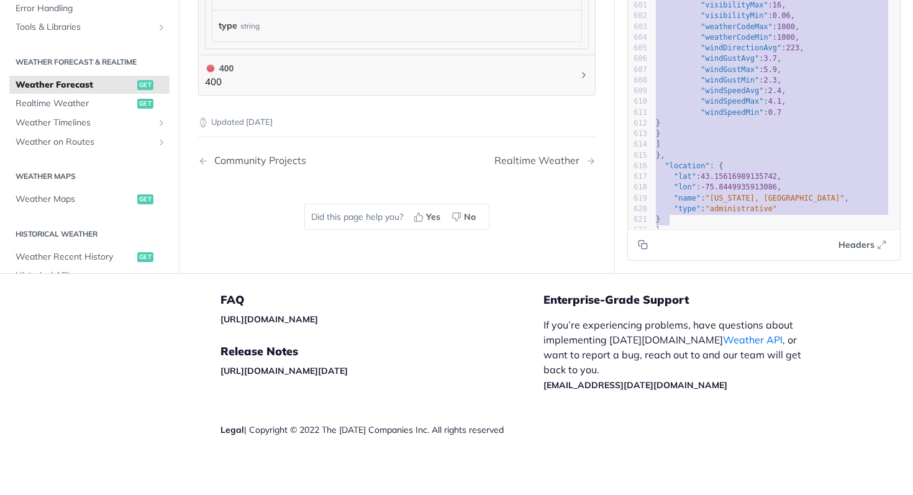
type textarea "{ "timelines": { "daily": [ { "time": "2025-09-22T10:00:00Z", "values": { "alti…"
drag, startPoint x: 644, startPoint y: 184, endPoint x: 713, endPoint y: 219, distance: 77.2
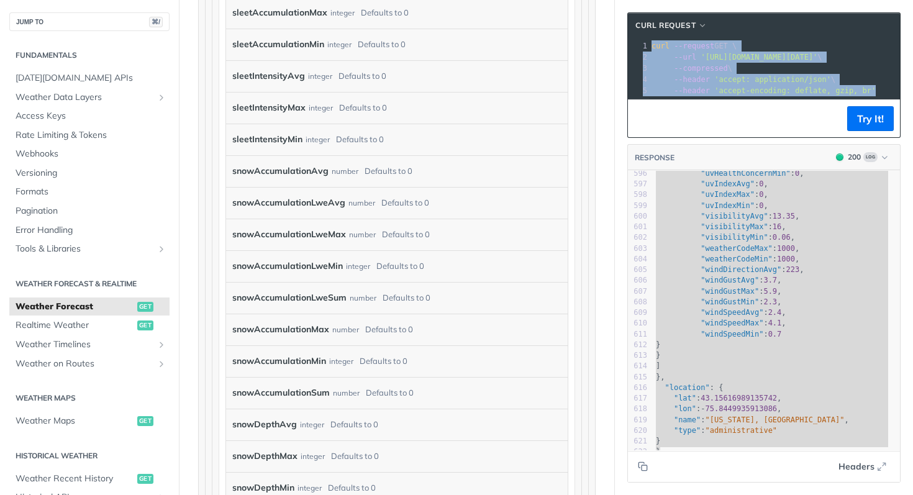
drag, startPoint x: 860, startPoint y: 88, endPoint x: 678, endPoint y: 53, distance: 185.3
copy div "curl --request GET \ 2 --url 'https://api.tomorrow.io/v4/weather/forecast?locat…"
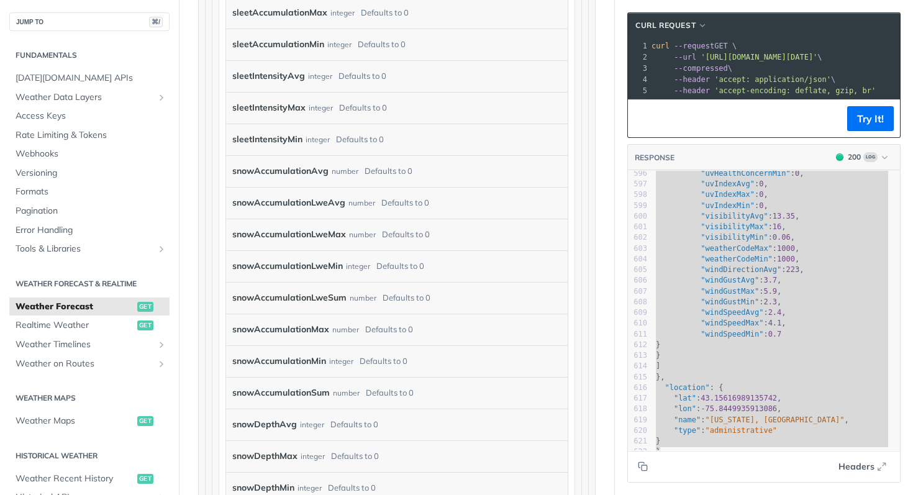
click at [725, 90] on span "'accept-encoding: deflate, gzip, br'" at bounding box center [794, 90] width 161 height 9
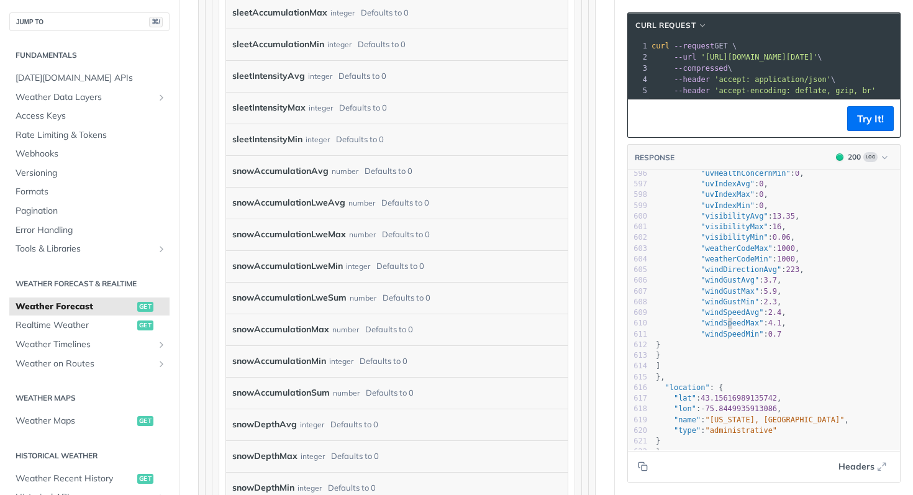
click at [720, 319] on span ""windSpeedMax"" at bounding box center [732, 323] width 63 height 9
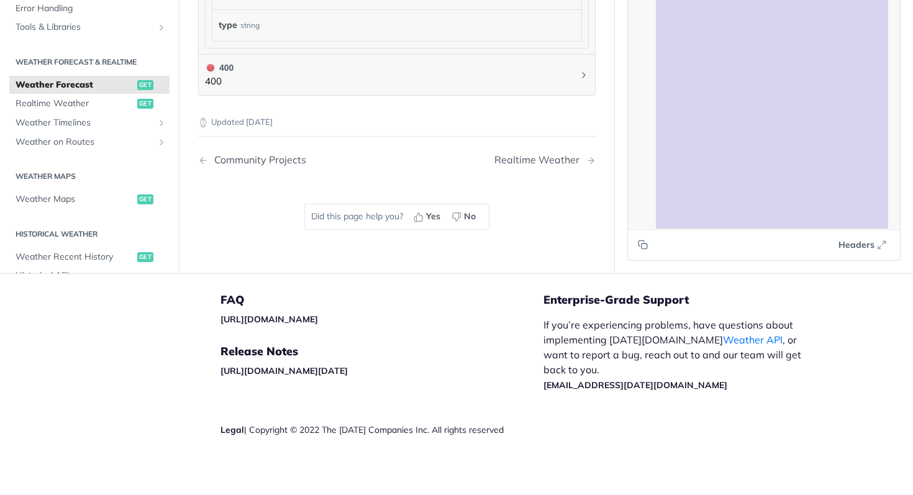
scroll to position [3680, 0]
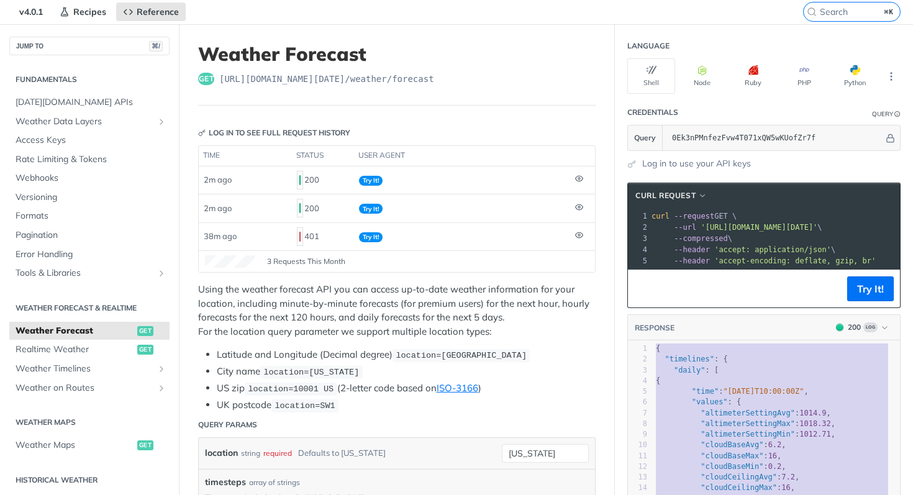
type textarea ""timelines": { "daily": [ { "time": "2025-09-22T10:00:00Z", "values": { "altime…"
drag, startPoint x: 680, startPoint y: 220, endPoint x: 633, endPoint y: 352, distance: 139.7
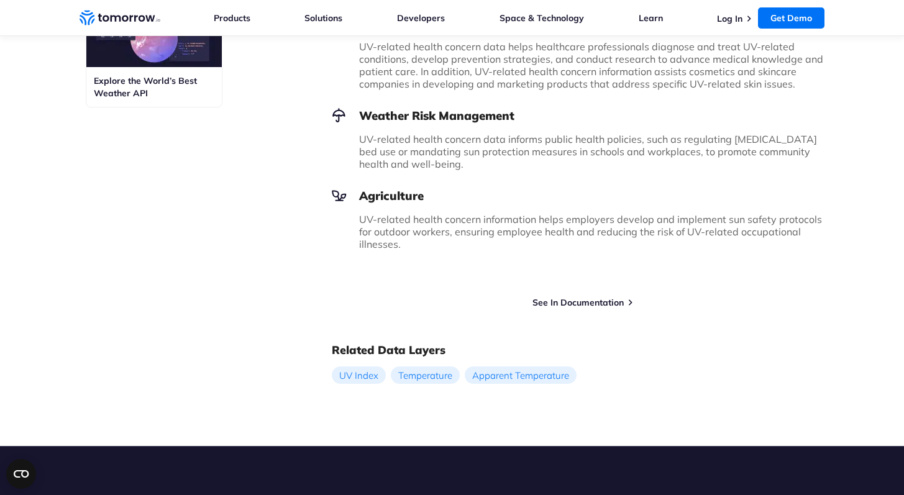
scroll to position [993, 0]
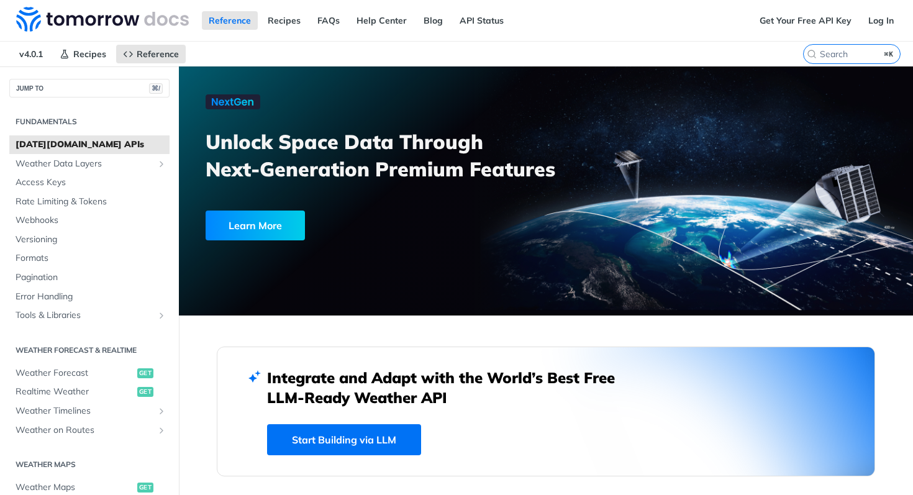
scroll to position [2769, 0]
click at [63, 143] on span "[DATE][DOMAIN_NAME] APIs" at bounding box center [91, 144] width 151 height 12
click at [76, 165] on span "Weather Data Layers" at bounding box center [85, 164] width 138 height 12
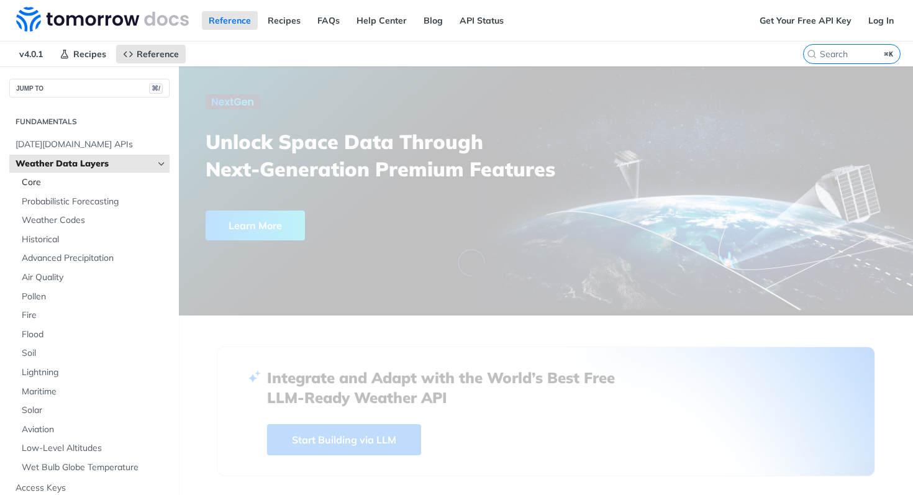
click at [46, 185] on span "Core" at bounding box center [94, 182] width 145 height 12
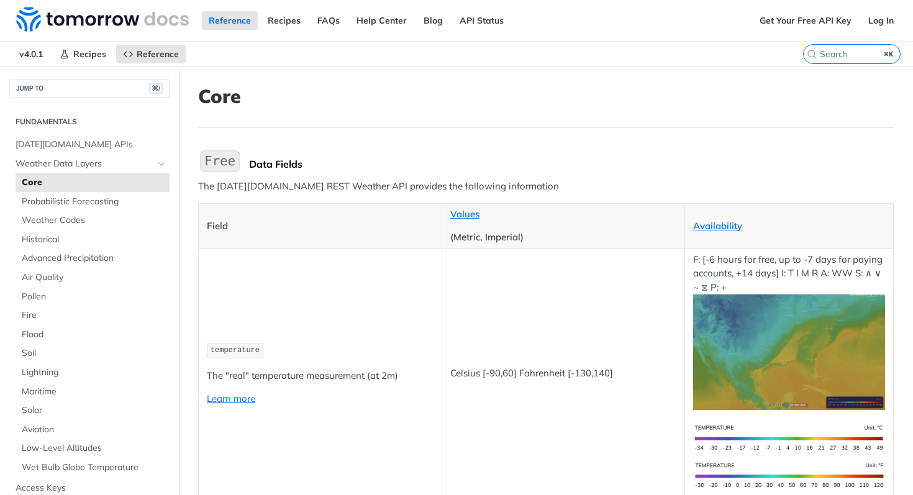
scroll to position [5393, 0]
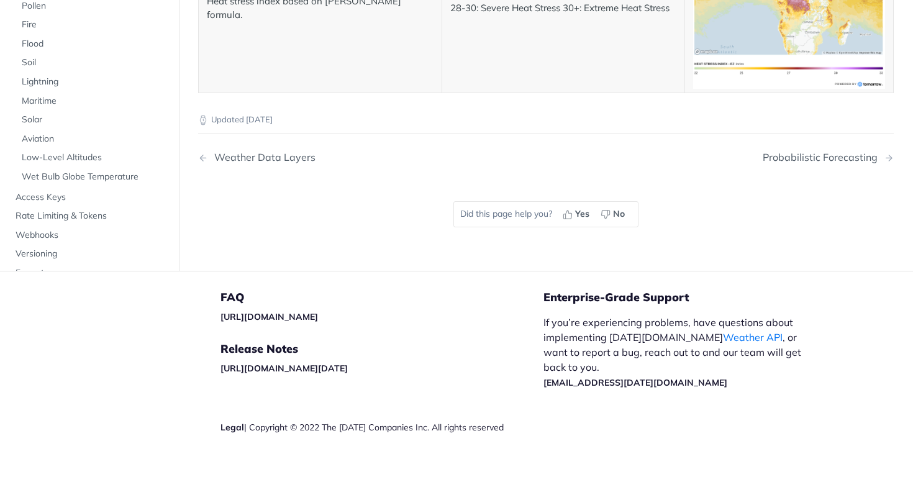
drag, startPoint x: 221, startPoint y: 247, endPoint x: 229, endPoint y: 258, distance: 13.3
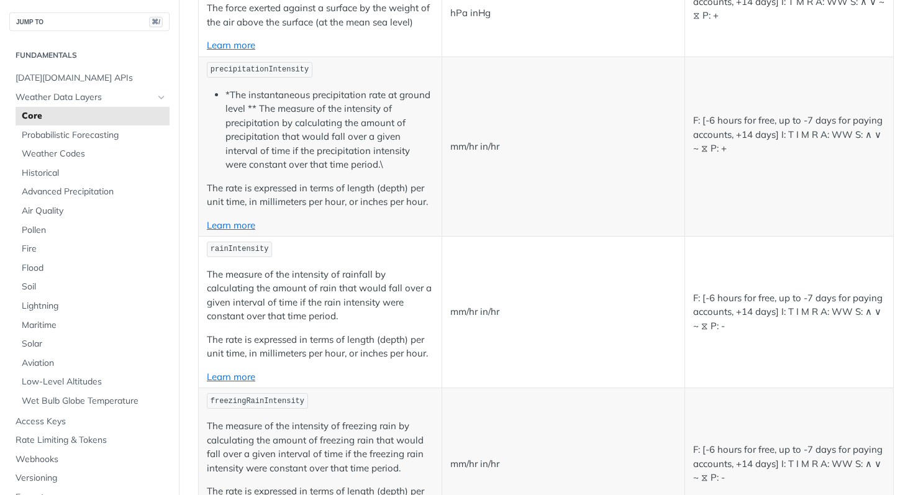
scroll to position [0, 0]
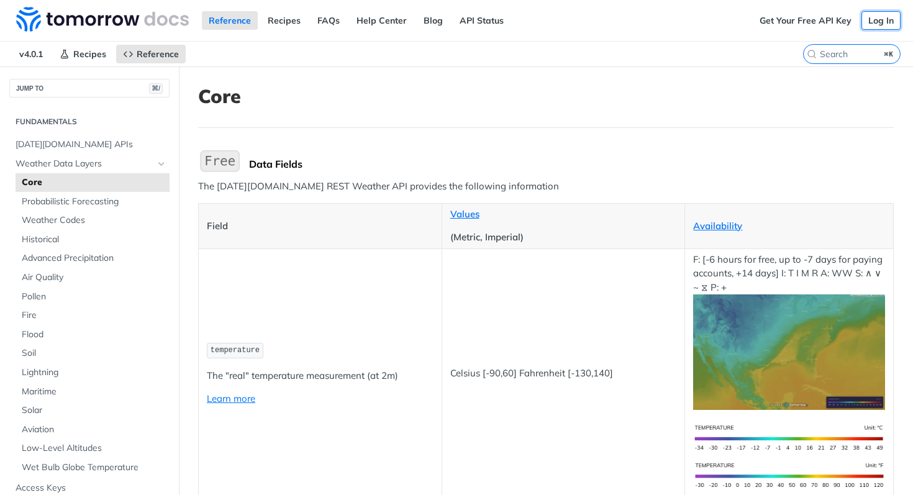
click at [861, 20] on link "Log In" at bounding box center [880, 20] width 39 height 19
